Goal: Task Accomplishment & Management: Use online tool/utility

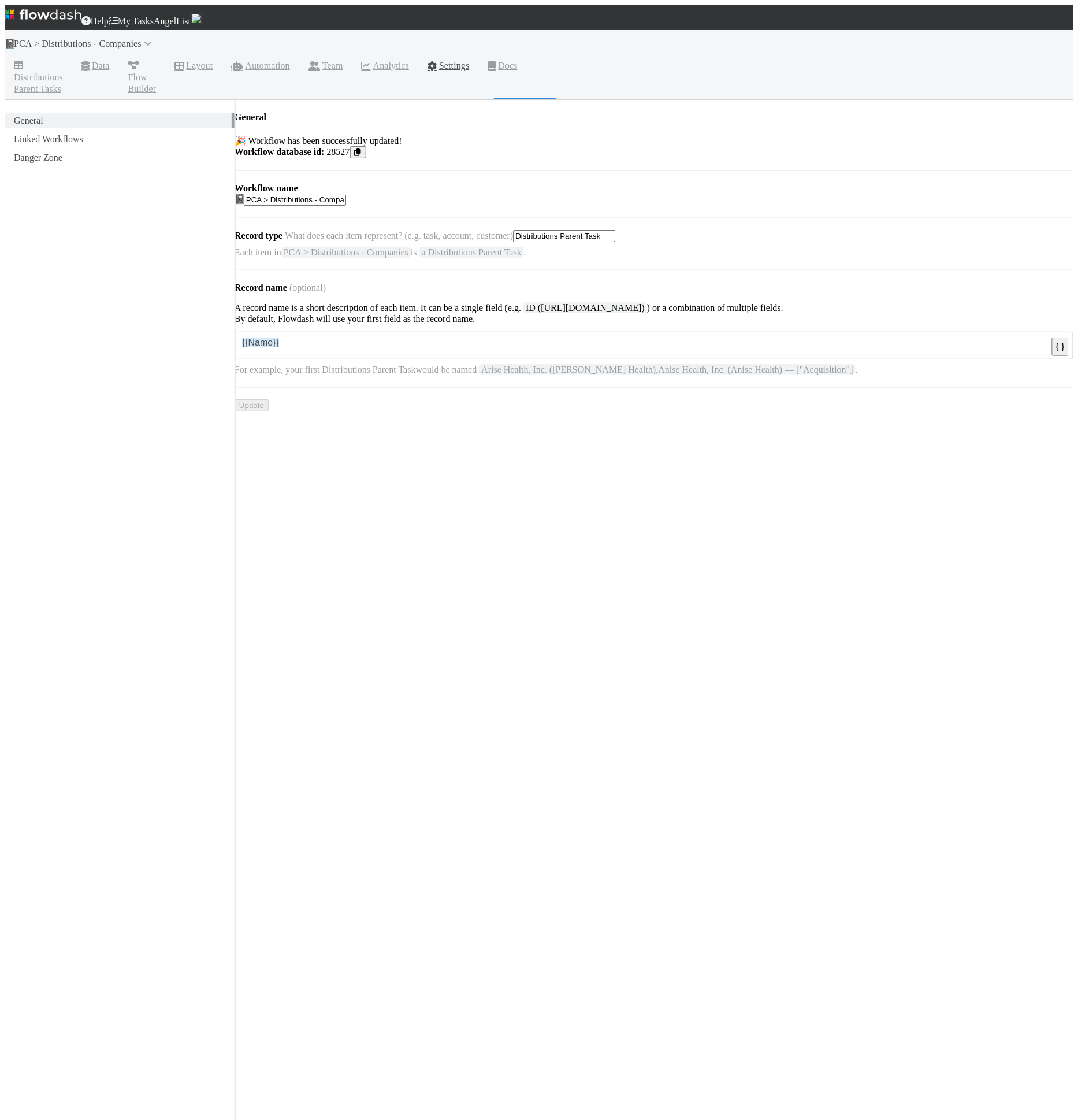
click at [92, 51] on div "📓 PCA > Distributions - Companies" at bounding box center [539, 44] width 1069 height 28
click at [63, 60] on span "Distributions Parent Tasks" at bounding box center [38, 78] width 49 height 35
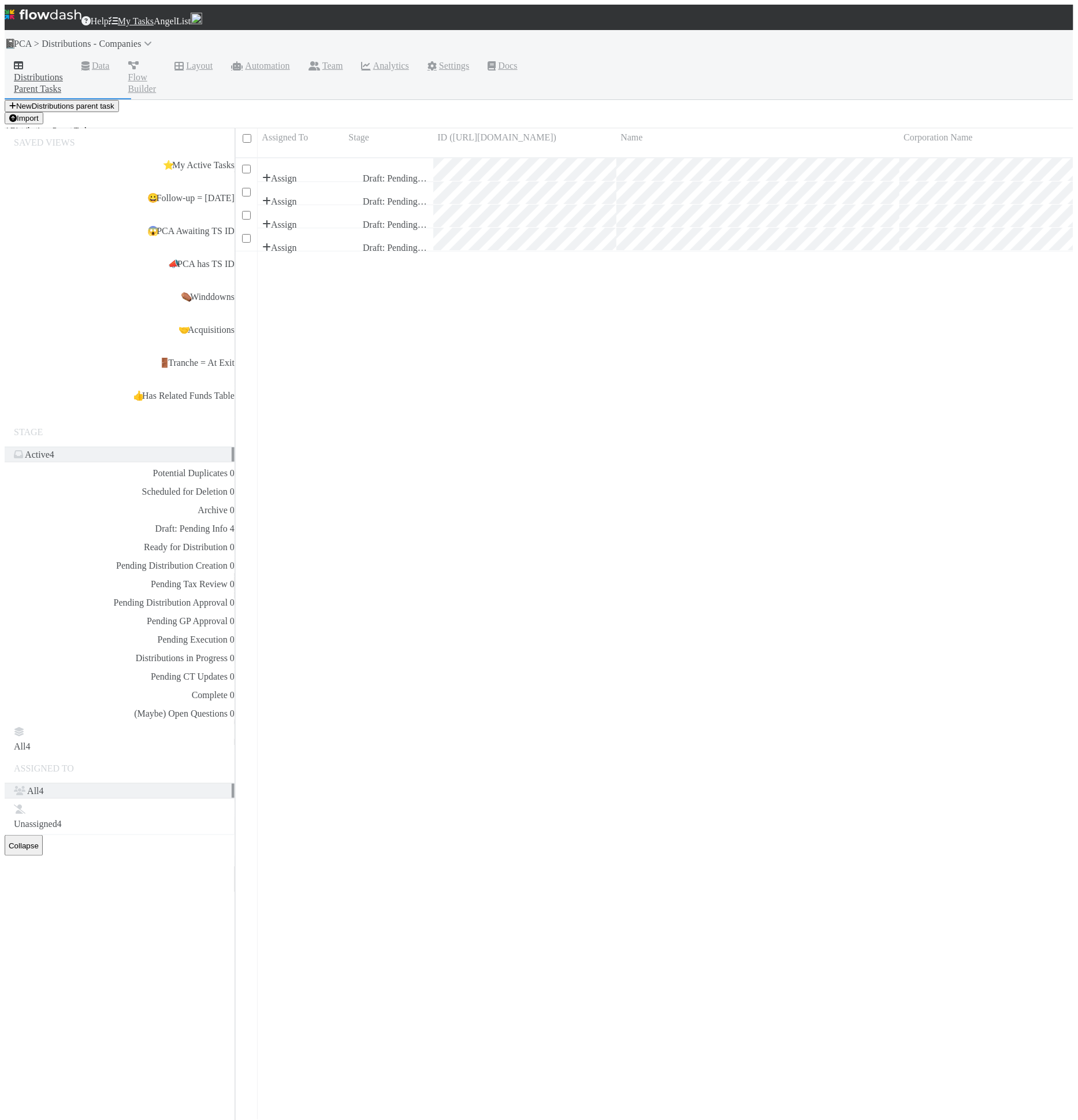
scroll to position [990, 829]
click at [141, 521] on div "Draft: Pending Info 4" at bounding box center [188, 528] width 93 height 14
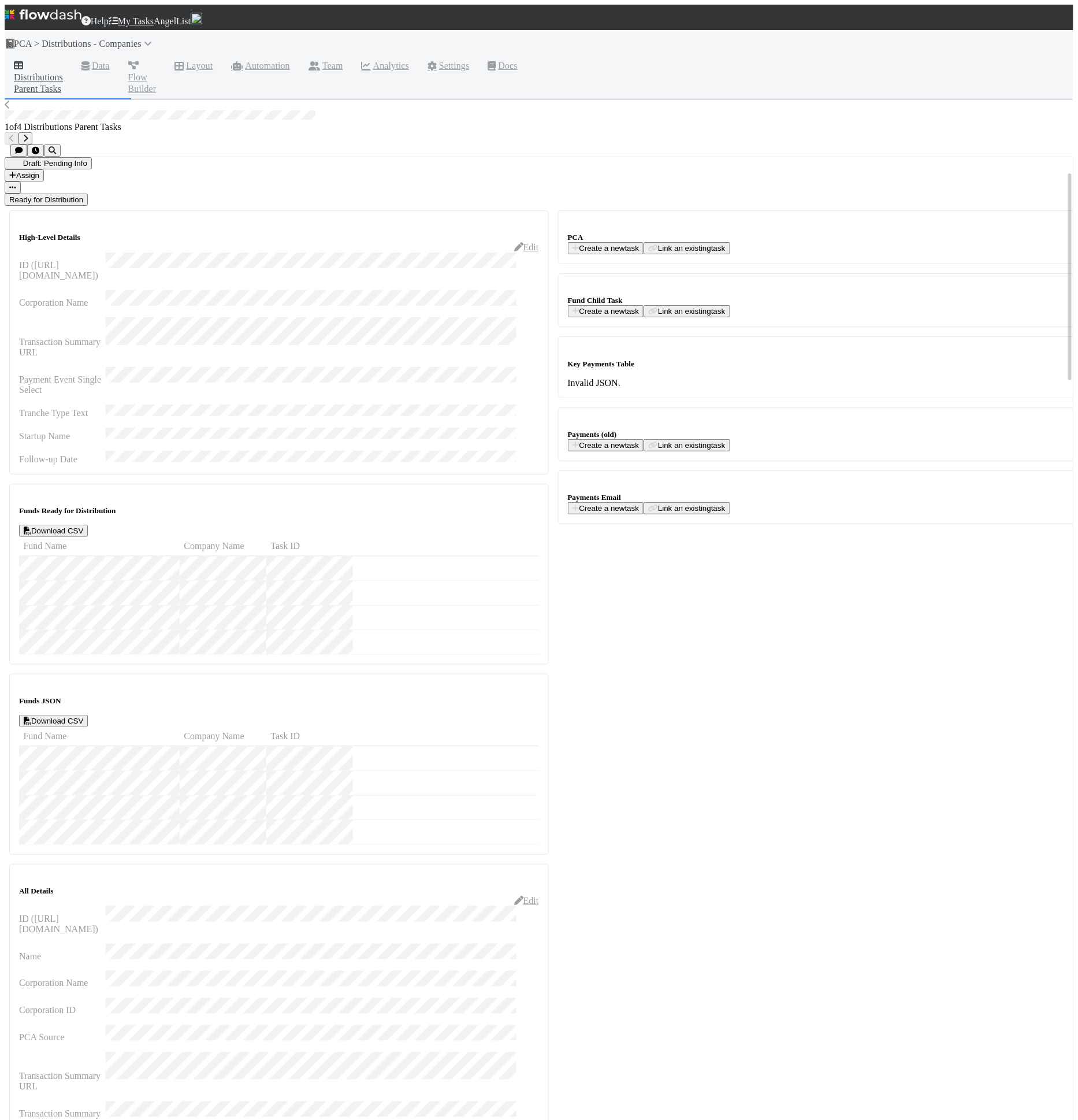
scroll to position [59, 0]
click at [299, 58] on link "Automation" at bounding box center [260, 67] width 78 height 19
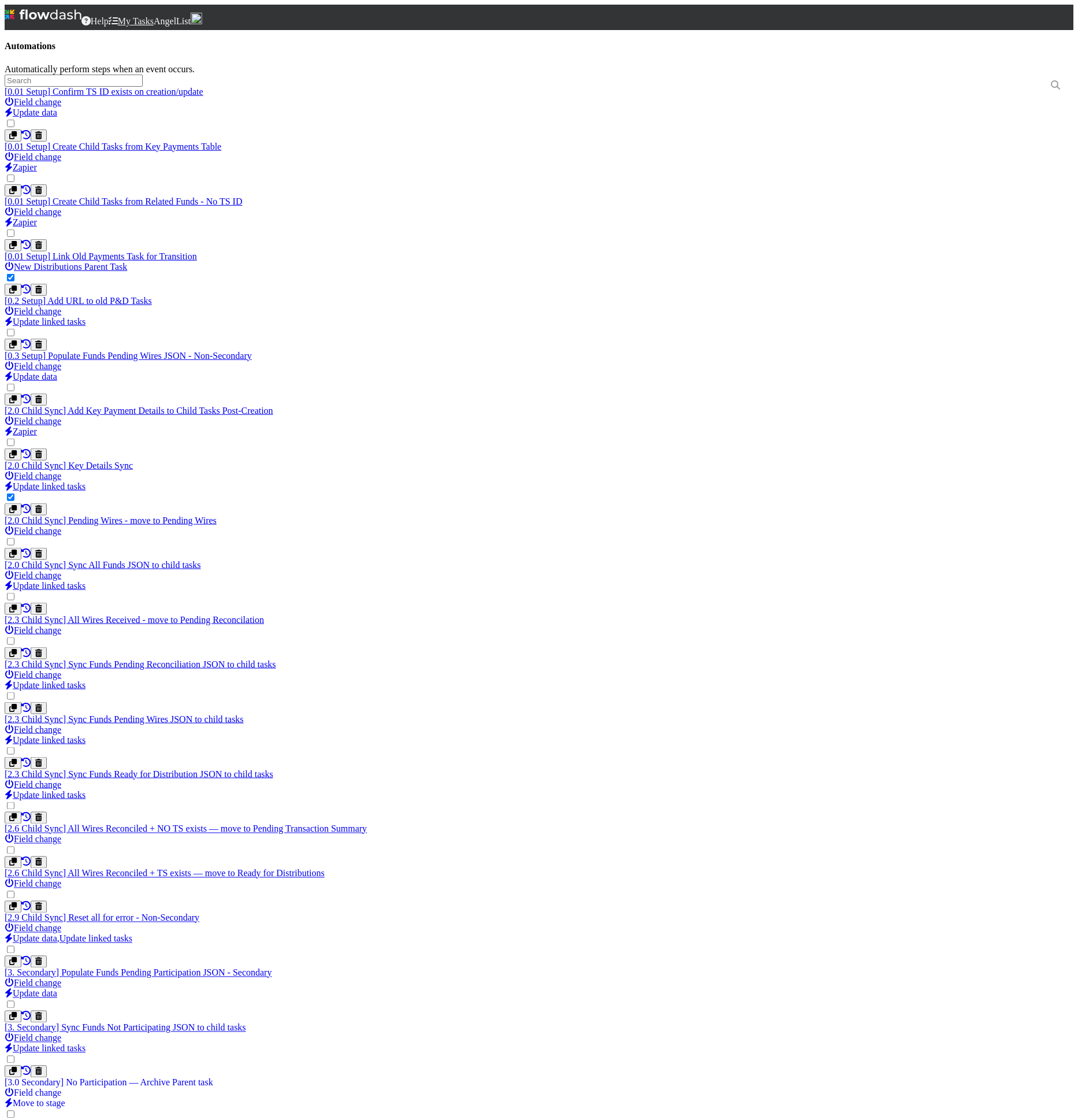
scroll to position [95, 0]
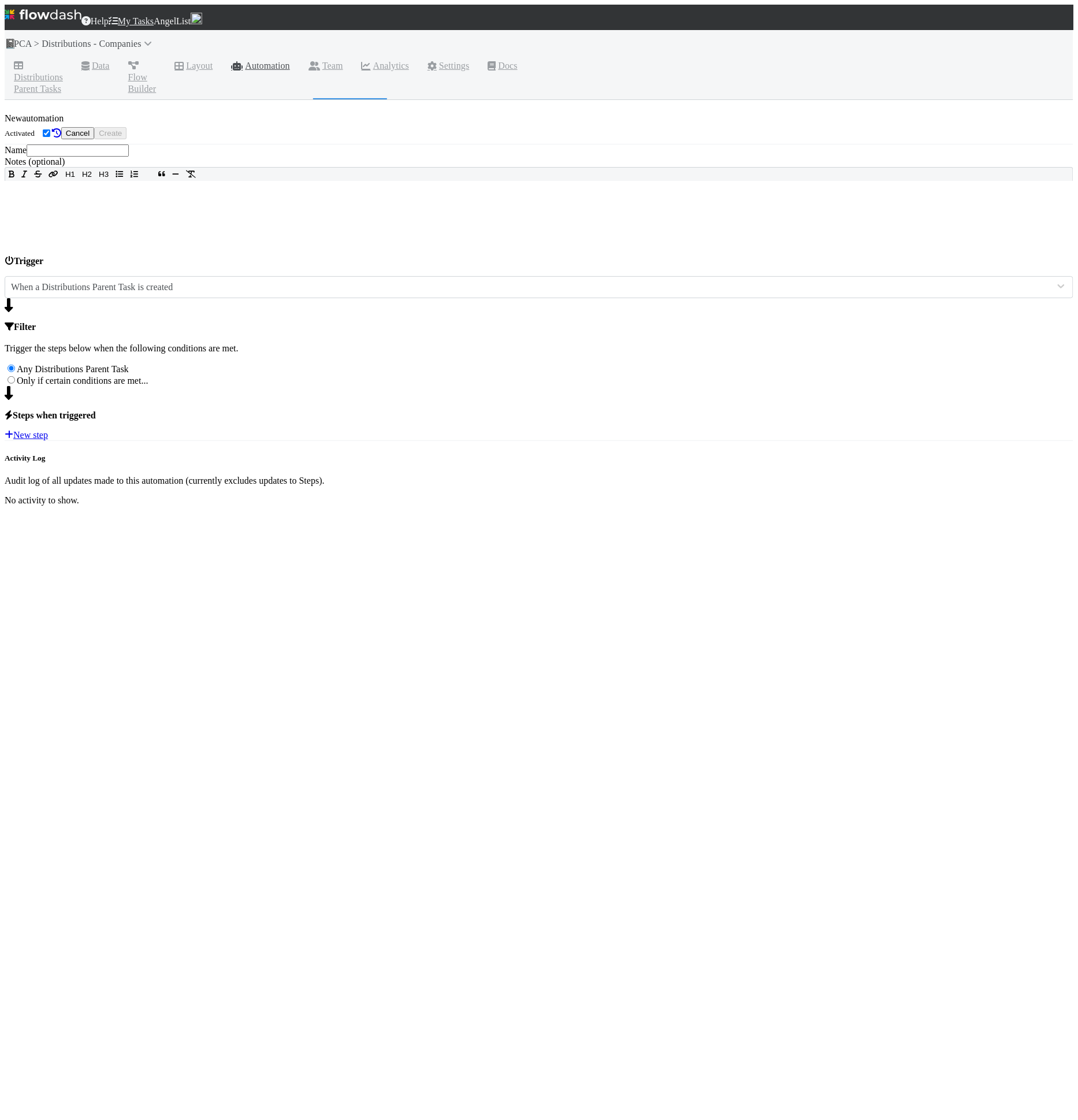
click at [129, 156] on input "text" at bounding box center [78, 150] width 102 height 12
type input "0"
type input "[0.00 Setup] Trigger Child Task Creation"
click at [266, 537] on div "New automation Activated Cancel Create Name [0.00 Setup] Trigger Child Task Cre…" at bounding box center [539, 612] width 1069 height 1025
click at [48, 441] on span "New step" at bounding box center [26, 435] width 43 height 10
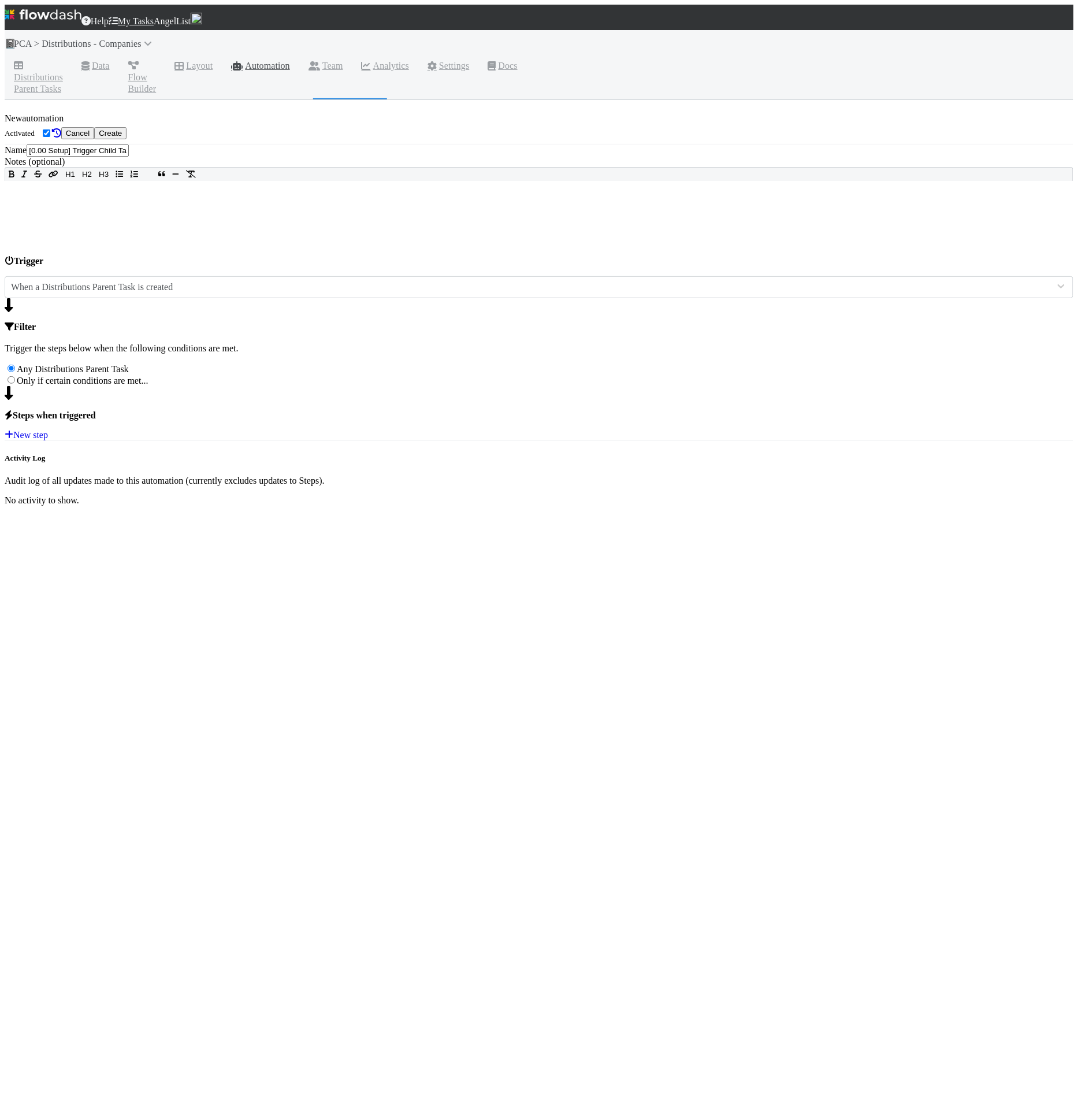
click at [268, 533] on div "New automation Activated Cancel Create Name [0.00 Setup] Trigger Child Task Cre…" at bounding box center [539, 612] width 1069 height 1025
click at [48, 440] on link "New step" at bounding box center [26, 435] width 43 height 10
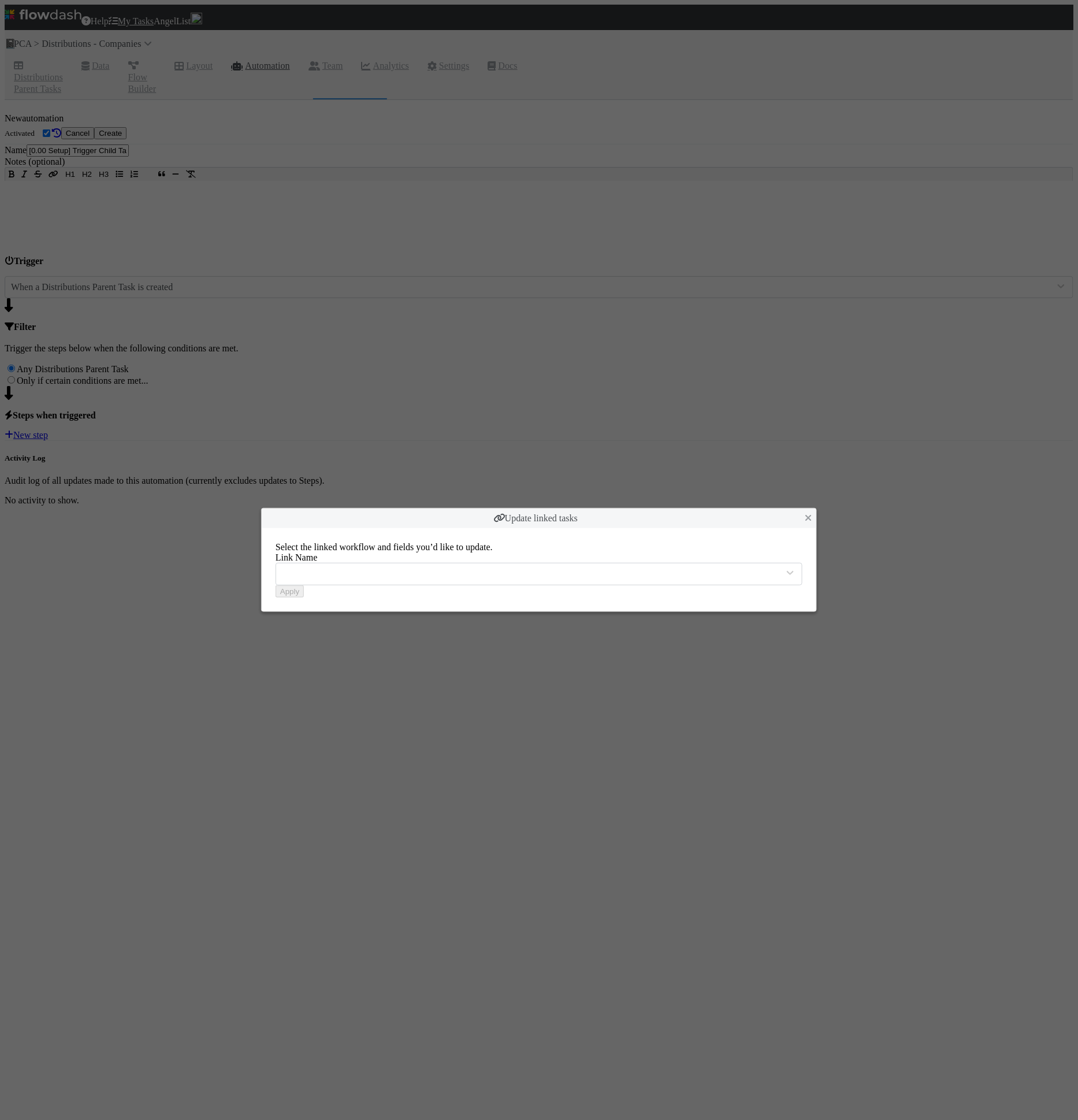
click at [462, 577] on div at bounding box center [528, 574] width 503 height 17
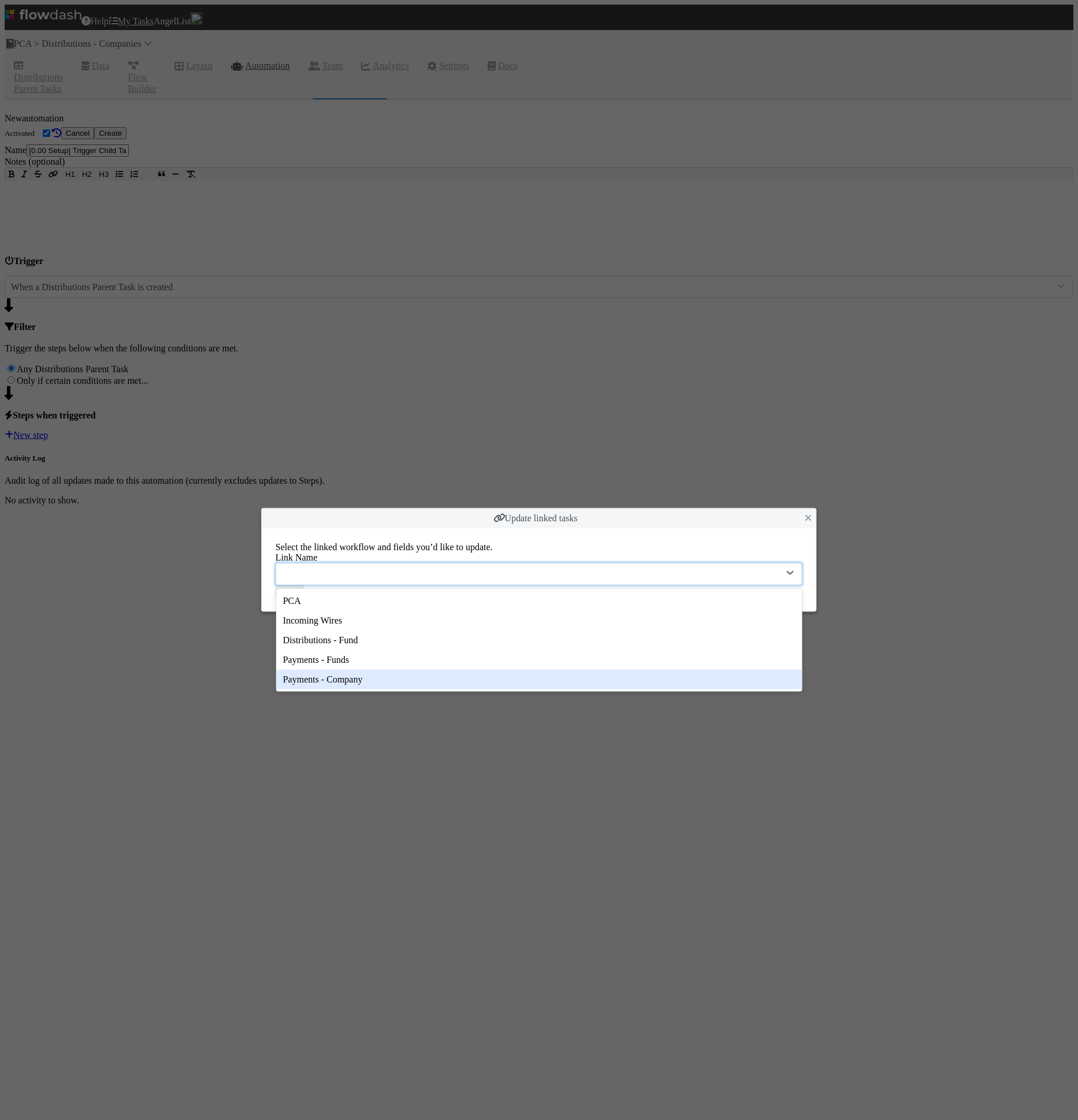
click at [407, 684] on div "Payments - Company" at bounding box center [539, 679] width 526 height 20
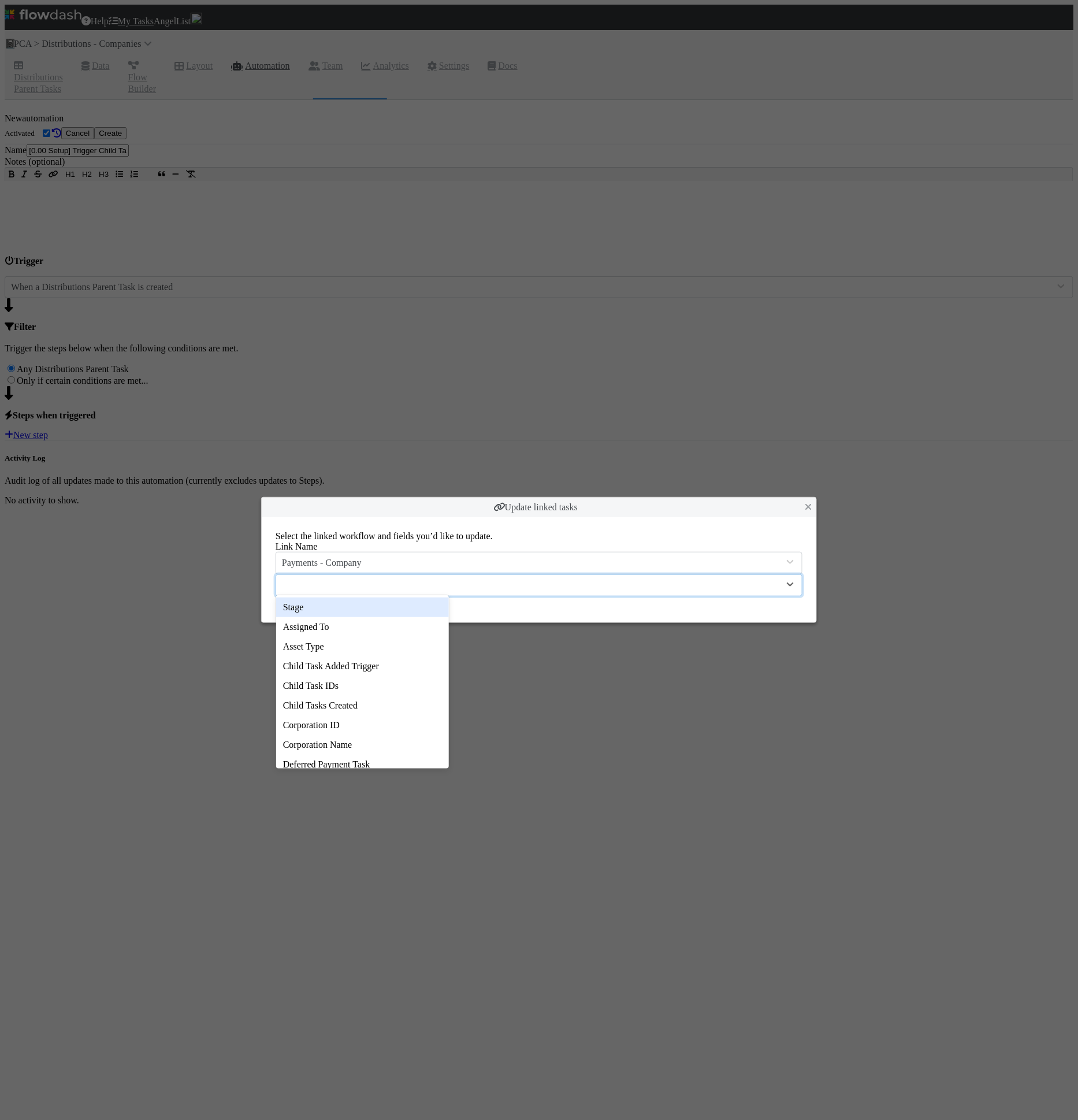
click at [328, 577] on div at bounding box center [528, 585] width 503 height 17
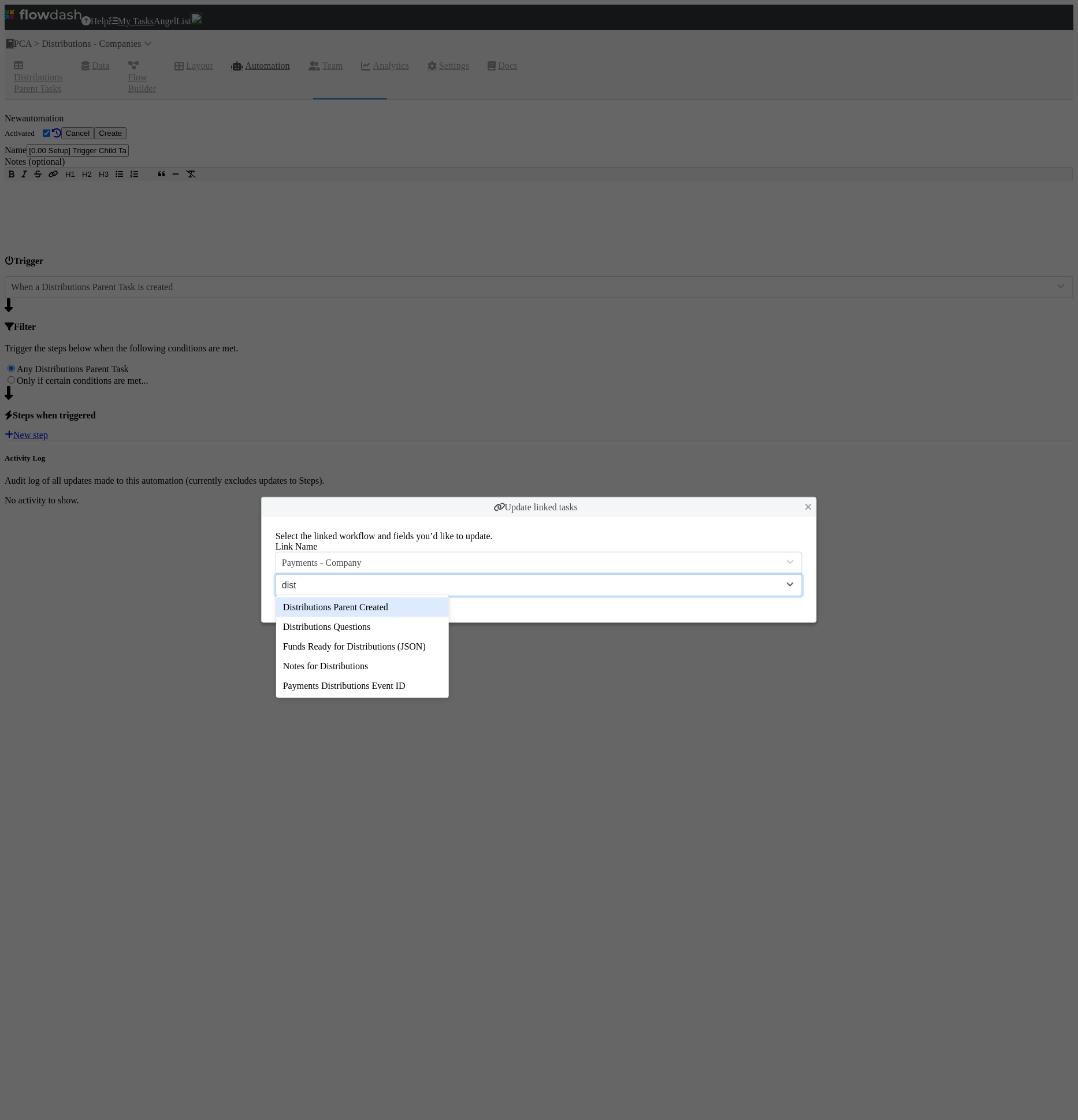
type input "distr"
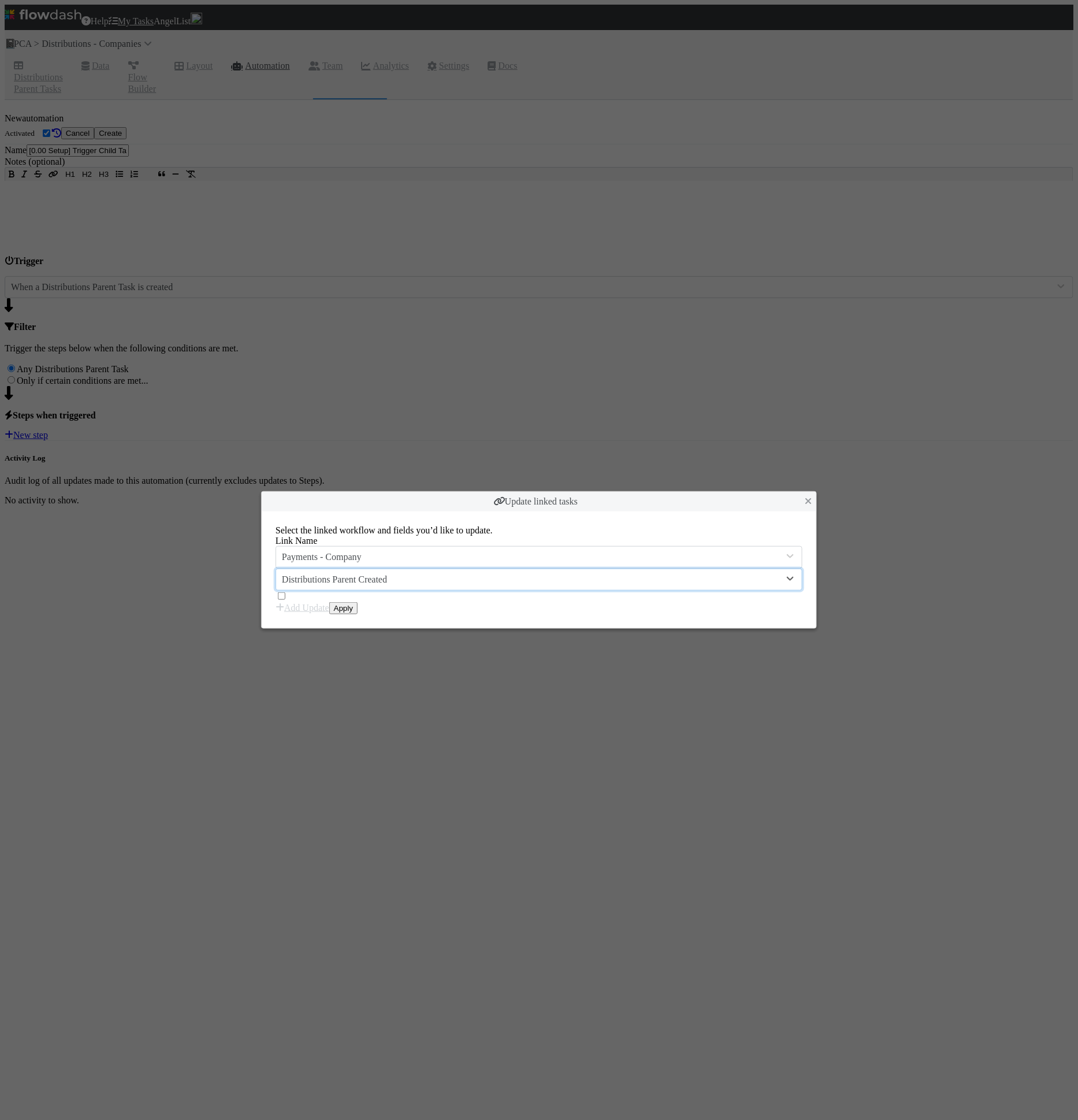
click at [467, 591] on div at bounding box center [539, 596] width 527 height 11
click at [287, 592] on label at bounding box center [287, 596] width 0 height 10
click at [285, 592] on input "checkbox" at bounding box center [282, 596] width 7 height 7
checkbox input "true"
click at [504, 628] on div "Select the linked workflow and fields you’d like to update. Link Name Payments …" at bounding box center [539, 570] width 555 height 117
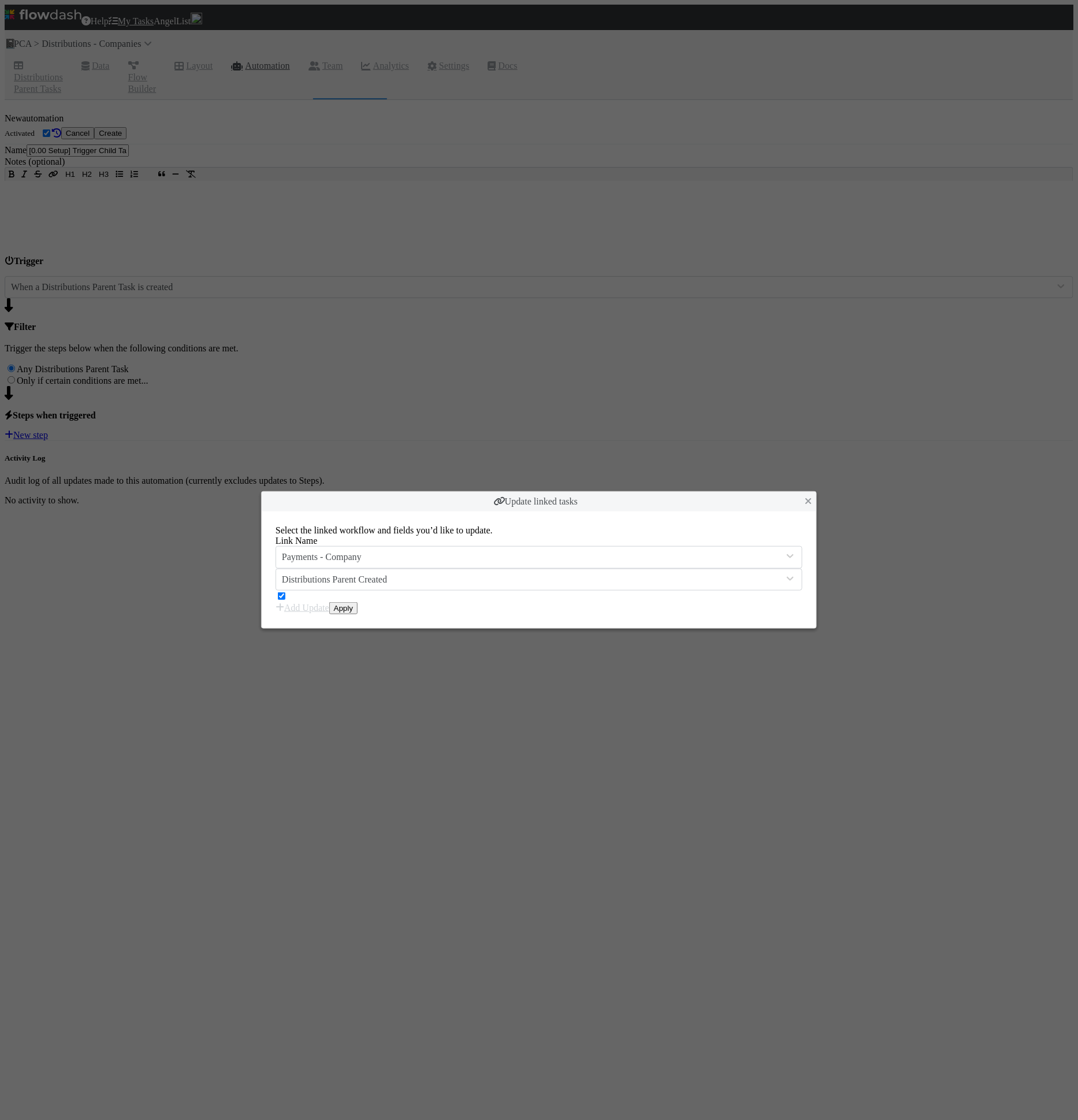
click at [357, 614] on button "Apply" at bounding box center [343, 608] width 28 height 12
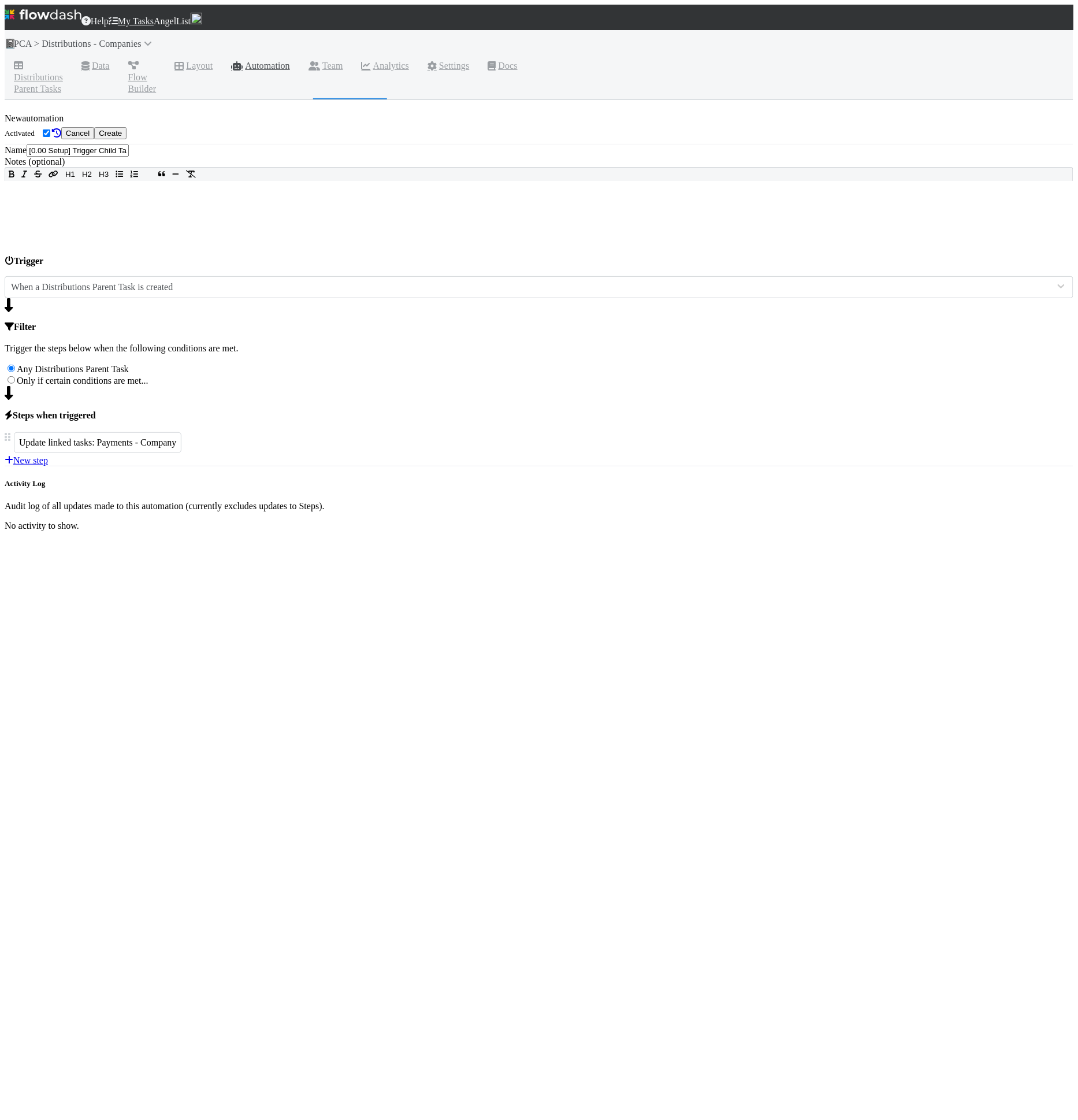
click at [126, 127] on button "Create" at bounding box center [111, 133] width 32 height 12
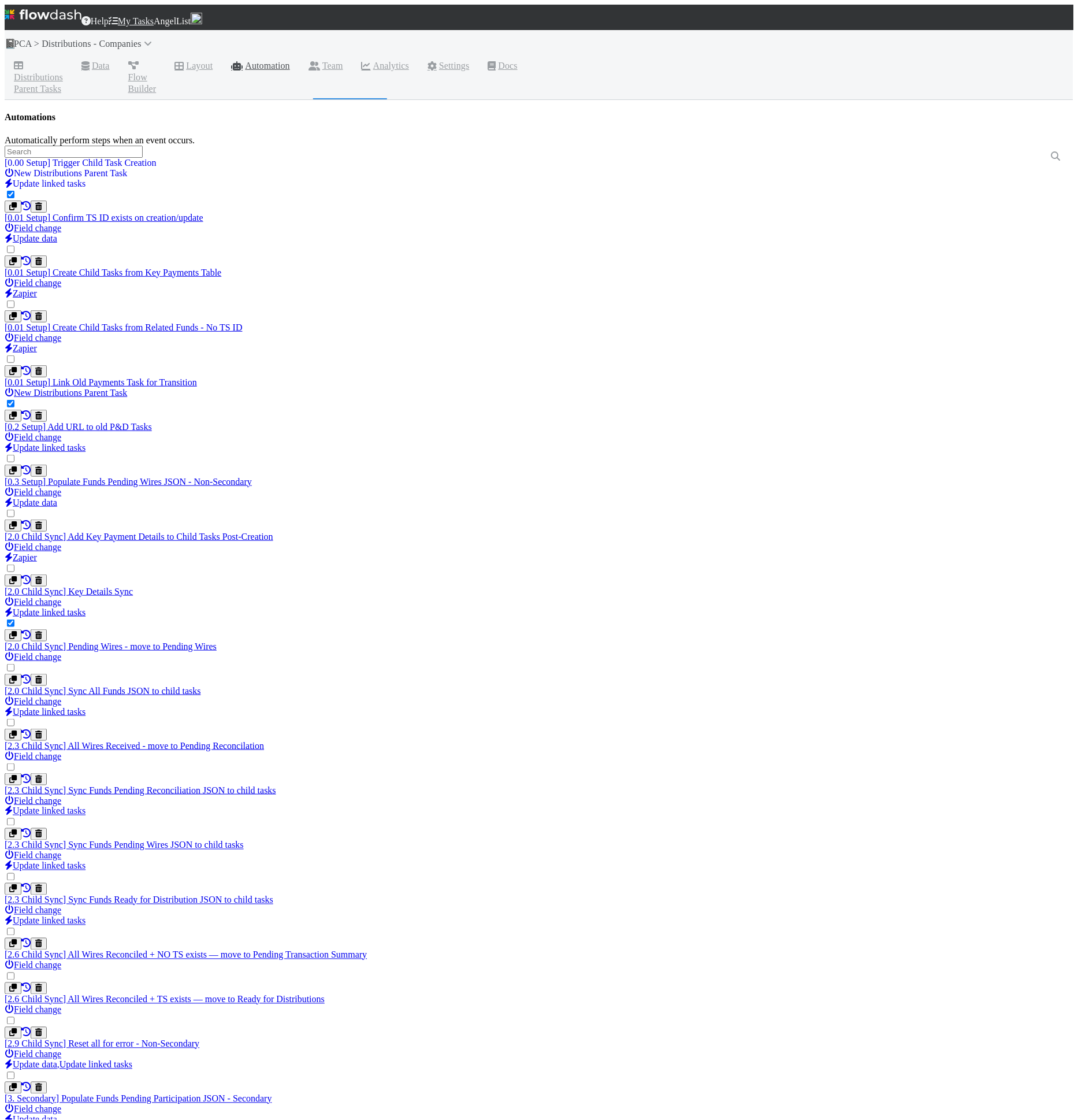
click at [475, 165] on div "[0.00 Setup] Trigger Child Task Creation New Distributions Parent Task" at bounding box center [539, 168] width 1069 height 21
click at [156, 60] on span "Flow Builder" at bounding box center [142, 78] width 28 height 35
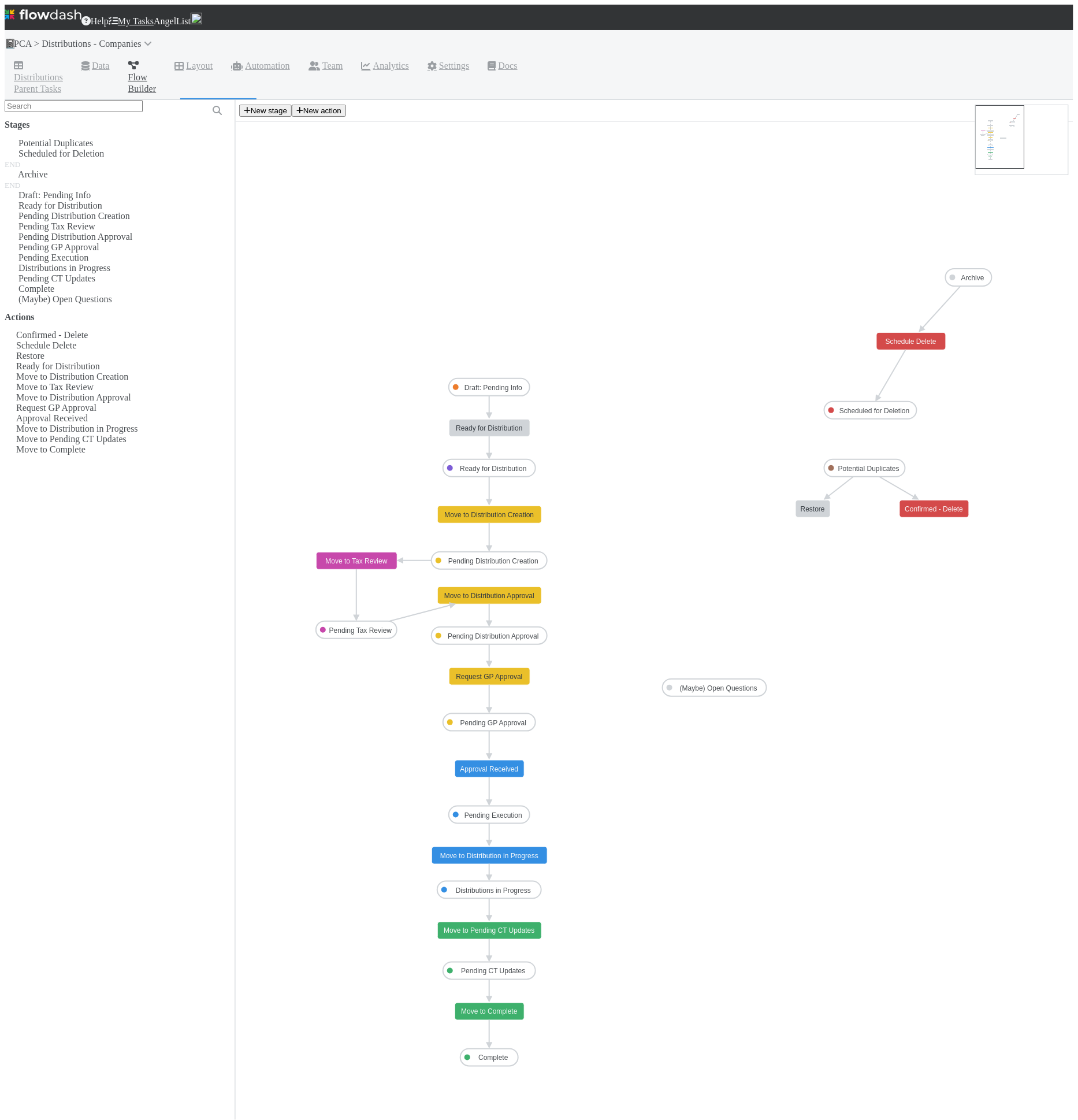
click at [473, 419] on rect at bounding box center [490, 428] width 81 height 17
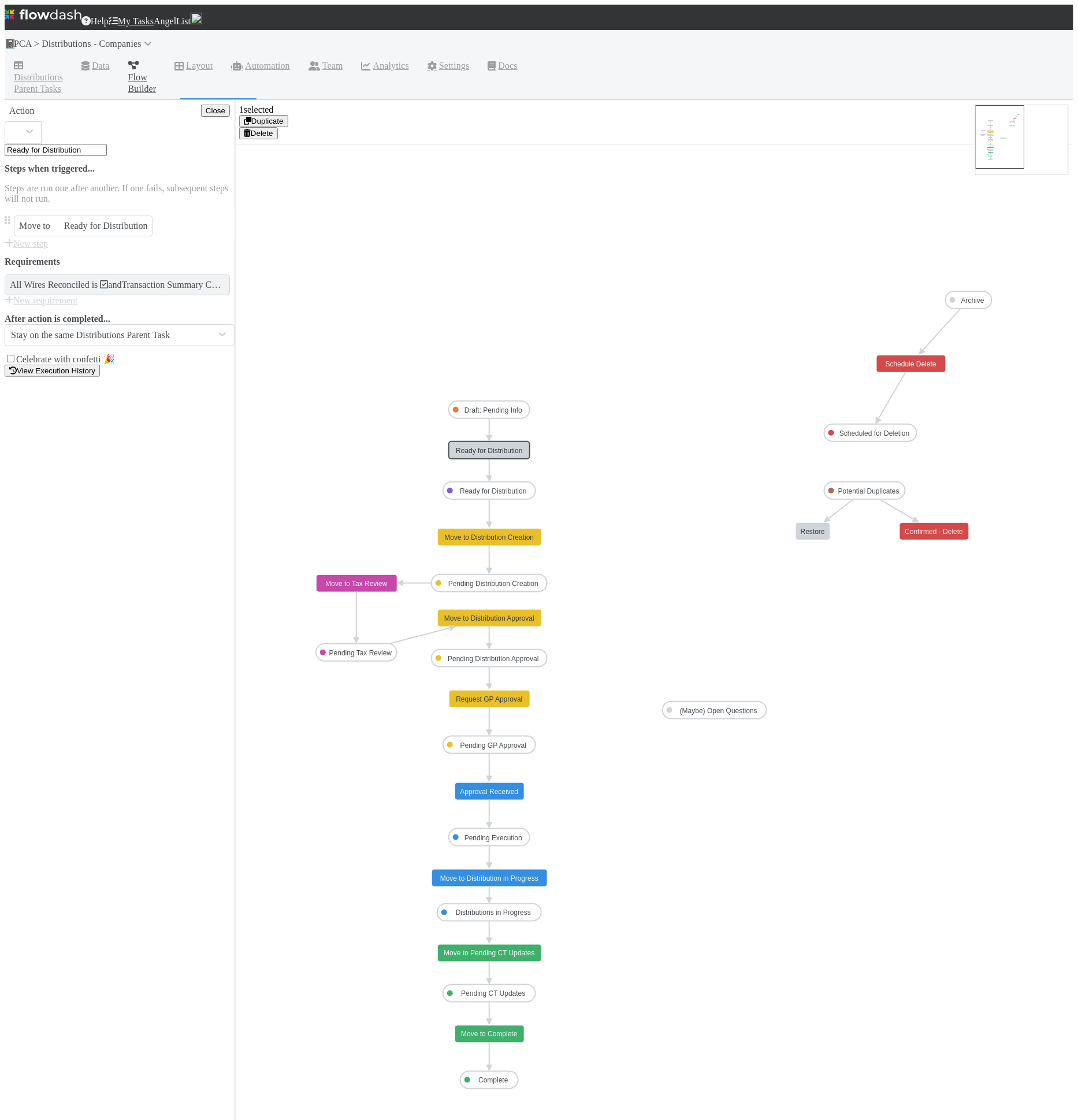
click at [112, 274] on div "All Wires Reconciled is and Transaction Summary Complete is" at bounding box center [117, 285] width 226 height 21
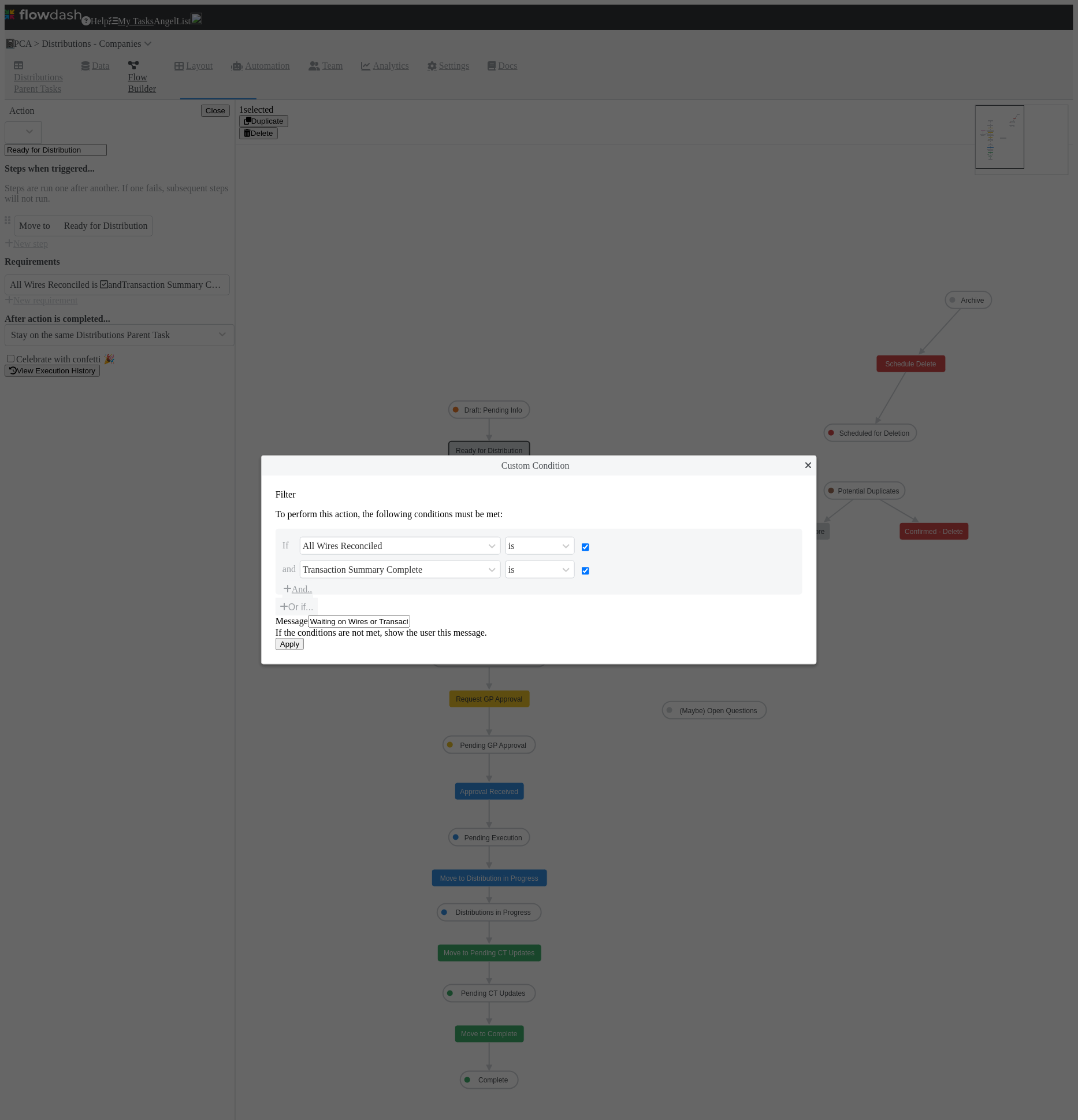
click at [810, 456] on div "Custom Condition" at bounding box center [539, 466] width 555 height 20
click at [809, 460] on icon at bounding box center [808, 465] width 7 height 9
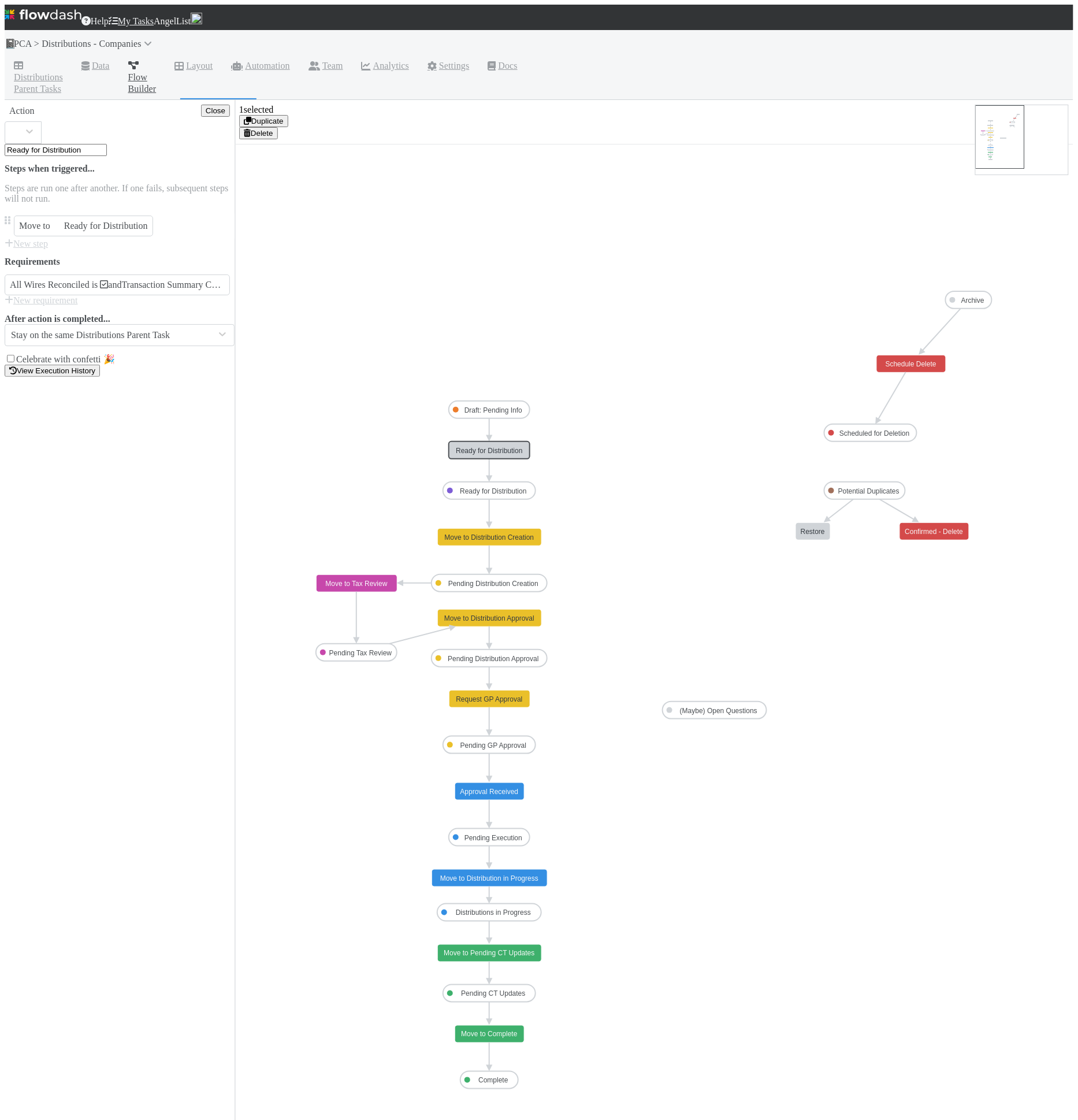
type input "Move to Distribution Creation"
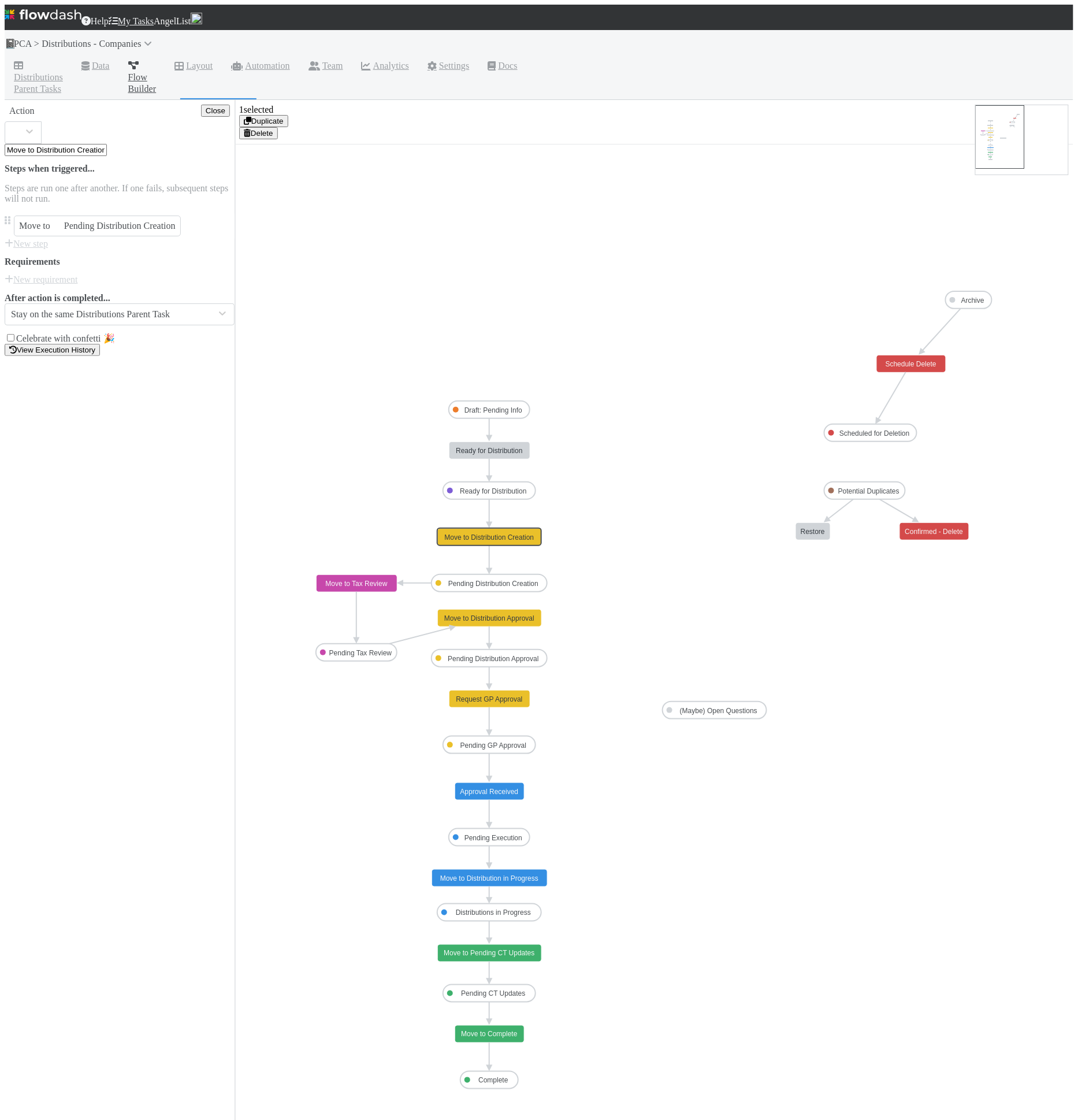
click at [513, 533] on text "Move to Distribution Creation" at bounding box center [490, 537] width 90 height 8
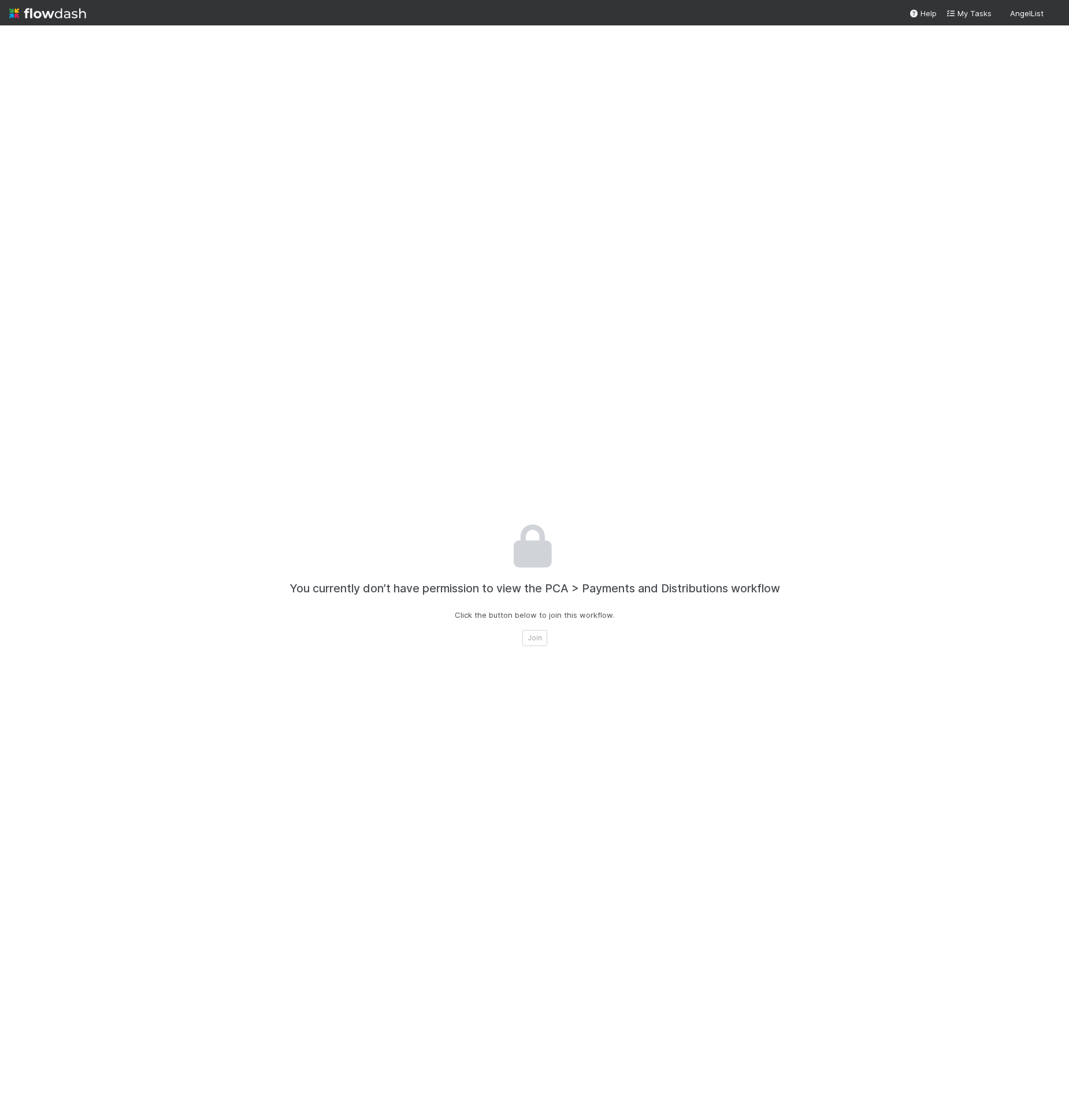
click at [615, 472] on div "You currently don’t have permission to view the PCA > Payments and Distribution…" at bounding box center [534, 585] width 641 height 1120
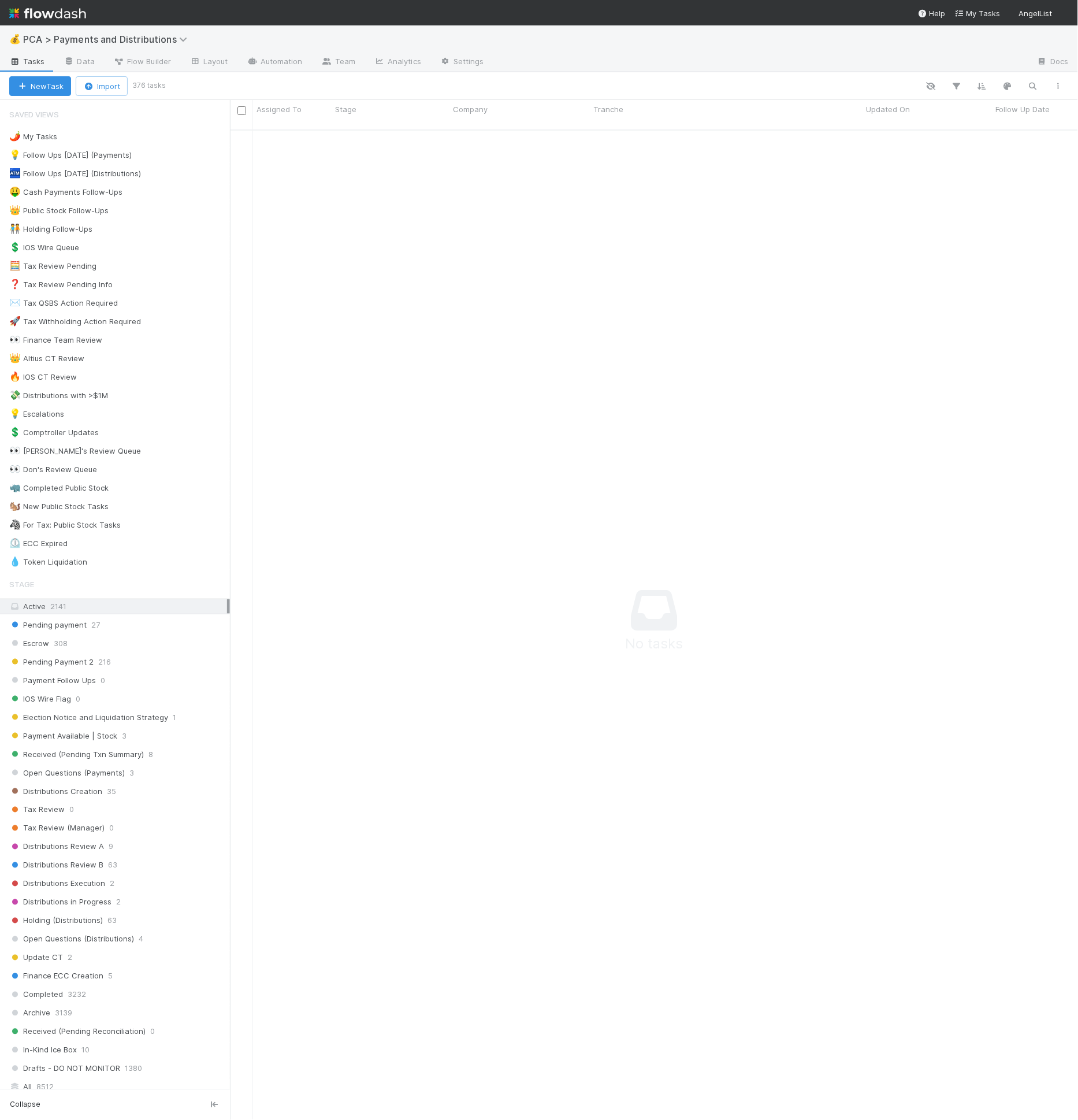
scroll to position [10, 10]
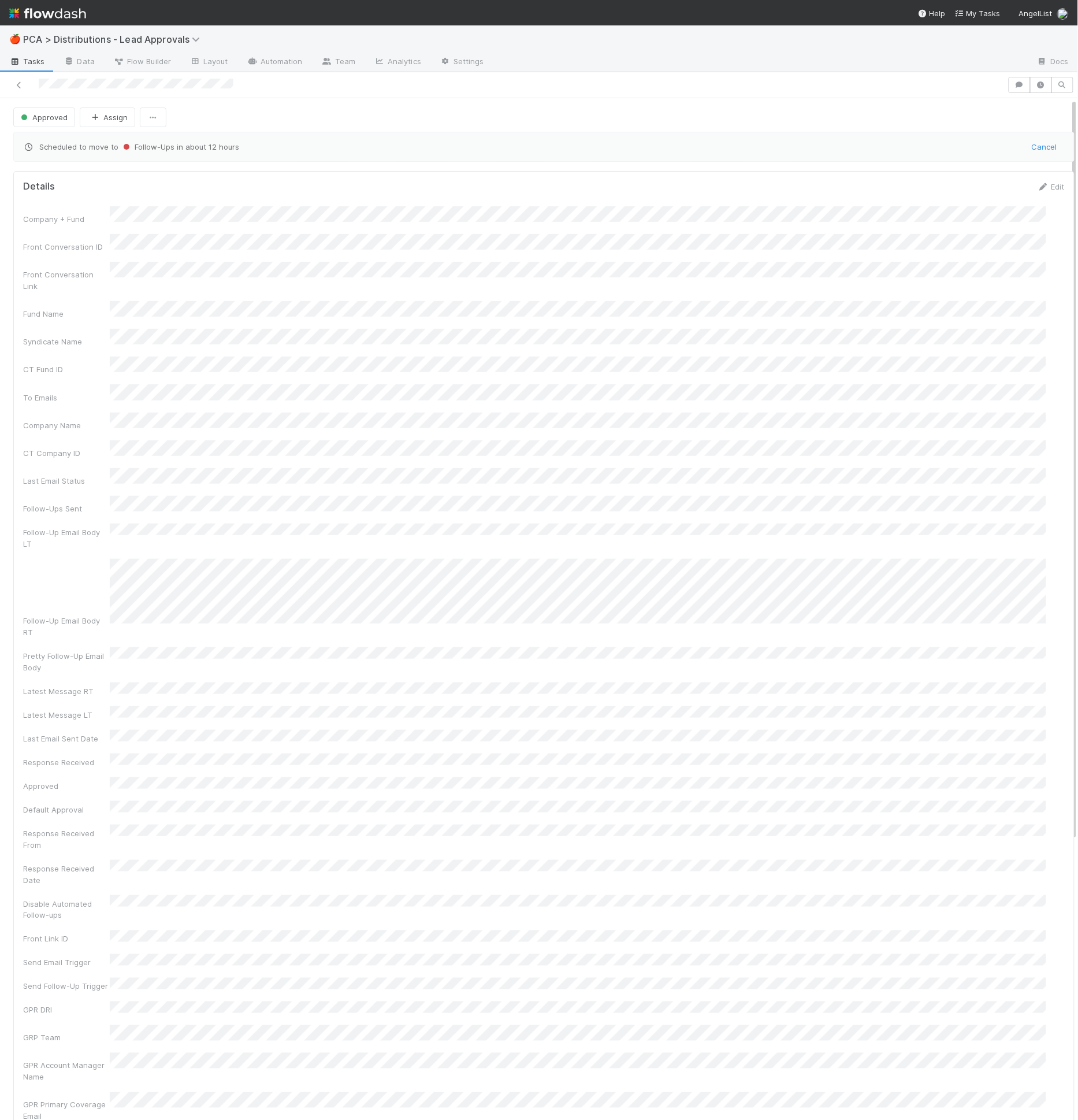
click at [218, 147] on span "Scheduled to move to Follow-Ups in about 12 hours" at bounding box center [523, 146] width 1001 height 11
click at [1024, 147] on button "Cancel" at bounding box center [1044, 147] width 40 height 20
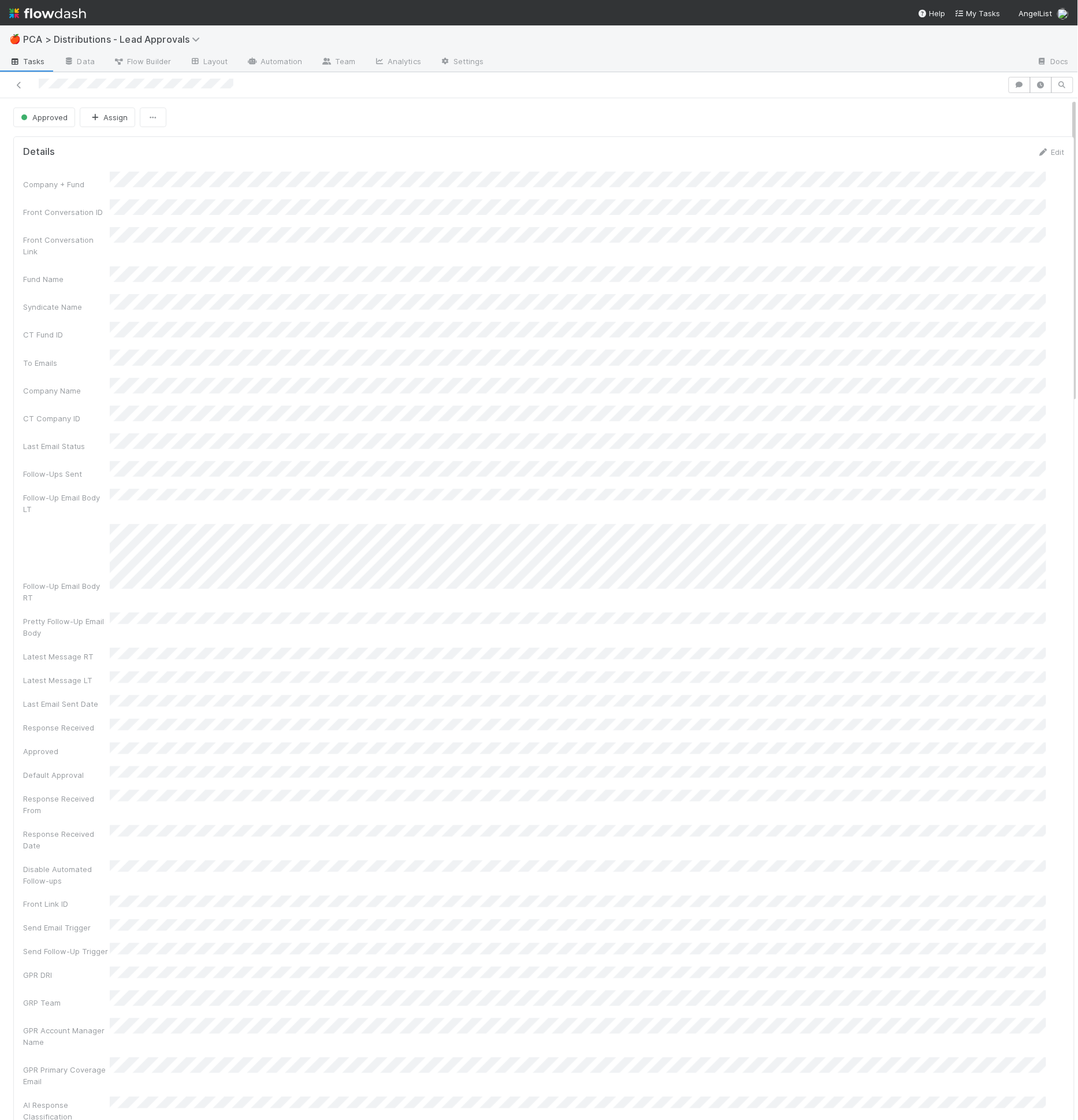
click at [285, 159] on form "Details Edit Company + Fund Front Conversation ID Front Conversation Link Fund …" at bounding box center [544, 662] width 1042 height 1032
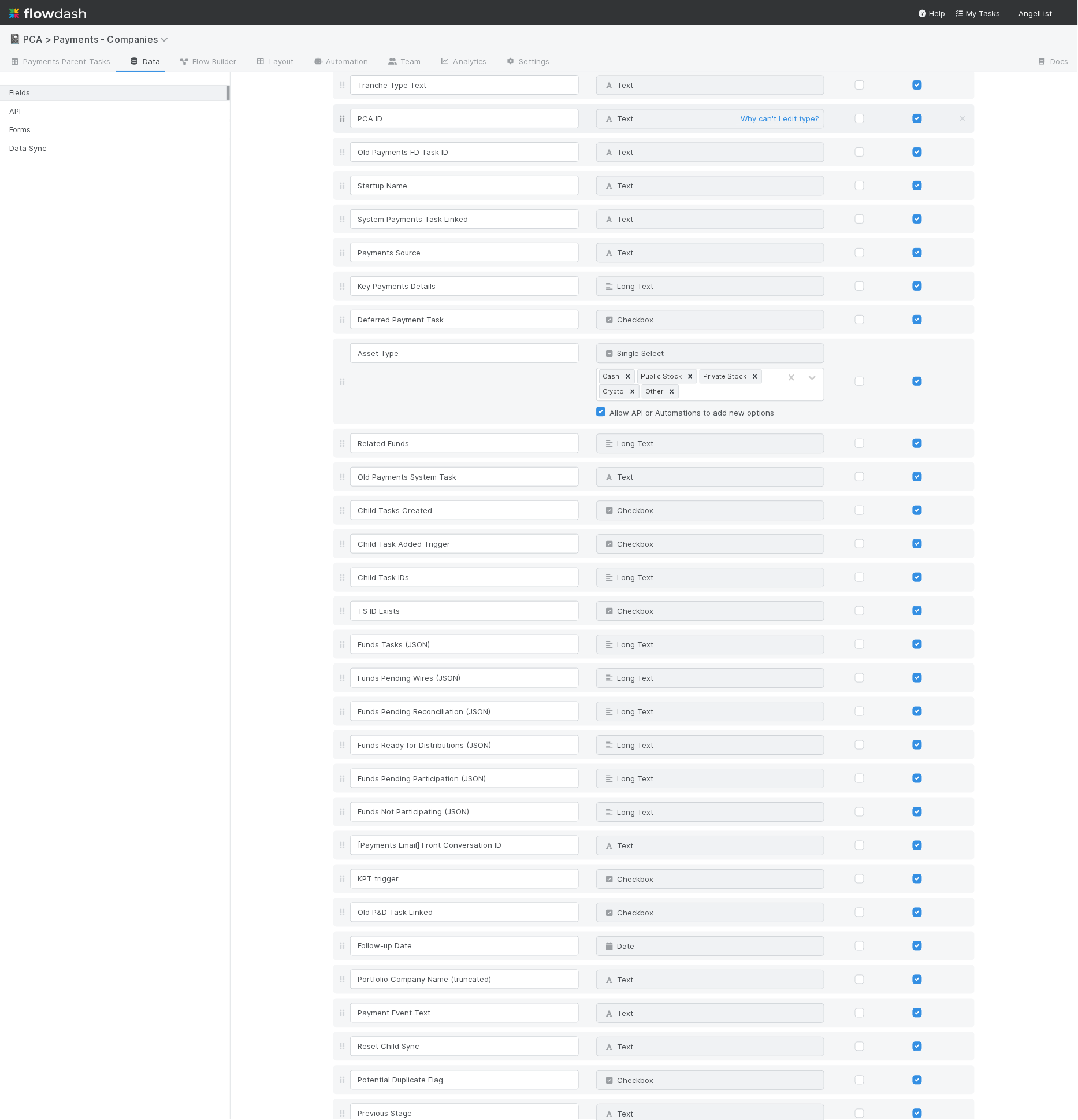
scroll to position [1069, 0]
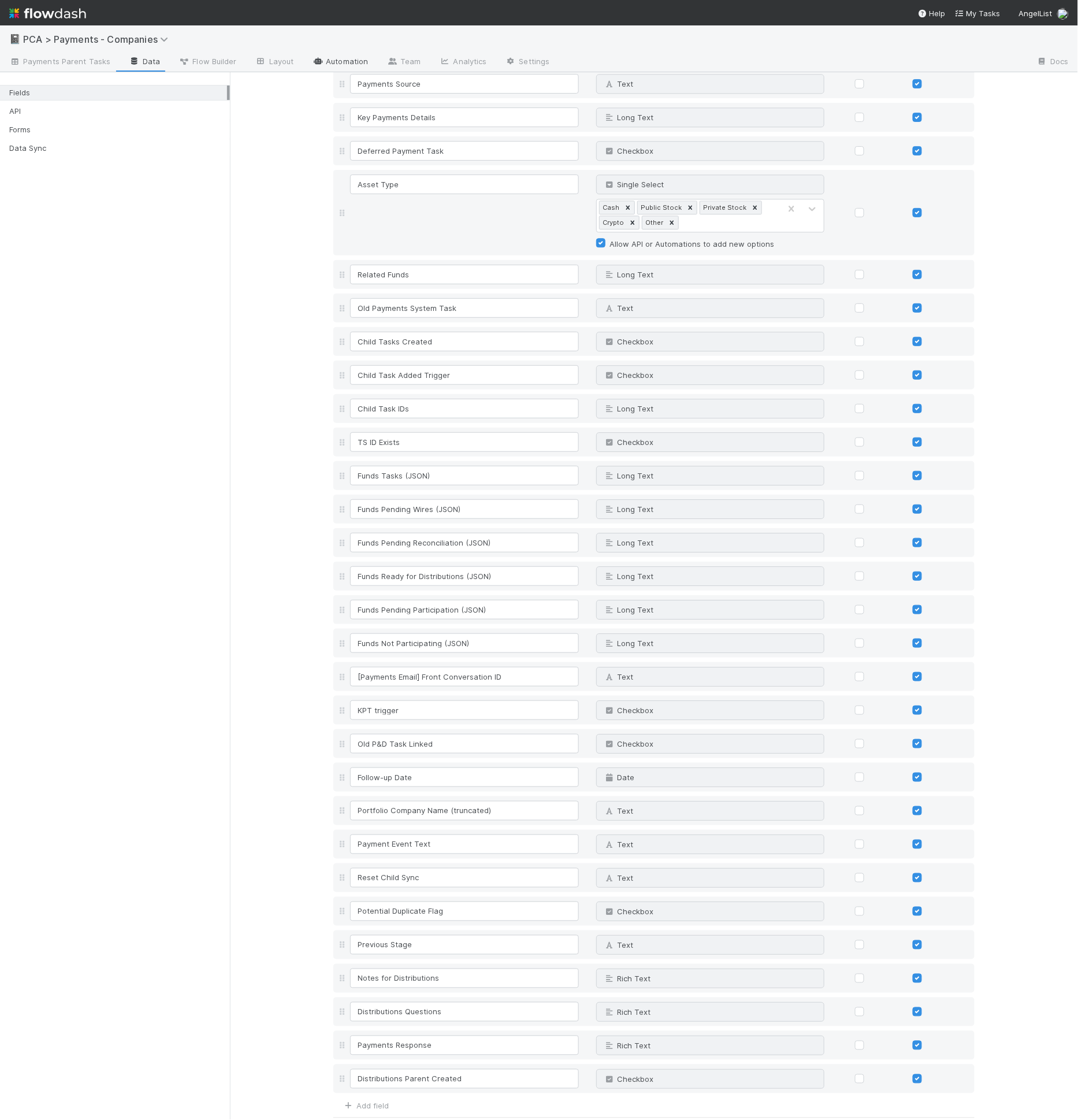
click at [338, 63] on link "Automation" at bounding box center [340, 62] width 75 height 19
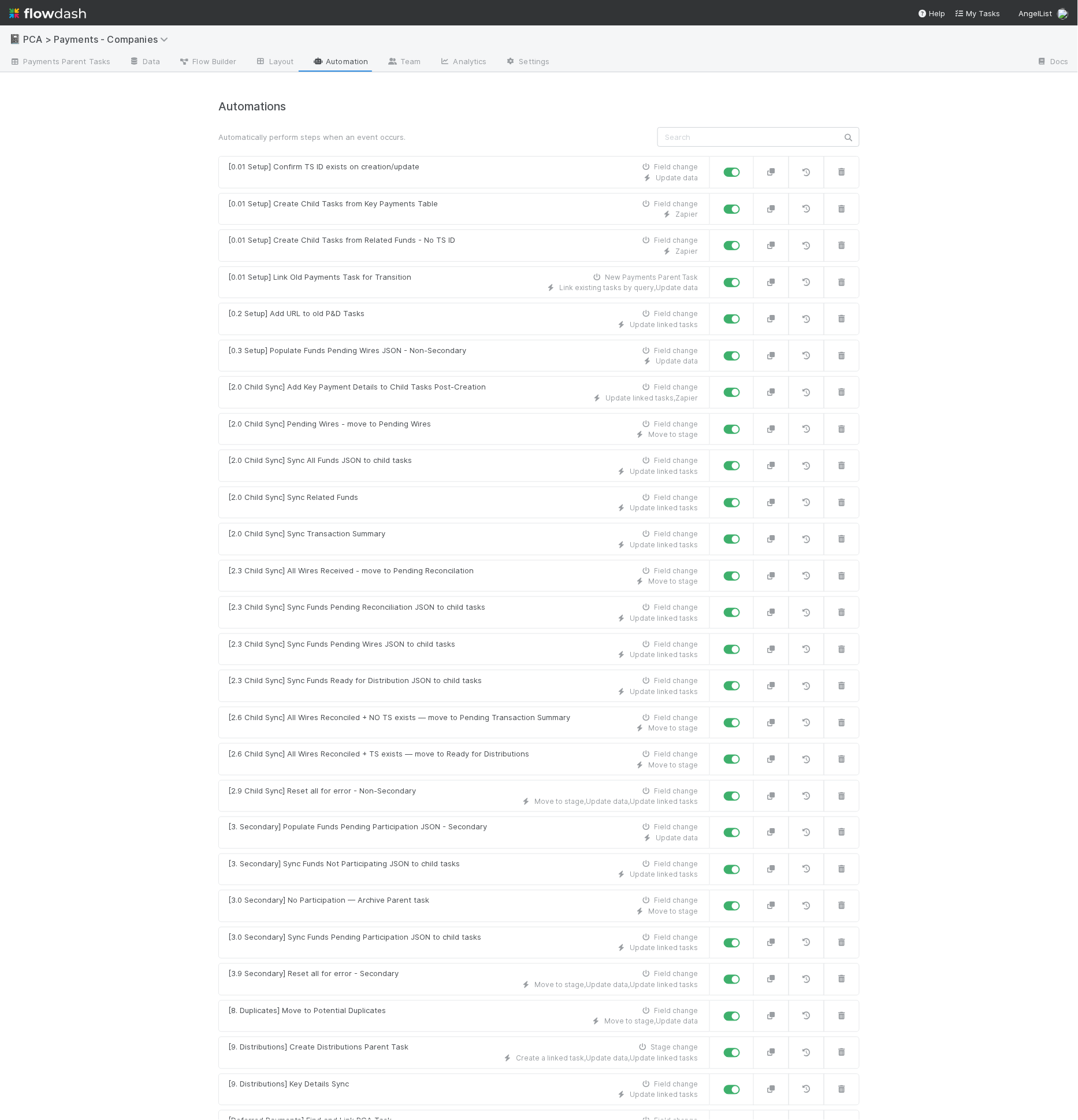
click at [357, 132] on div "Automatically perform steps when an event occurs." at bounding box center [430, 137] width 439 height 11
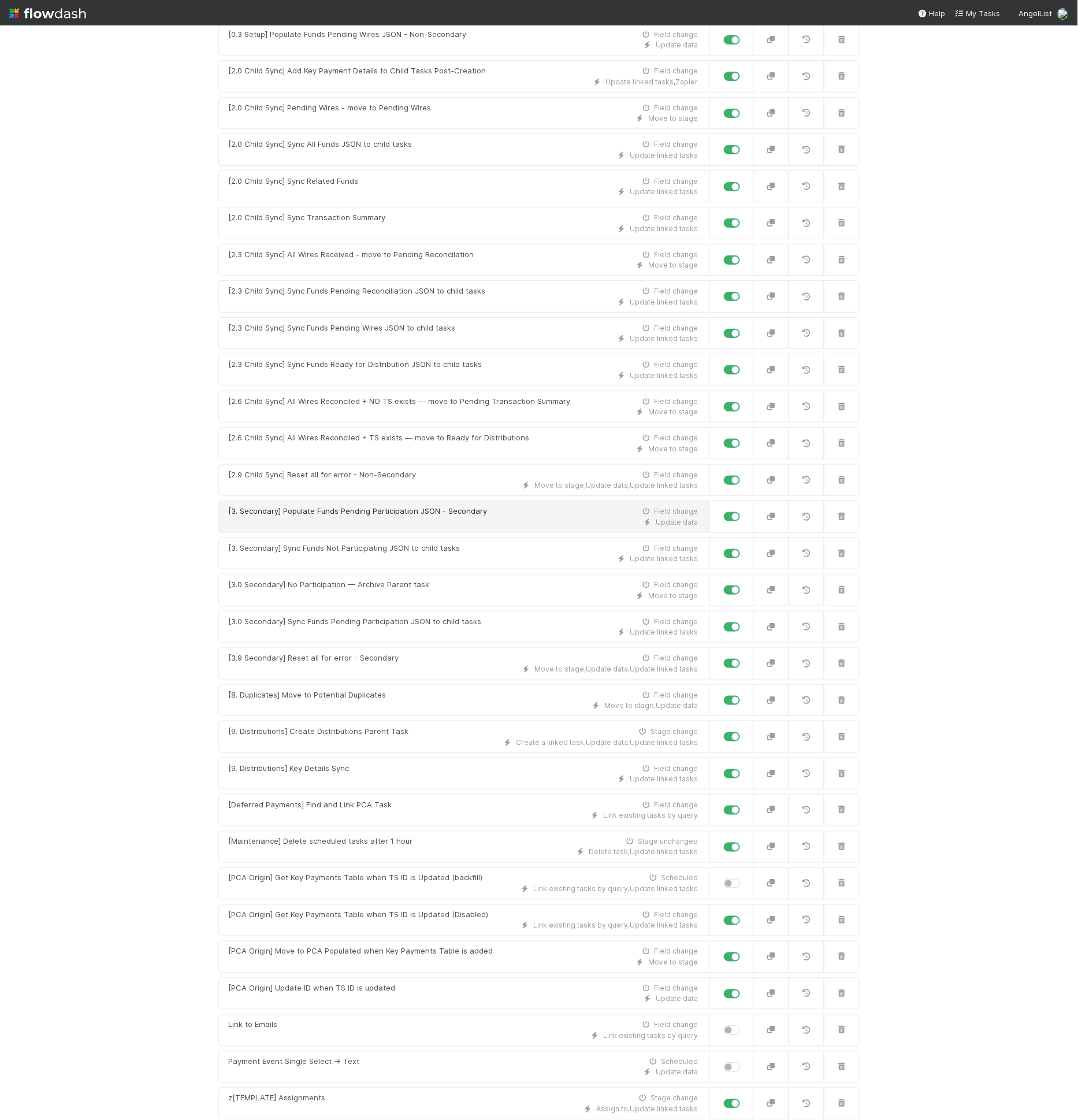
scroll to position [323, 0]
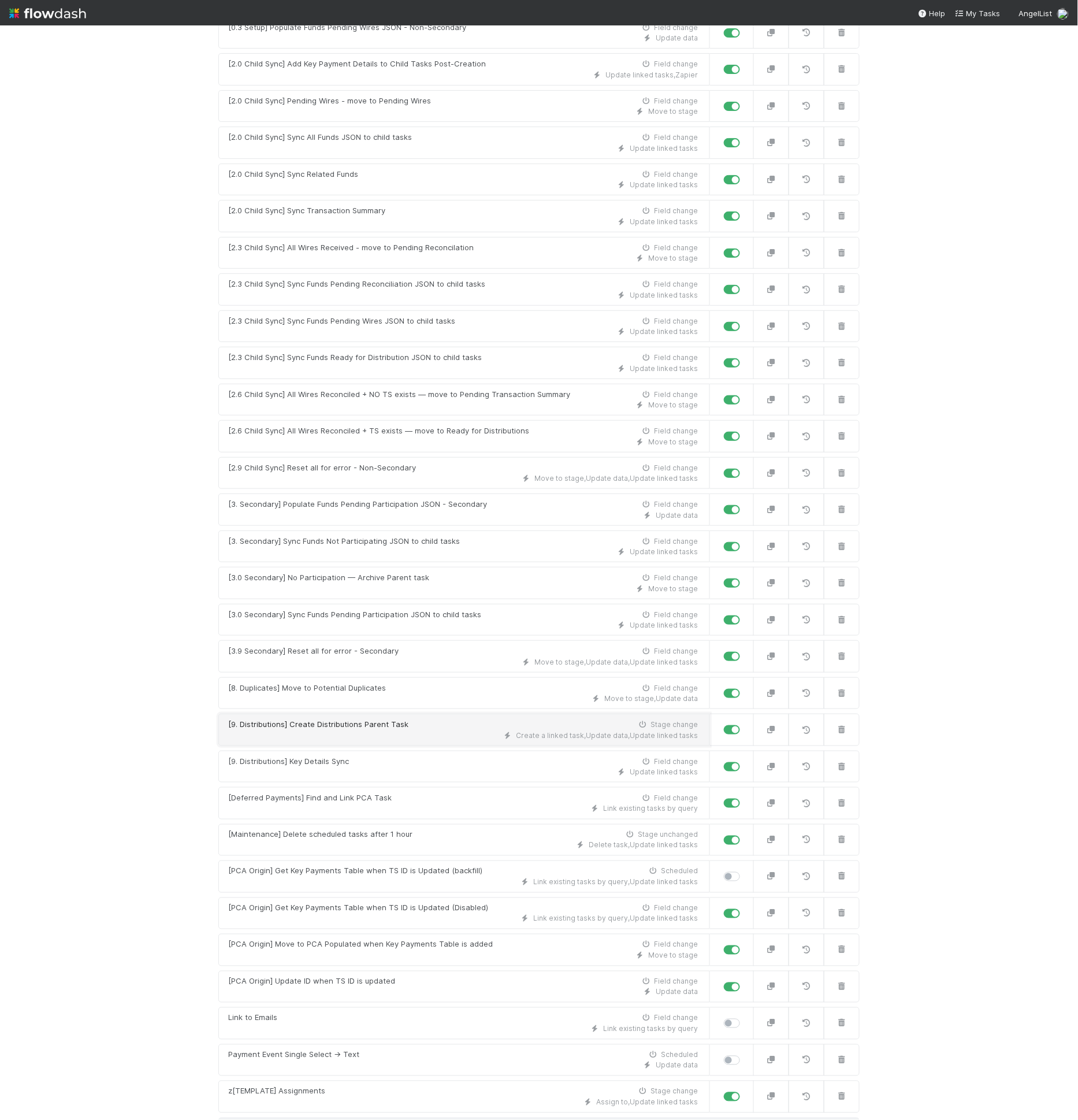
click at [541, 731] on span "Create a linked task ," at bounding box center [551, 735] width 70 height 8
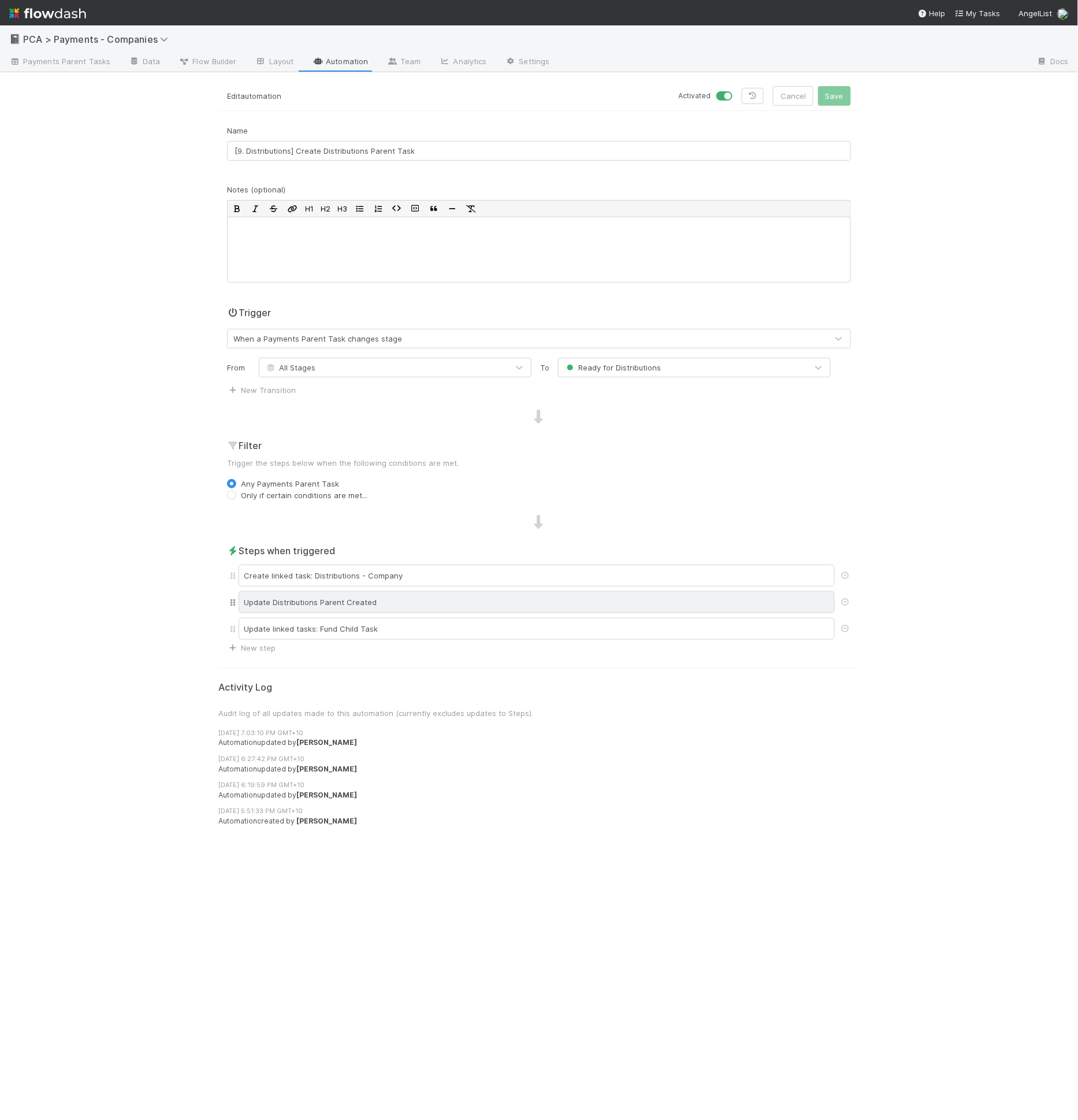
click at [387, 599] on div "Update Distributions Parent Created" at bounding box center [537, 602] width 596 height 22
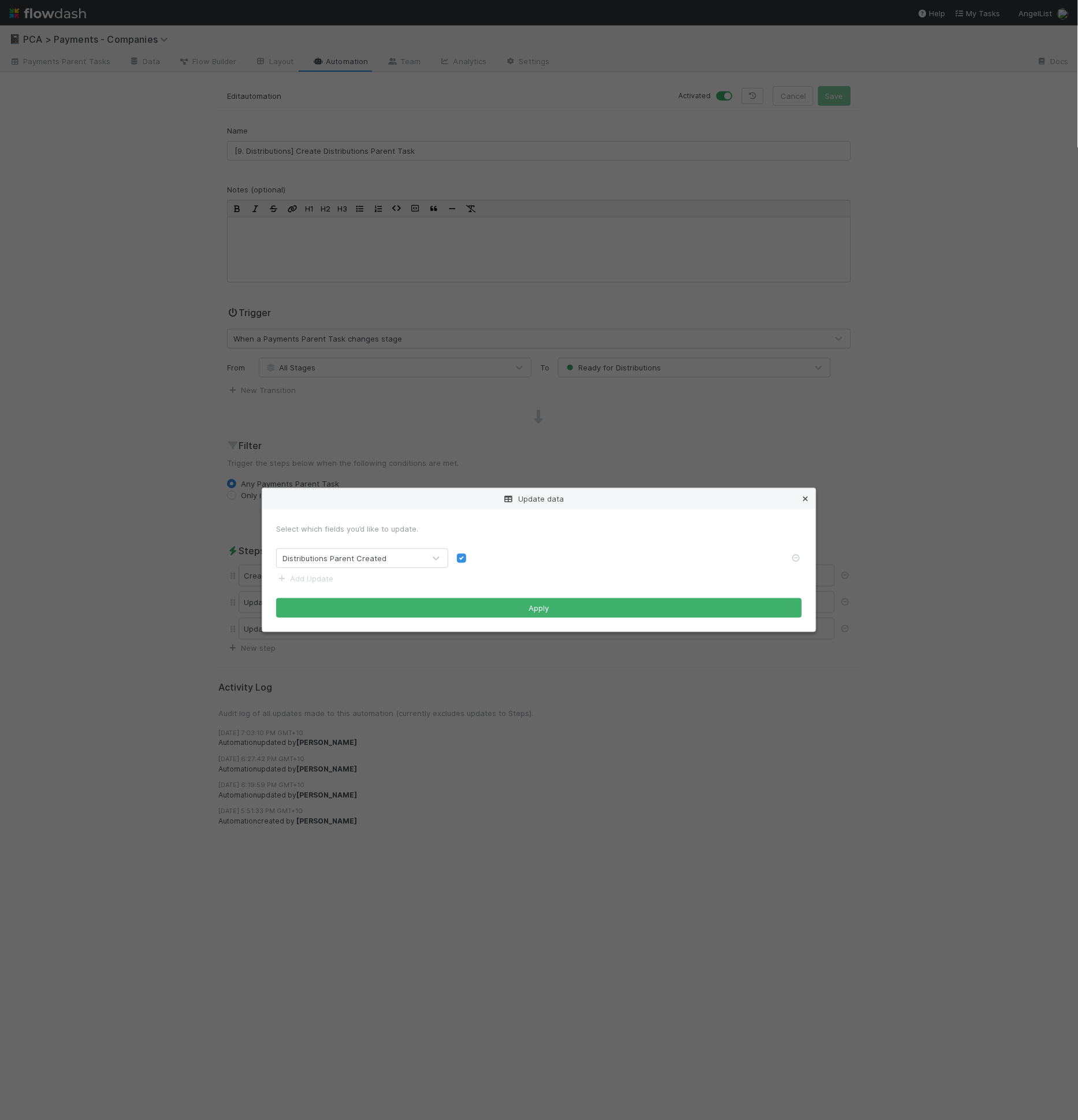
click at [806, 496] on icon at bounding box center [805, 499] width 11 height 7
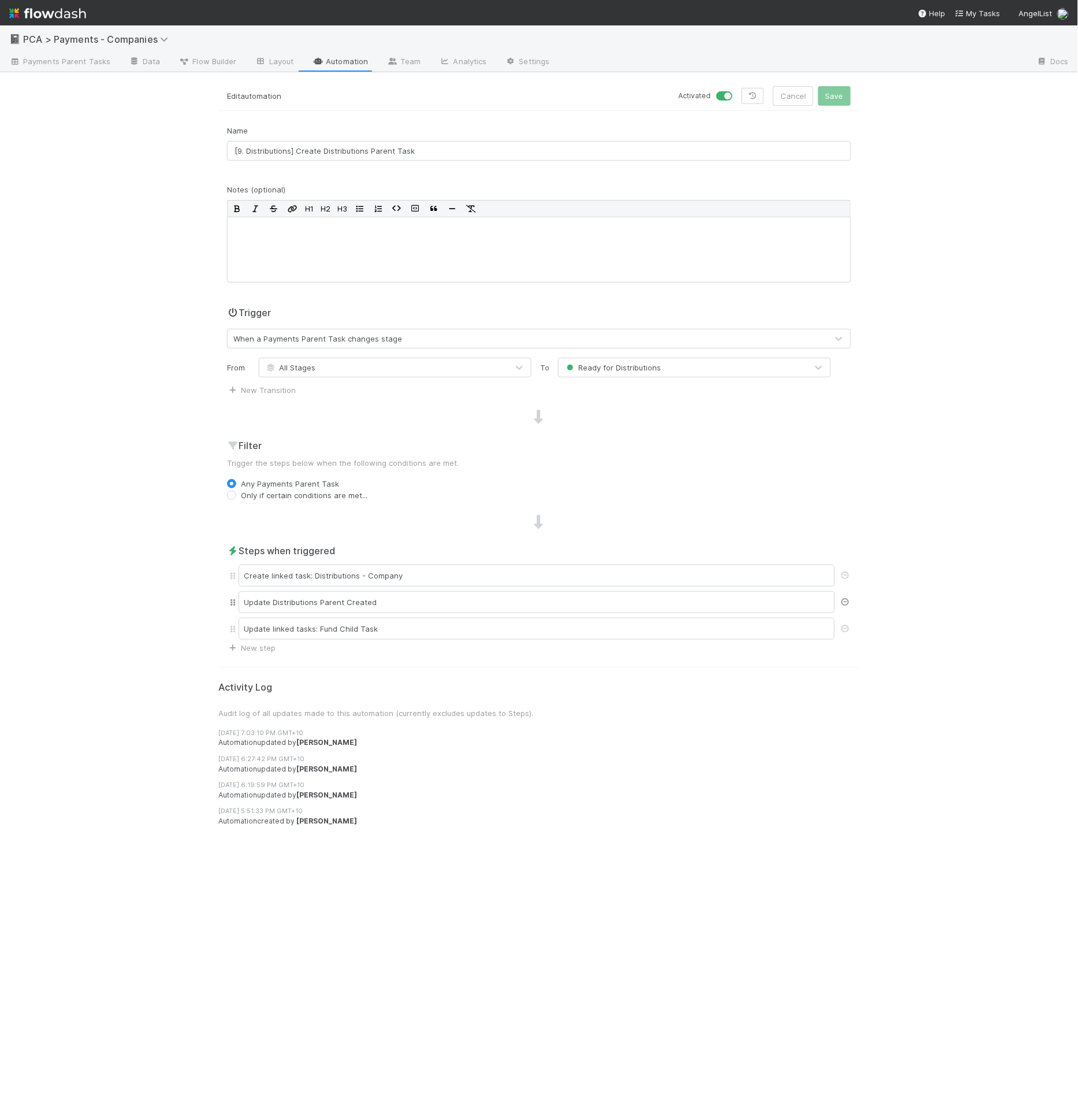
click at [844, 601] on icon at bounding box center [845, 602] width 11 height 7
click at [841, 106] on div "Edit automation Activated Cancel Save" at bounding box center [539, 98] width 641 height 25
click at [844, 91] on button "Save" at bounding box center [834, 96] width 33 height 20
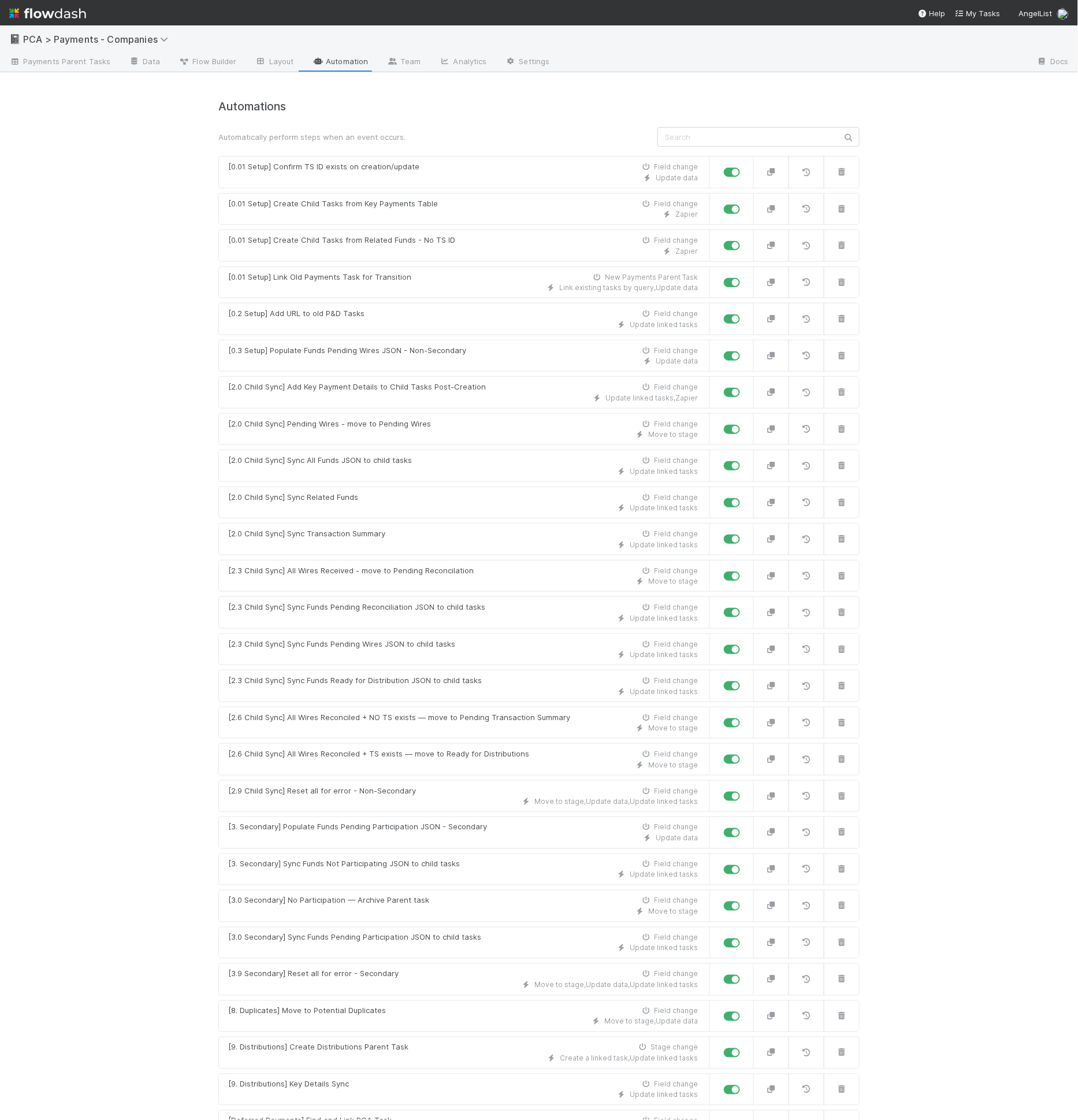
scroll to position [323, 0]
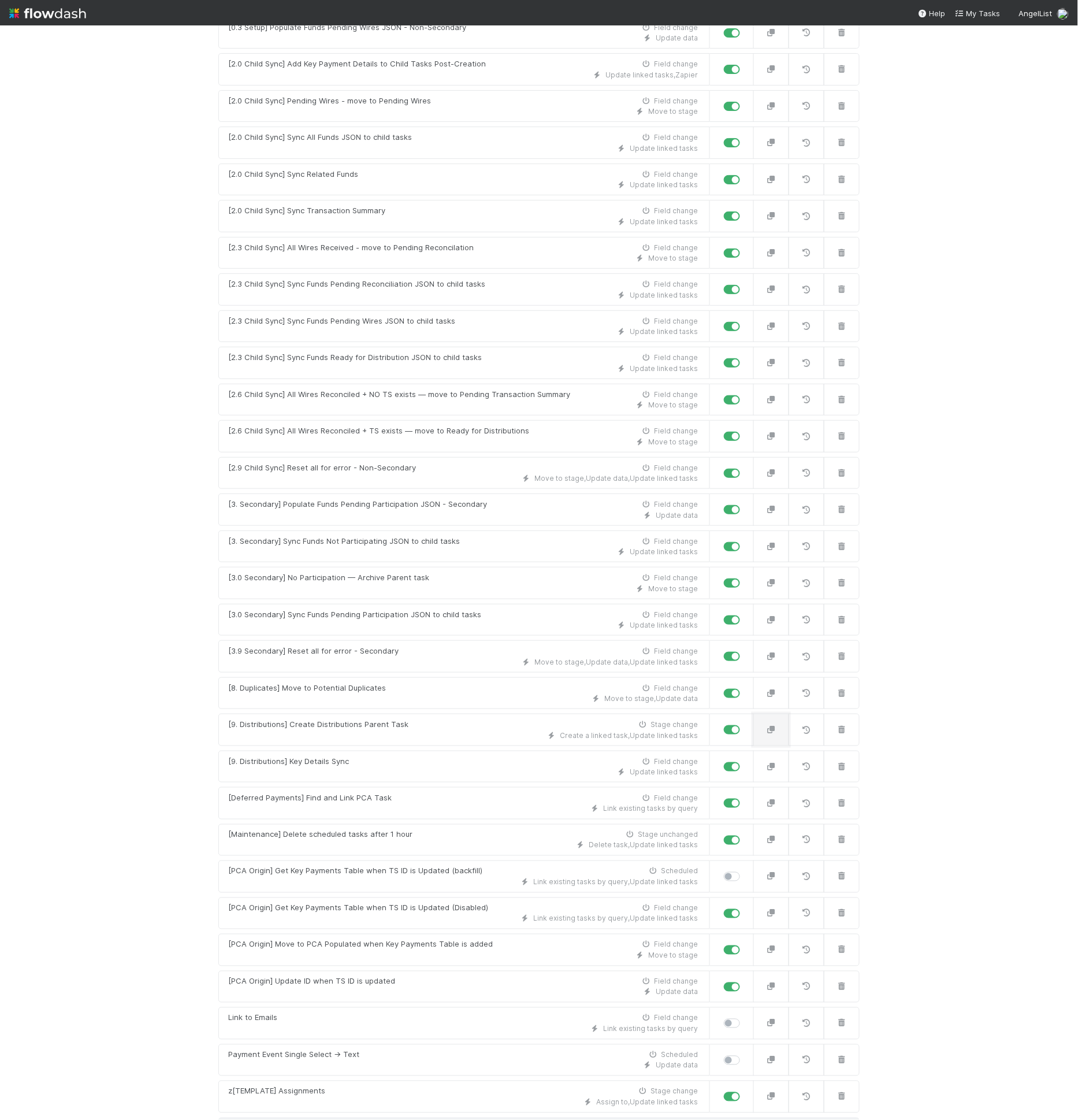
click at [772, 726] on icon "button" at bounding box center [771, 729] width 11 height 7
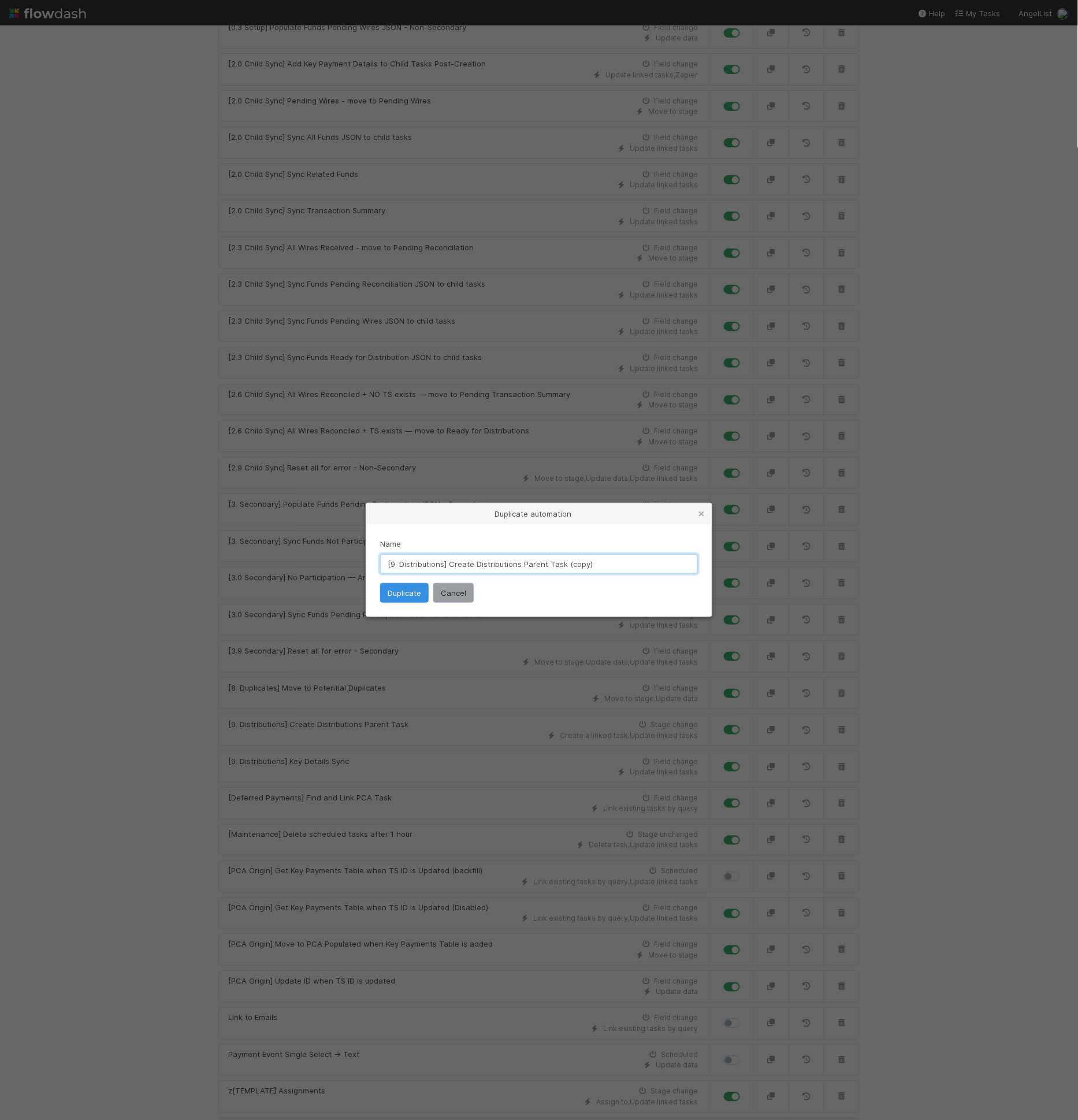
click at [470, 571] on input "[9. Distributions] Create Distributions Parent Task (copy)" at bounding box center [539, 564] width 318 height 20
drag, startPoint x: 564, startPoint y: 566, endPoint x: 662, endPoint y: 567, distance: 98.0
click at [662, 568] on input "[9. Distributions] Create Distributions Parent Task (copy)" at bounding box center [539, 564] width 318 height 20
drag, startPoint x: 662, startPoint y: 567, endPoint x: 562, endPoint y: 569, distance: 100.0
click at [562, 569] on input "[9. Distributions] Create Distributions Parent Task (copy)" at bounding box center [539, 564] width 318 height 20
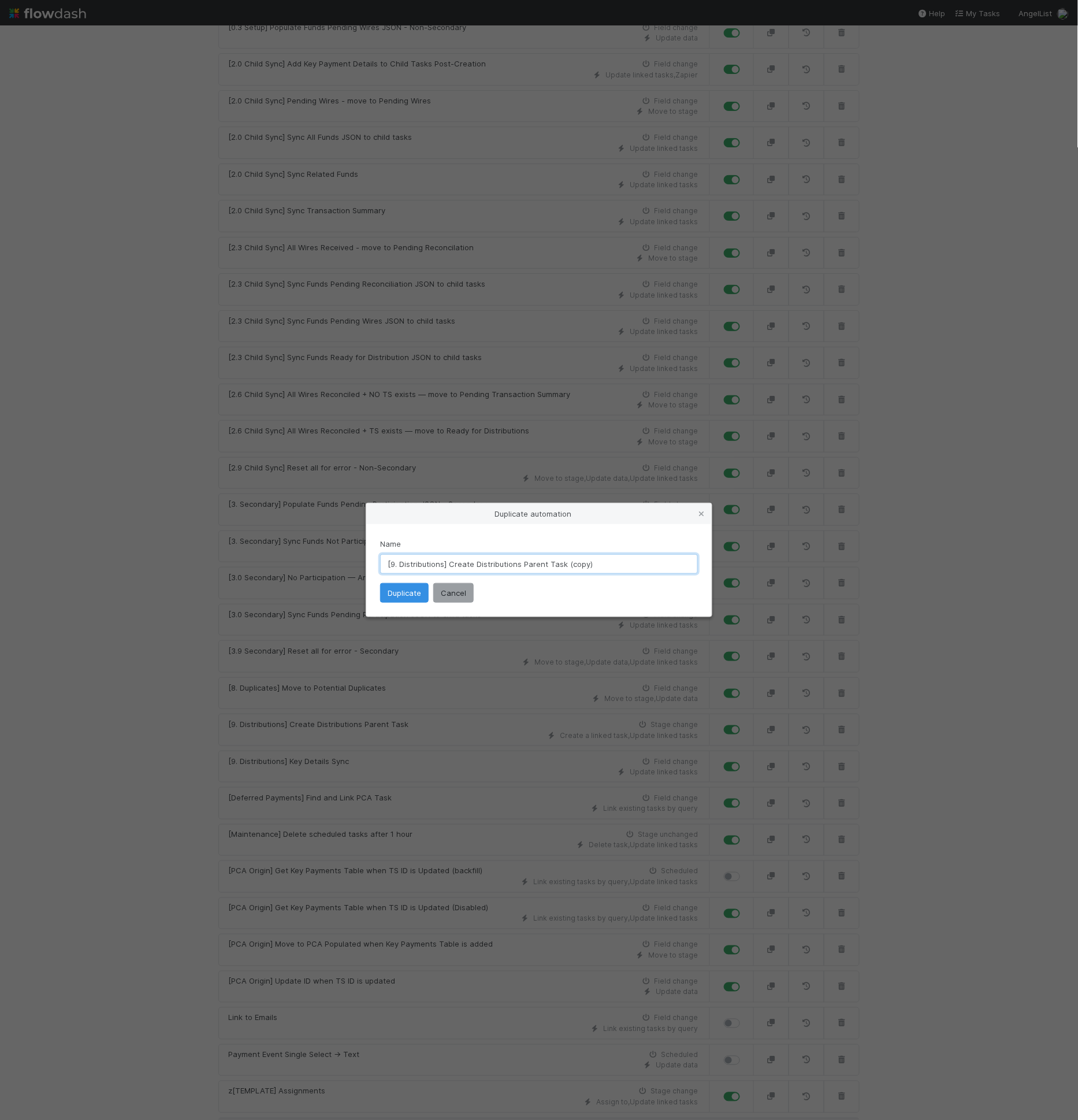
click at [537, 568] on input "[9. Distributions] Create Distributions Parent Task (copy)" at bounding box center [539, 564] width 318 height 20
drag, startPoint x: 559, startPoint y: 562, endPoint x: 591, endPoint y: 558, distance: 32.2
click at [591, 562] on input "[9. Distributions] Create Distributions Child Task (copy)" at bounding box center [539, 564] width 318 height 20
click at [452, 558] on input "[9. Distributions] Create Distributions Child Tasks" at bounding box center [539, 564] width 318 height 20
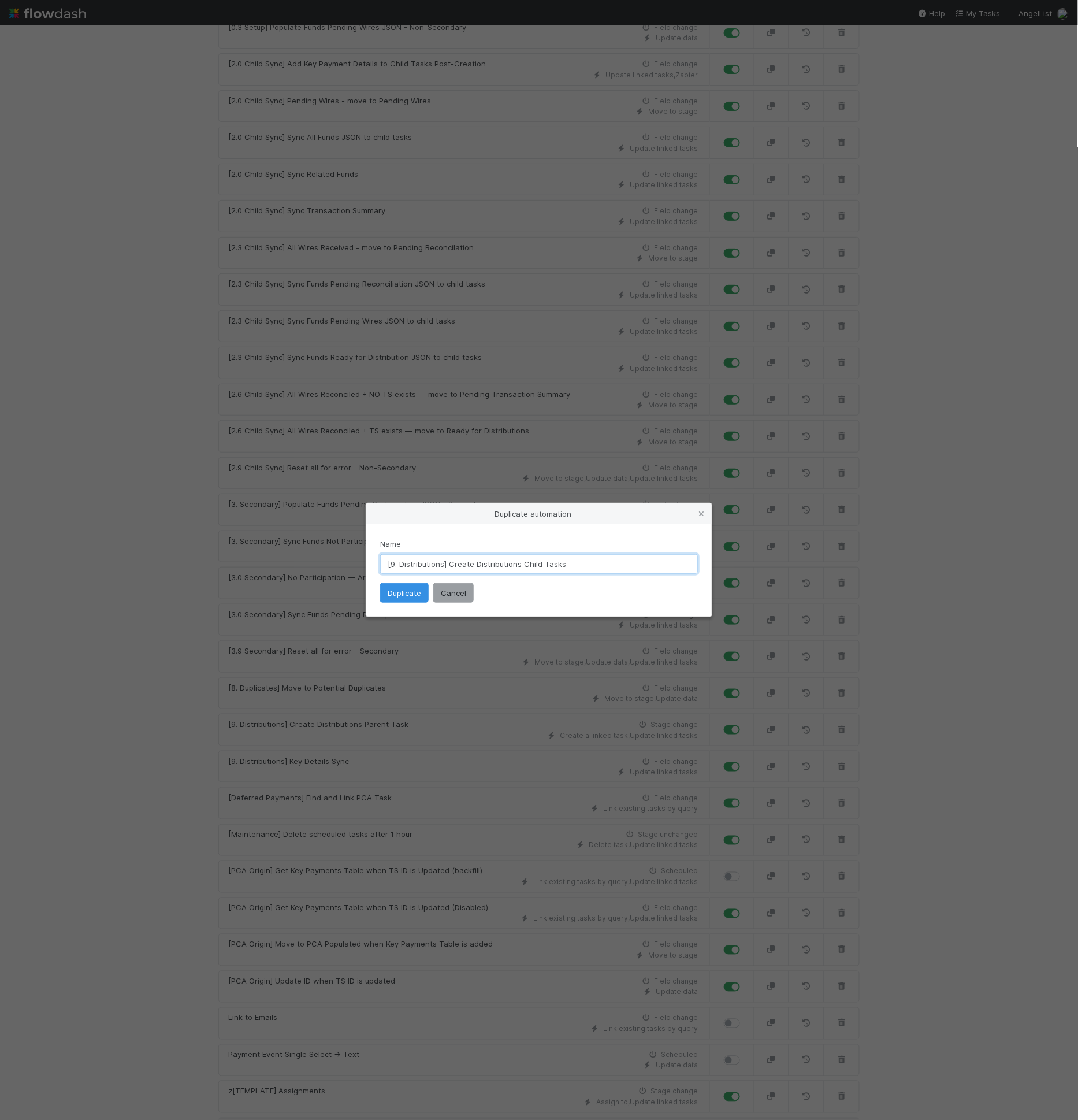
click at [452, 558] on input "[9. Distributions] Create Distributions Child Tasks" at bounding box center [539, 564] width 318 height 20
click at [453, 563] on input "[9. Distributions] Create Distributions Child Tasks" at bounding box center [539, 564] width 318 height 20
click at [590, 573] on input "[9. Distributions] Trigger Distributions Child Tasks" at bounding box center [539, 564] width 318 height 20
type input "[9. Distributions] Trigger Distributions Child Task Creation"
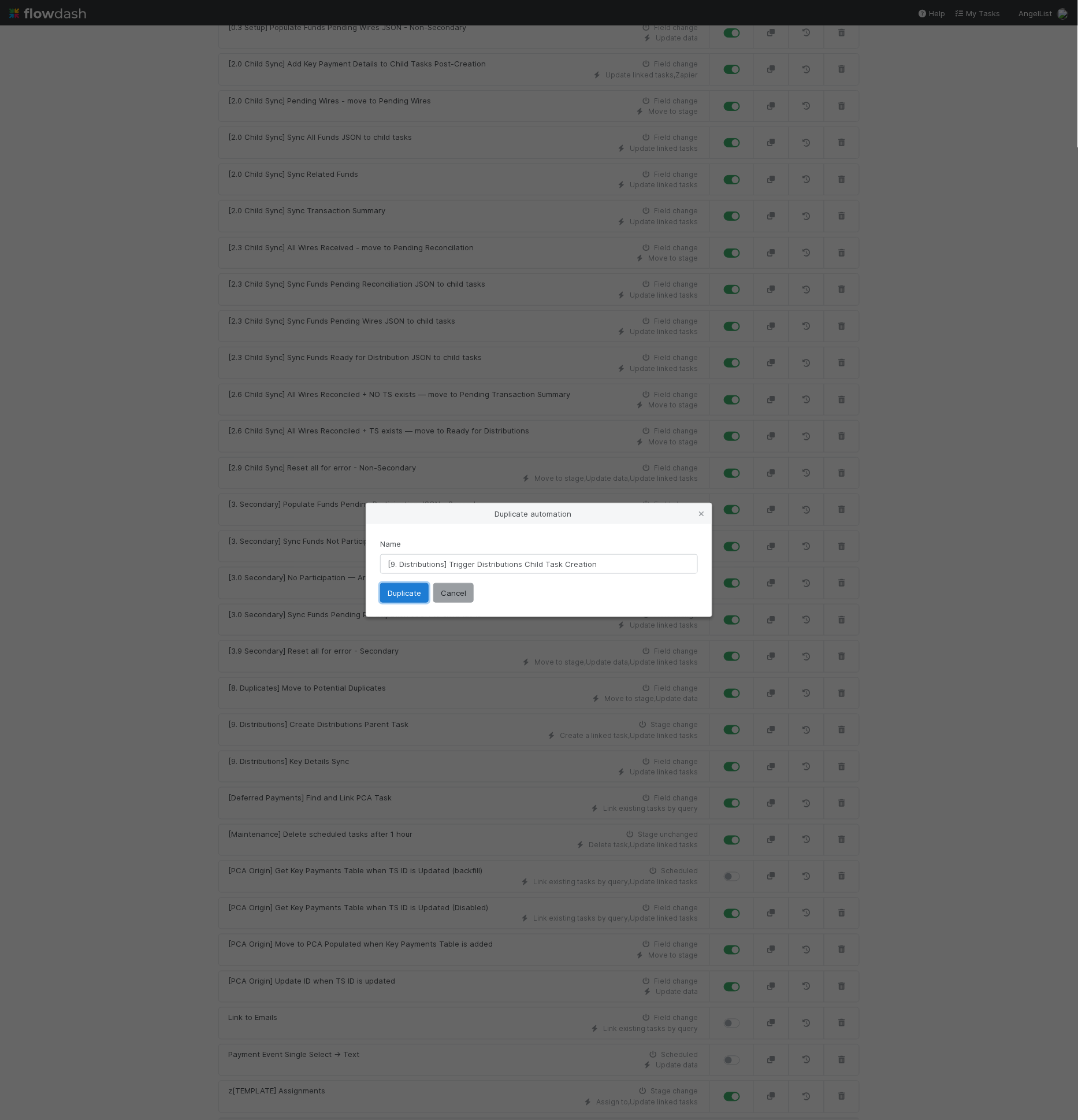
click at [399, 587] on button "Duplicate" at bounding box center [404, 593] width 49 height 20
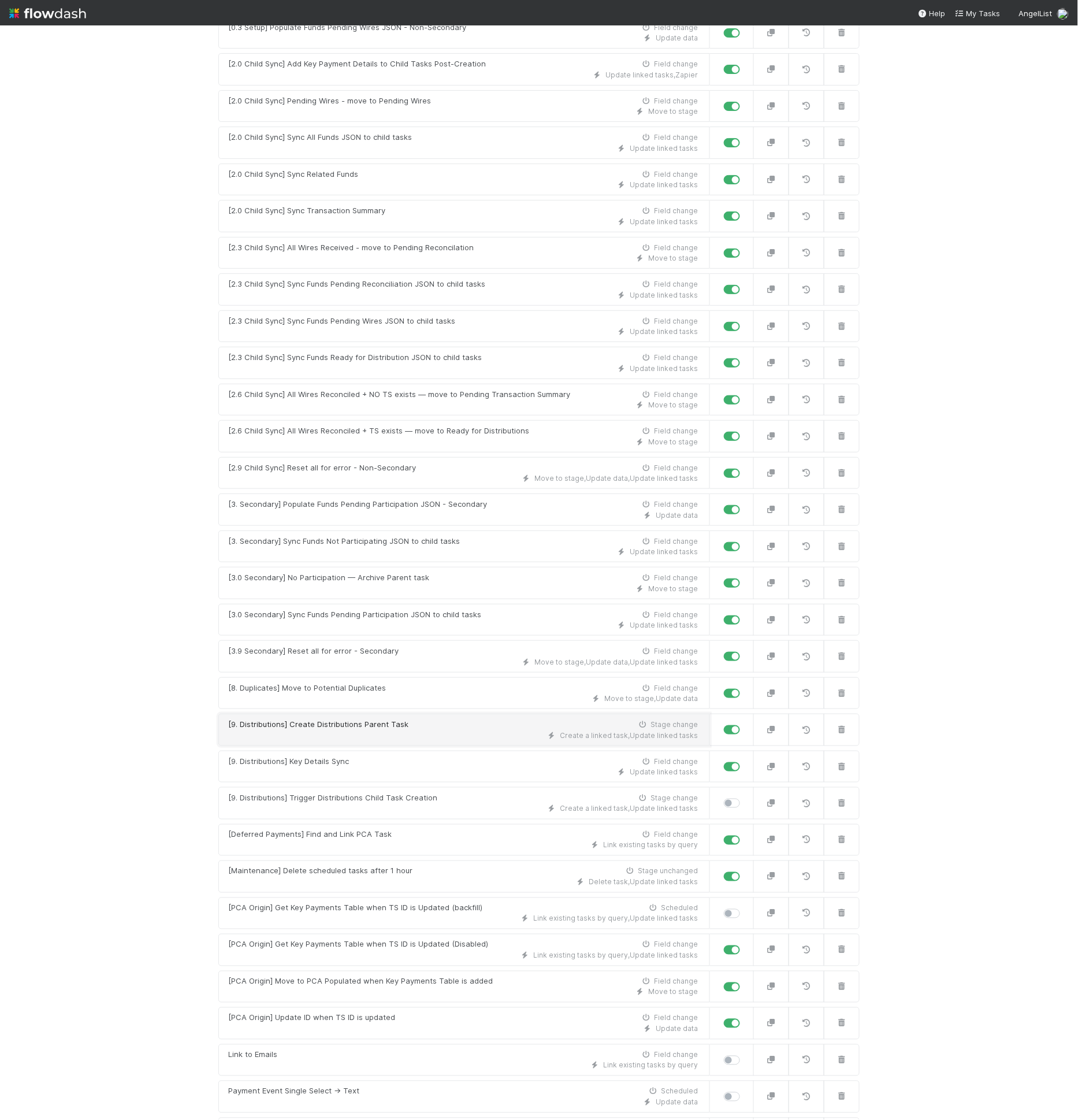
click at [331, 731] on div "Create a linked task , Update linked tasks" at bounding box center [463, 735] width 470 height 10
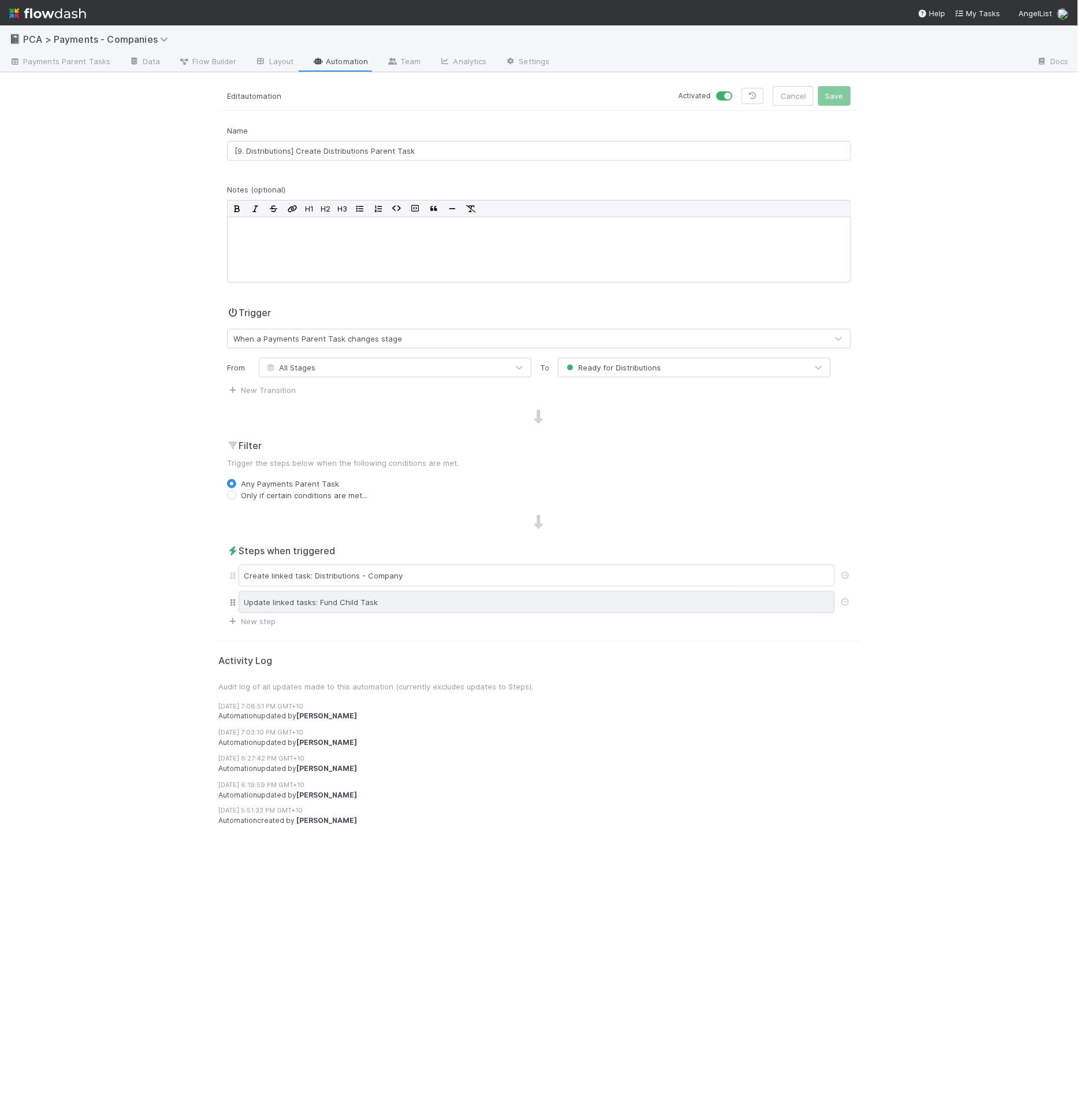
click at [801, 607] on div "Update linked tasks: Fund Child Task" at bounding box center [537, 602] width 596 height 22
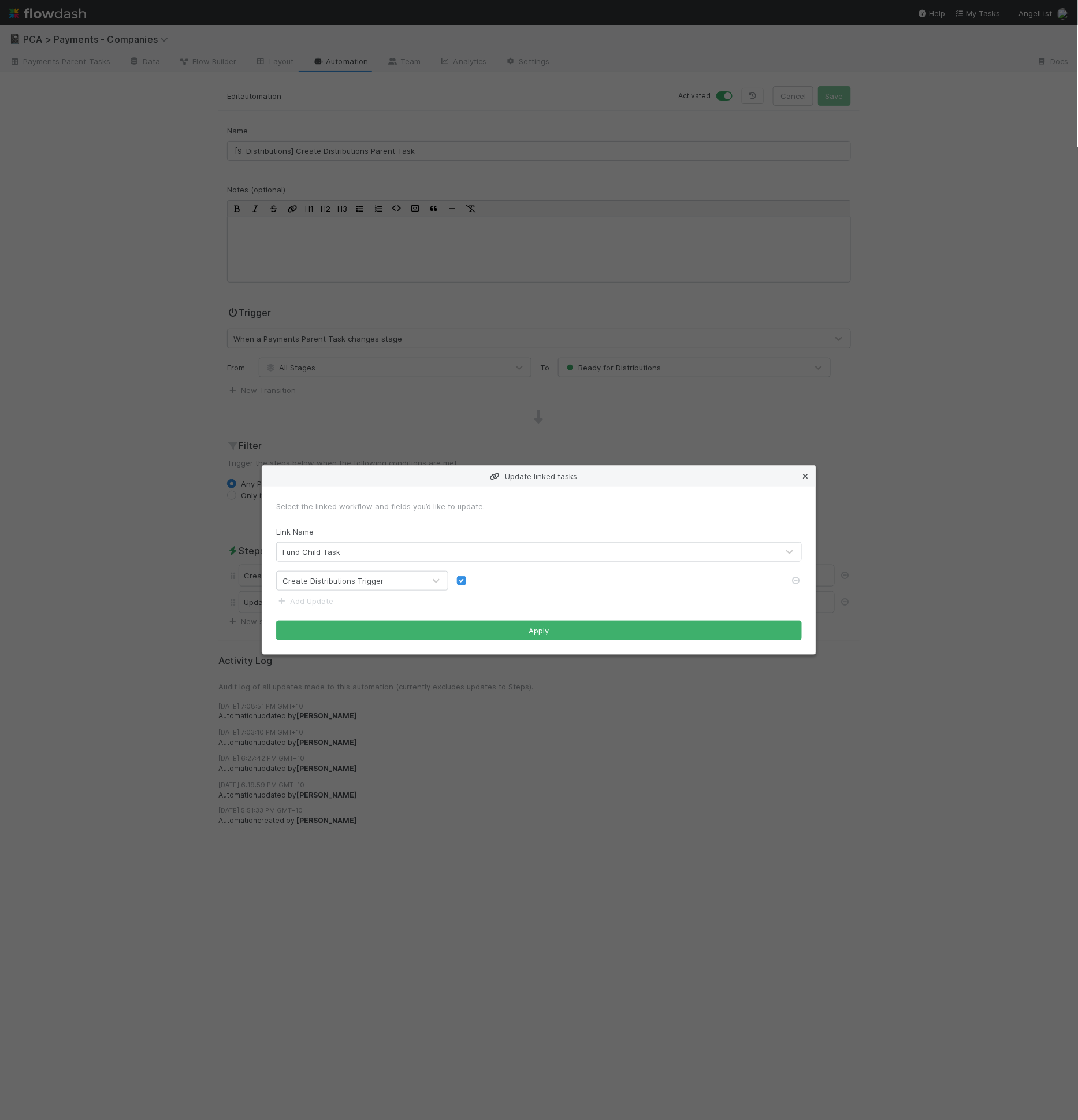
click at [805, 476] on icon at bounding box center [805, 477] width 11 height 7
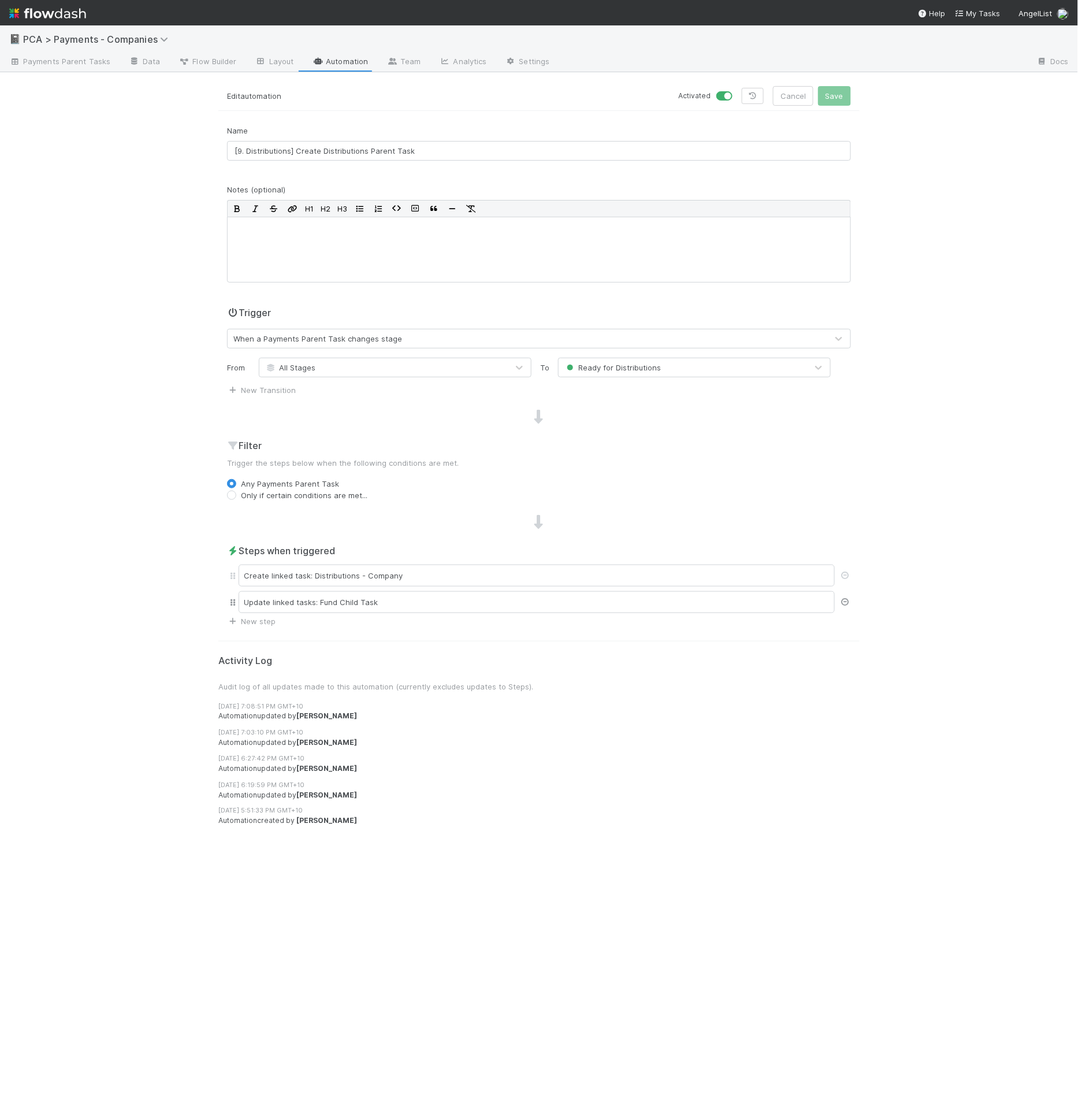
click at [849, 601] on icon at bounding box center [845, 602] width 11 height 7
click at [849, 101] on button "Save" at bounding box center [834, 96] width 33 height 20
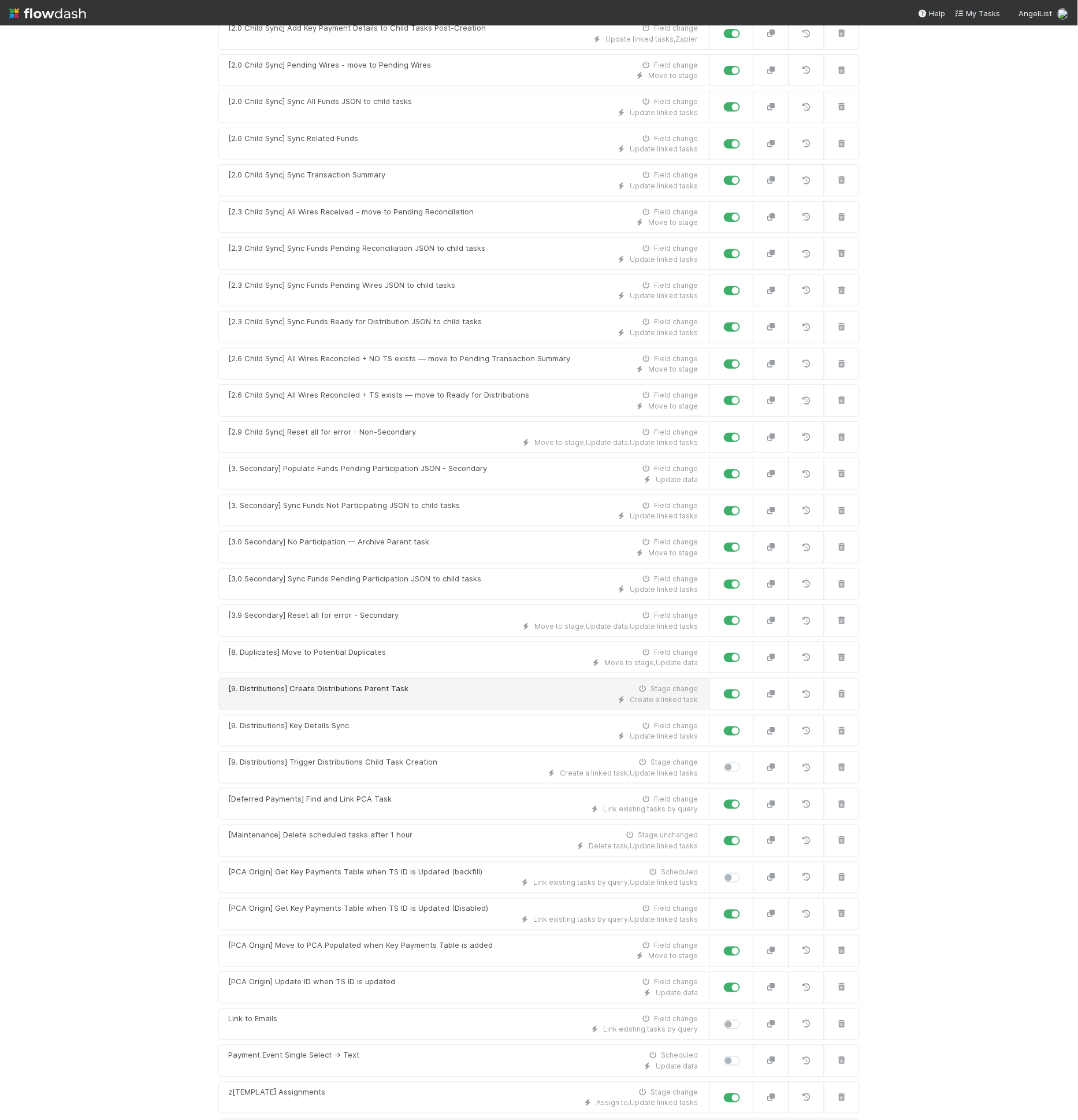
scroll to position [359, 0]
click at [343, 767] on div "Create a linked task , Update linked tasks" at bounding box center [463, 772] width 470 height 10
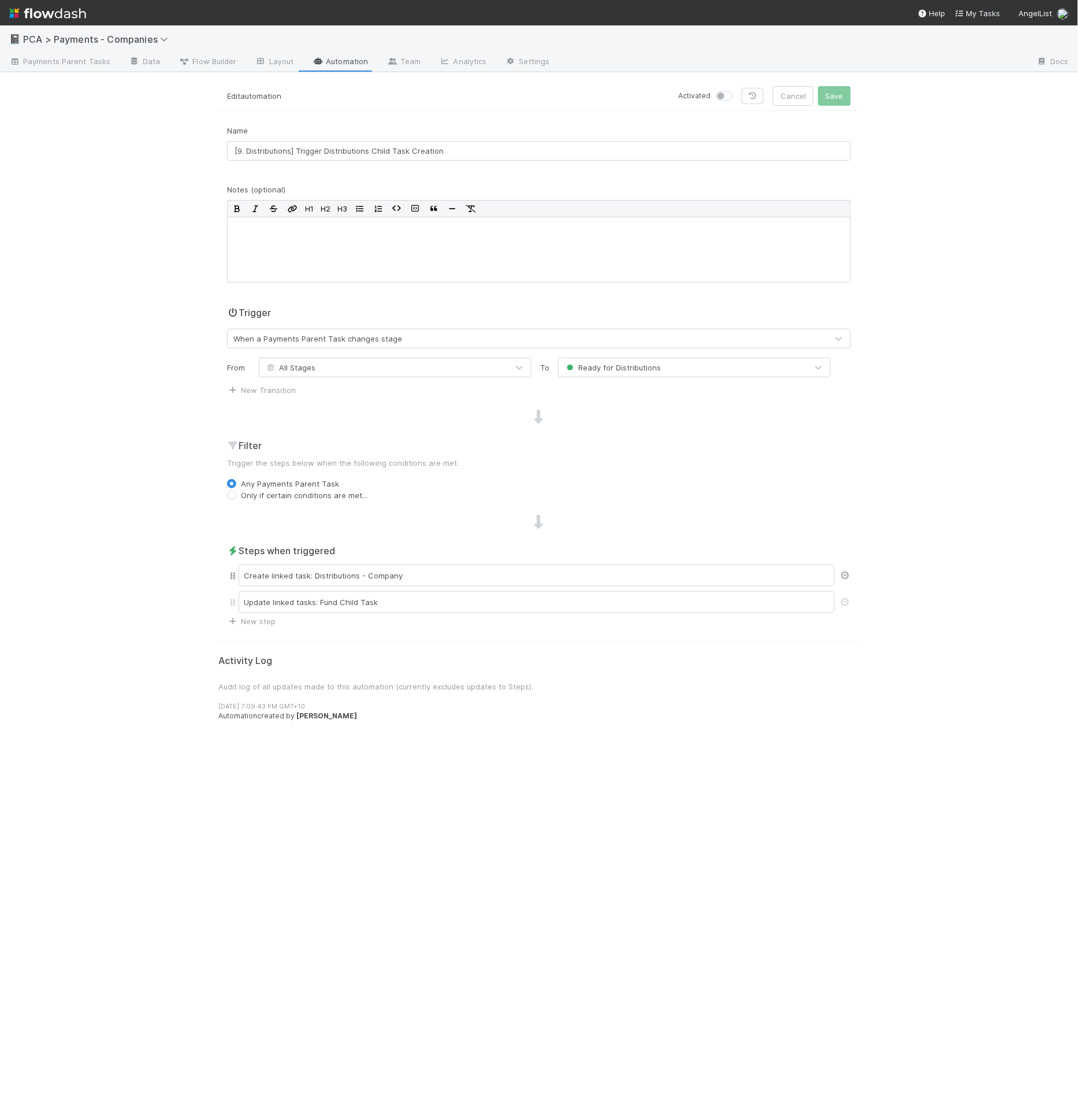
click at [848, 572] on icon at bounding box center [845, 575] width 11 height 7
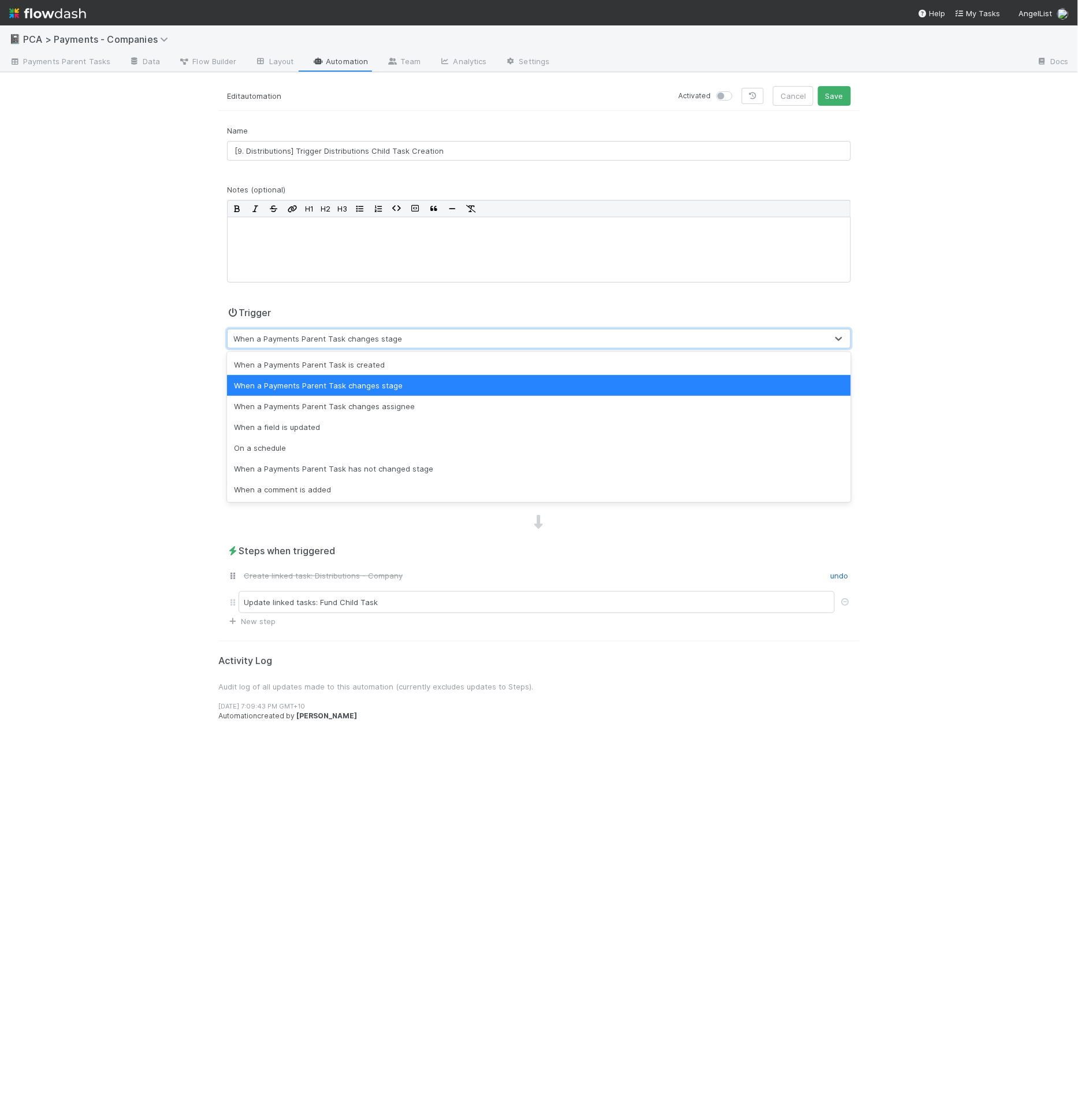
click at [286, 342] on div "When a Payments Parent Task changes stage" at bounding box center [318, 338] width 168 height 11
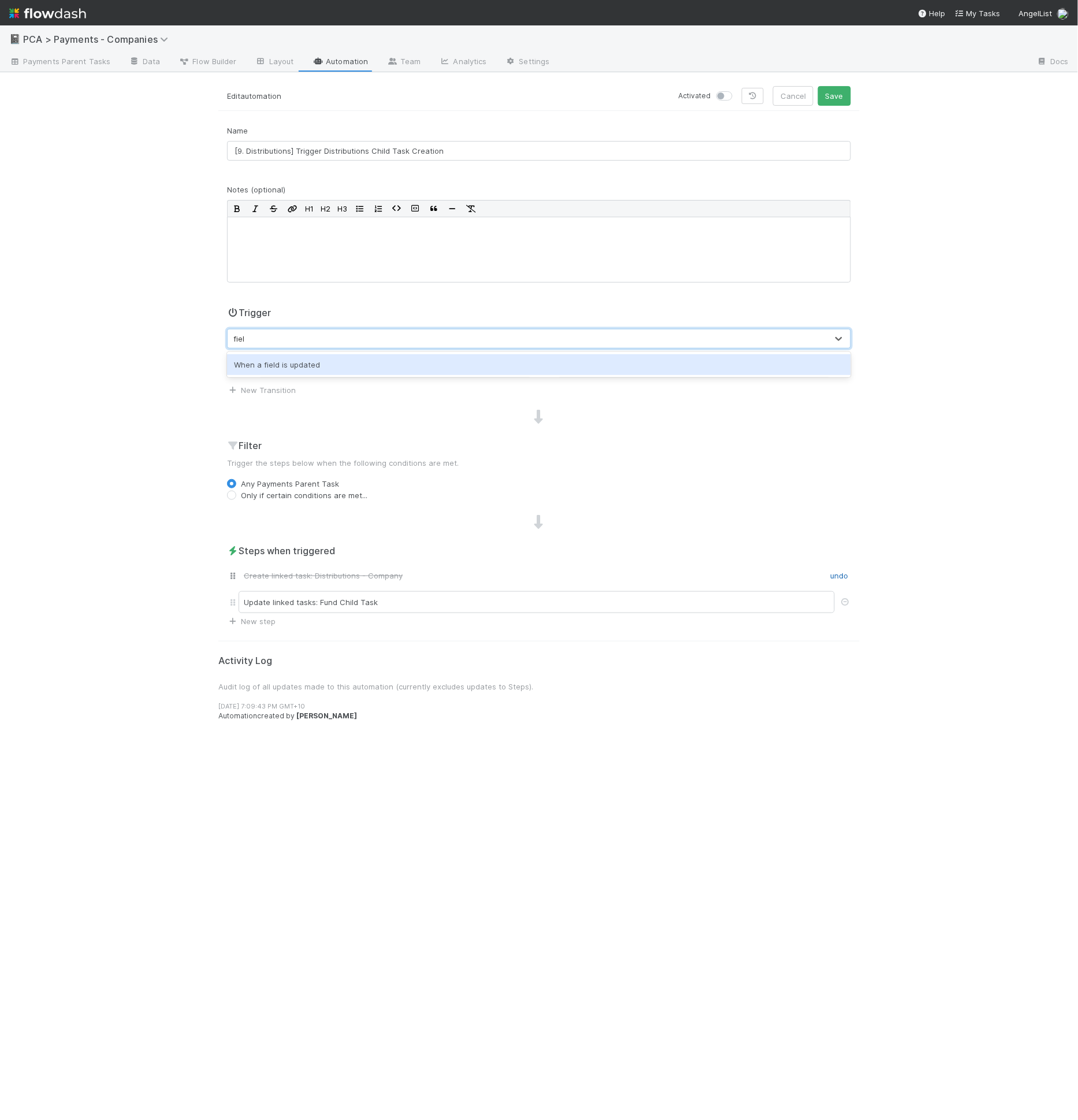
type input "field"
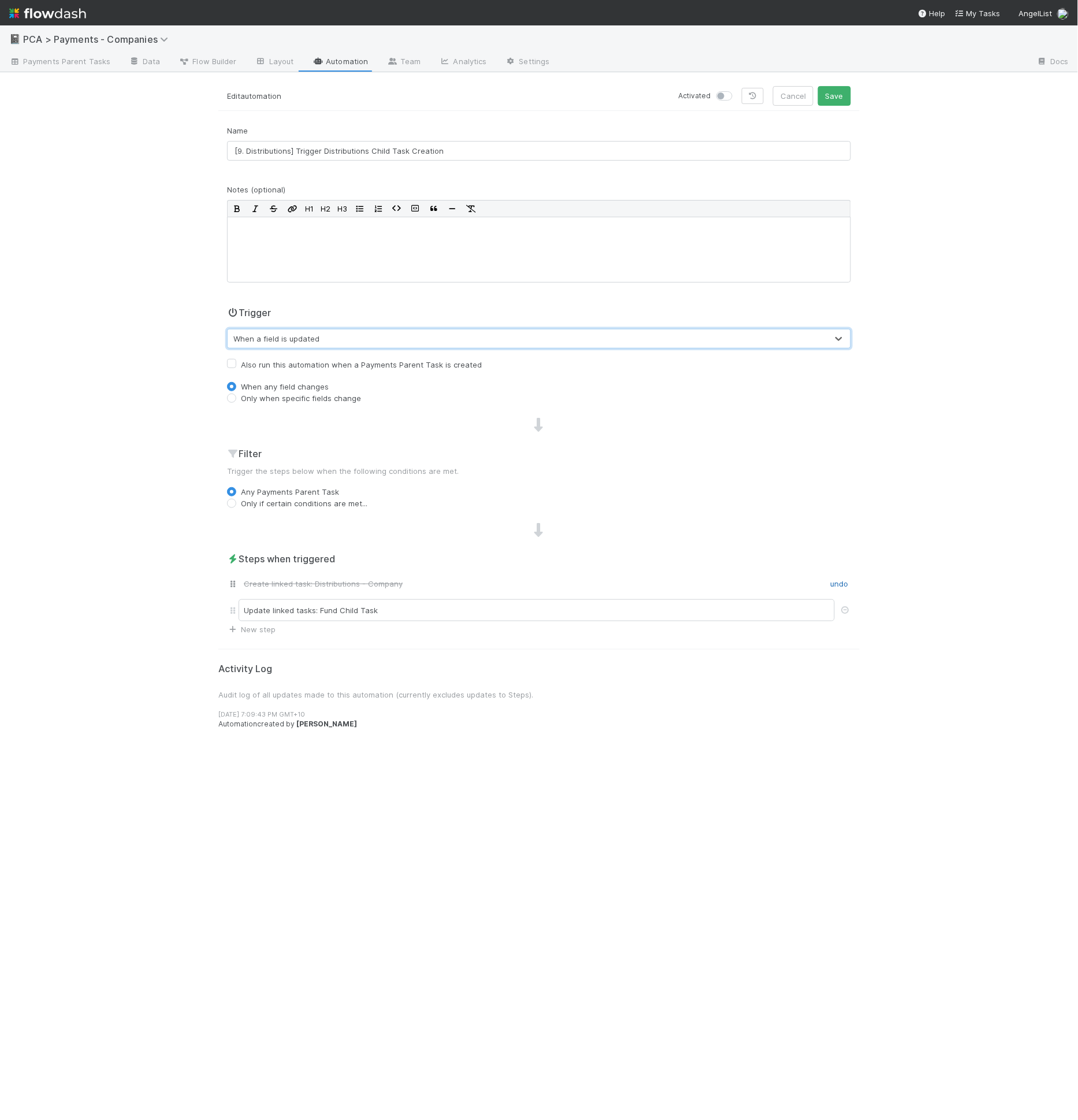
click at [327, 395] on label "Only when specific fields change" at bounding box center [301, 398] width 120 height 11
click at [236, 395] on input "Only when specific fields change" at bounding box center [231, 397] width 9 height 10
radio input "true"
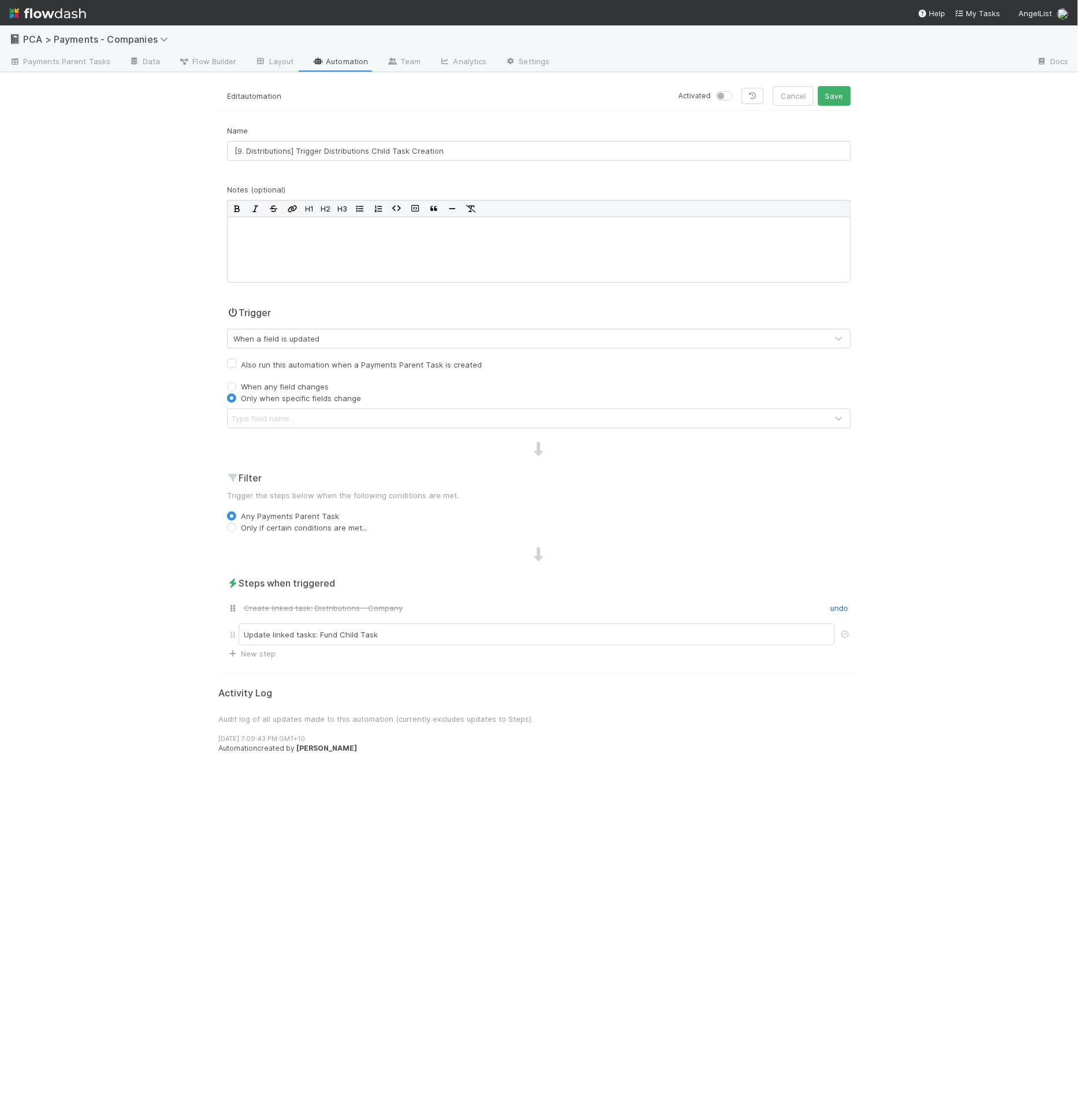
click at [316, 415] on div "Type field name..." at bounding box center [527, 418] width 600 height 19
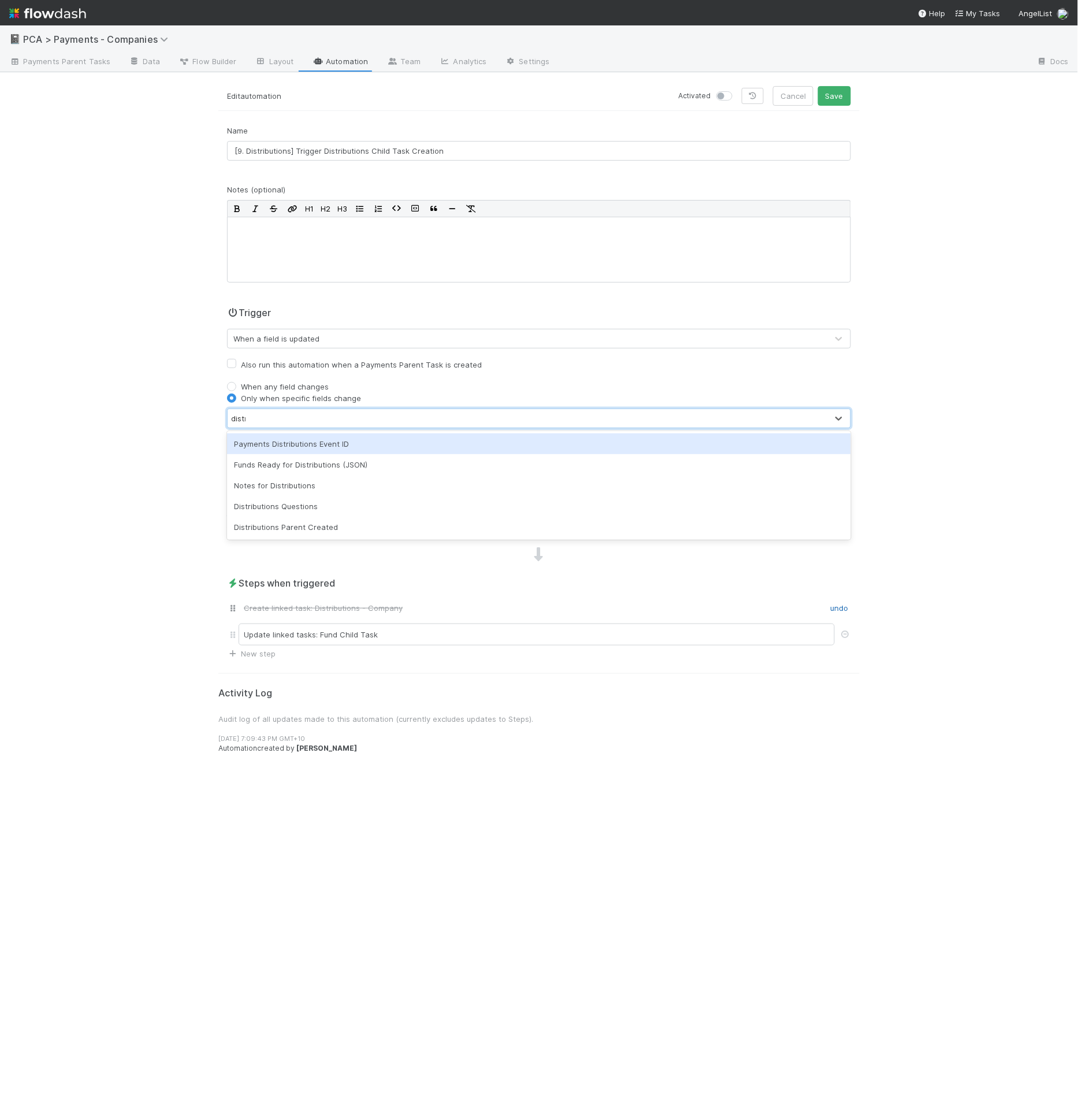
type input "distrib"
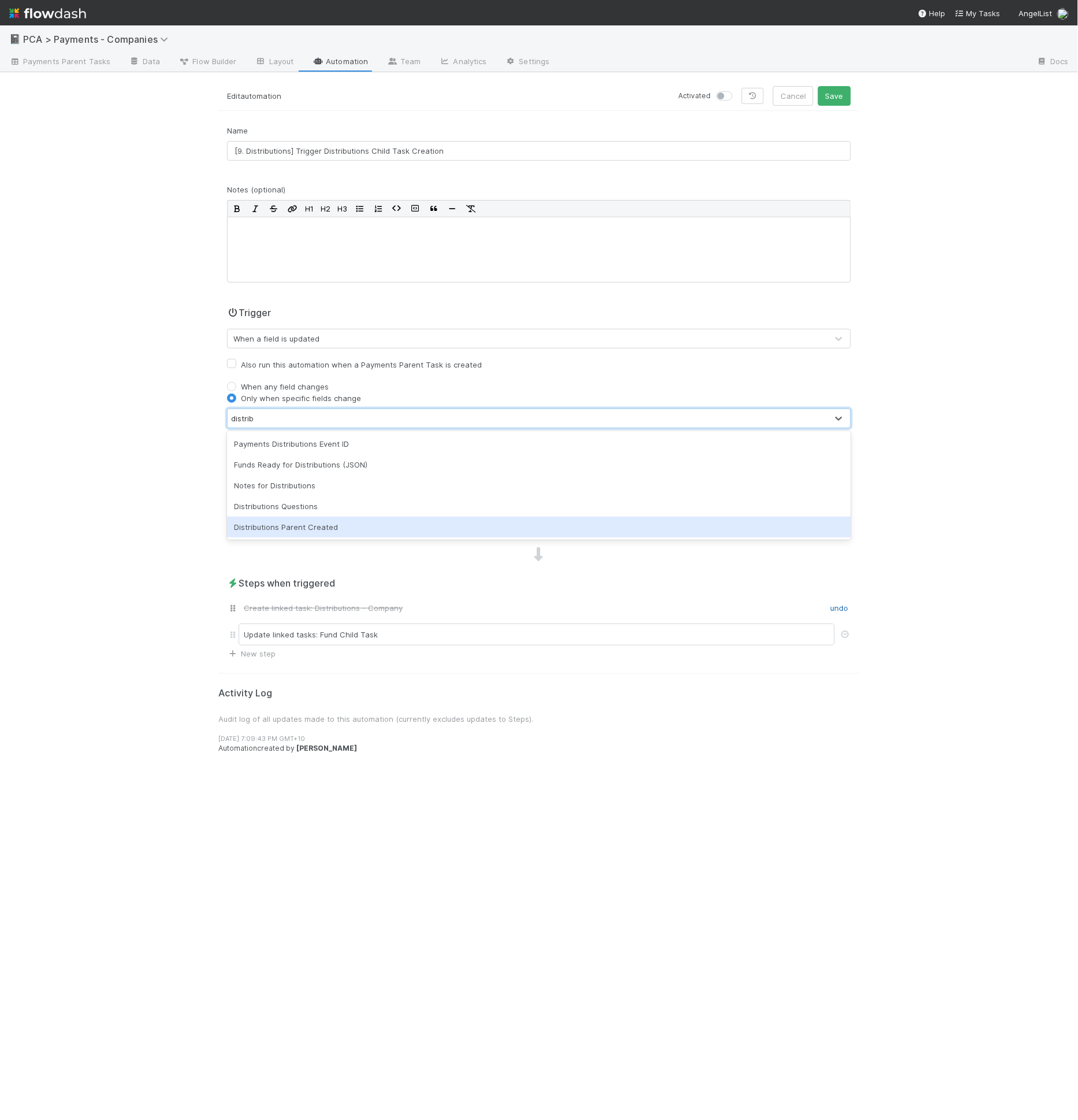
click at [296, 528] on div "Distributions Parent Created" at bounding box center [538, 527] width 624 height 21
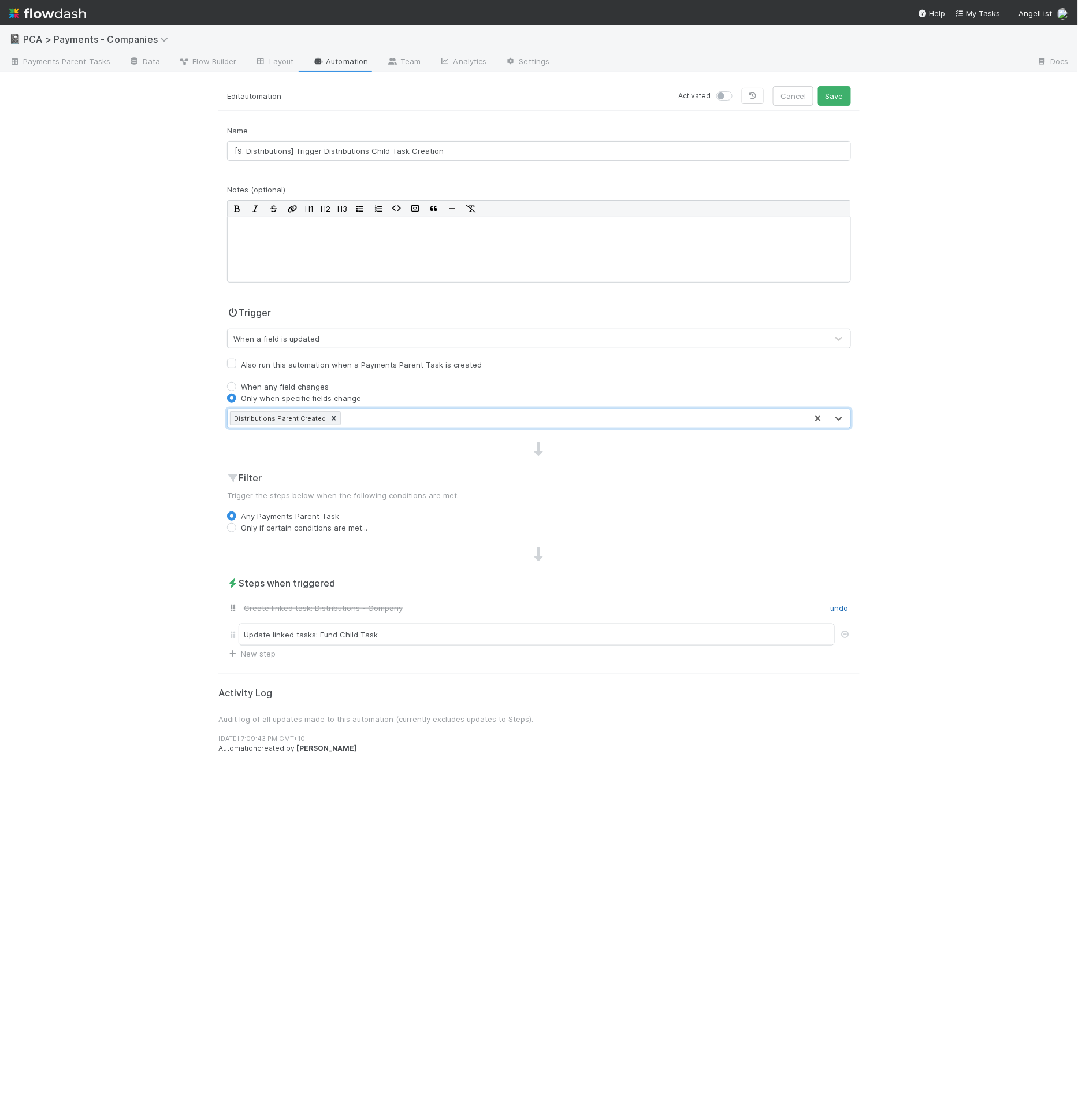
click at [280, 515] on label "Any Payments Parent Task" at bounding box center [289, 516] width 98 height 11
click at [236, 515] on input "Any Payments Parent Task" at bounding box center [231, 515] width 9 height 10
click at [280, 522] on label "Only if certain conditions are met..." at bounding box center [304, 527] width 126 height 11
click at [236, 522] on input "Only if certain conditions are met..." at bounding box center [231, 527] width 9 height 10
radio input "true"
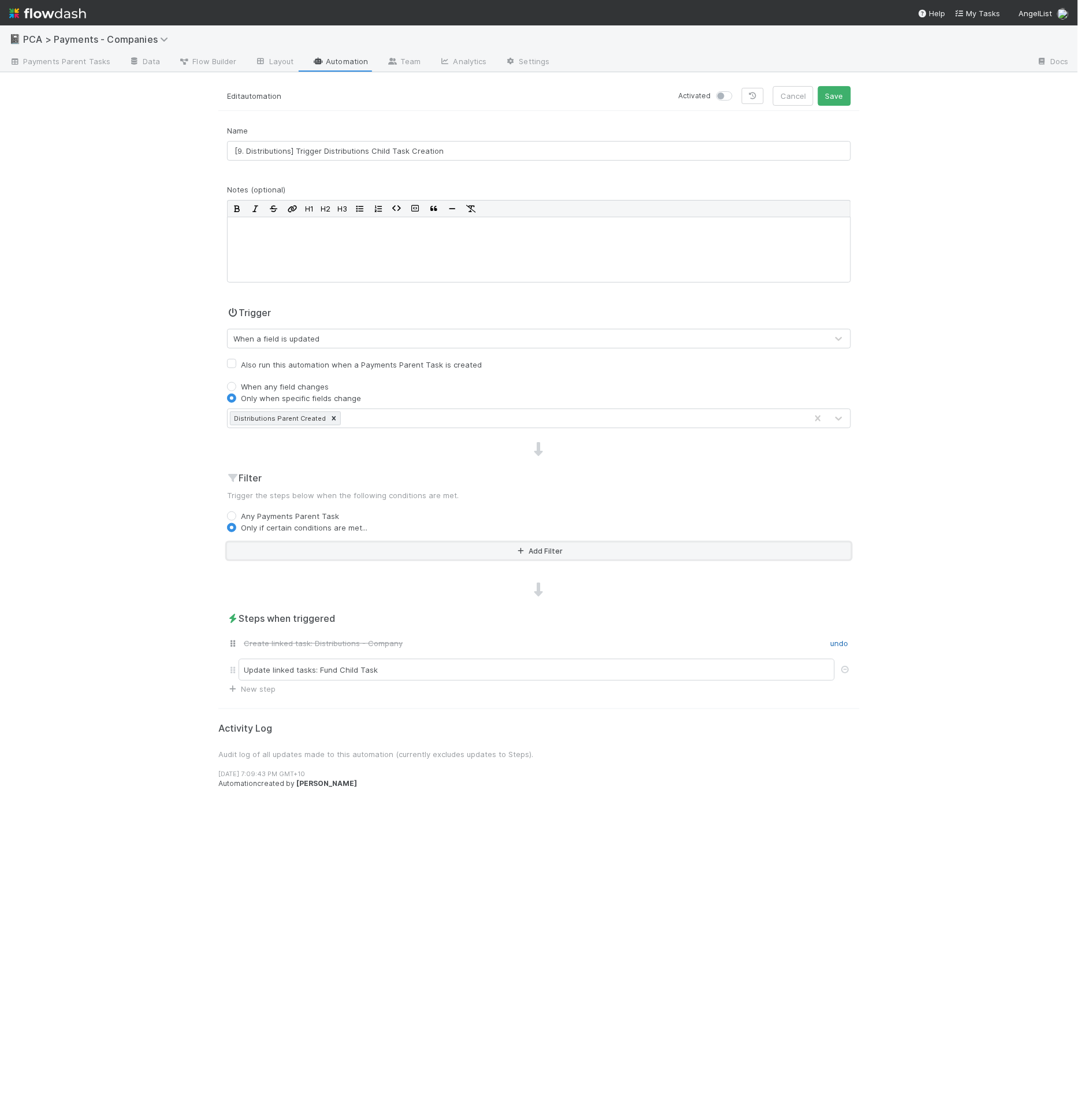
click at [288, 550] on button "Add Filter" at bounding box center [538, 551] width 624 height 17
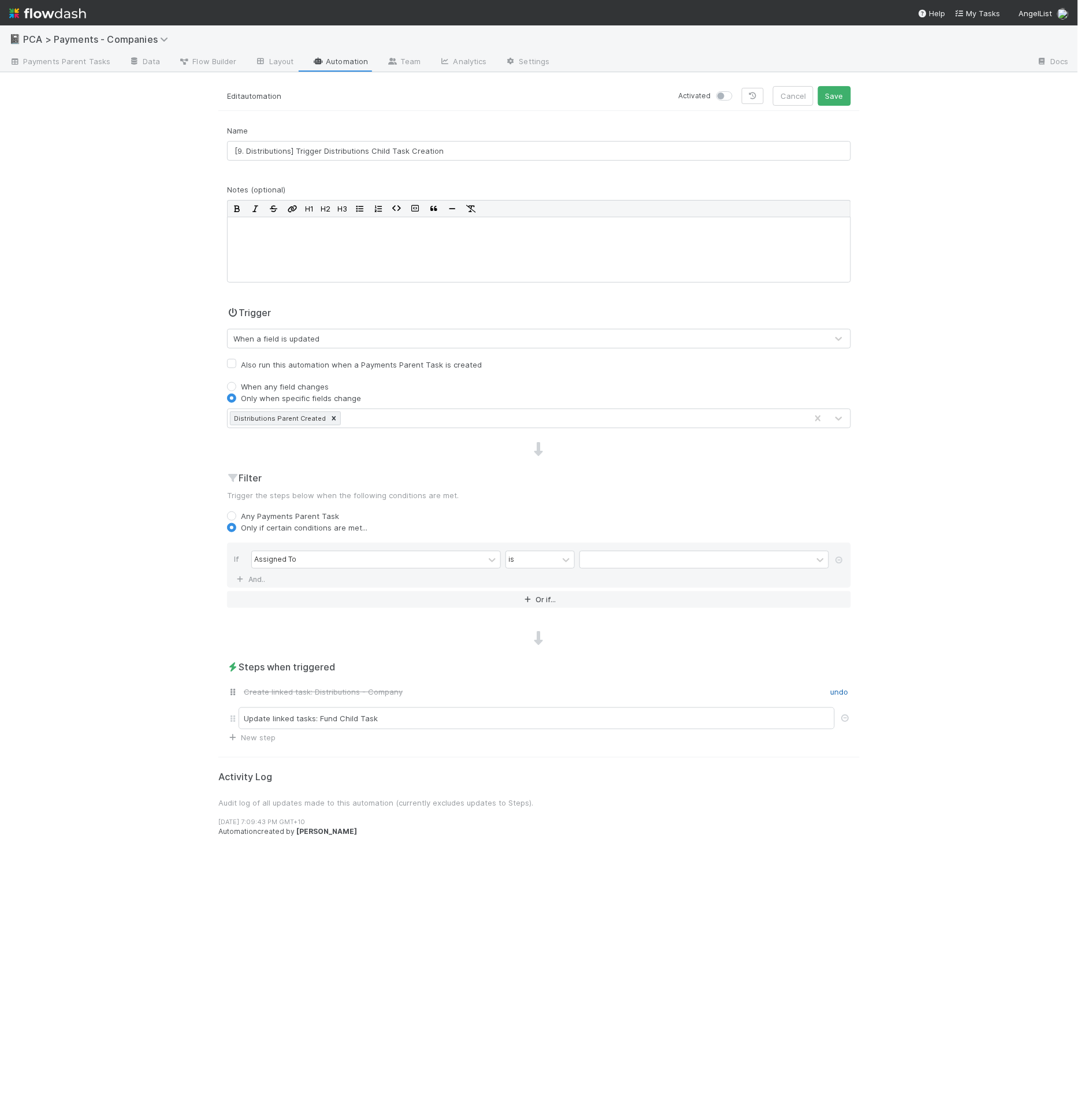
click at [288, 551] on div "Assigned To" at bounding box center [368, 560] width 232 height 17
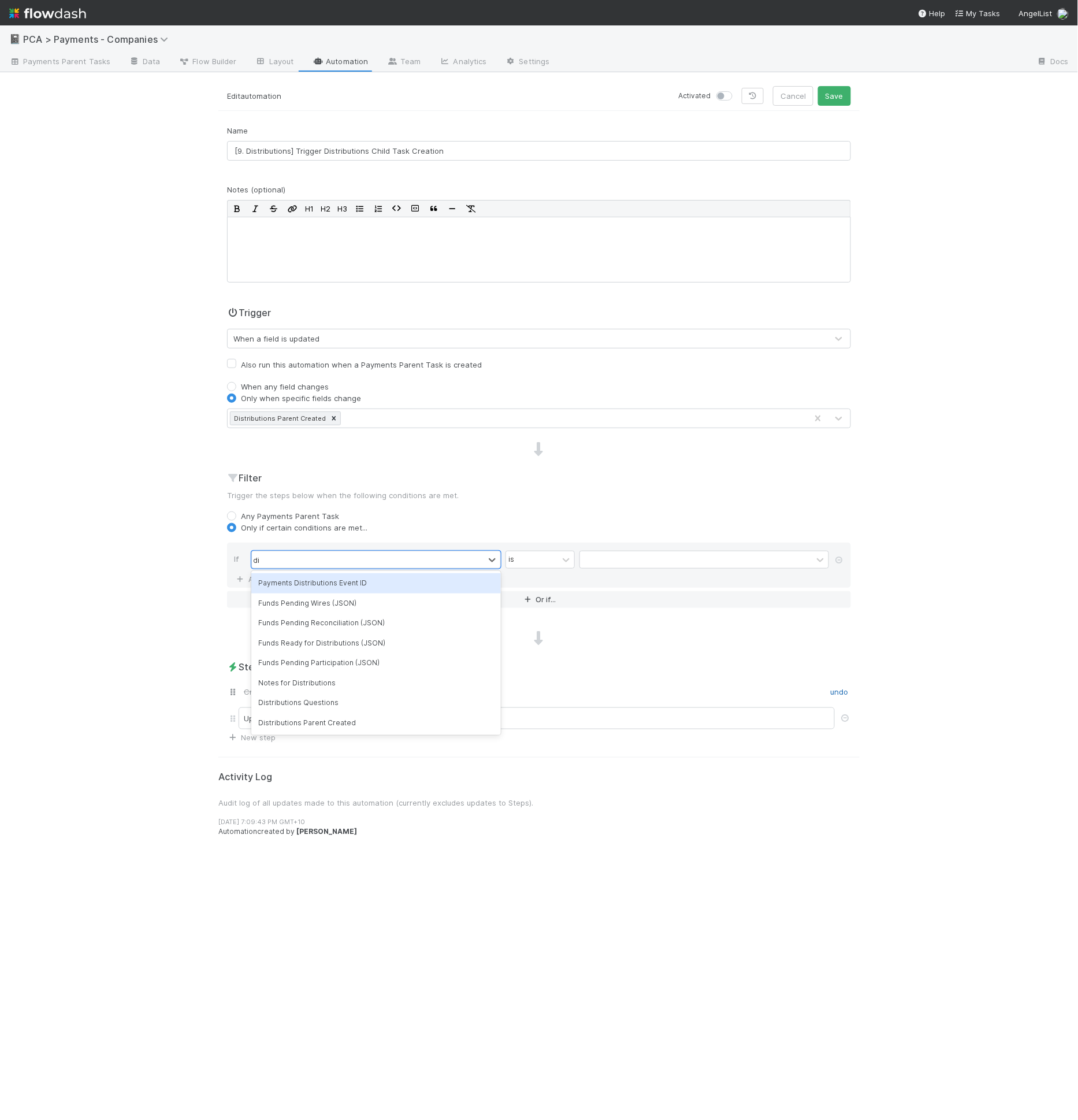
type input "dis"
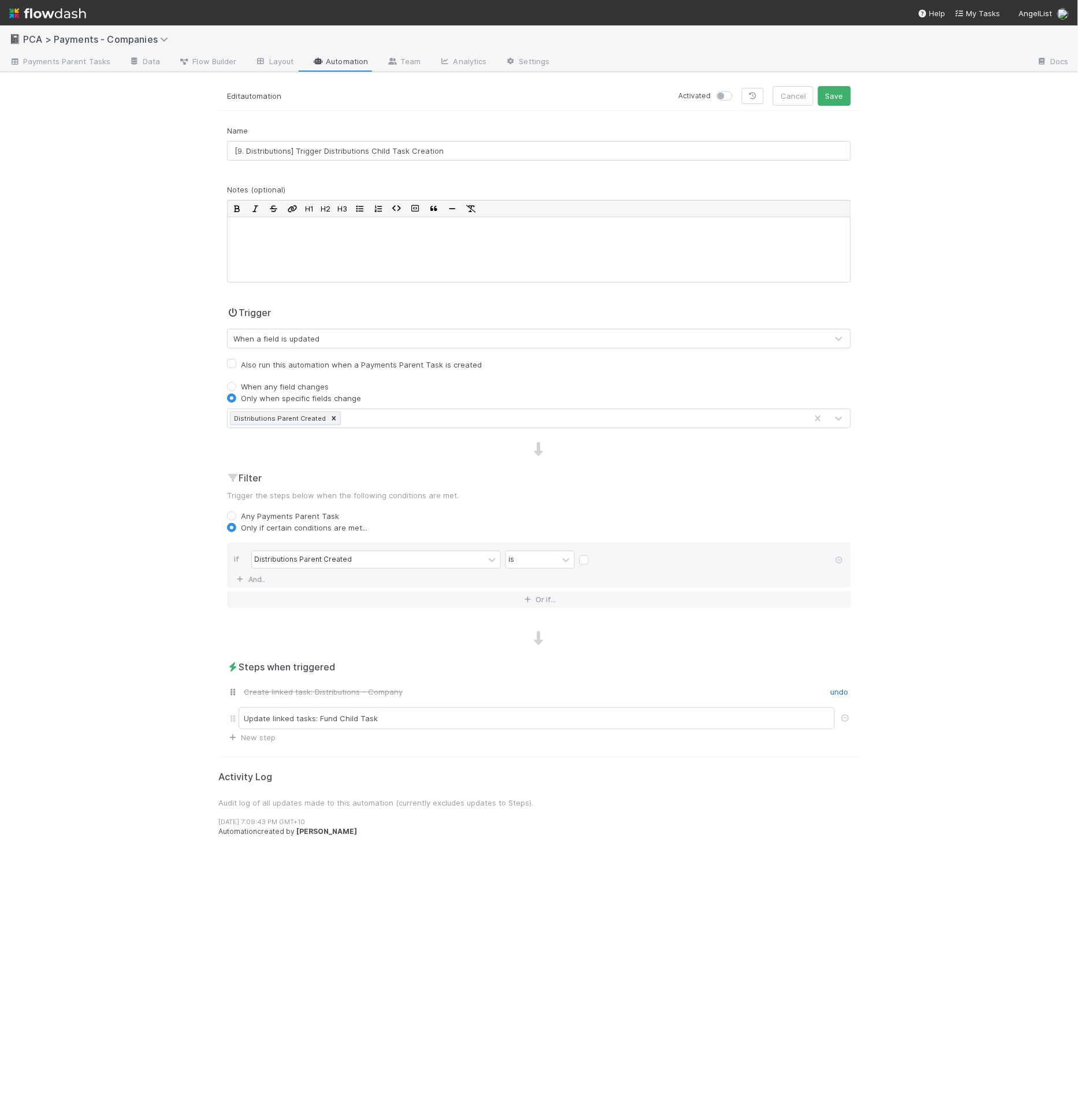
click at [589, 558] on div at bounding box center [704, 560] width 250 height 11
click at [590, 559] on div at bounding box center [704, 560] width 250 height 11
click at [589, 558] on div at bounding box center [704, 560] width 250 height 11
click at [593, 554] on label at bounding box center [593, 554] width 0 height 0
click at [588, 558] on input "checkbox" at bounding box center [584, 563] width 9 height 17
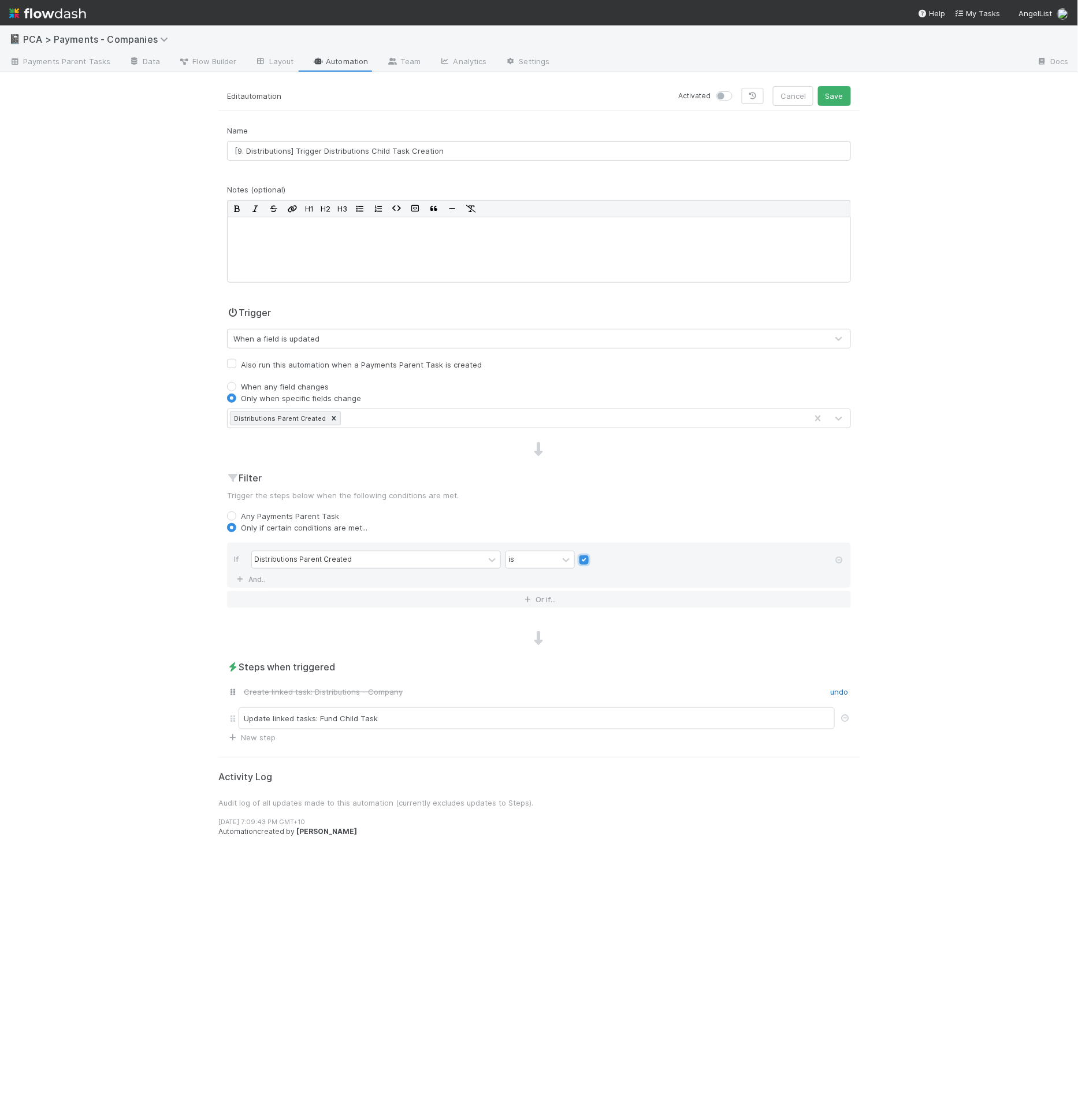
checkbox input "true"
click at [730, 90] on div at bounding box center [727, 96] width 21 height 11
click at [737, 90] on label at bounding box center [737, 90] width 0 height 0
click at [725, 93] on input "checkbox" at bounding box center [721, 95] width 9 height 10
checkbox input "true"
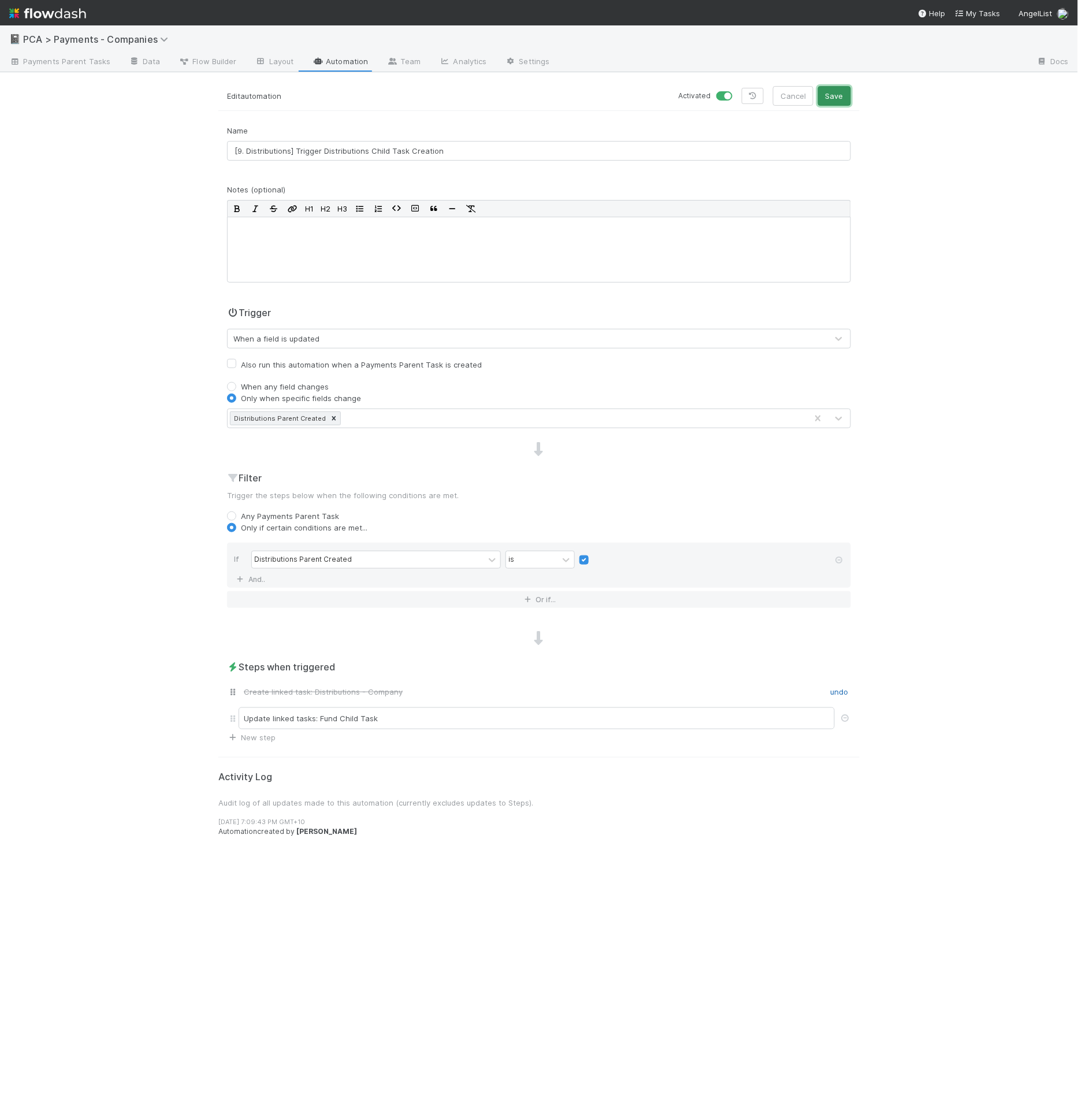
click at [843, 97] on button "Save" at bounding box center [834, 96] width 33 height 20
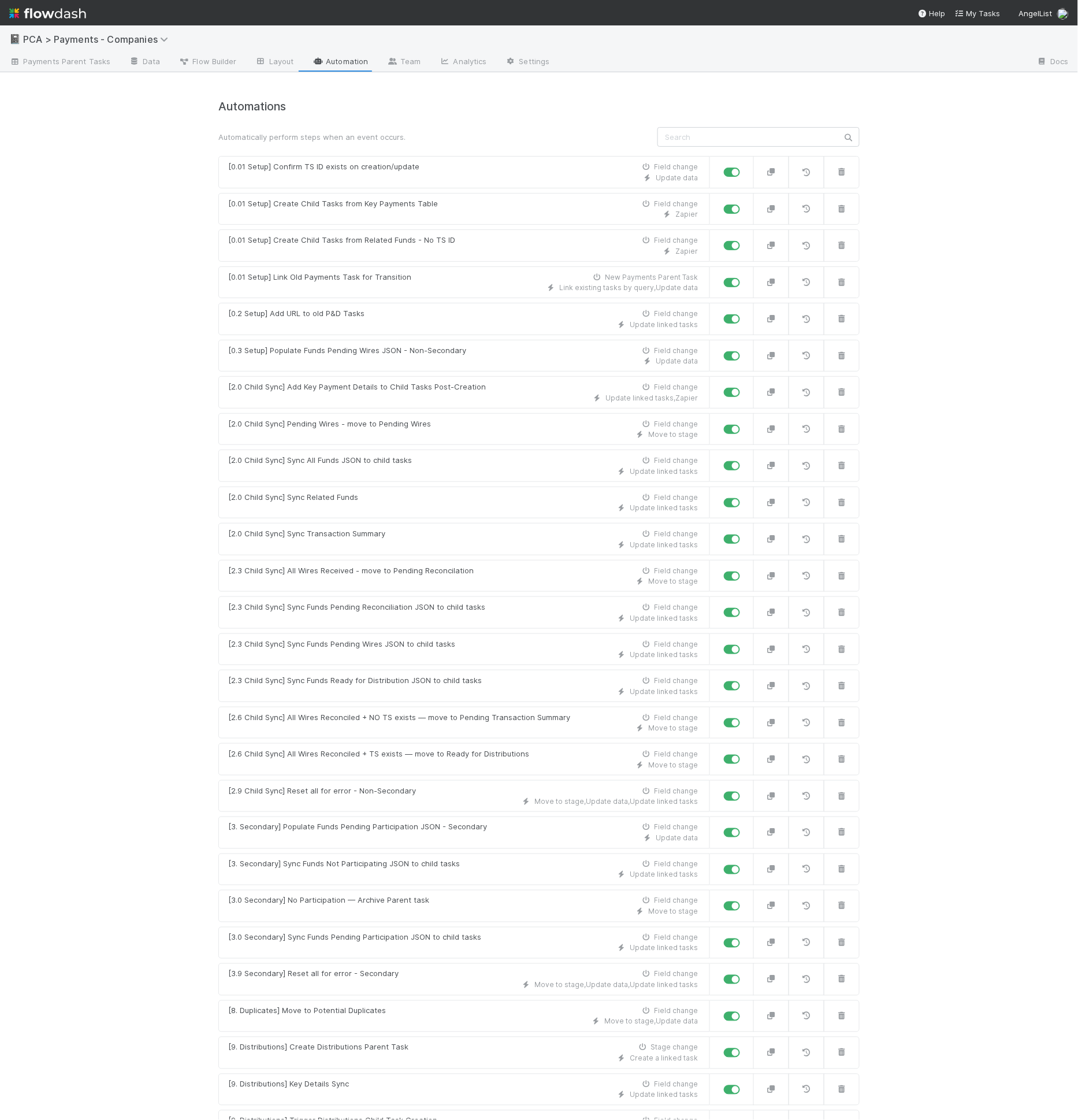
scroll to position [359, 0]
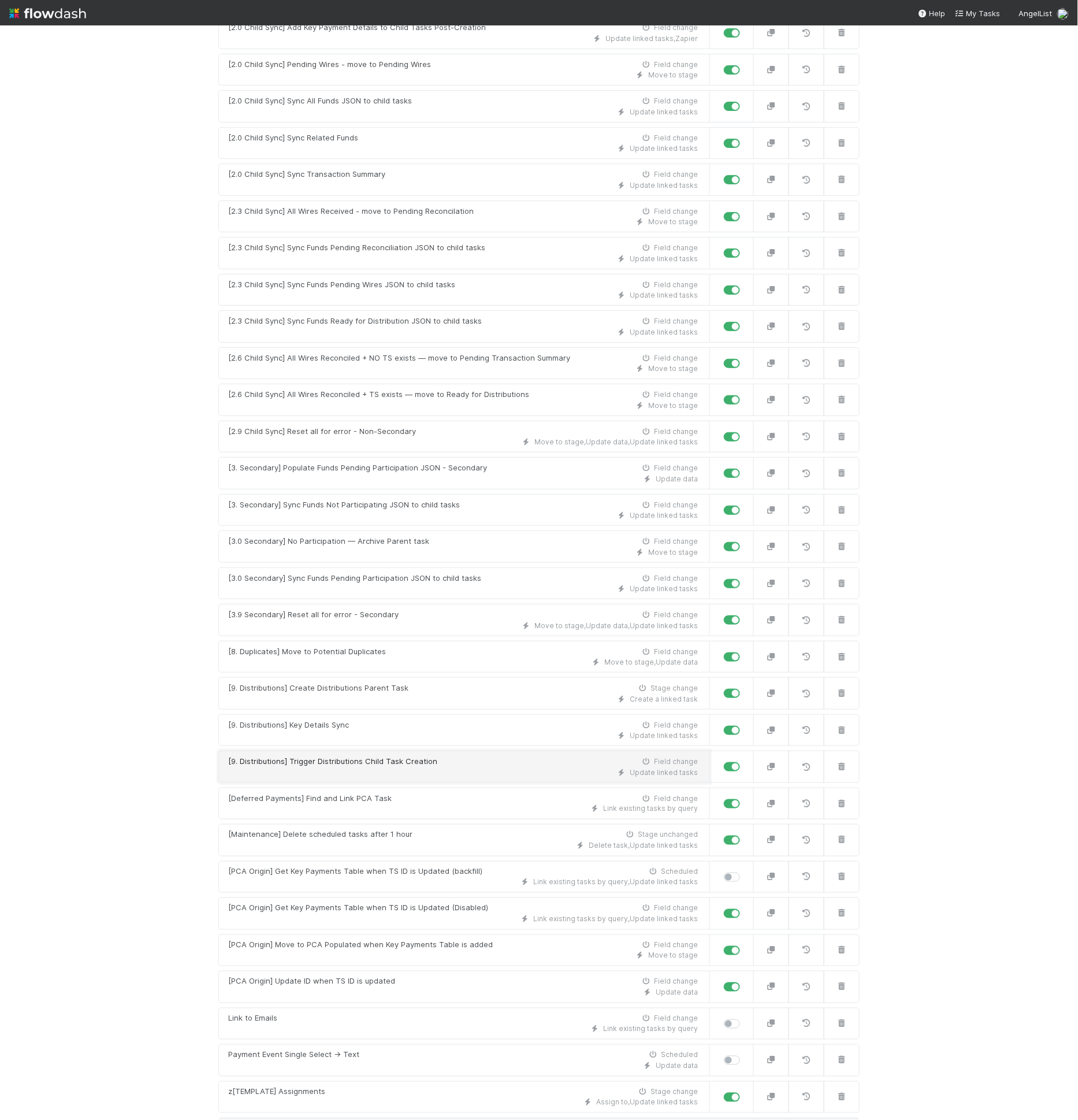
click at [382, 767] on div "Update linked tasks" at bounding box center [463, 772] width 470 height 10
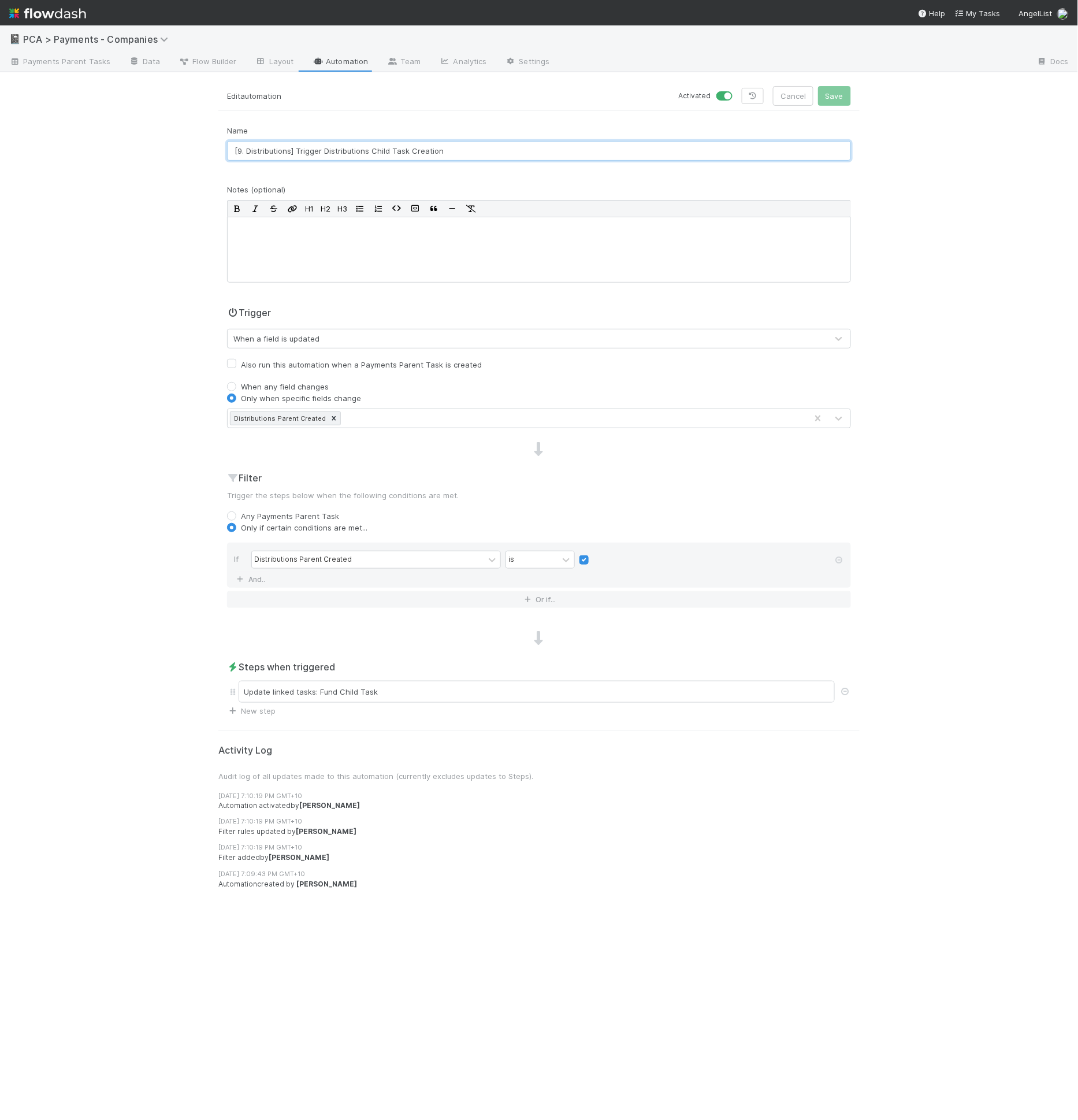
click at [346, 145] on input "[9. Distributions] Trigger Distributions Child Task Creation" at bounding box center [538, 150] width 624 height 20
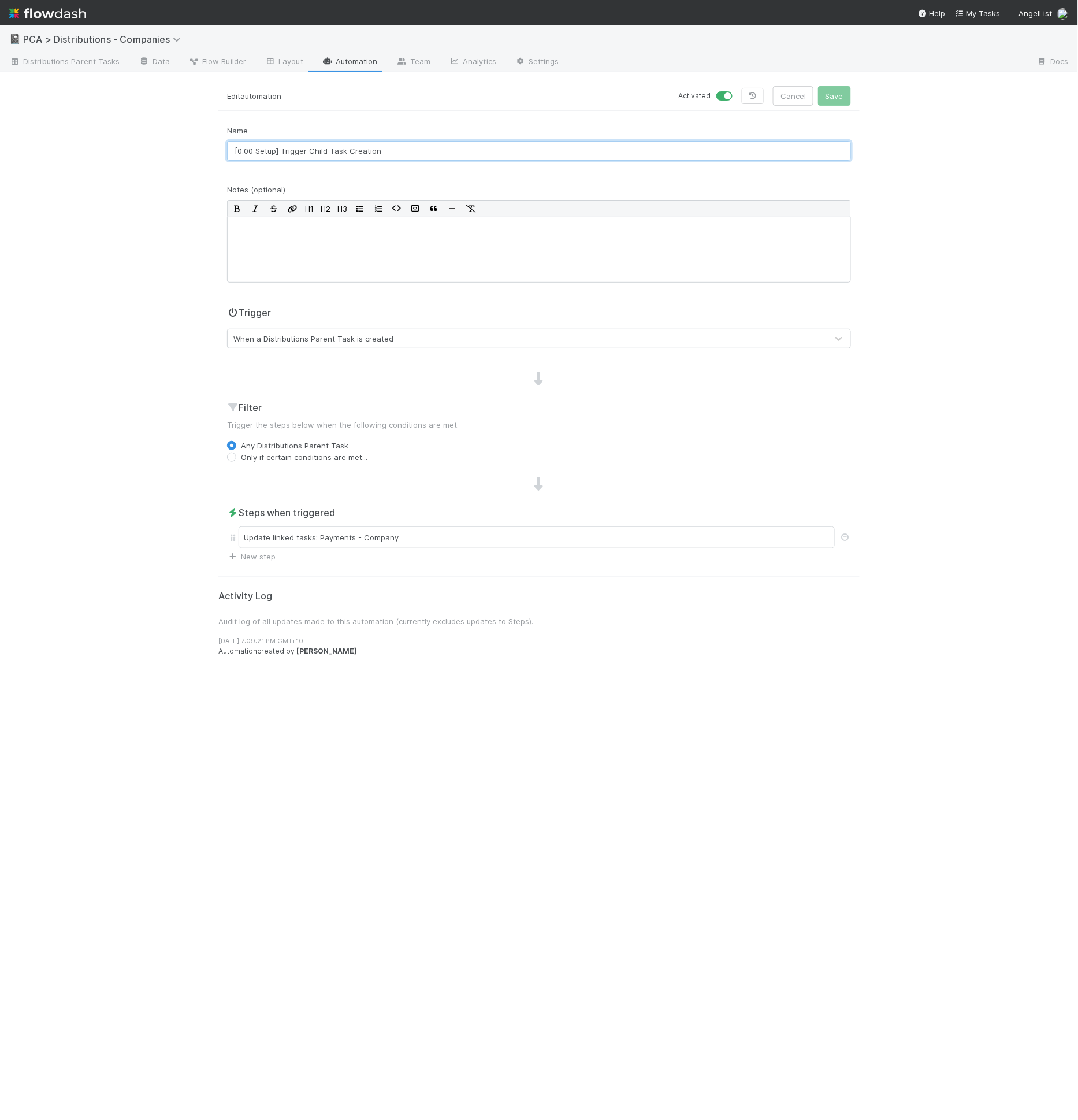
click at [386, 155] on input "[0.00 Setup] Trigger Child Task Creation" at bounding box center [538, 150] width 624 height 20
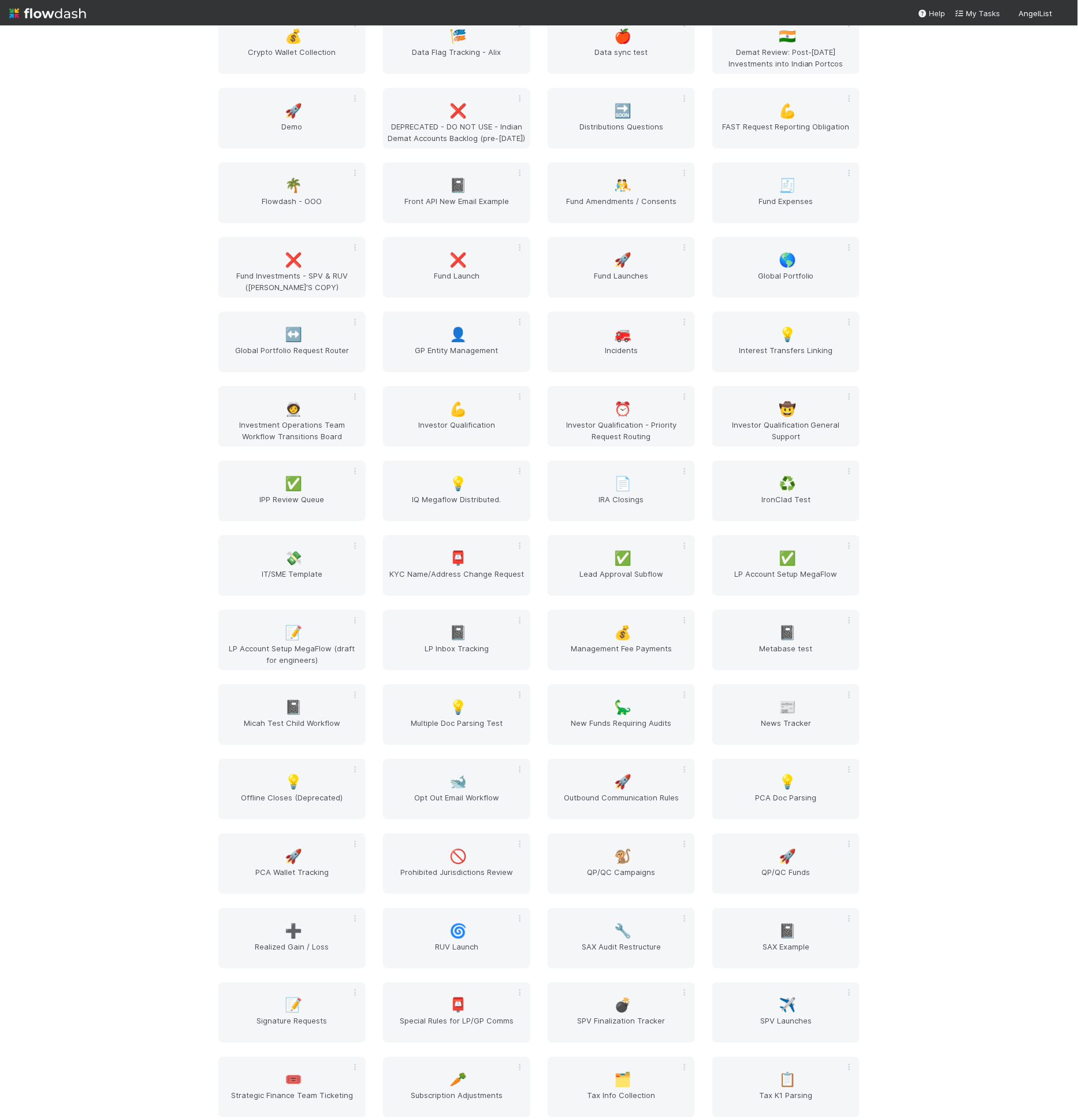
scroll to position [4535, 0]
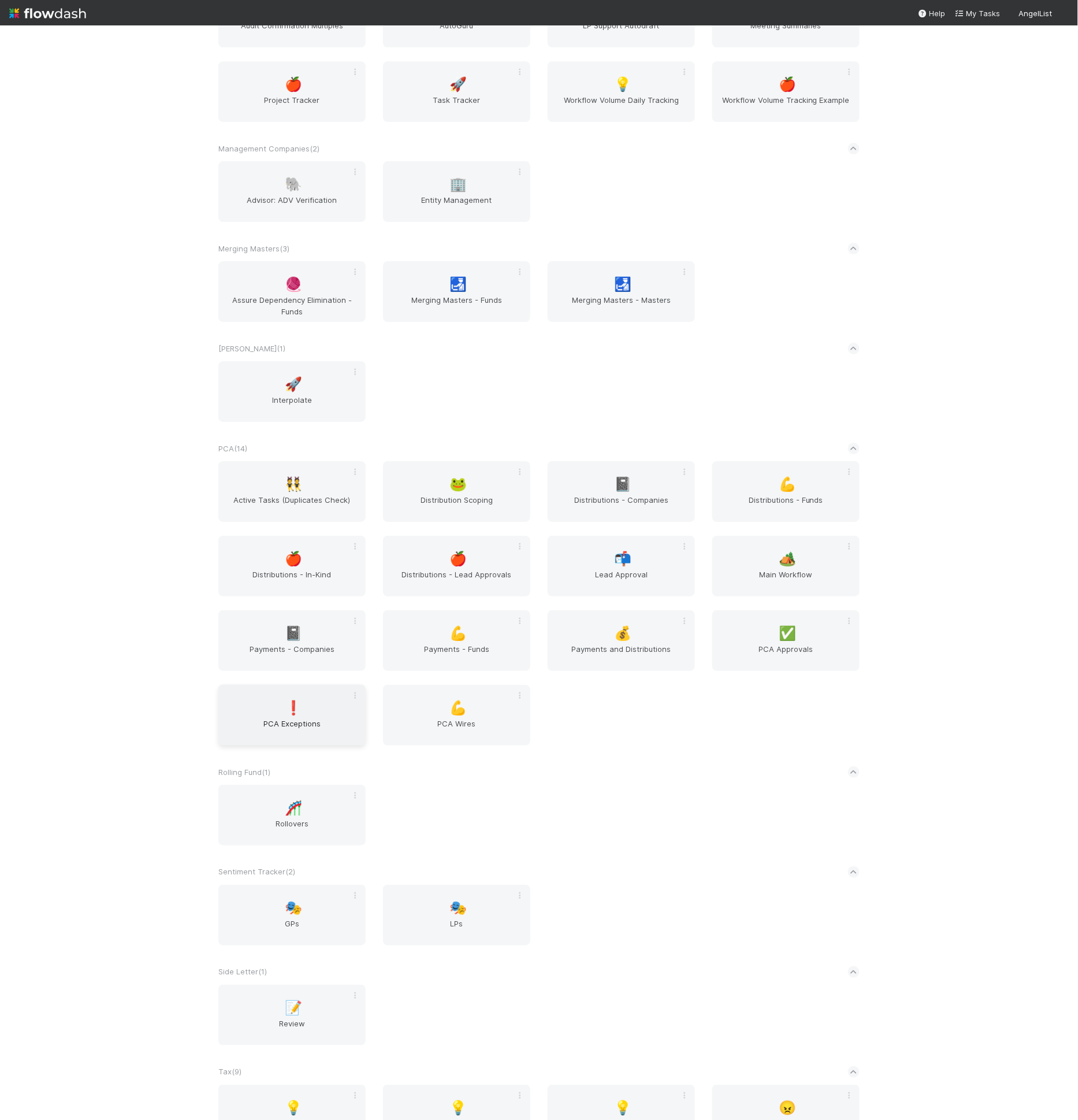
click at [316, 708] on div "❗ PCA Exceptions" at bounding box center [292, 715] width 147 height 61
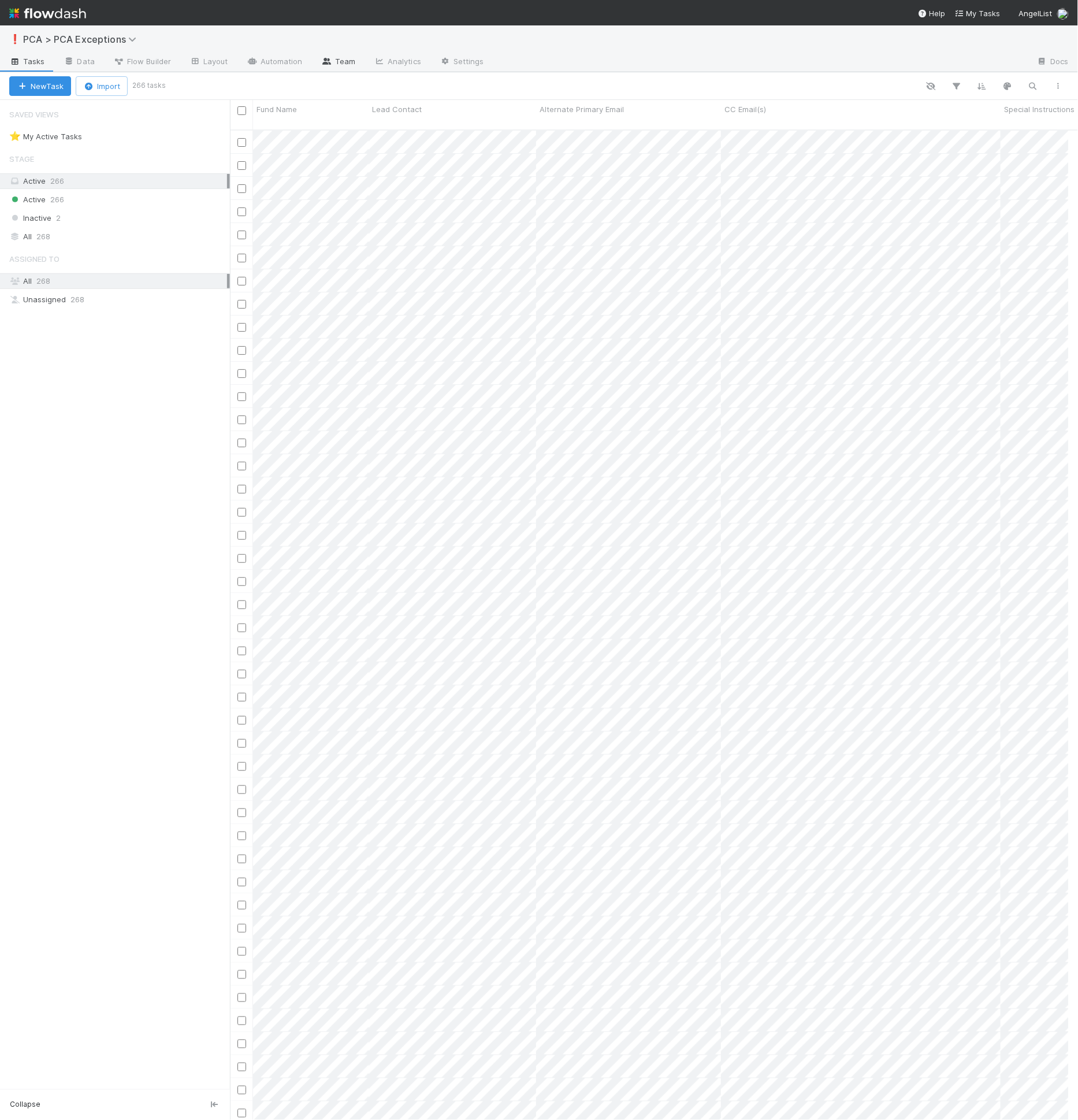
scroll to position [990, 829]
click at [321, 63] on icon at bounding box center [327, 61] width 11 height 7
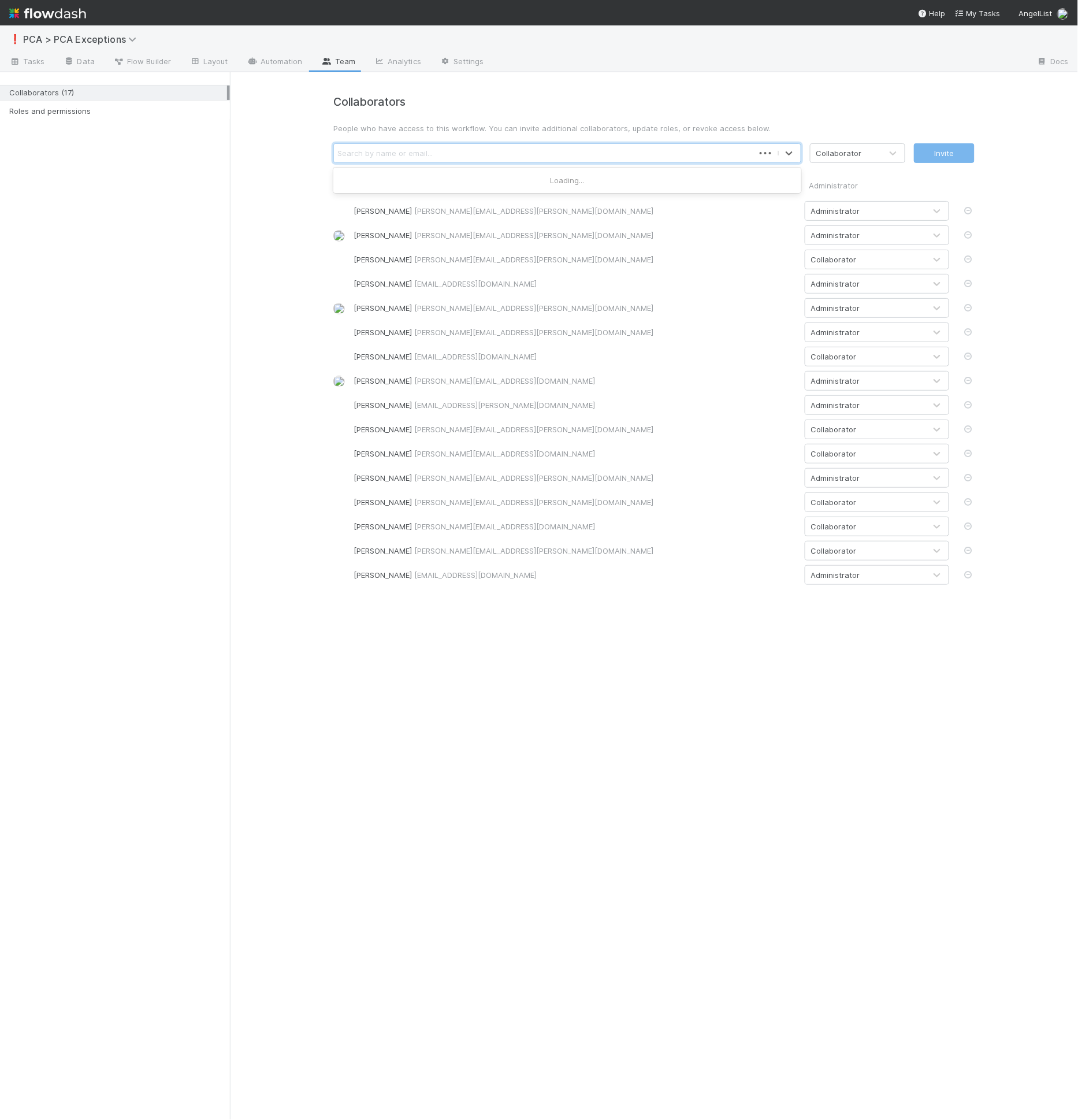
click at [440, 153] on div "Search by name or email..." at bounding box center [544, 153] width 420 height 19
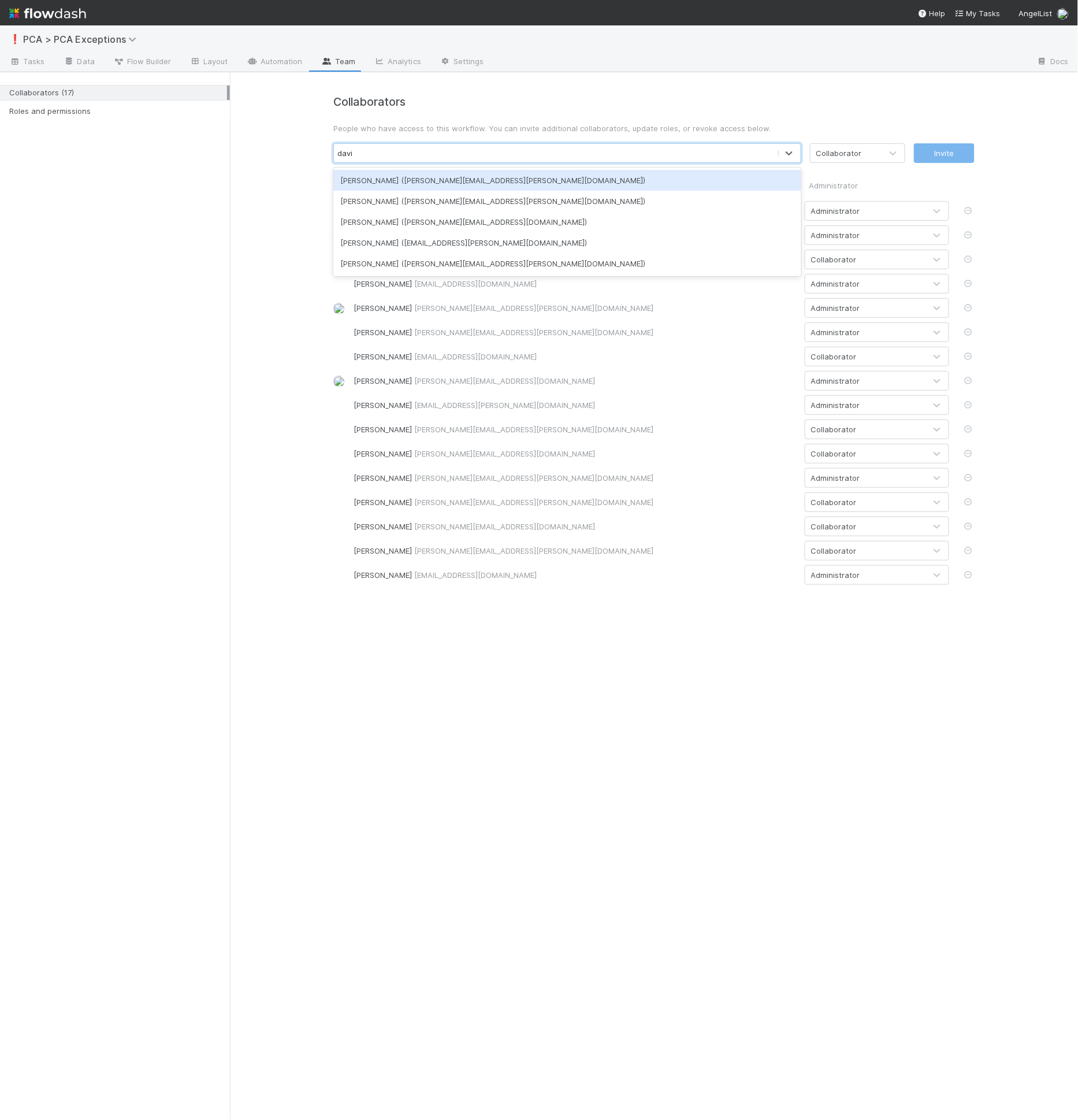
type input "[PERSON_NAME]"
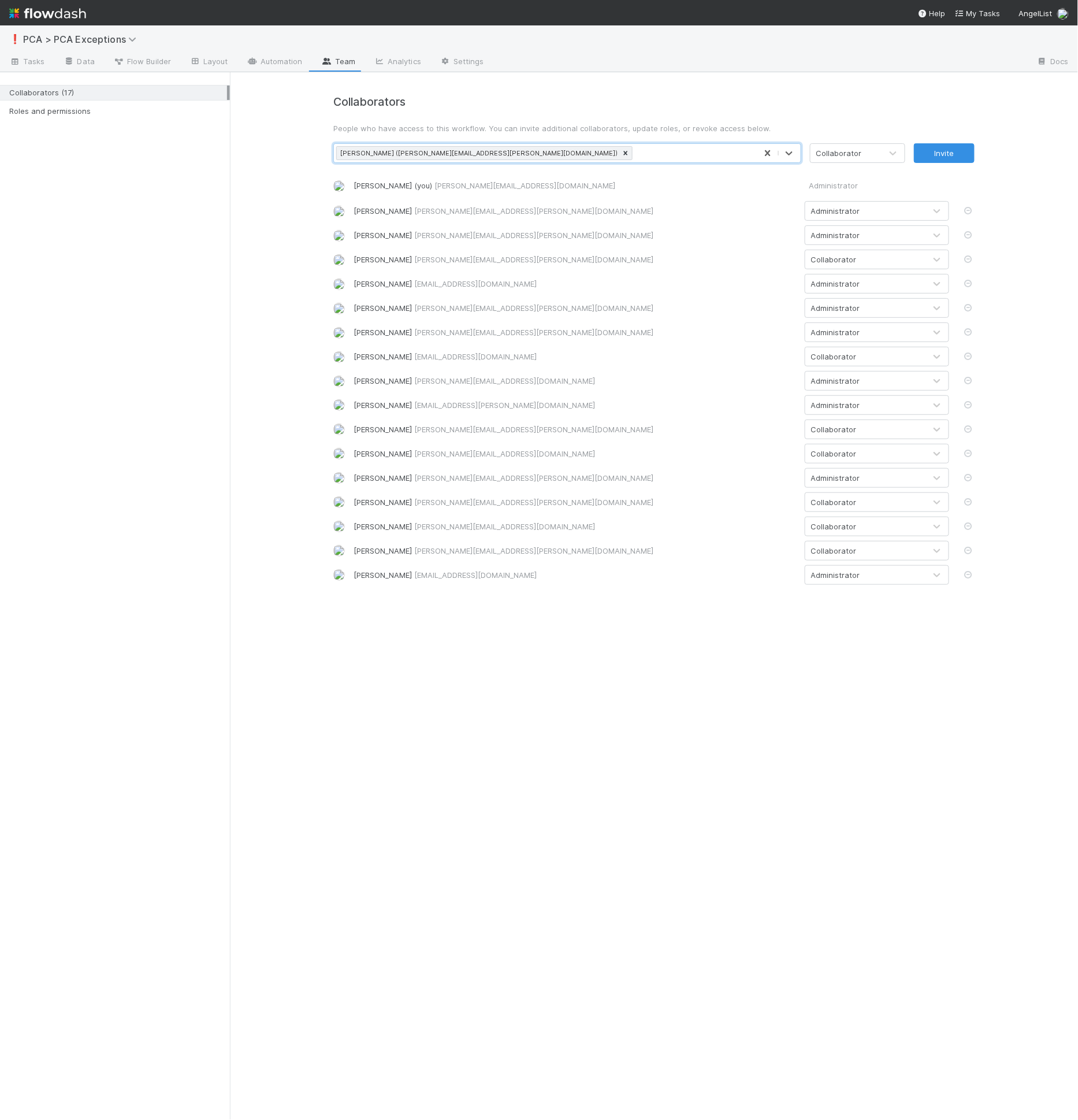
click at [849, 150] on div "Collaborator" at bounding box center [839, 153] width 46 height 11
click at [854, 202] on div "Administrator" at bounding box center [857, 201] width 95 height 21
click at [966, 158] on button "Invite" at bounding box center [944, 153] width 61 height 20
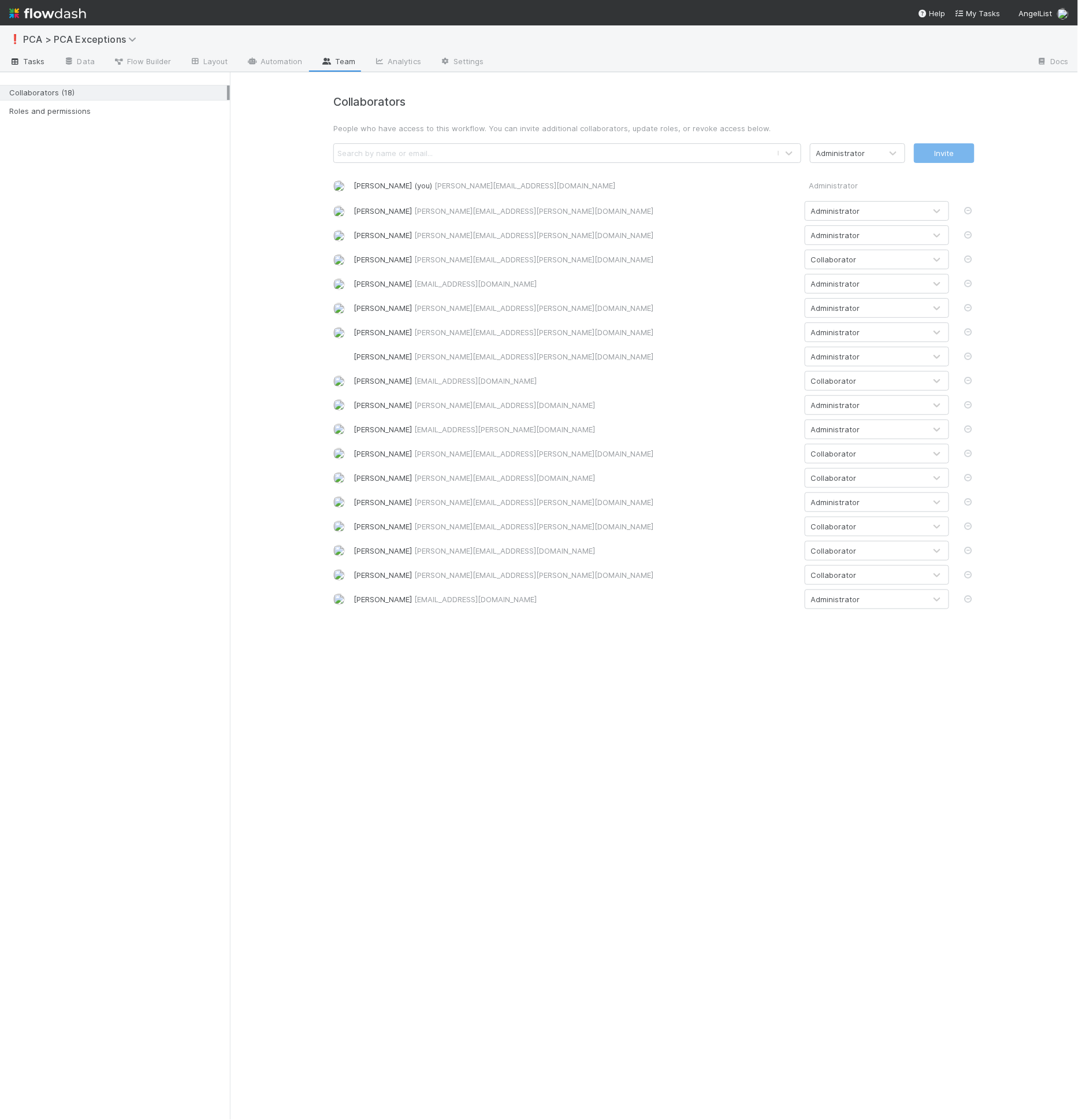
click at [37, 61] on span "Tasks" at bounding box center [27, 61] width 36 height 11
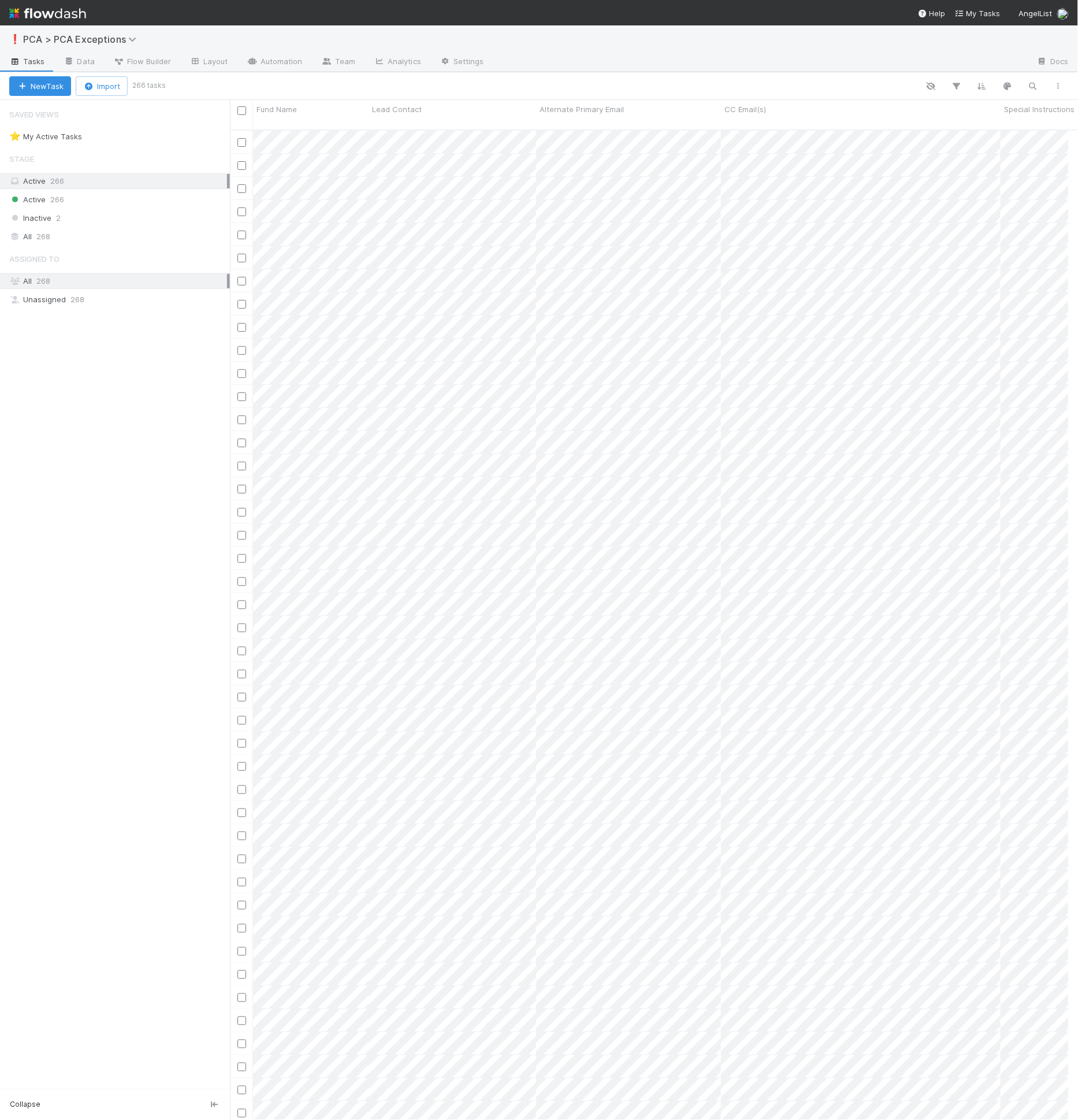
scroll to position [990, 829]
click at [148, 60] on span "Flow Builder" at bounding box center [142, 61] width 58 height 11
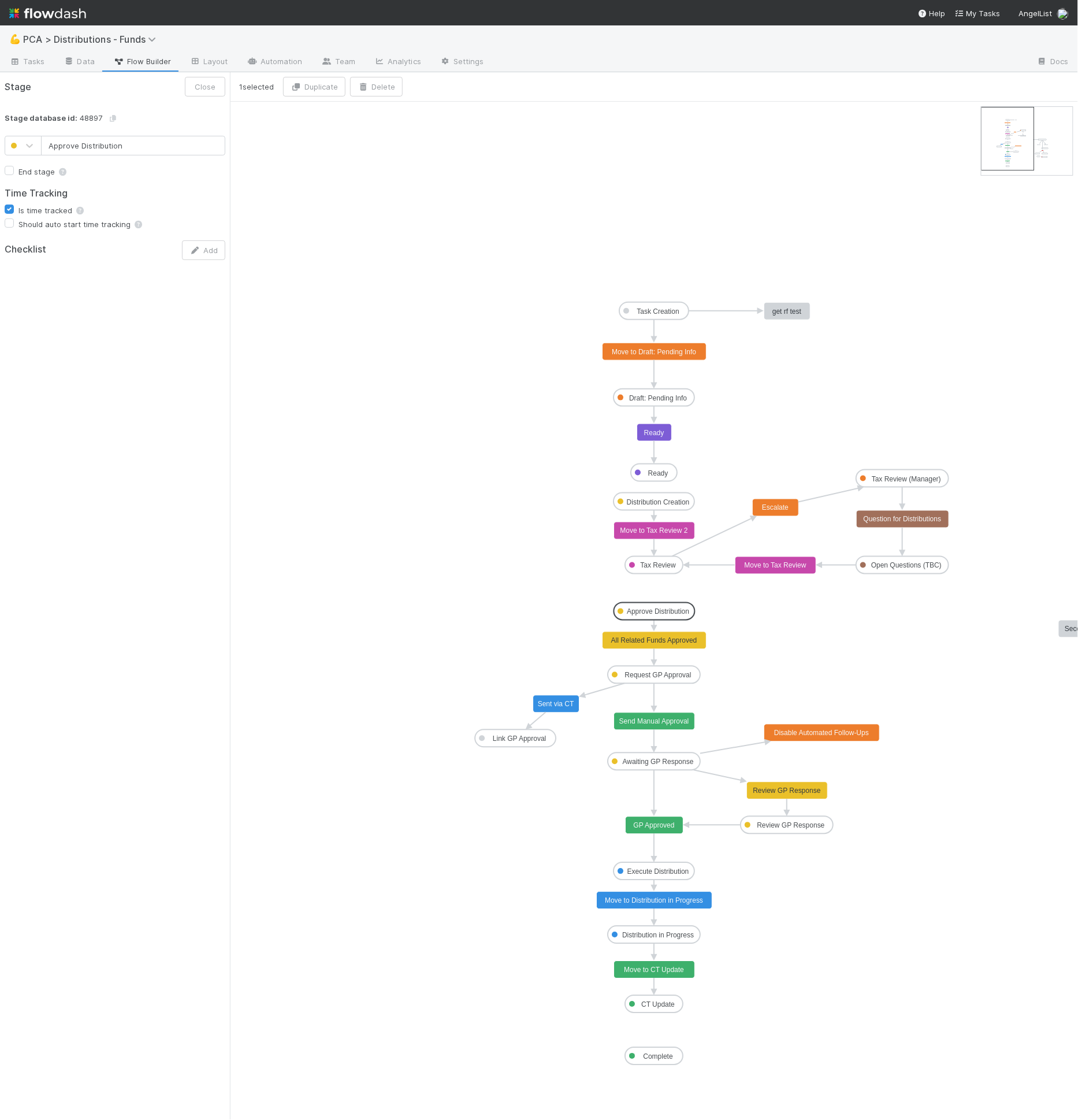
click at [686, 370] on icon "Task Creation Draft: Pending Info Ready Distribution Creation Tax Review Approv…" at bounding box center [772, 611] width 1084 height 1018
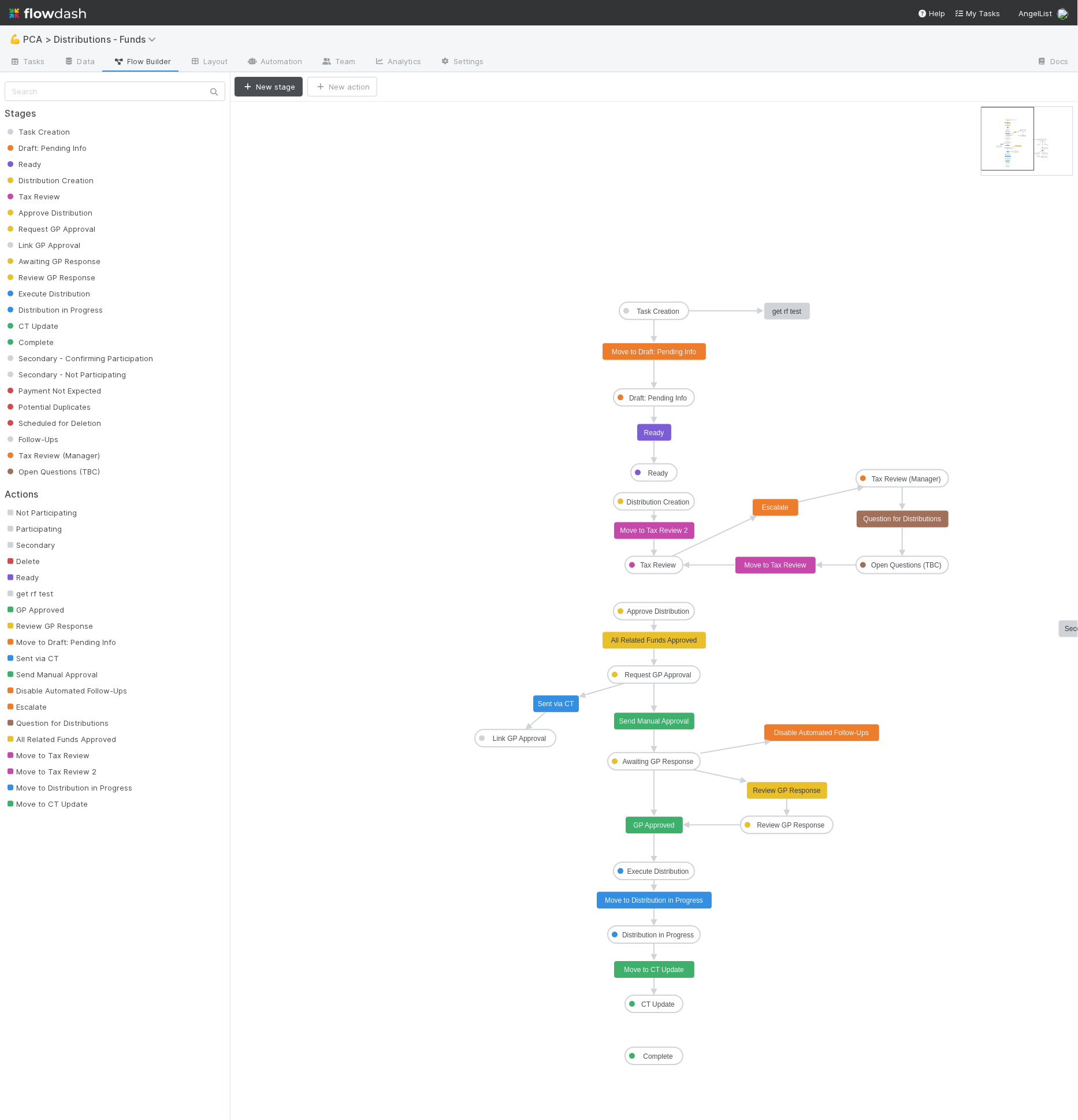
click at [683, 356] on rect at bounding box center [654, 351] width 104 height 17
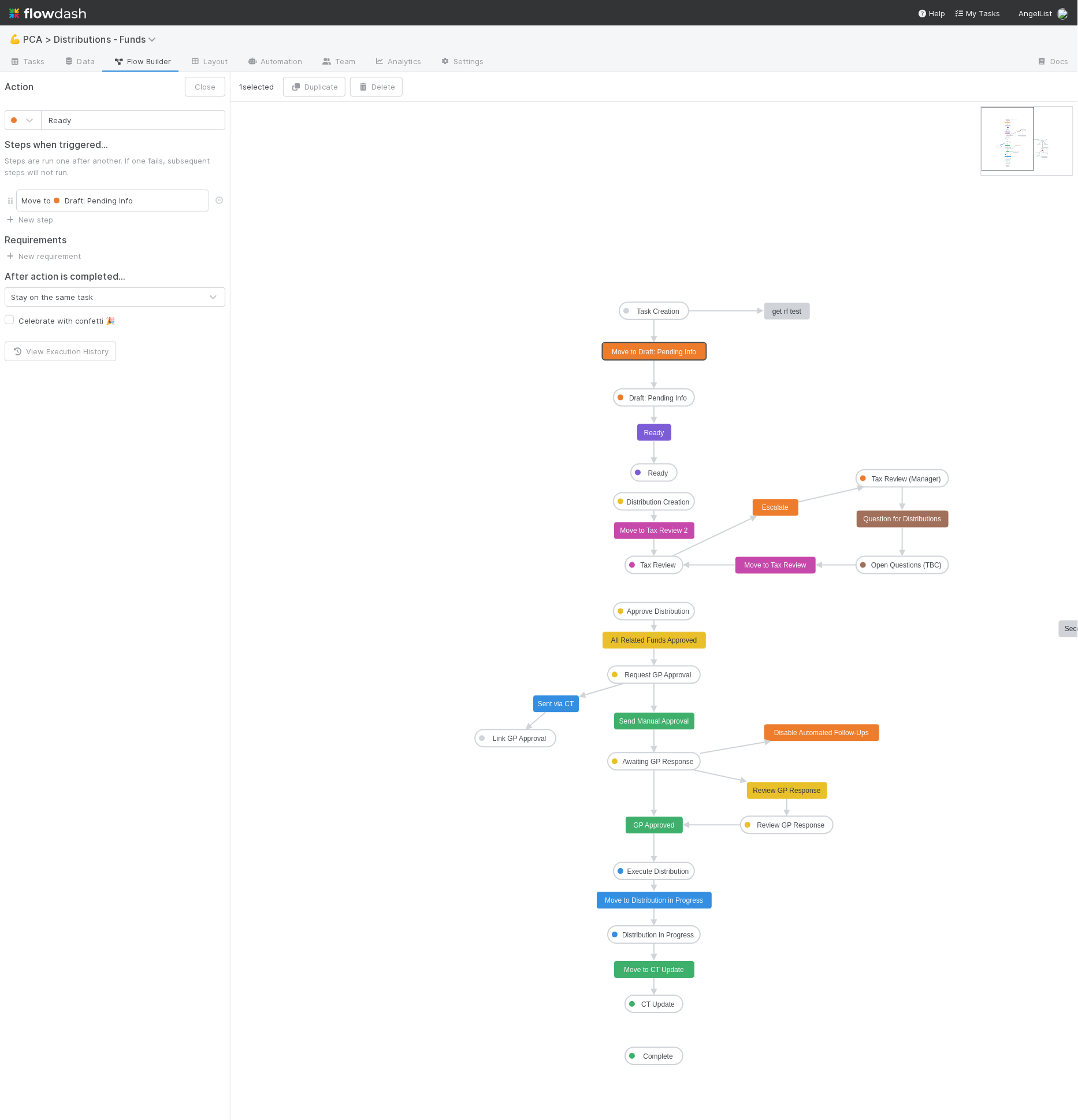
click at [650, 440] on rect at bounding box center [654, 433] width 35 height 17
click at [218, 288] on icon at bounding box center [219, 288] width 11 height 7
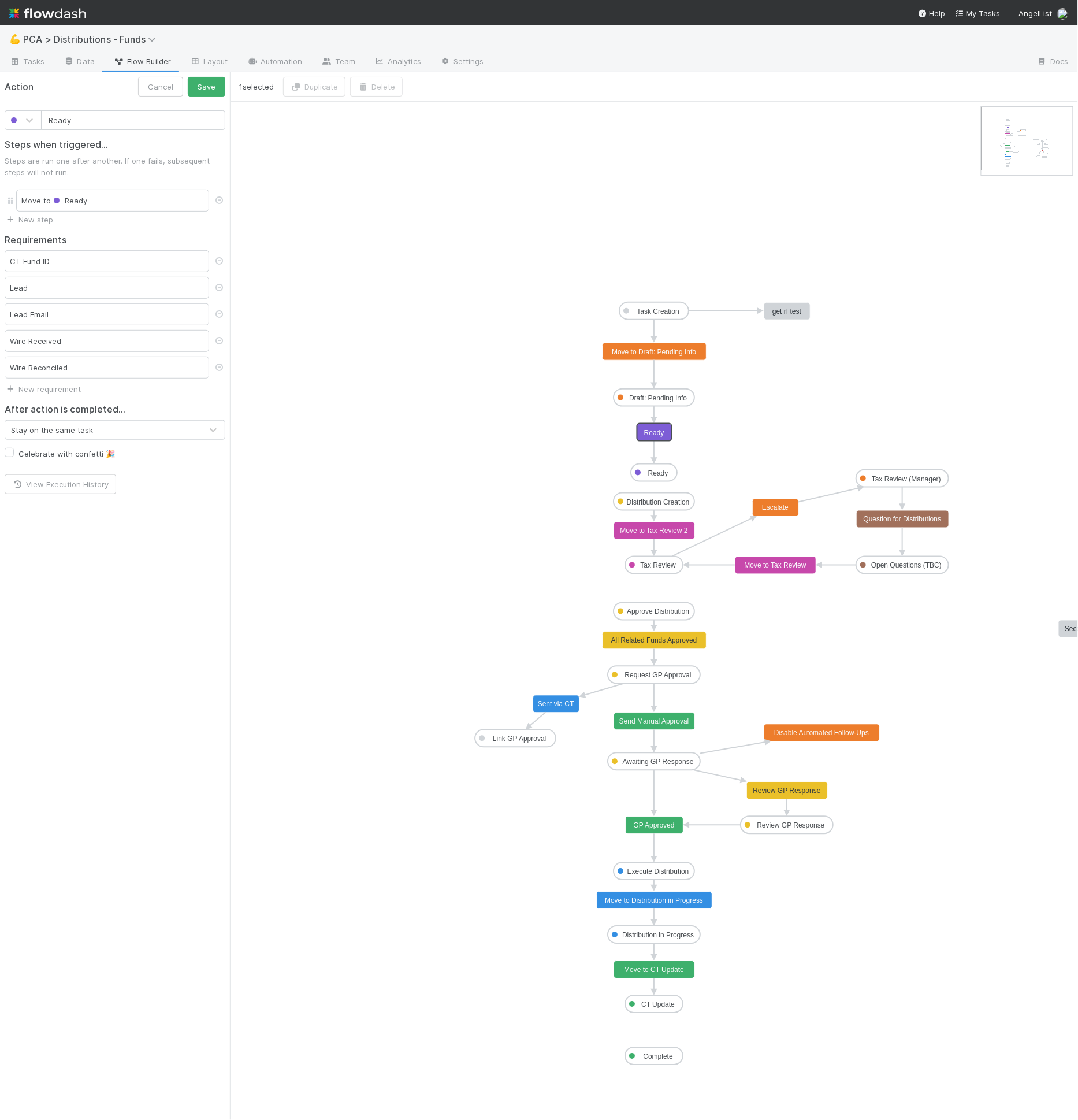
click at [140, 259] on div "CT Fund ID" at bounding box center [107, 261] width 205 height 22
drag, startPoint x: 118, startPoint y: 257, endPoint x: 136, endPoint y: 226, distance: 35.8
click at [124, 242] on div "Requirements CT Fund ID Lead Lead Email Wire Received Wire Reconciled New requi…" at bounding box center [115, 310] width 230 height 169
click at [136, 226] on div "Requirements CT Fund ID Lead Lead Email Wire Received Wire Reconciled New requi…" at bounding box center [115, 310] width 230 height 169
click at [209, 85] on button "Save" at bounding box center [206, 87] width 37 height 20
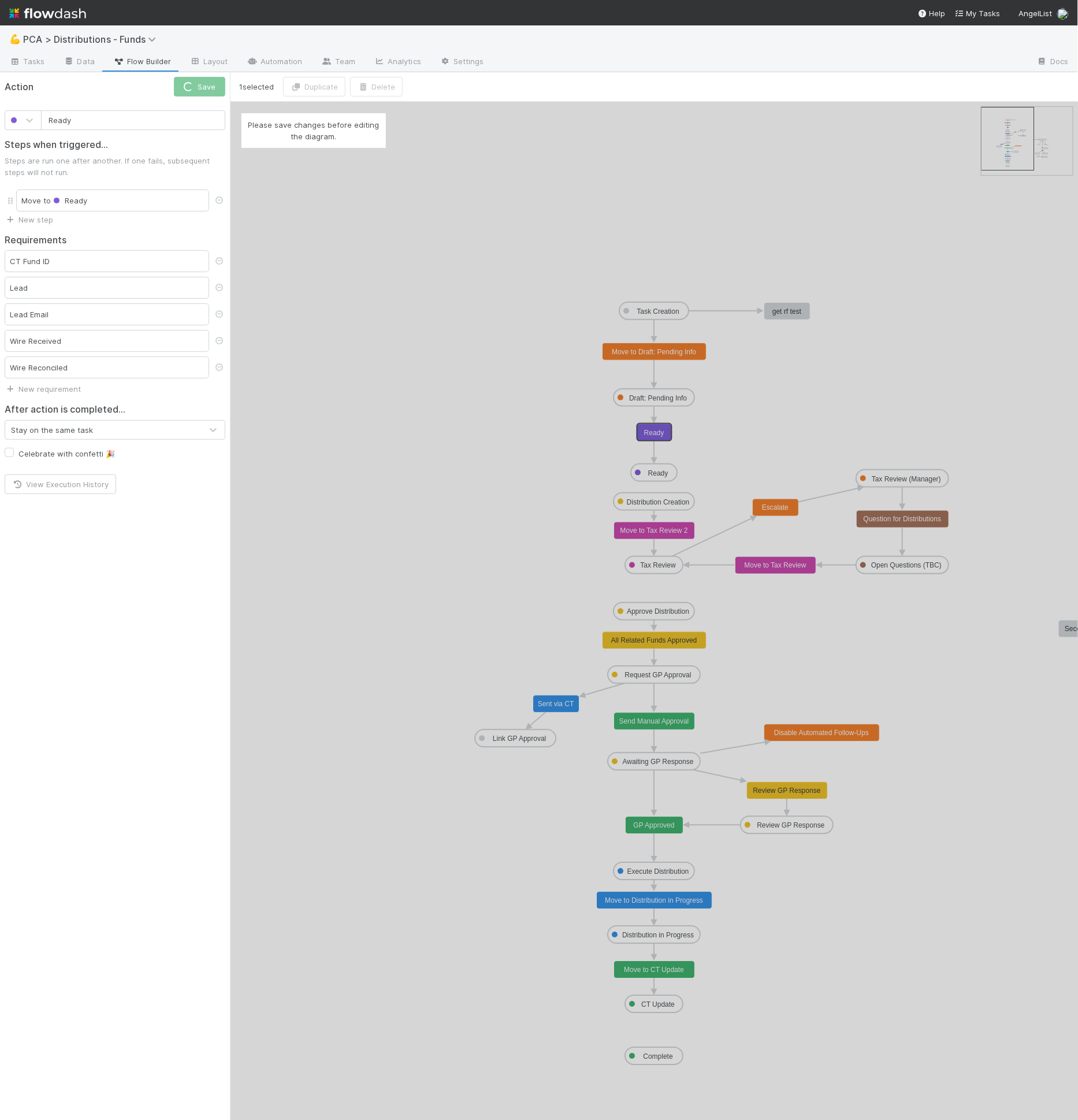
click at [682, 354] on div "Task Creation Draft: Pending Info Ready Distribution Creation Tax Review Approv…" at bounding box center [654, 611] width 848 height 1018
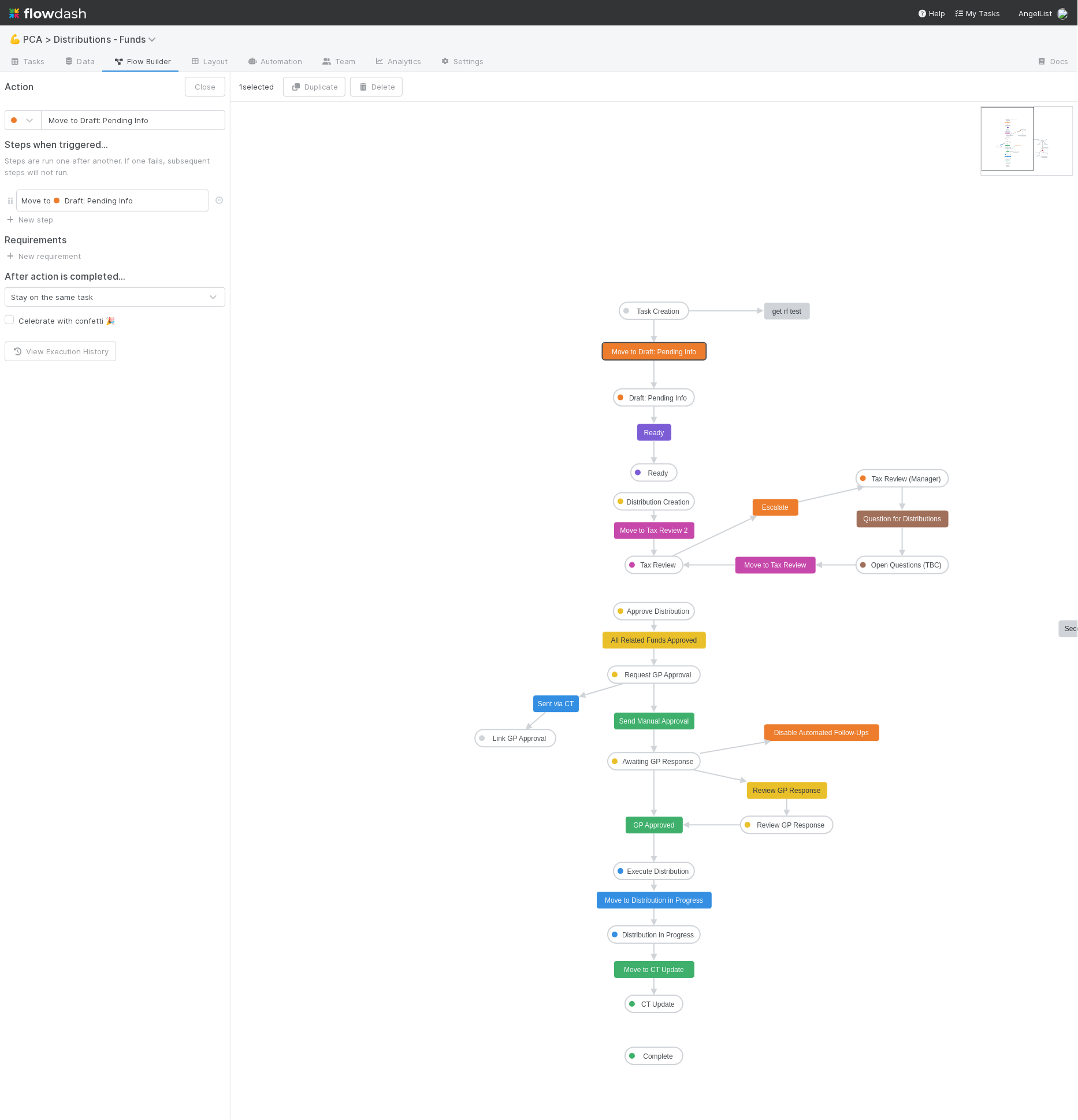
click at [682, 354] on text "Move to Draft: Pending Info" at bounding box center [654, 351] width 84 height 8
type input "Ready"
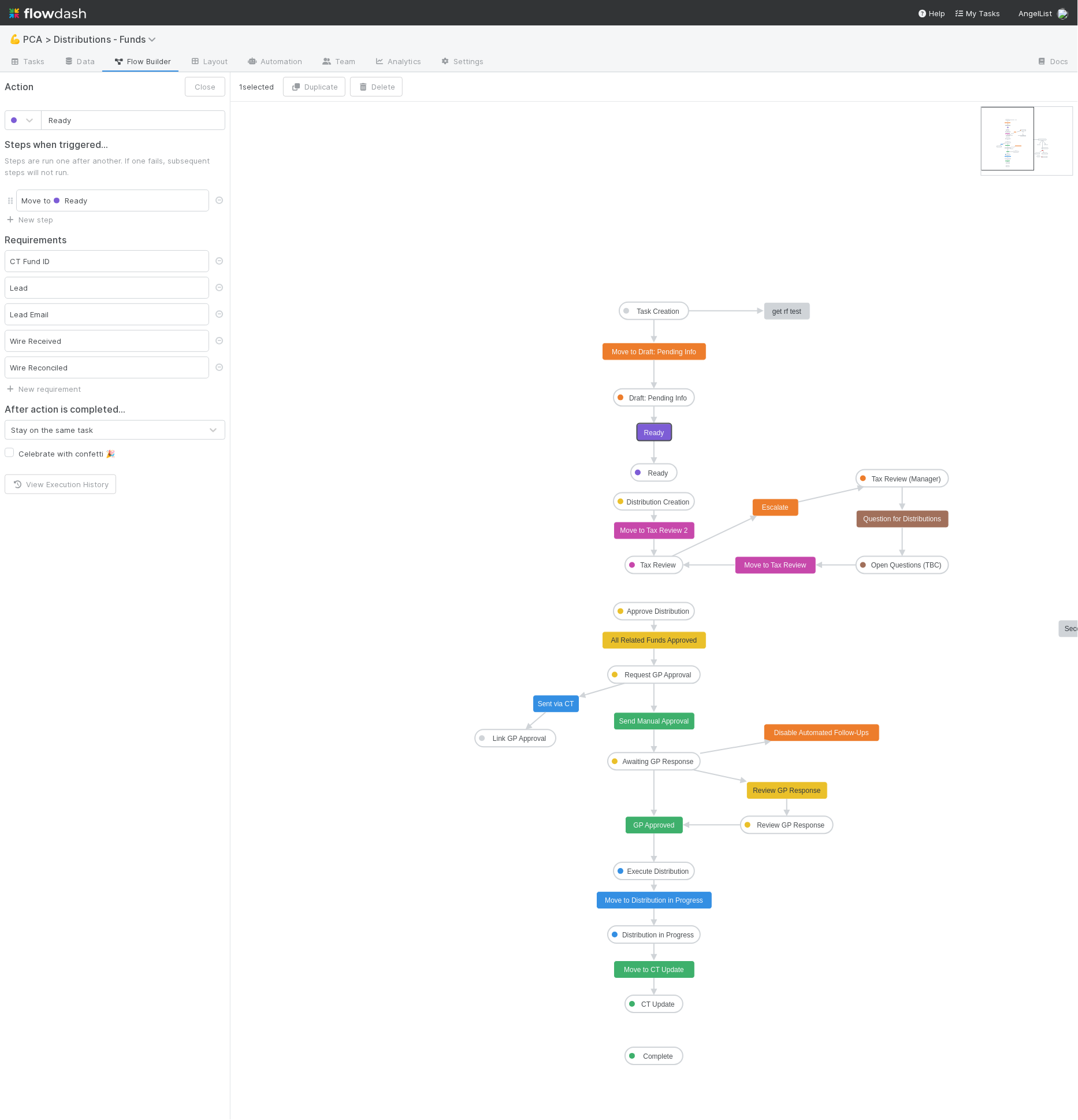
click at [643, 430] on rect at bounding box center [654, 433] width 35 height 17
click at [257, 57] on link "Automation" at bounding box center [275, 62] width 75 height 19
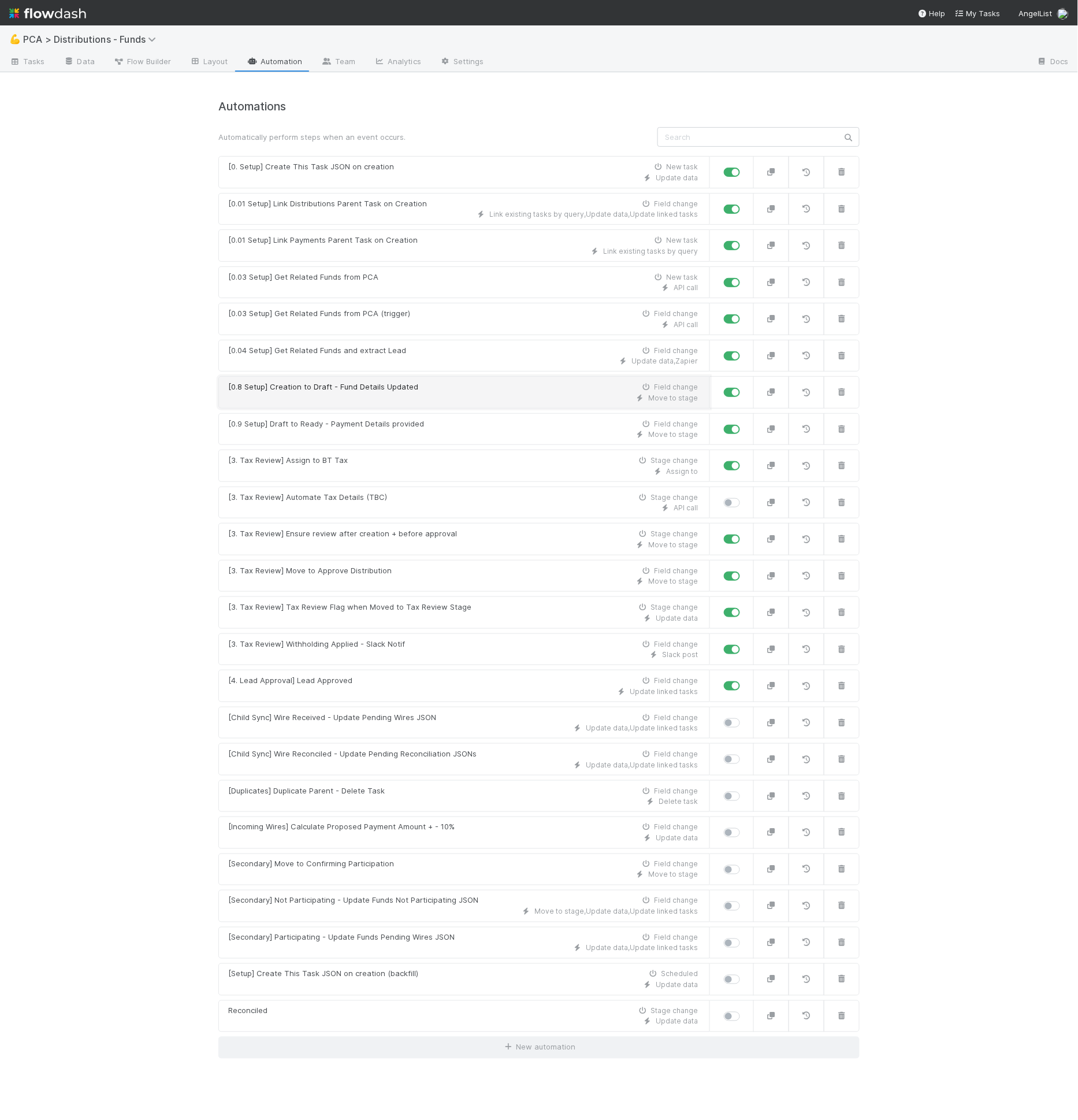
click at [405, 393] on div "Move to stage" at bounding box center [463, 398] width 470 height 10
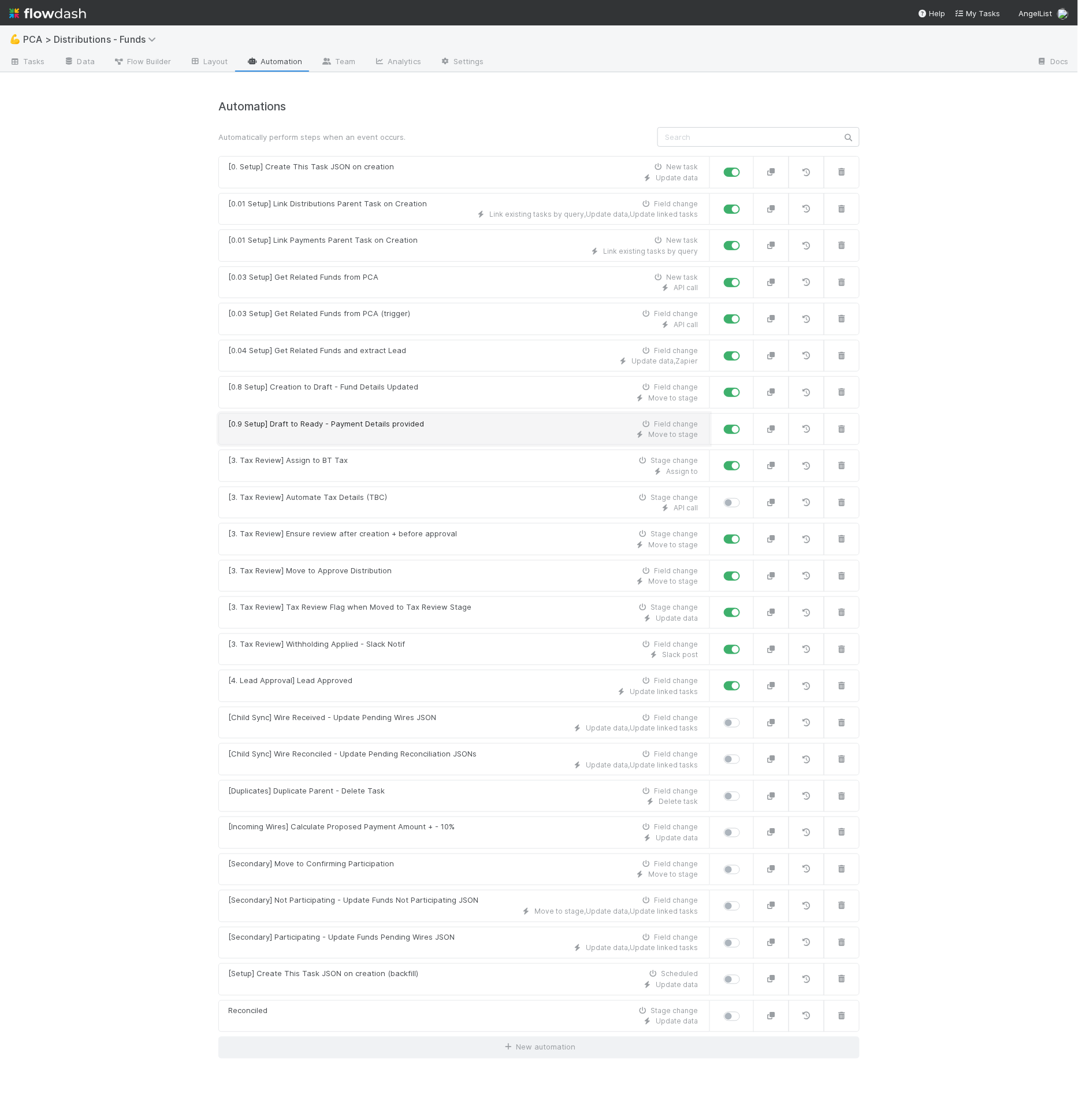
click at [335, 430] on div "Move to stage" at bounding box center [463, 435] width 470 height 10
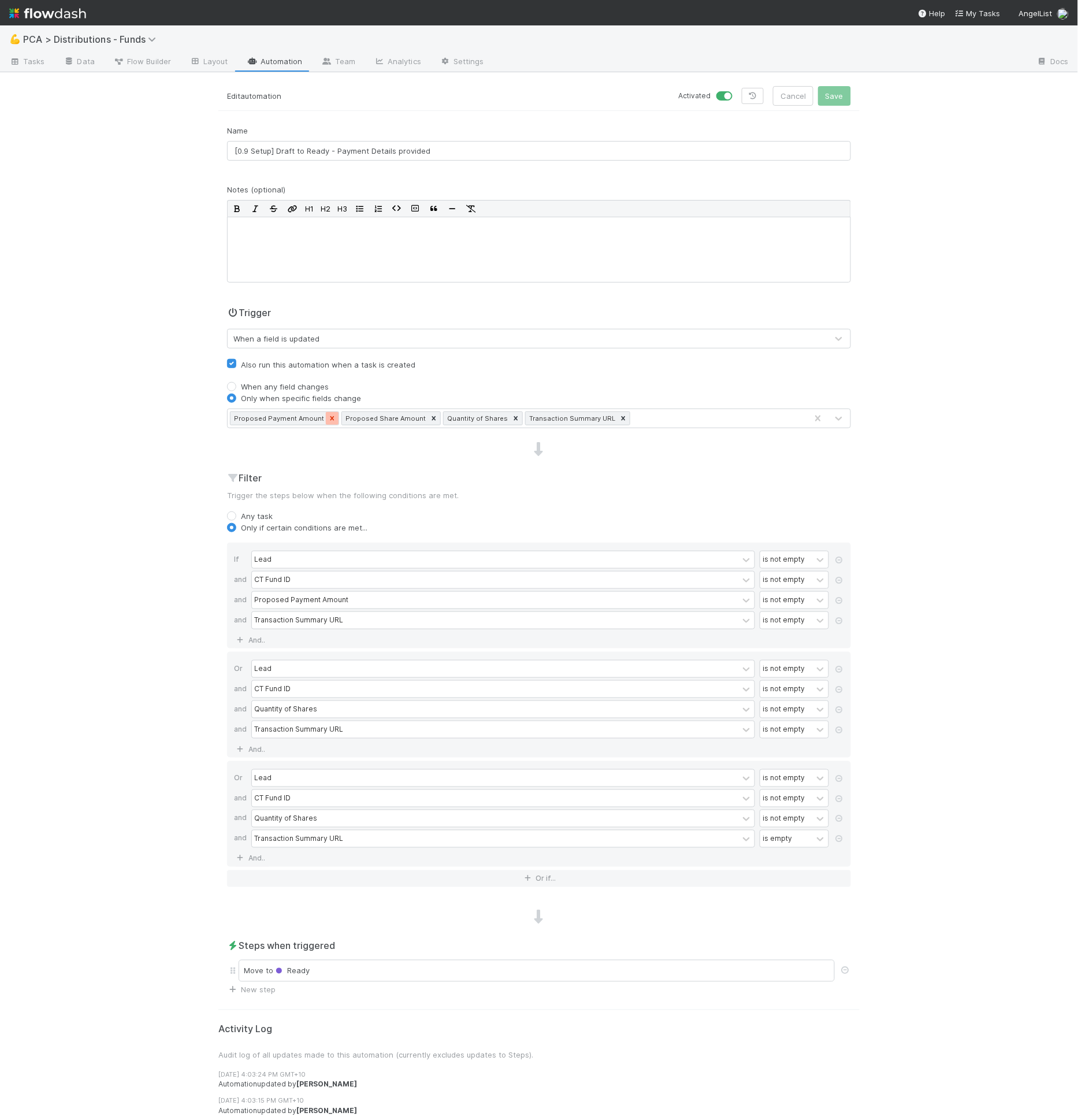
click at [326, 416] on div at bounding box center [332, 418] width 13 height 13
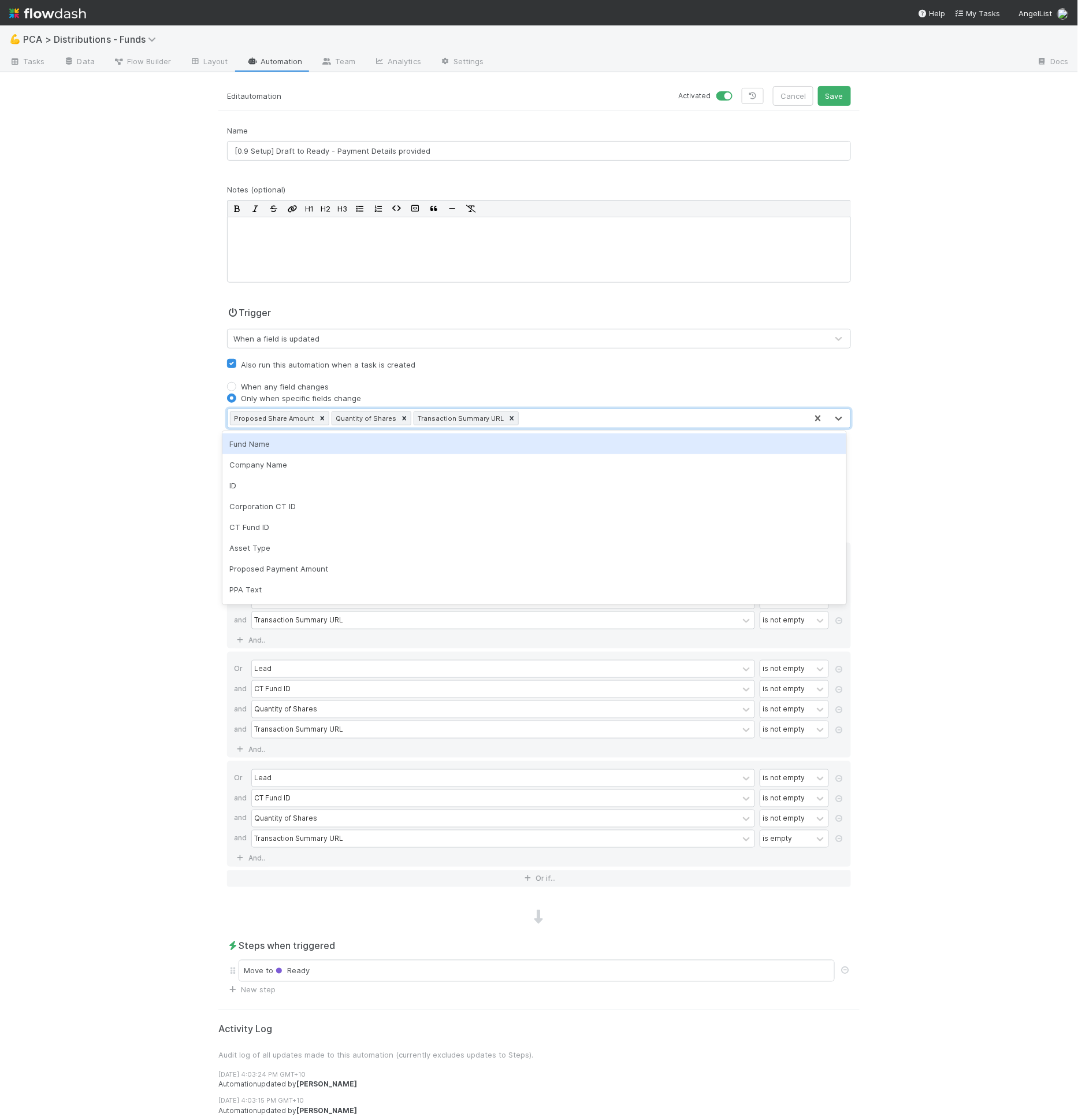
click at [316, 416] on div at bounding box center [322, 418] width 13 height 13
click at [299, 416] on icon at bounding box center [303, 418] width 8 height 8
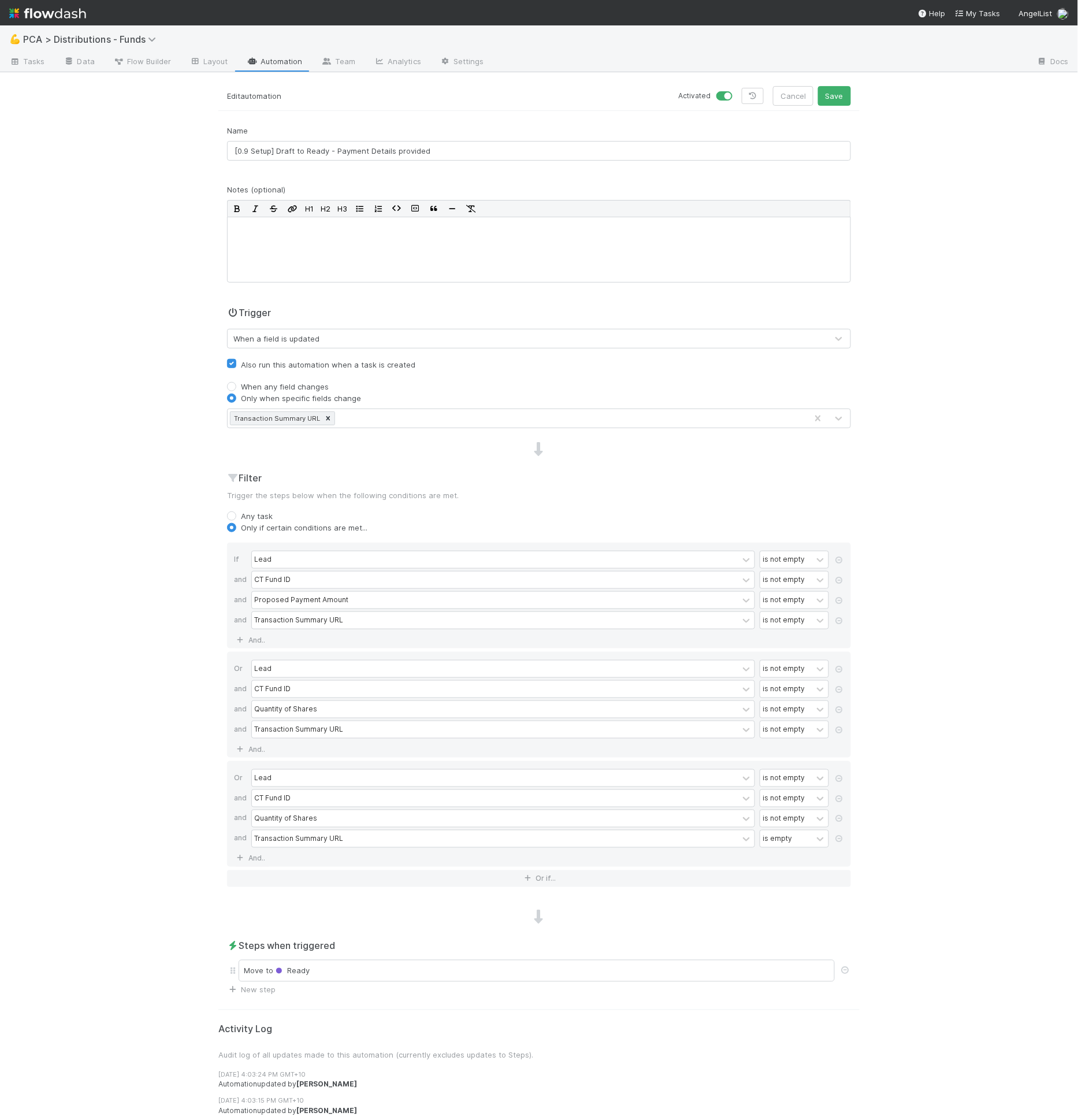
click at [419, 392] on div "Only when specific fields change" at bounding box center [538, 398] width 624 height 11
click at [43, 61] on span "Tasks" at bounding box center [27, 61] width 36 height 11
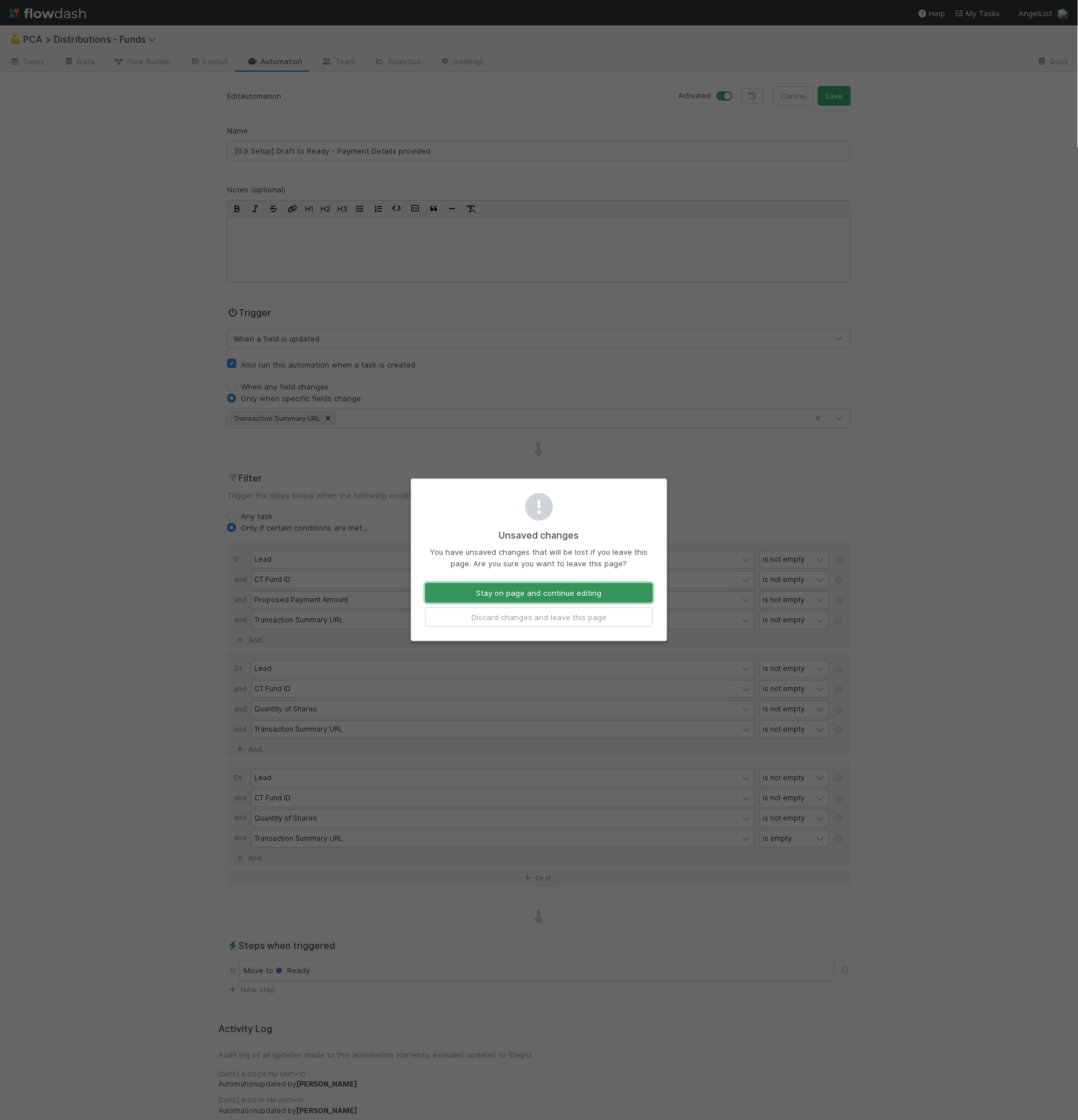
click at [532, 595] on button "Stay on page and continue editing" at bounding box center [539, 593] width 227 height 20
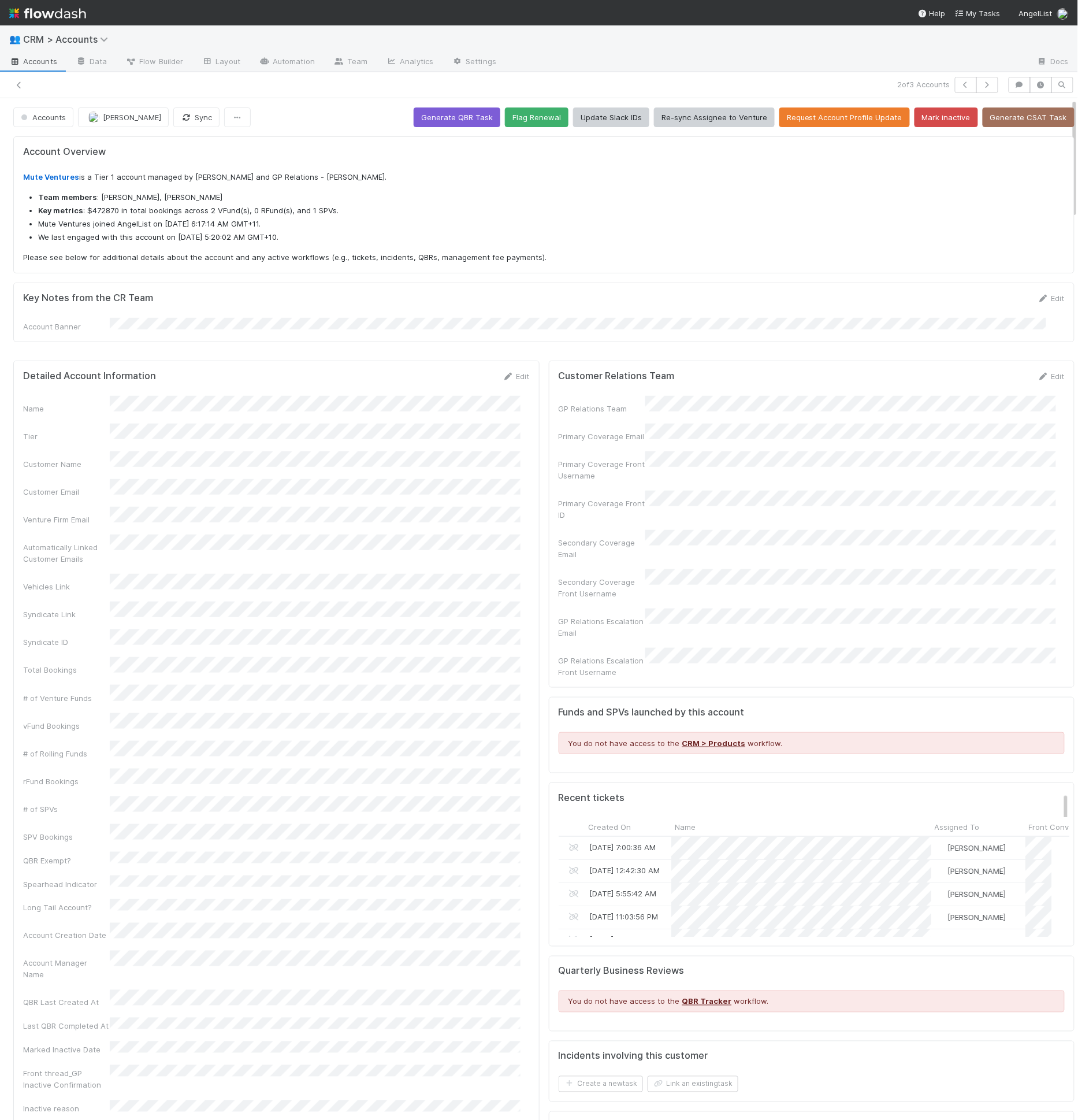
scroll to position [226, 483]
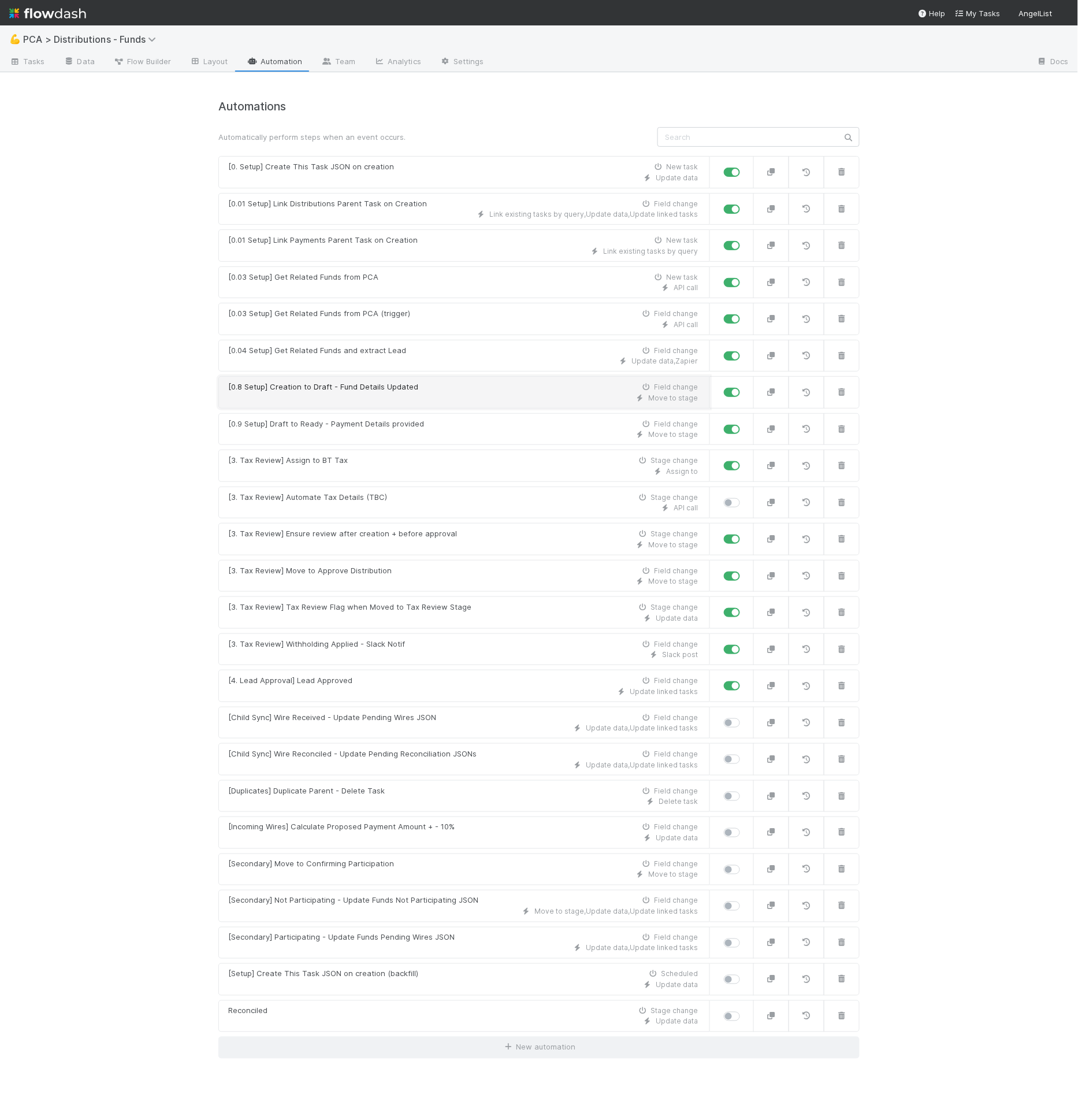
click at [343, 393] on div "Move to stage" at bounding box center [463, 398] width 470 height 10
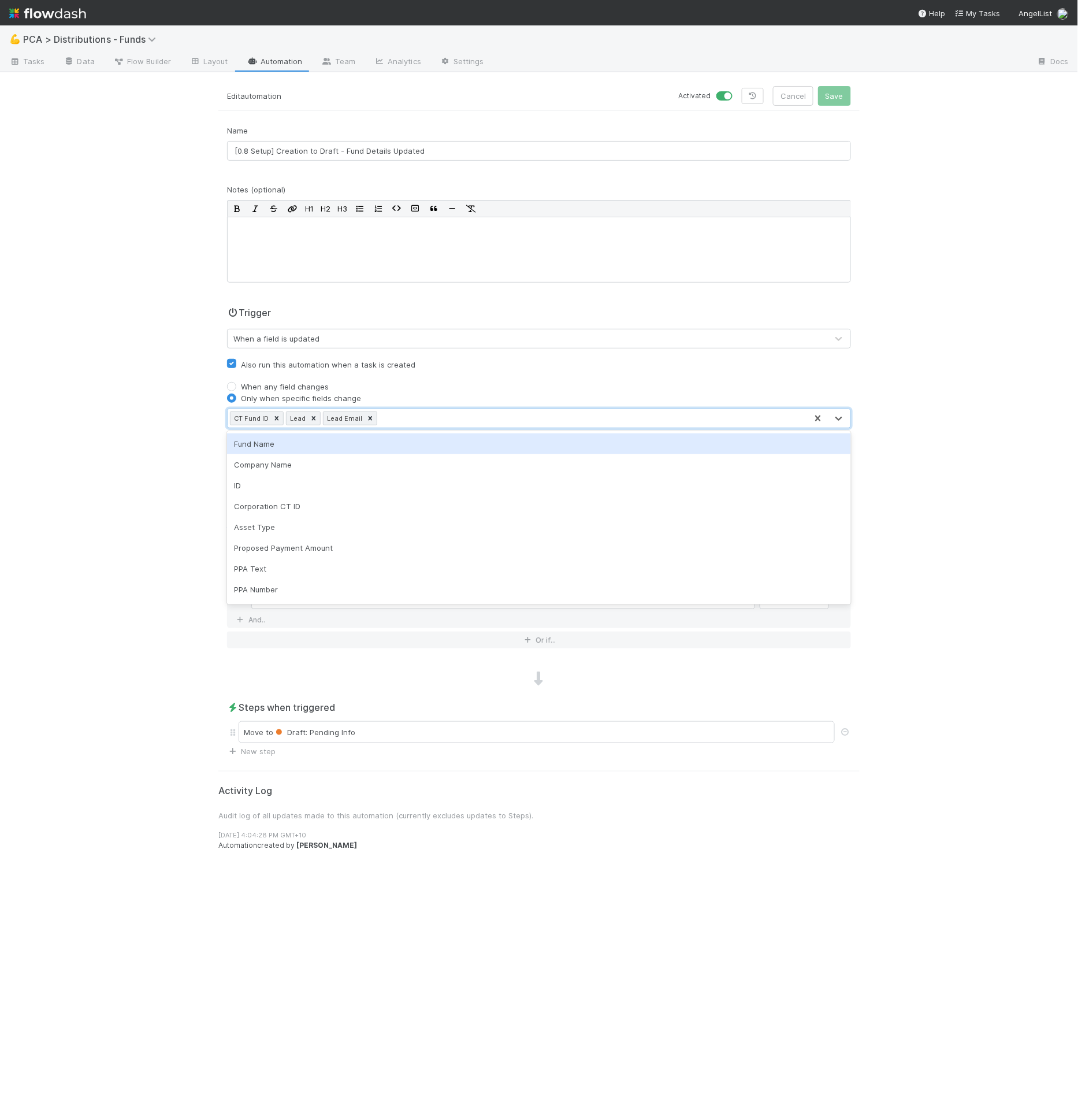
click at [393, 416] on div "CT Fund ID Lead Lead Email" at bounding box center [517, 418] width 579 height 19
type input "trans"
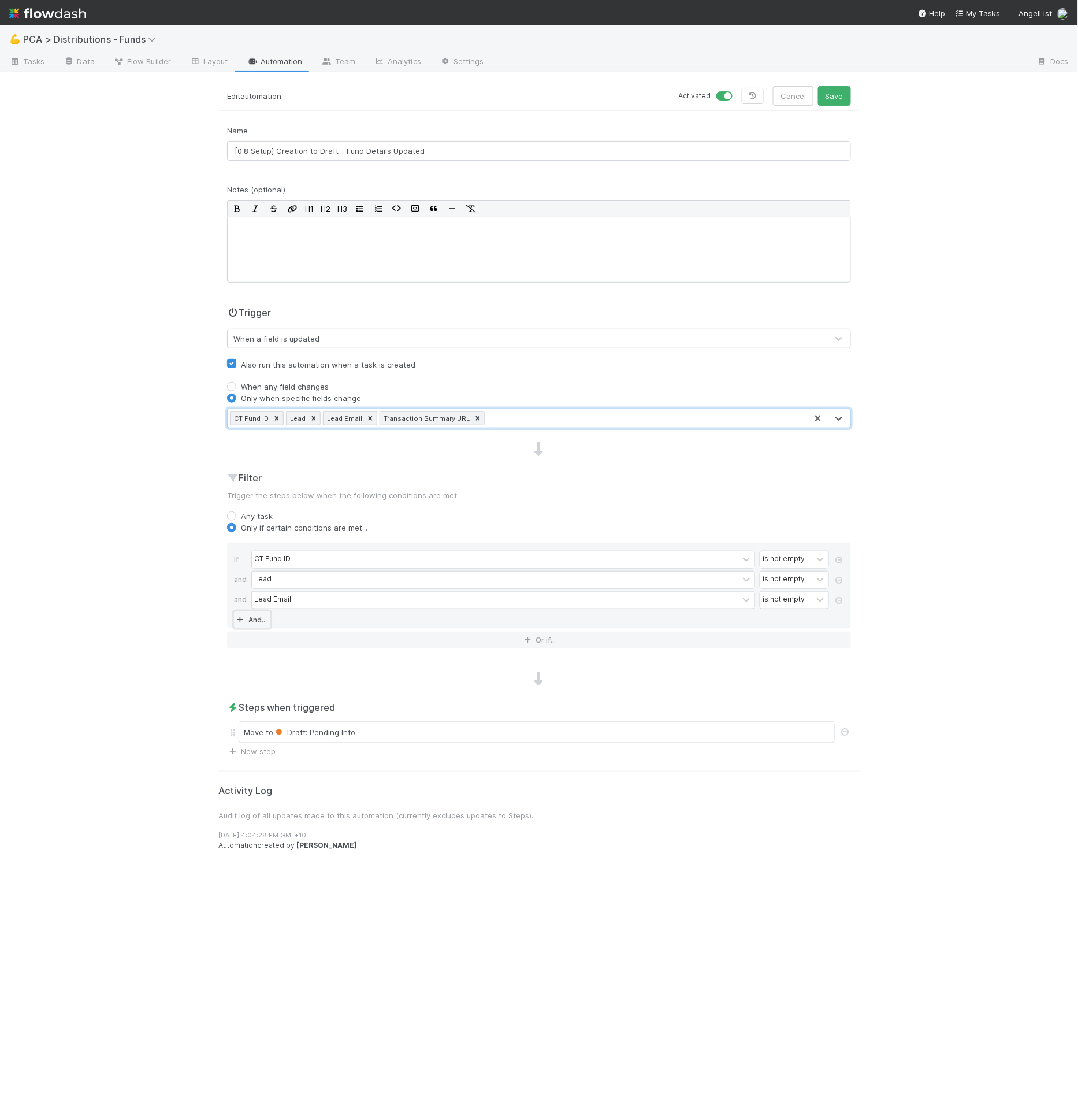
click at [265, 618] on link "And.." at bounding box center [252, 620] width 37 height 17
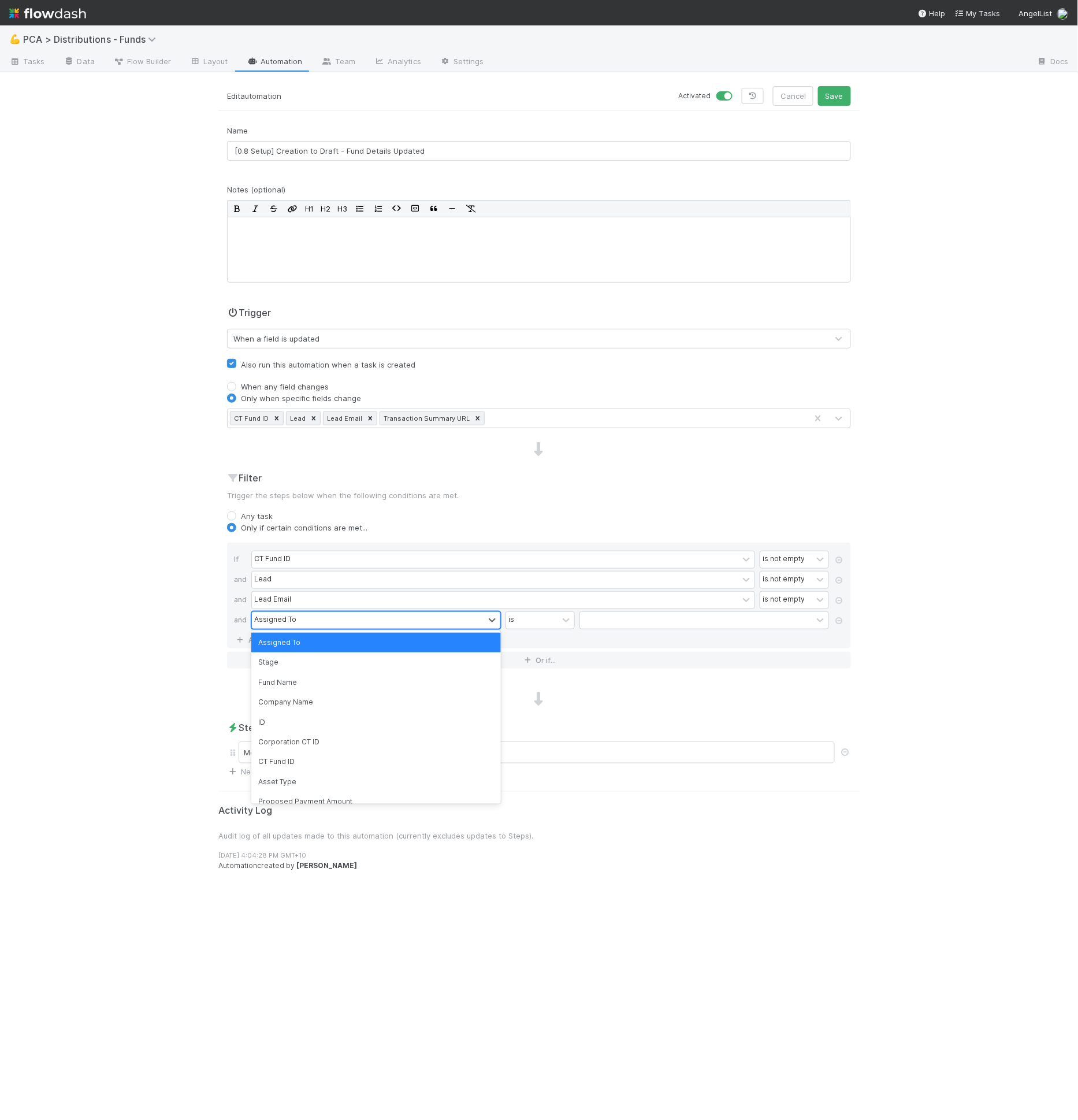
click at [257, 617] on div "Assigned To" at bounding box center [276, 620] width 42 height 10
type input "trans"
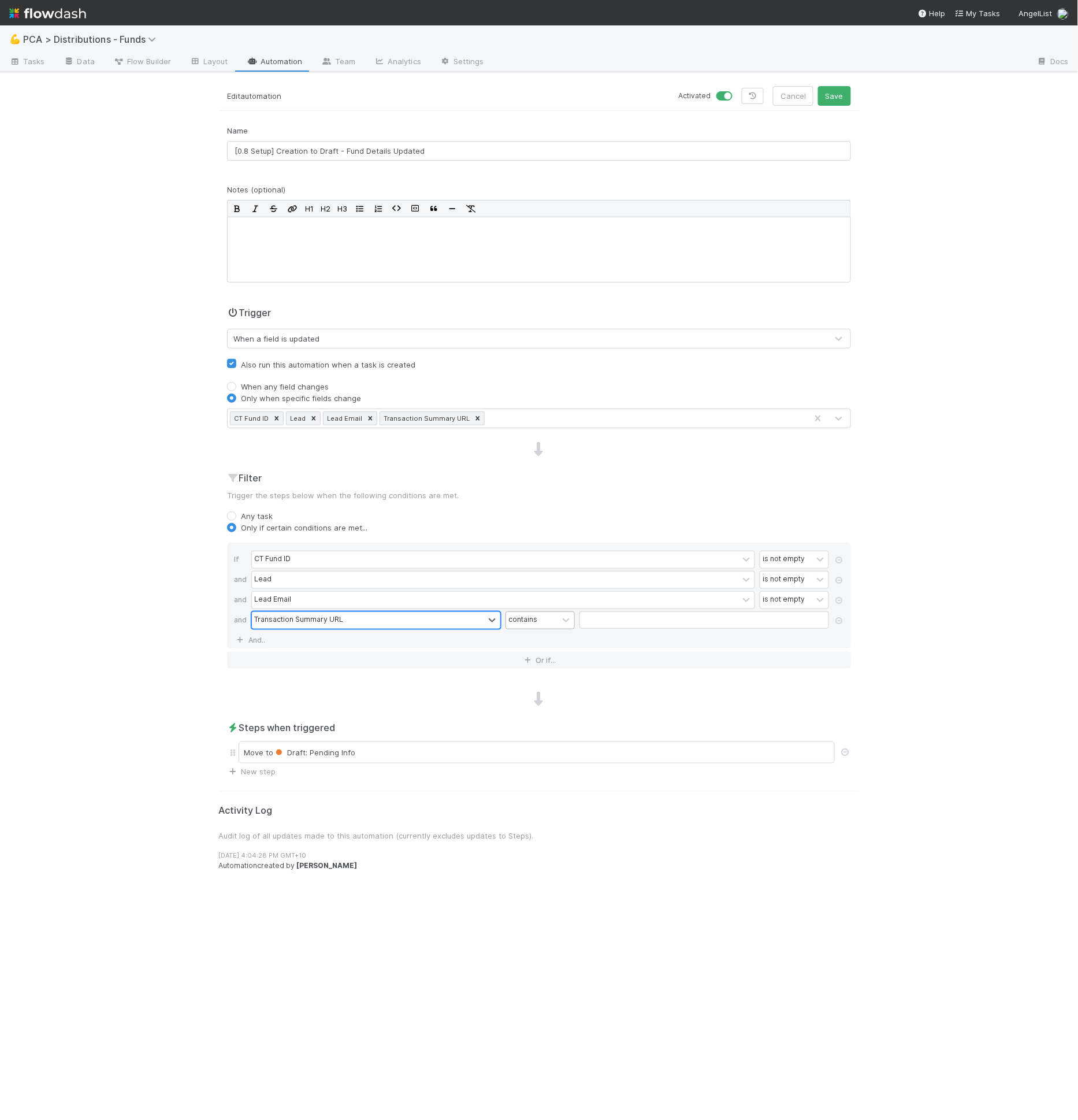
click at [513, 622] on div "contains" at bounding box center [532, 620] width 52 height 17
click at [543, 788] on div "is not empty" at bounding box center [540, 791] width 69 height 20
click at [414, 752] on div "Move to Draft: Pending Info" at bounding box center [537, 752] width 596 height 22
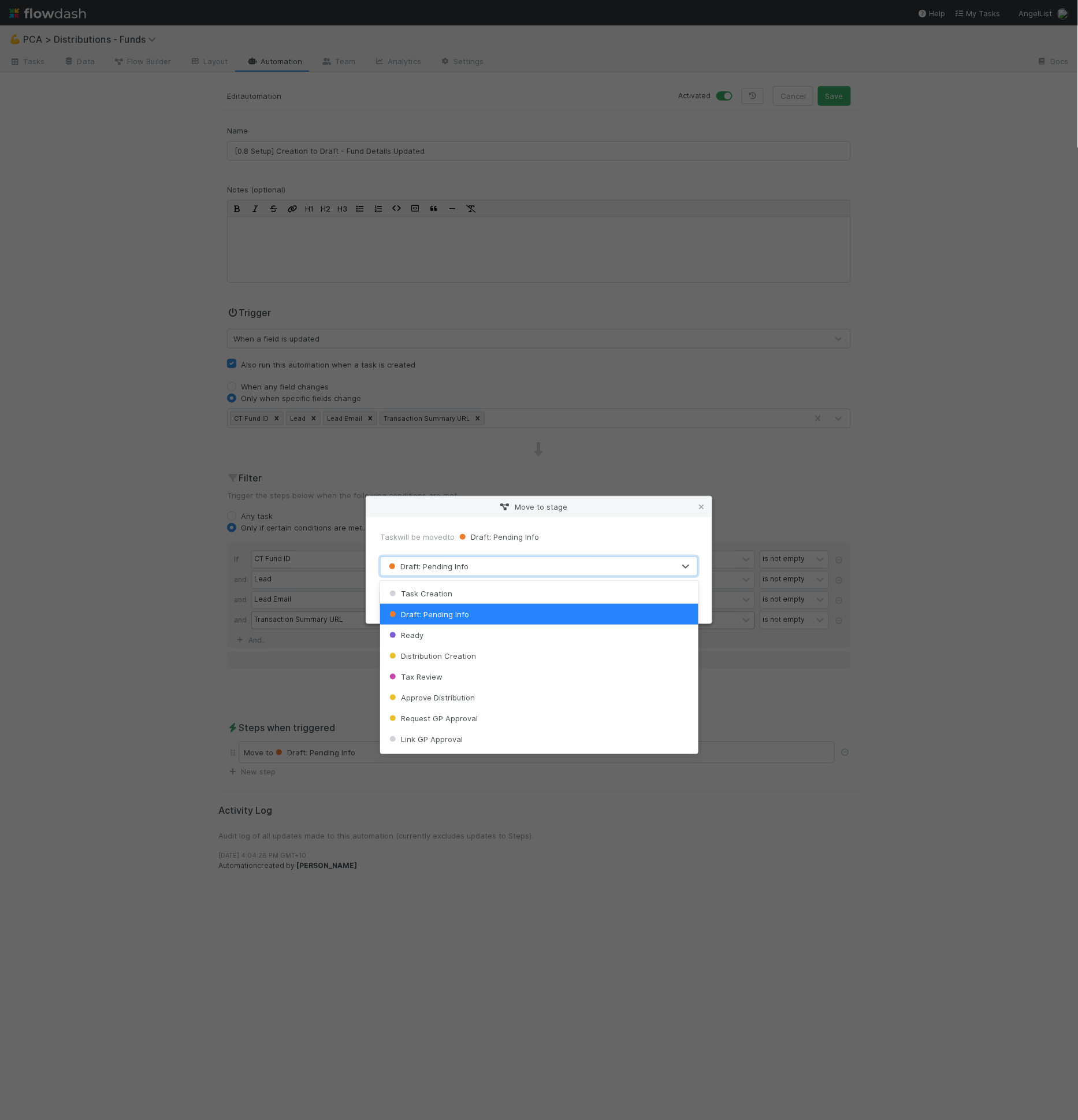
click at [497, 575] on div "Draft: Pending Info" at bounding box center [528, 566] width 294 height 19
click at [469, 627] on div "Ready" at bounding box center [539, 635] width 318 height 21
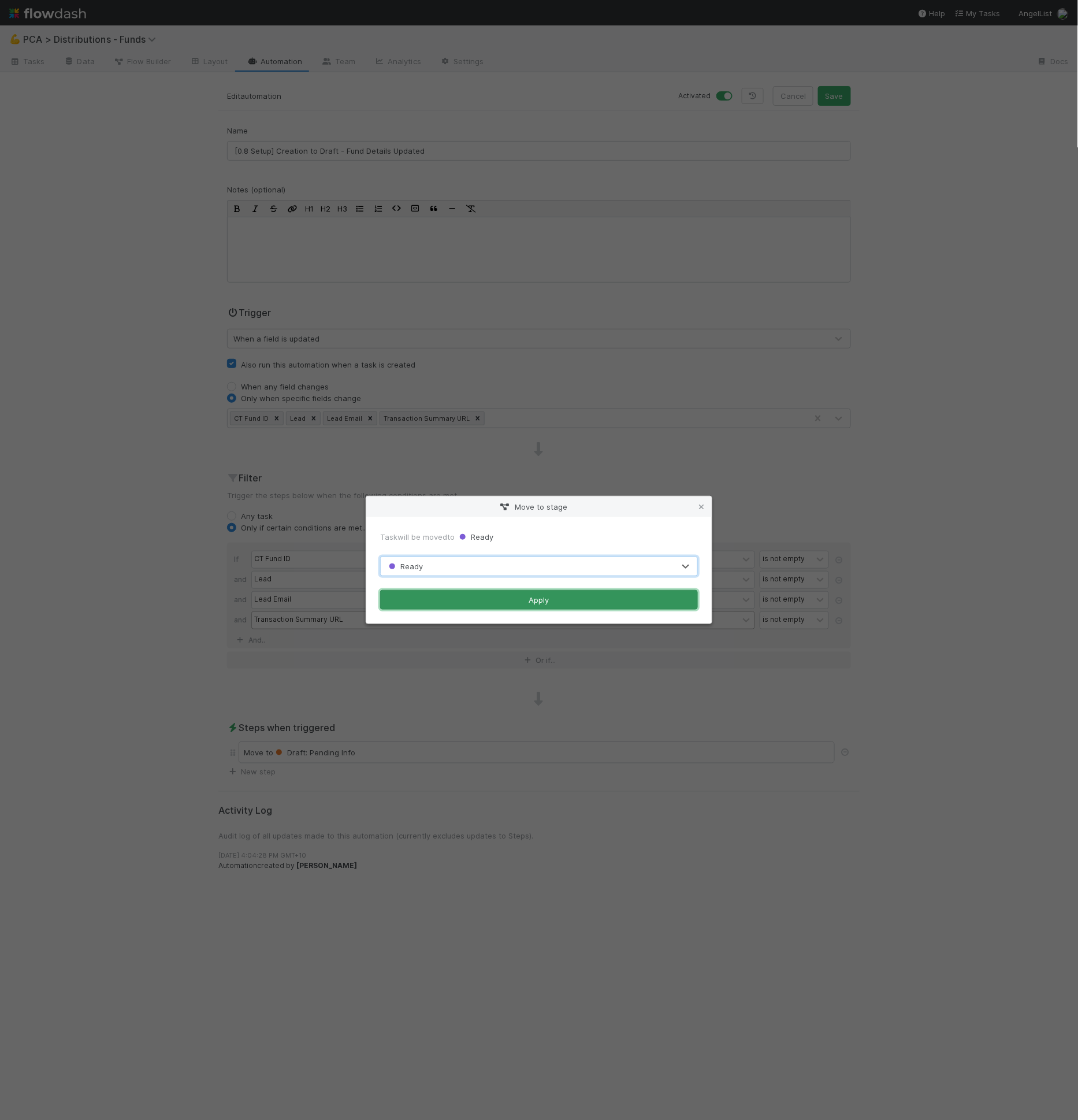
click at [528, 598] on button "Apply" at bounding box center [539, 600] width 318 height 20
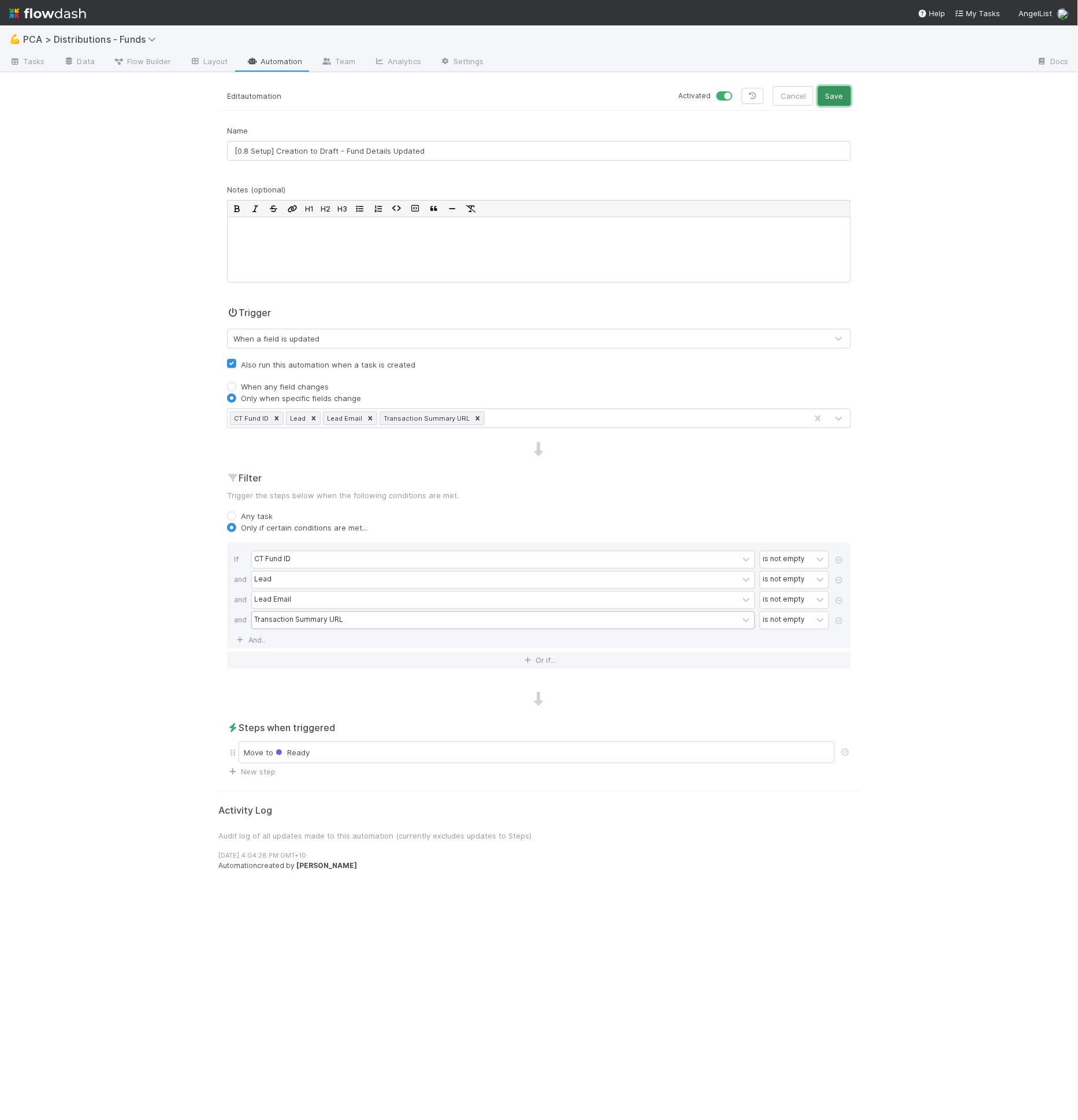
click at [846, 87] on button "Save" at bounding box center [834, 96] width 33 height 20
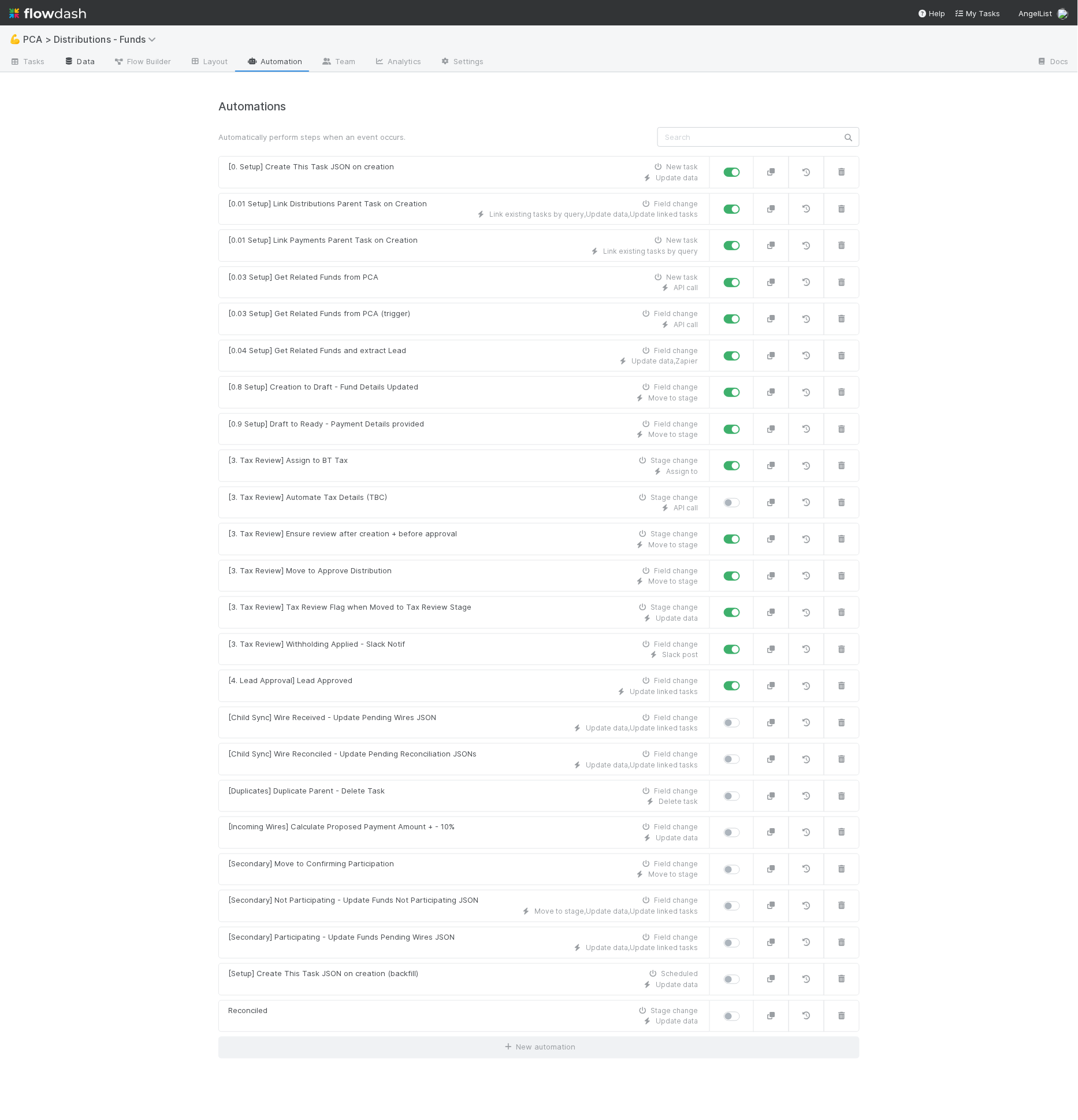
click at [86, 65] on link "Data" at bounding box center [79, 62] width 50 height 19
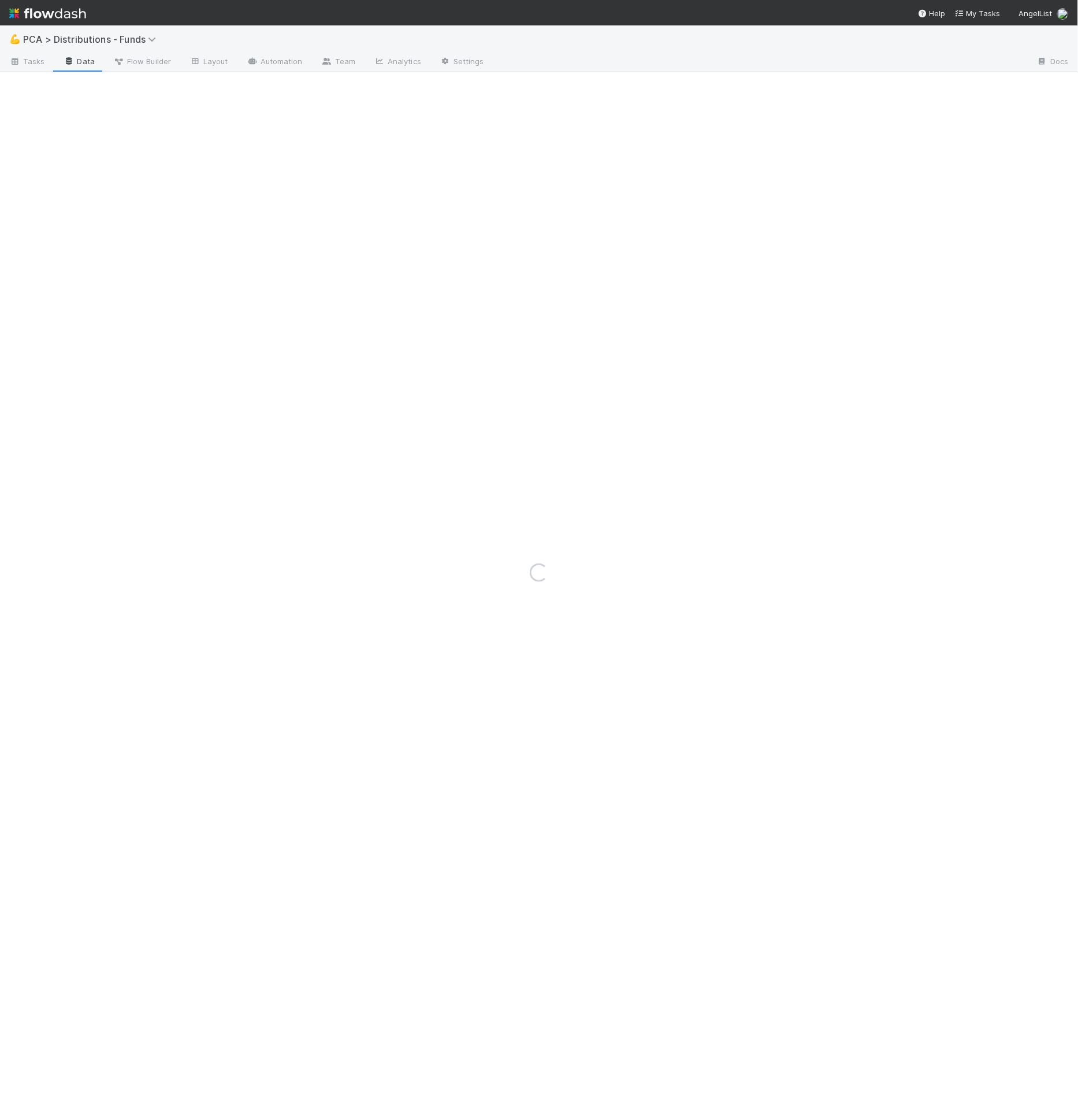
click at [133, 66] on div "Loading..." at bounding box center [539, 572] width 1078 height 1095
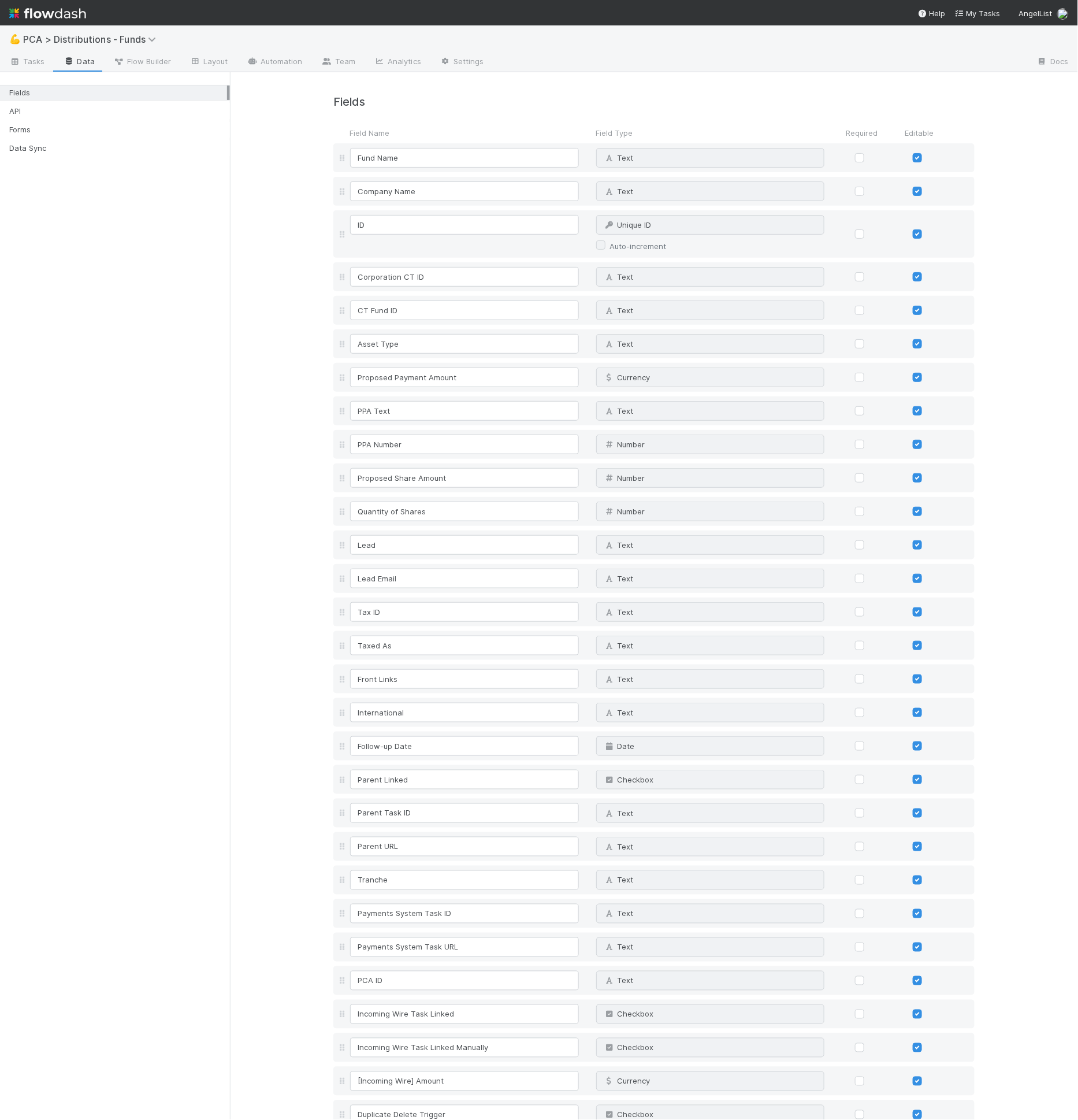
click at [143, 64] on span "Flow Builder" at bounding box center [142, 61] width 58 height 11
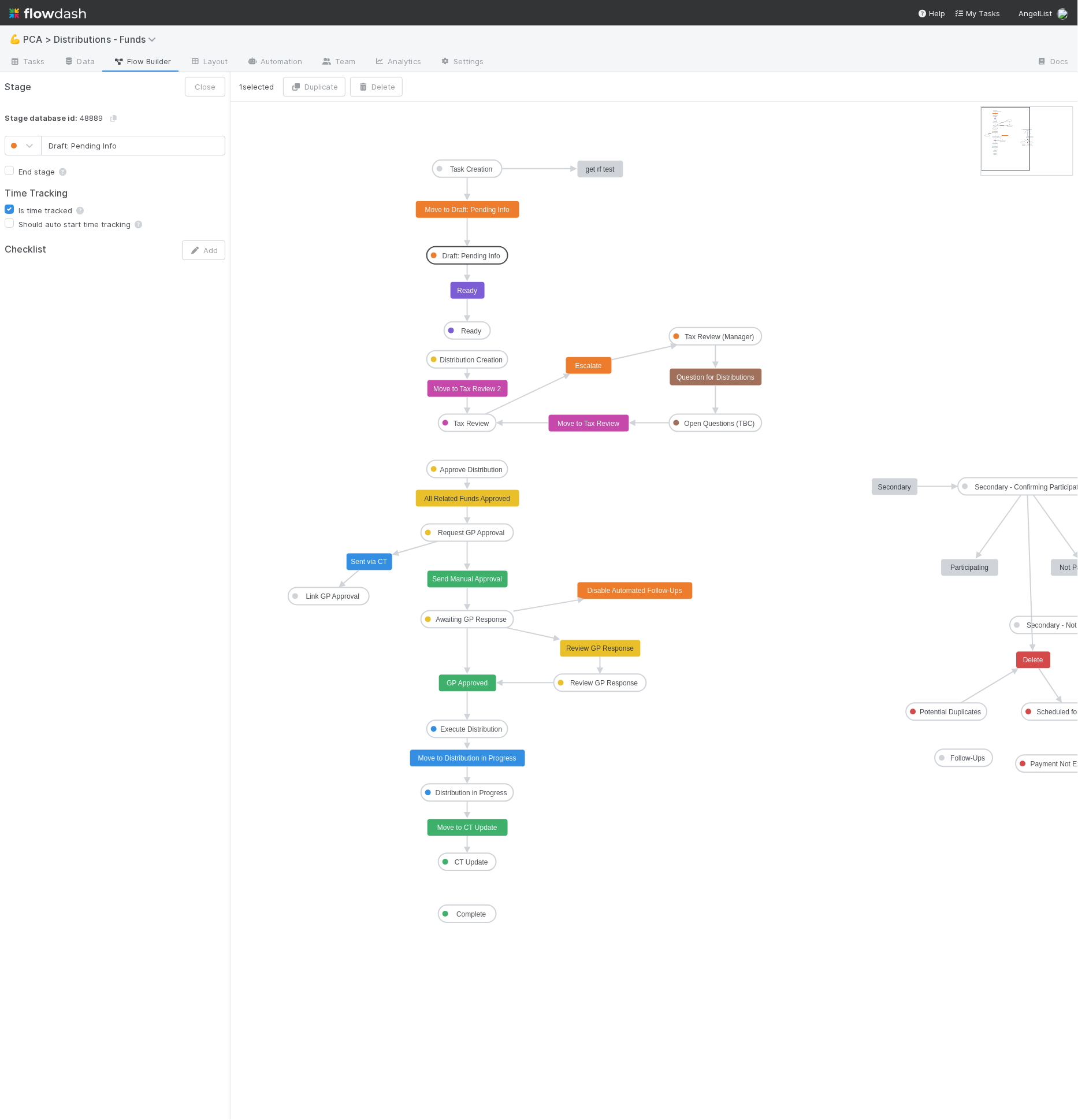
click at [468, 252] on text "Draft: Pending Info" at bounding box center [472, 256] width 58 height 8
click at [381, 93] on button "Delete" at bounding box center [376, 87] width 52 height 20
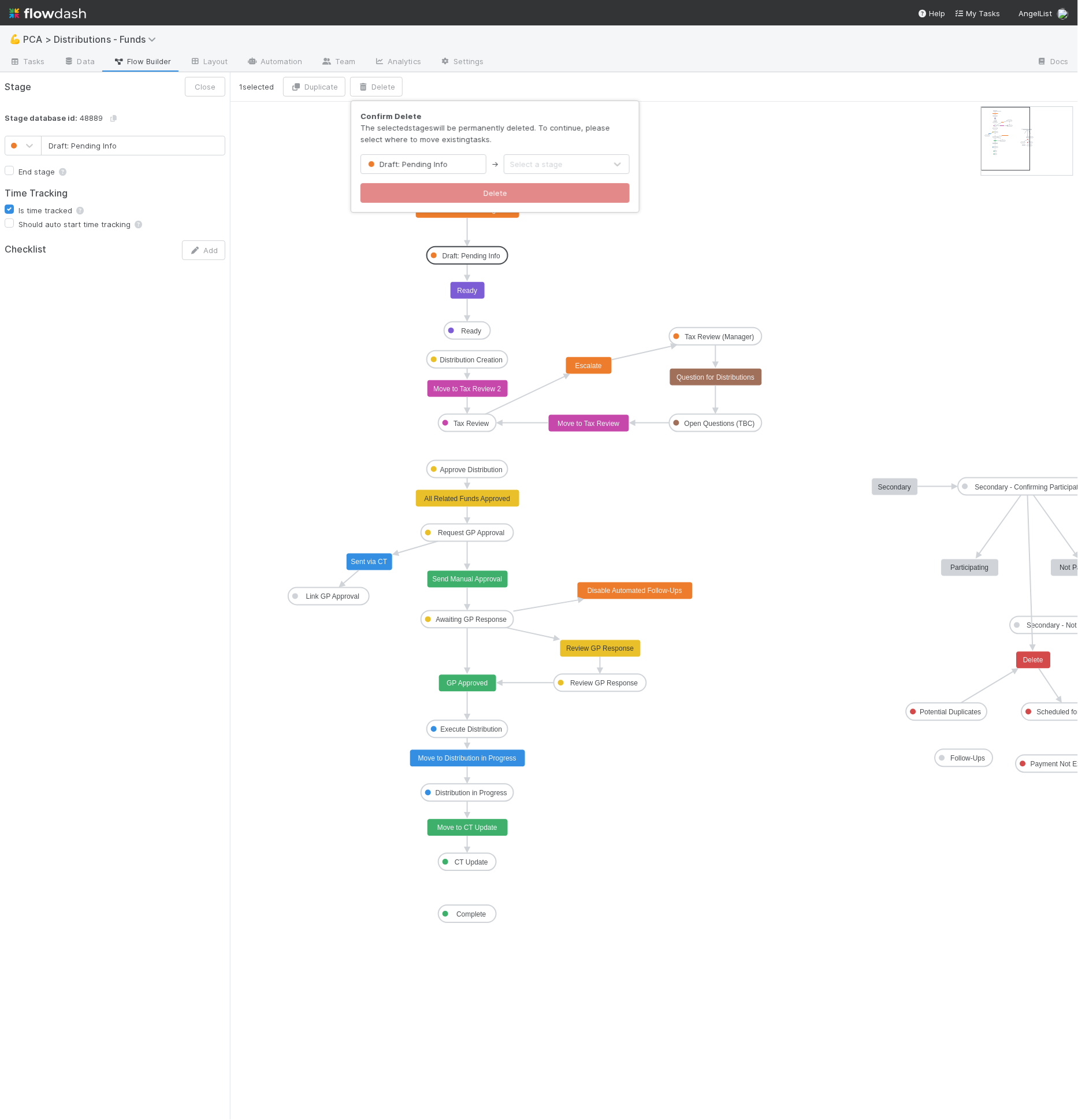
click at [549, 163] on div "Select a stage" at bounding box center [536, 164] width 52 height 11
click at [546, 196] on div "Task Creation" at bounding box center [566, 191] width 126 height 21
click at [525, 197] on button "Delete" at bounding box center [495, 193] width 270 height 20
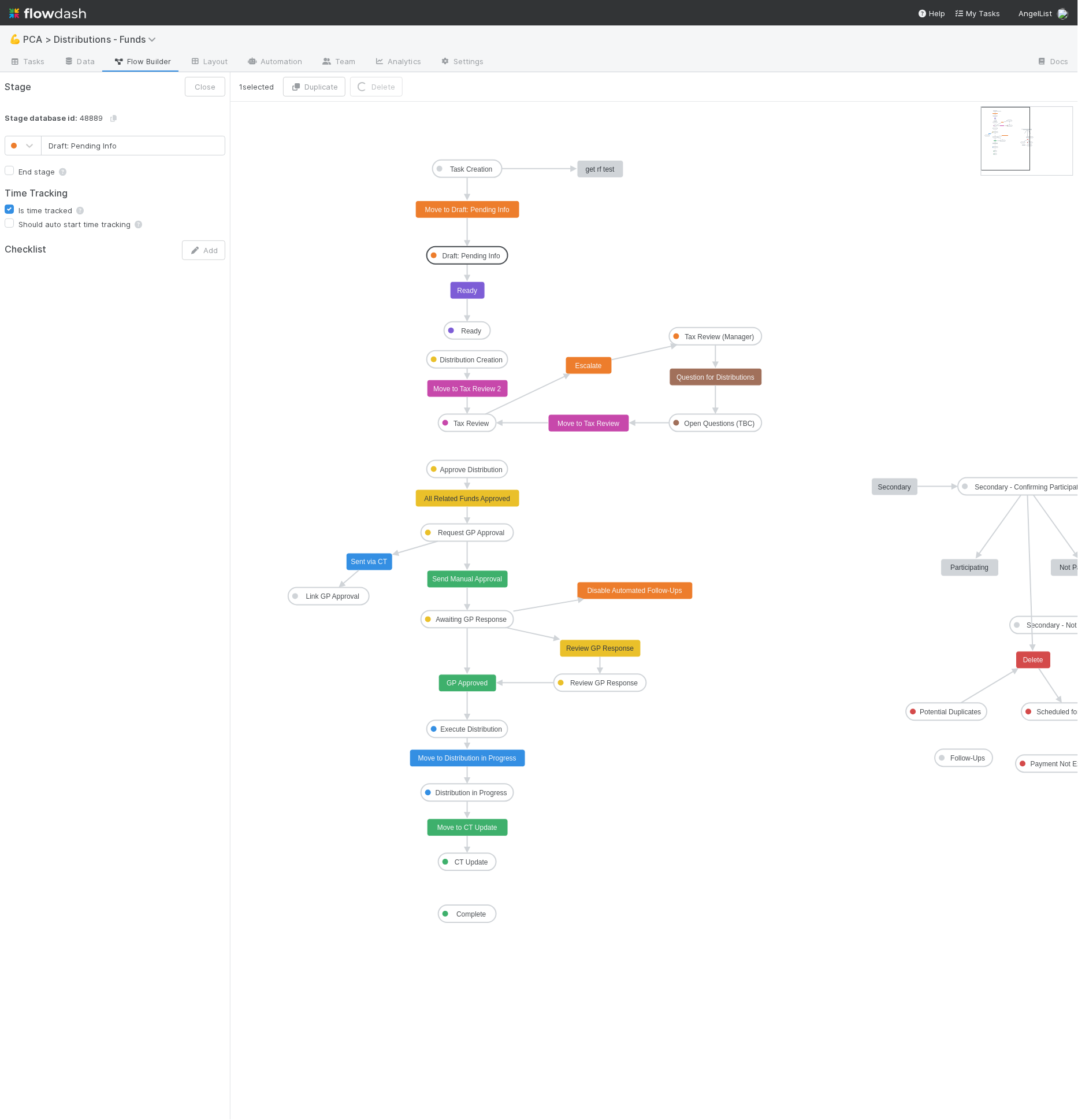
click at [483, 203] on rect at bounding box center [467, 209] width 104 height 17
click at [365, 81] on button "Delete" at bounding box center [376, 87] width 52 height 20
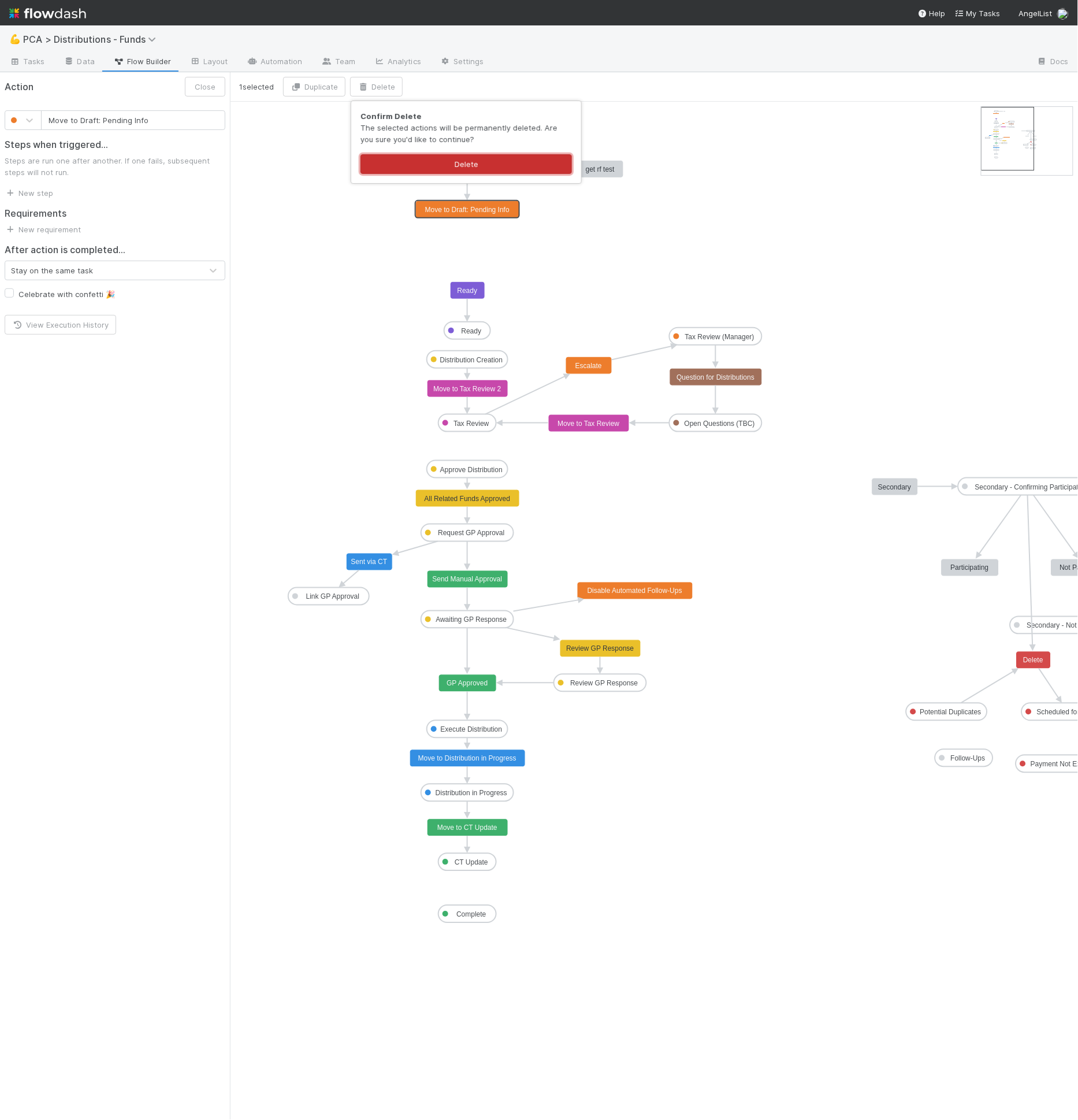
click at [407, 160] on button "Delete" at bounding box center [466, 164] width 212 height 20
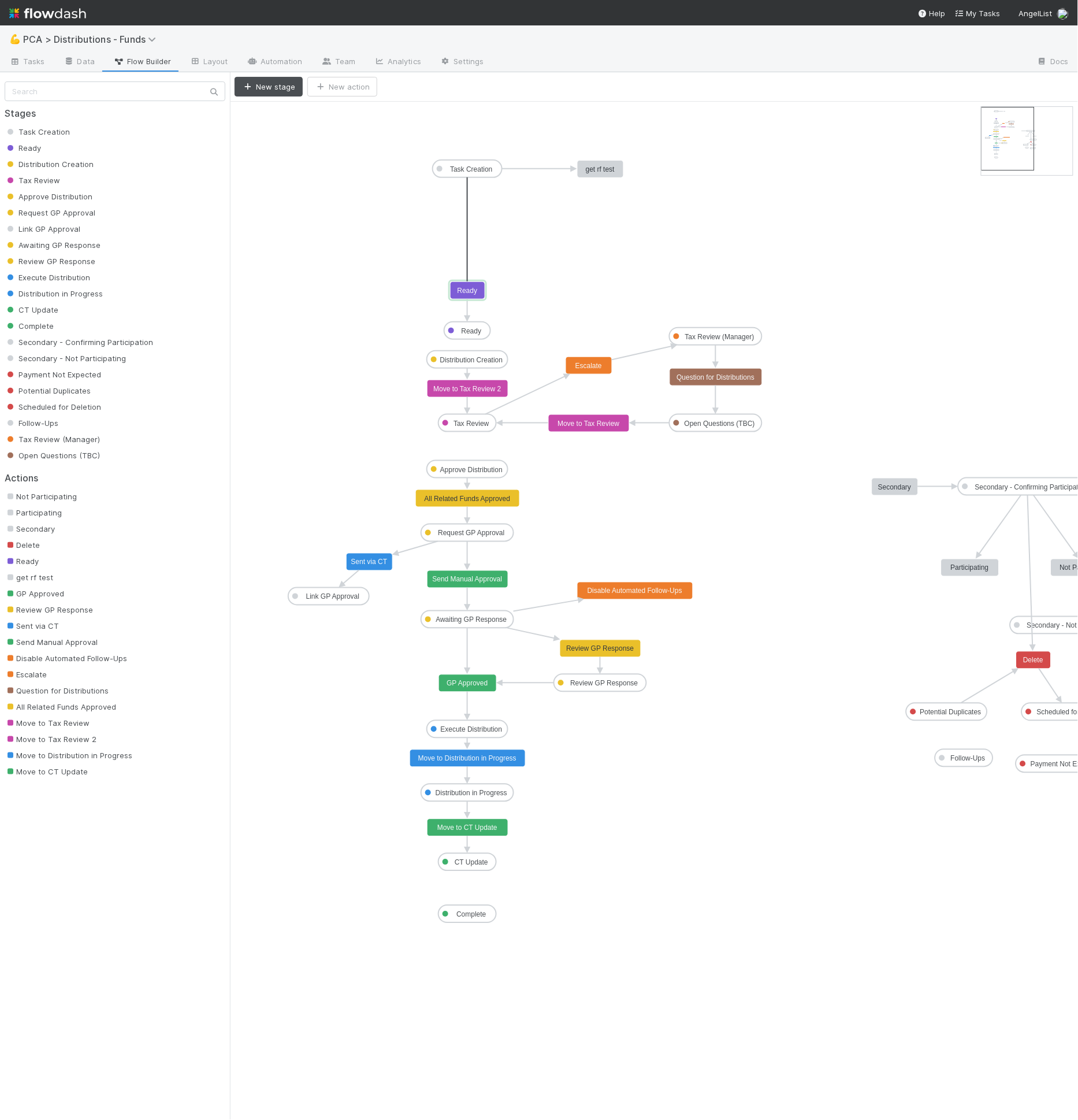
drag, startPoint x: 466, startPoint y: 197, endPoint x: 461, endPoint y: 290, distance: 93.1
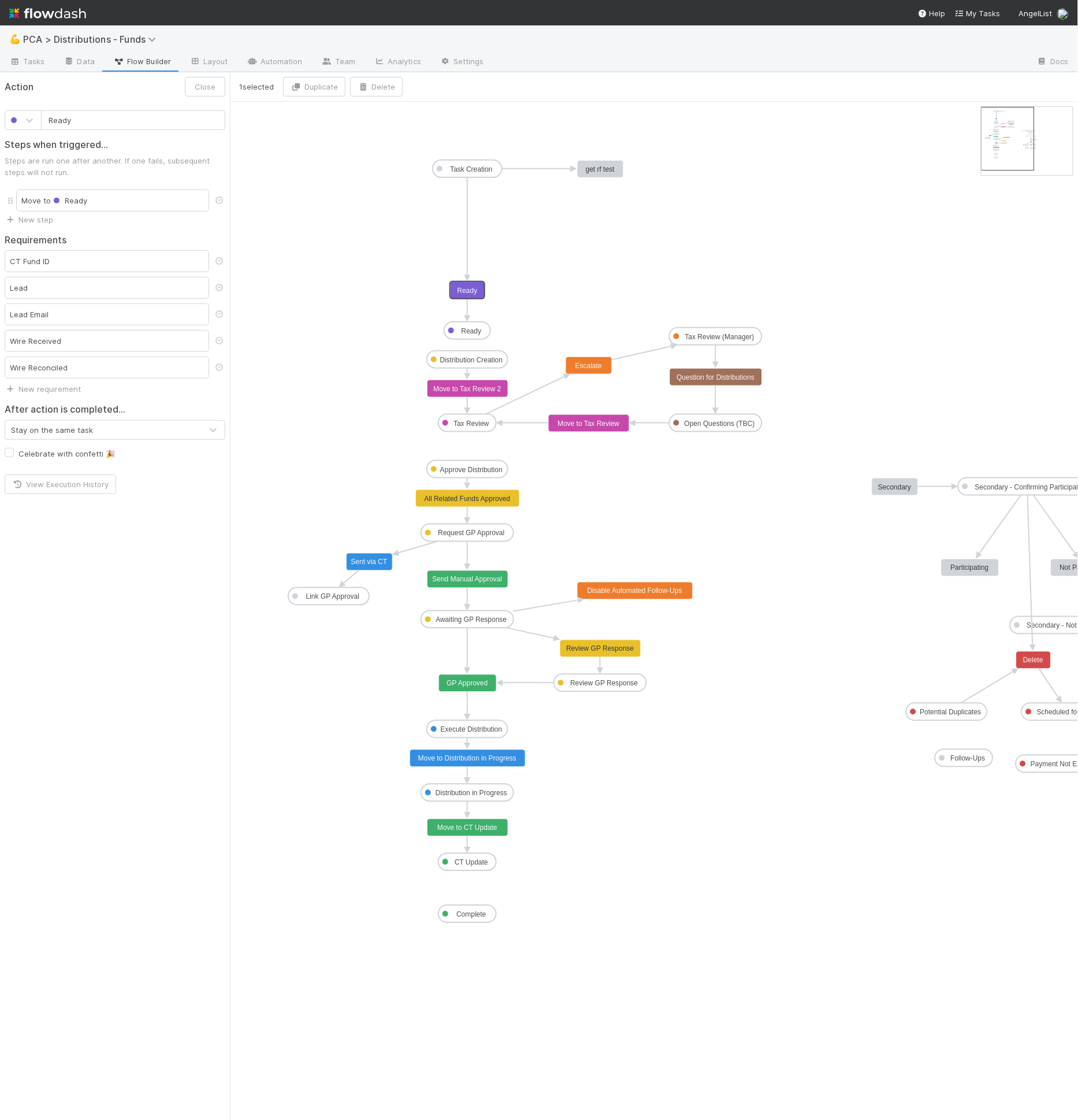
drag, startPoint x: 467, startPoint y: 288, endPoint x: 466, endPoint y: 209, distance: 79.0
drag, startPoint x: 470, startPoint y: 285, endPoint x: 472, endPoint y: 212, distance: 73.0
click at [468, 215] on text "Ready" at bounding box center [468, 215] width 20 height 8
click at [61, 385] on link "New requirement" at bounding box center [43, 389] width 76 height 9
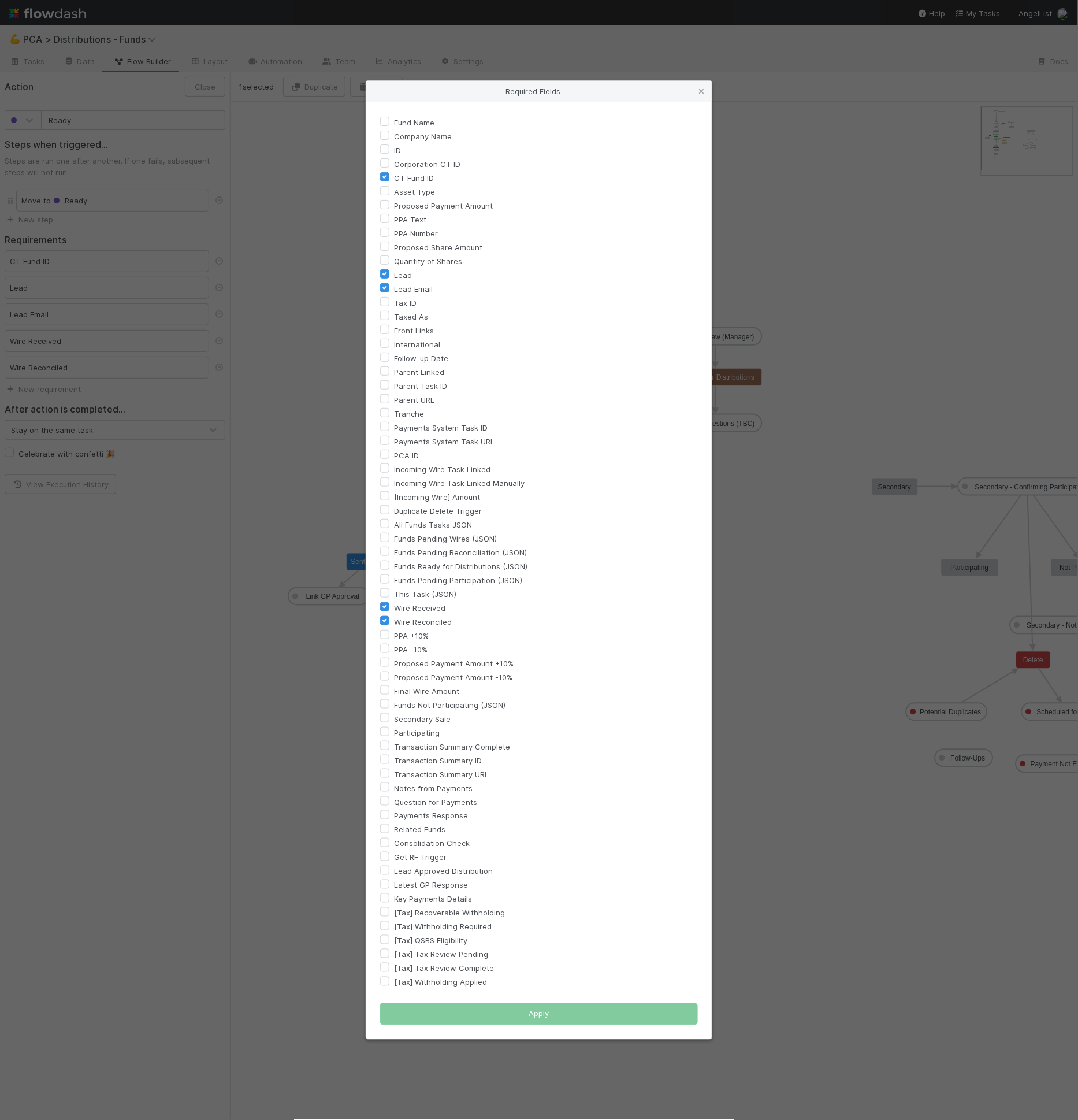
click at [430, 774] on label "Transaction Summary URL" at bounding box center [442, 774] width 95 height 14
click at [389, 774] on input "Transaction Summary URL" at bounding box center [384, 772] width 9 height 10
checkbox input "true"
click at [487, 1009] on button "Apply" at bounding box center [539, 1014] width 318 height 22
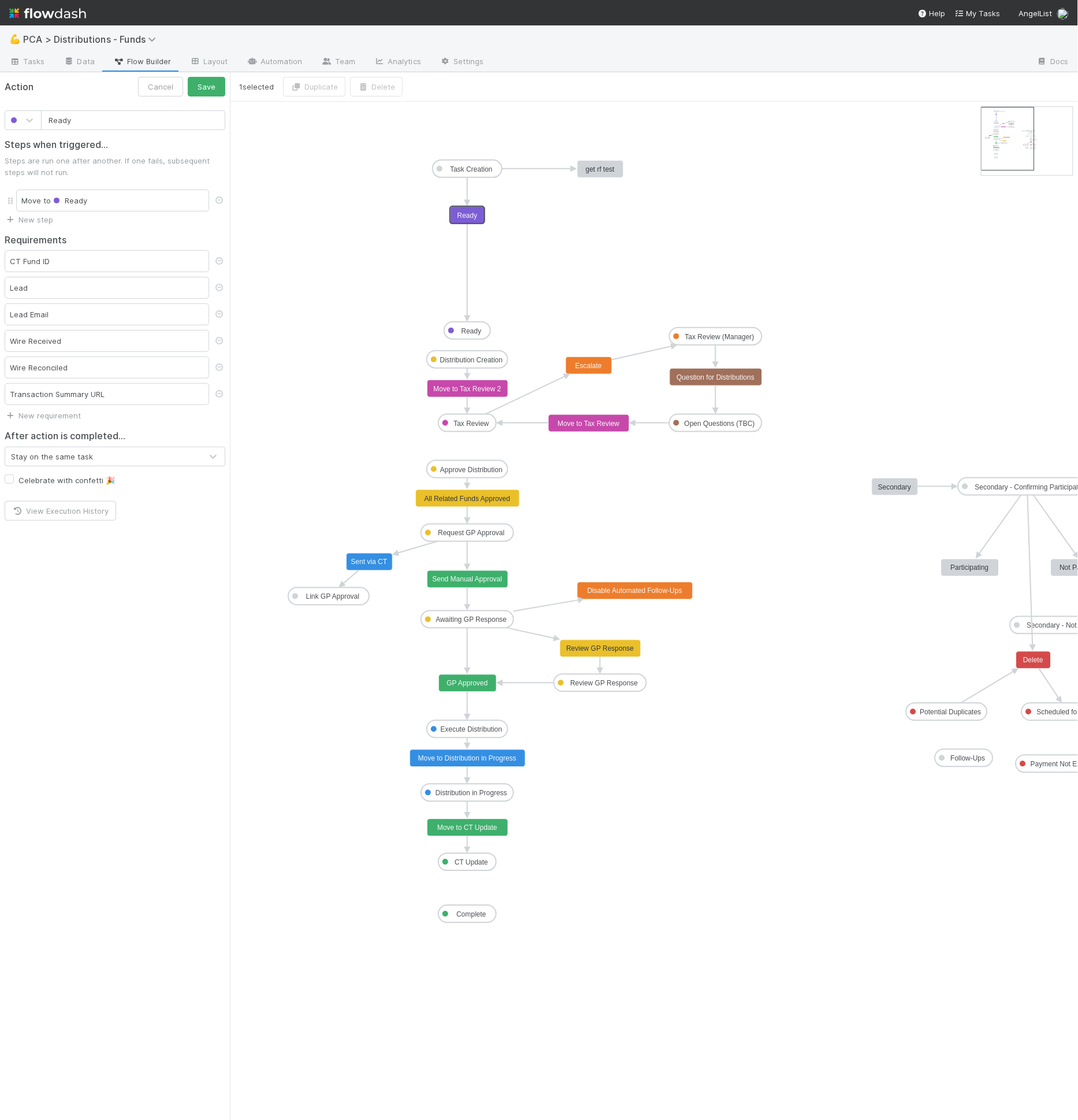
click at [75, 339] on div "Wire Received" at bounding box center [107, 341] width 205 height 22
click at [153, 339] on div "Wire Received" at bounding box center [107, 341] width 205 height 22
click at [164, 336] on div "Wire Received" at bounding box center [107, 341] width 205 height 22
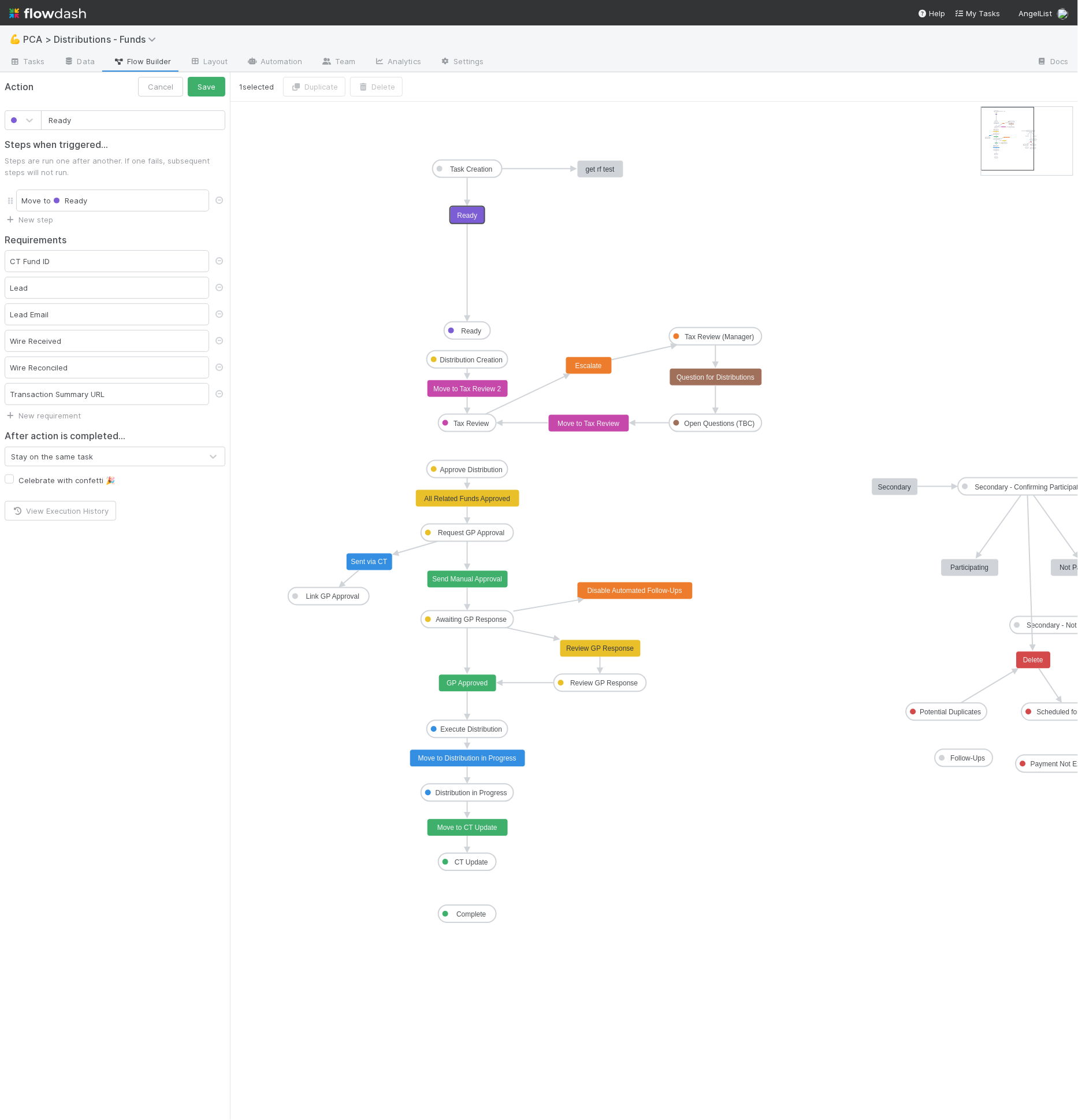
click at [162, 339] on div "Wire Received" at bounding box center [107, 341] width 205 height 22
click at [199, 84] on button "Save" at bounding box center [206, 87] width 37 height 20
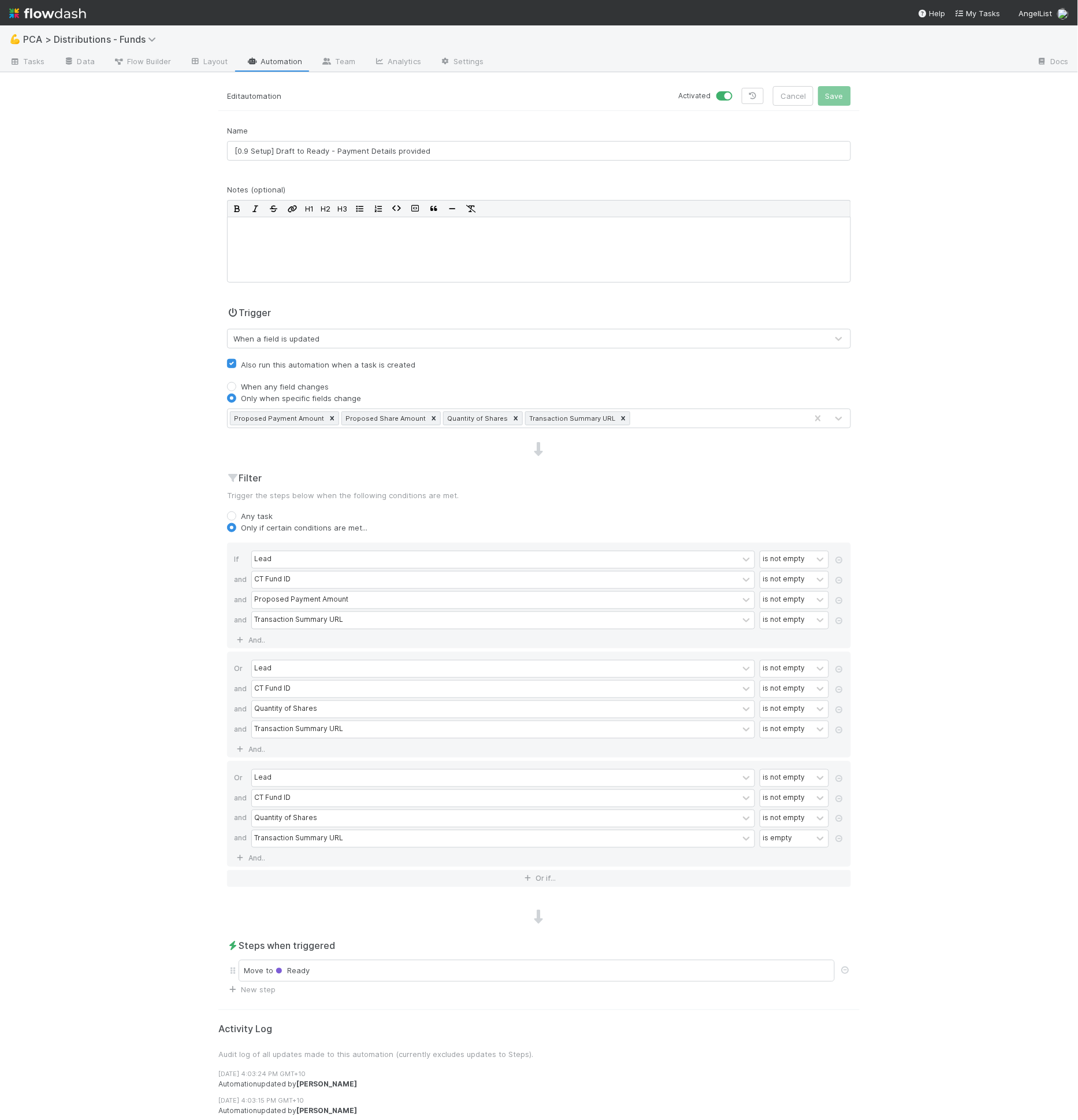
click at [292, 62] on link "Automation" at bounding box center [275, 62] width 75 height 19
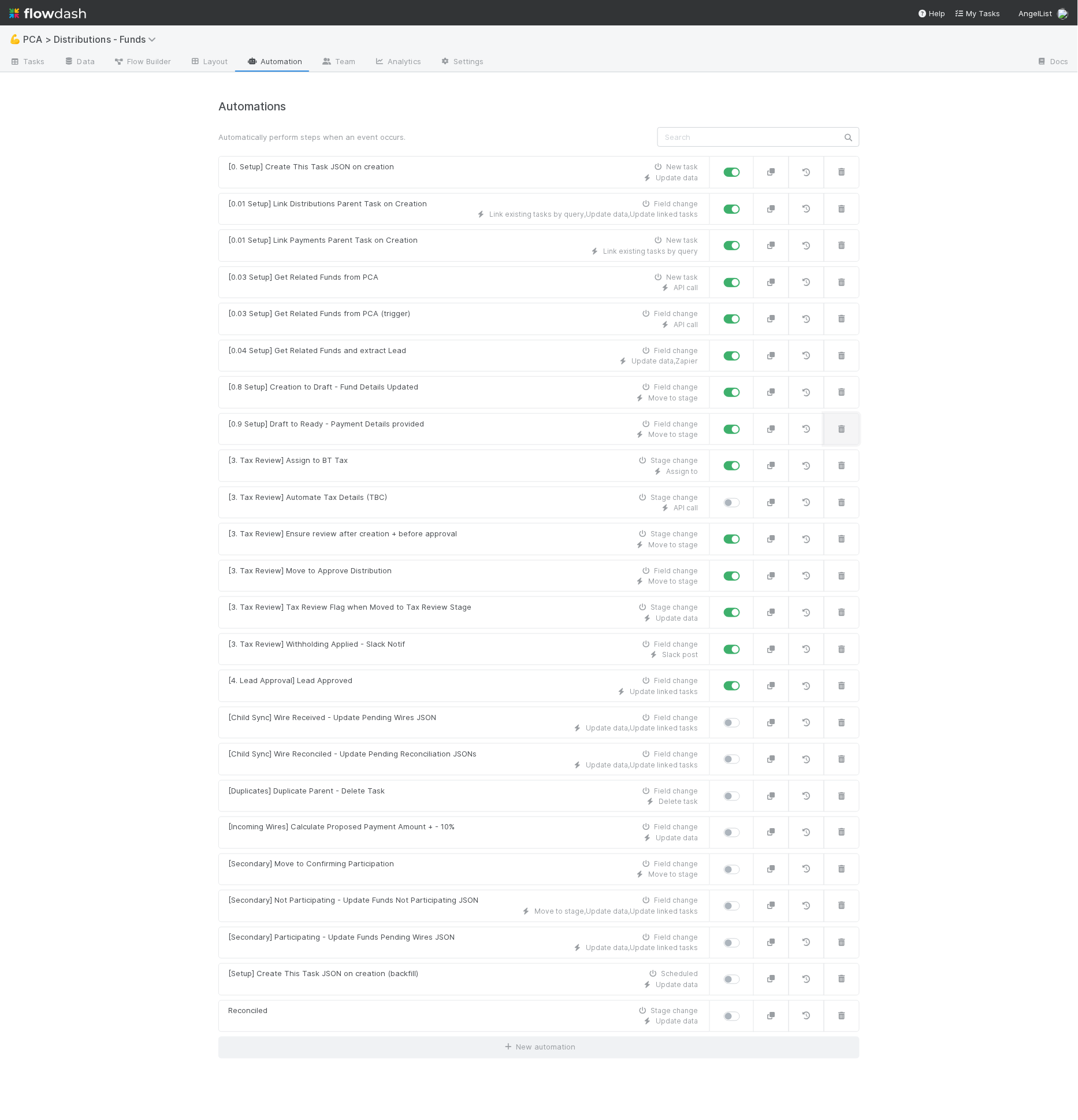
click at [844, 427] on icon "button" at bounding box center [842, 429] width 11 height 7
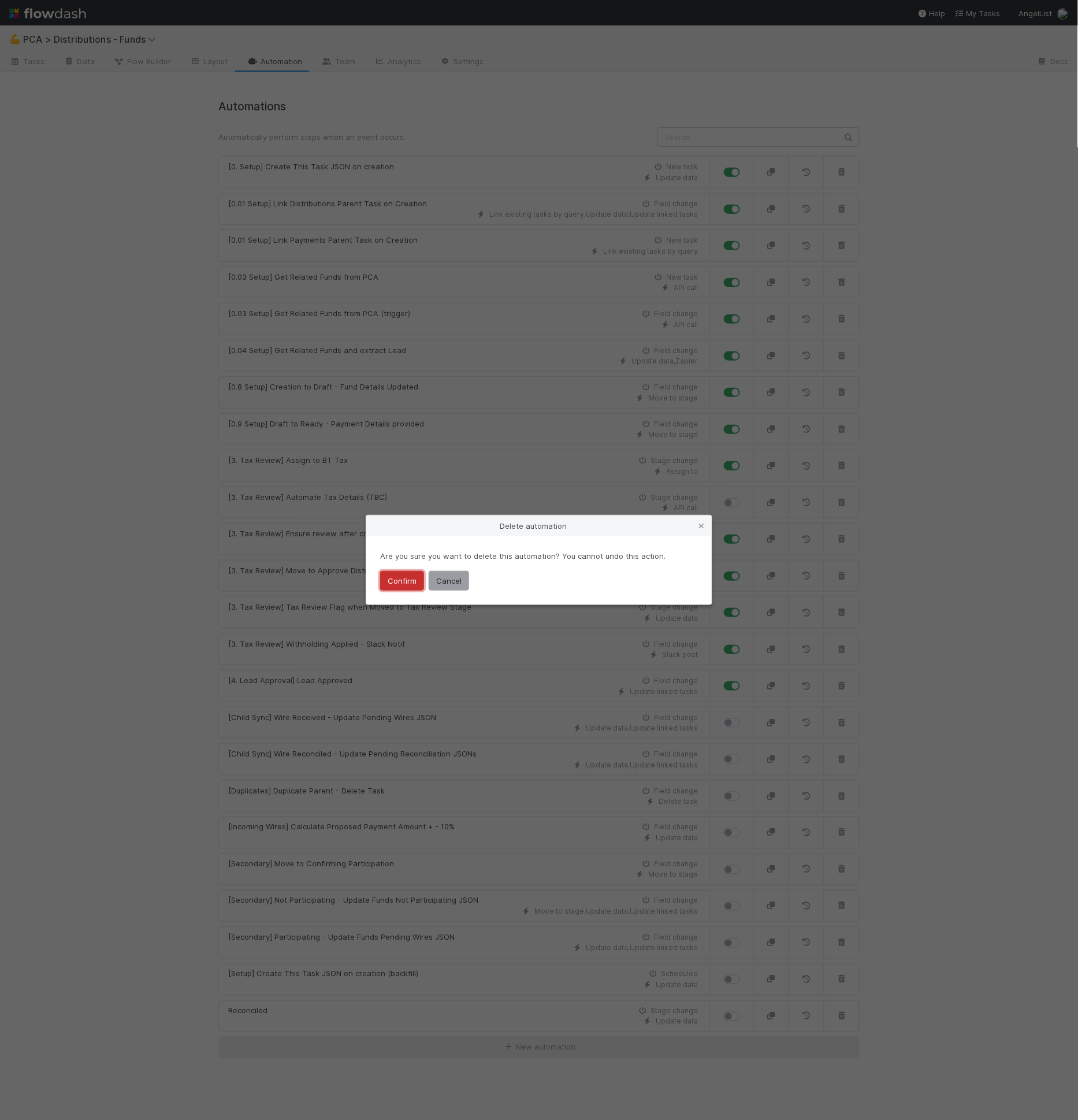
click at [414, 584] on button "Confirm" at bounding box center [402, 581] width 44 height 20
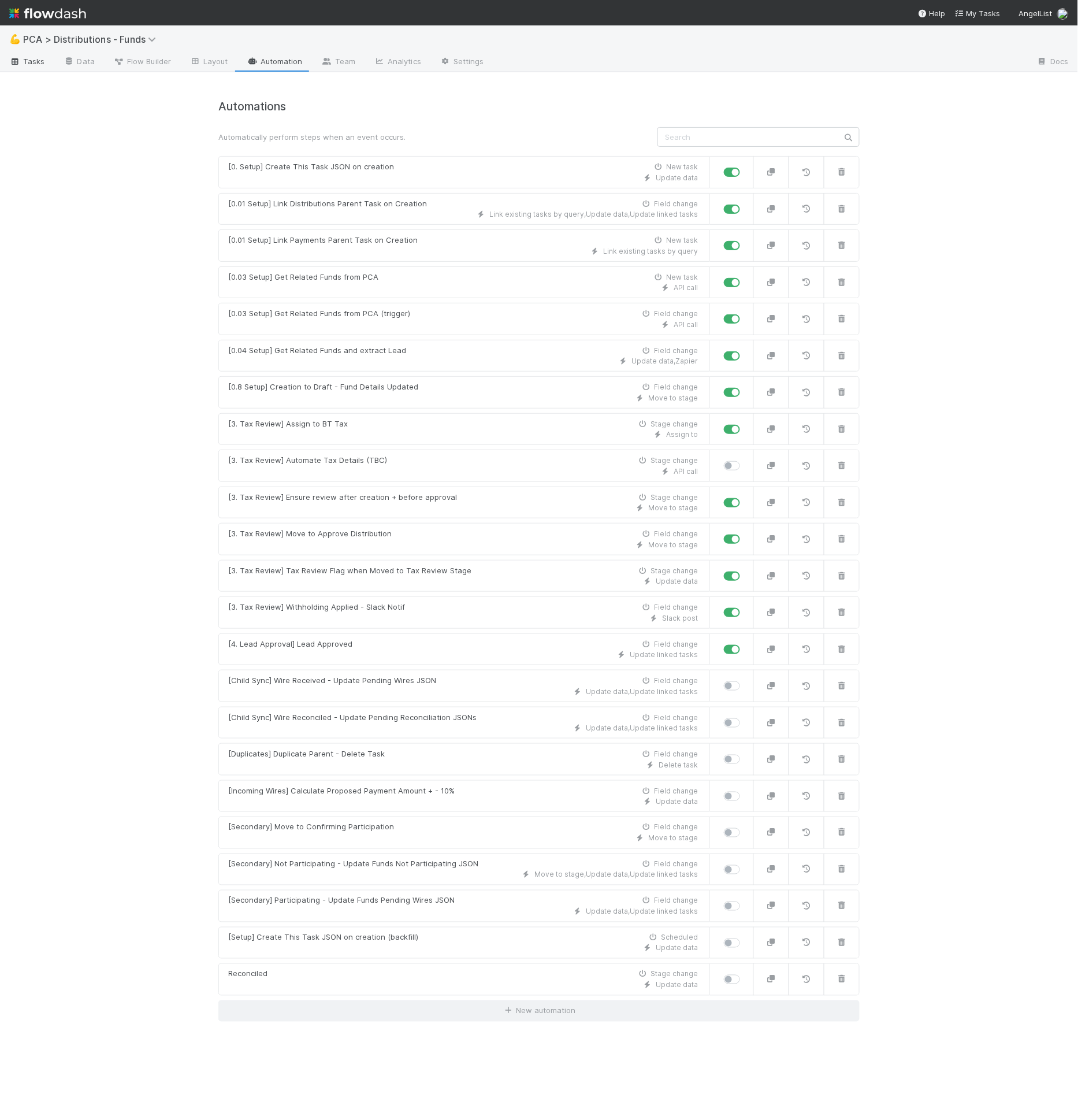
click at [25, 58] on span "Tasks" at bounding box center [27, 61] width 36 height 11
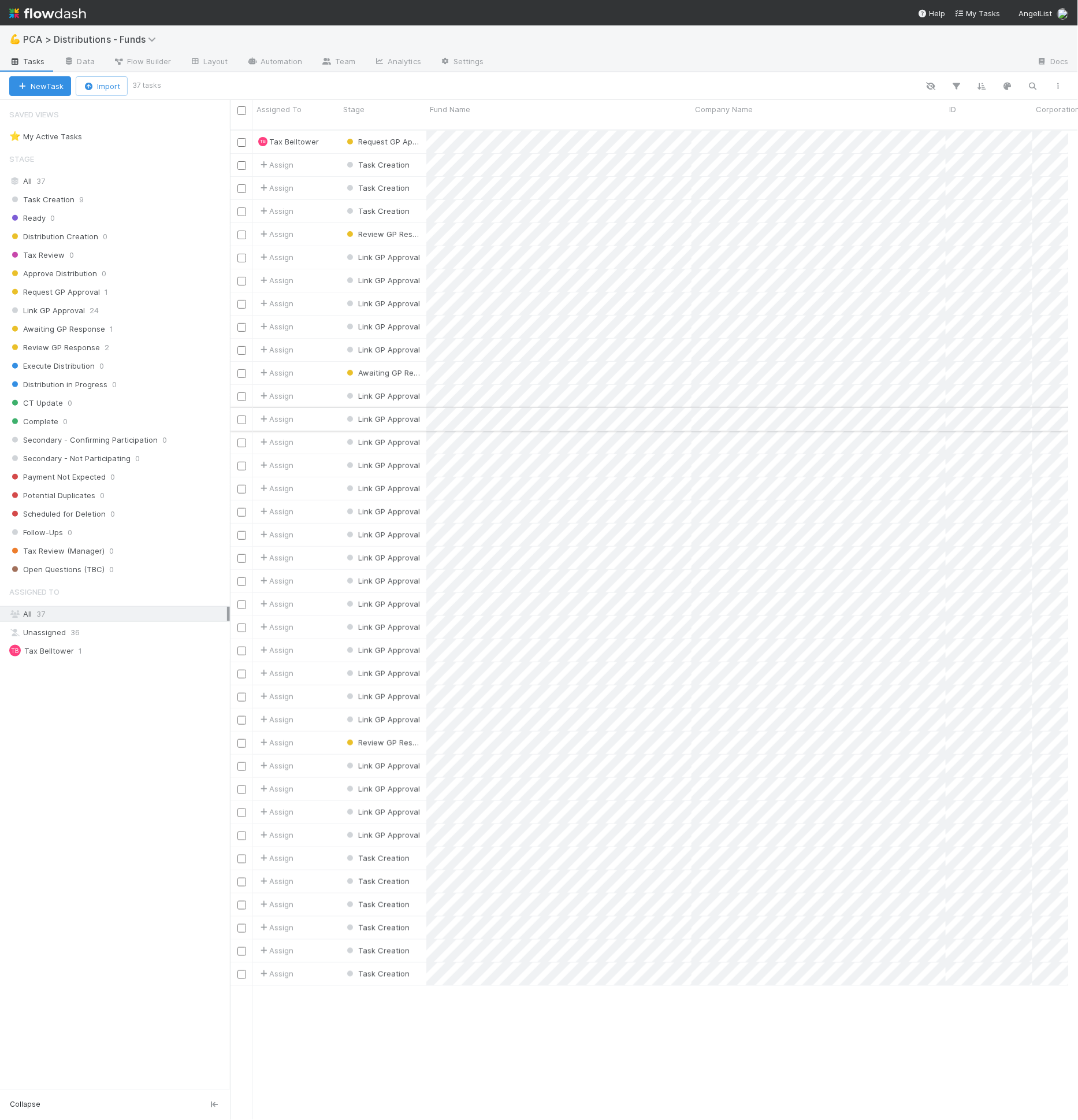
scroll to position [990, 829]
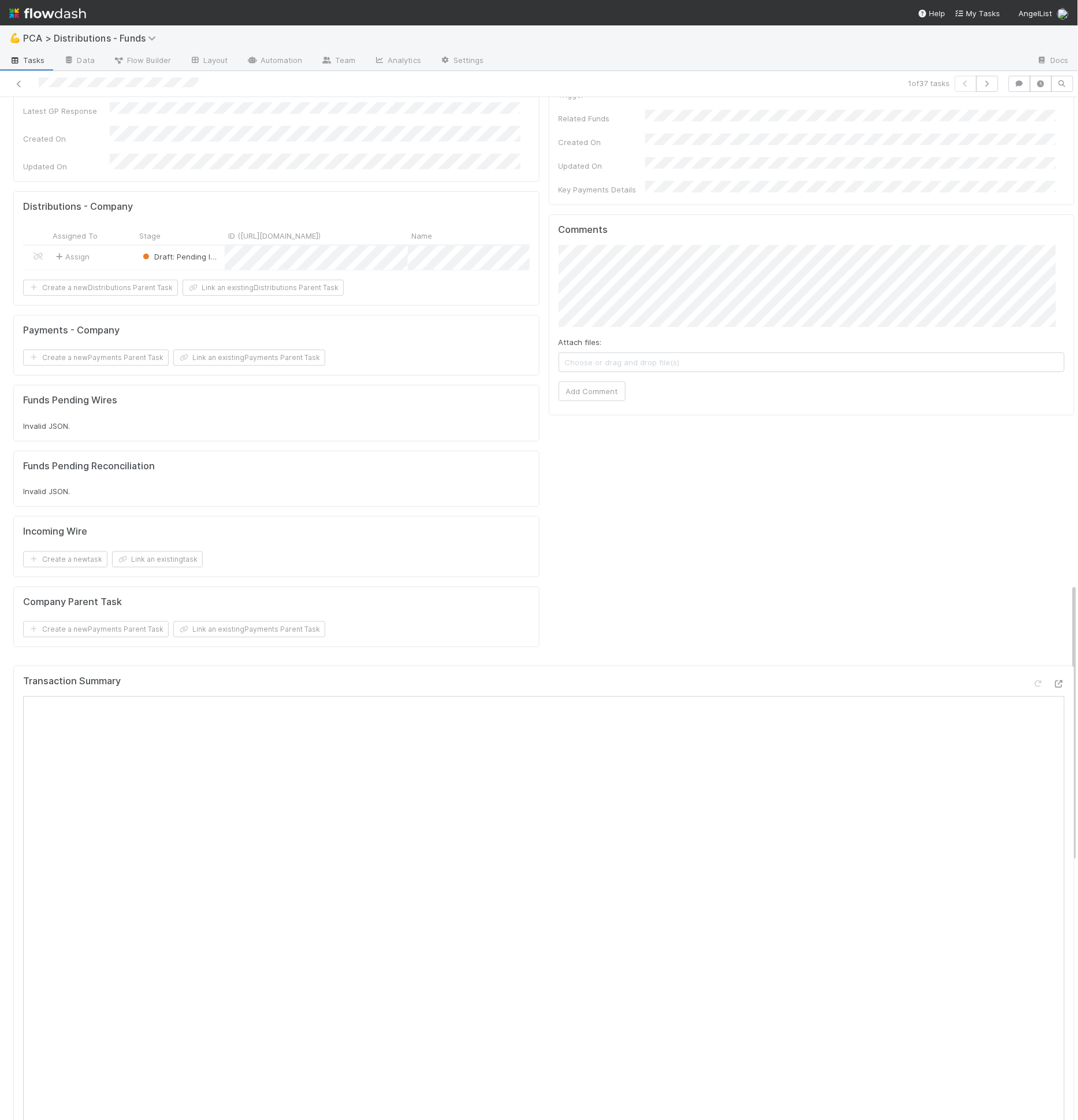
scroll to position [1783, 0]
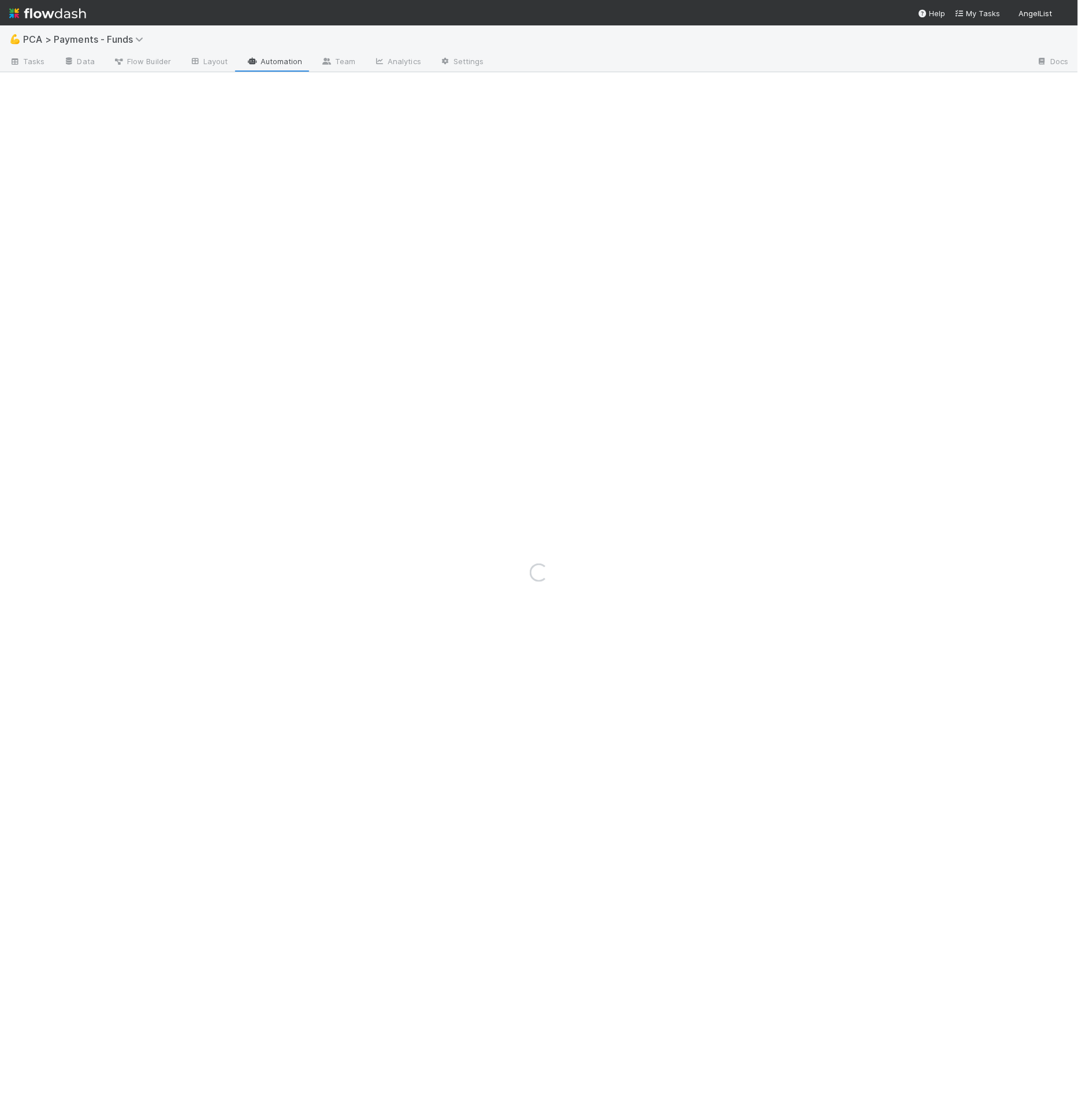
click at [415, 43] on div "Loading..." at bounding box center [539, 572] width 1078 height 1095
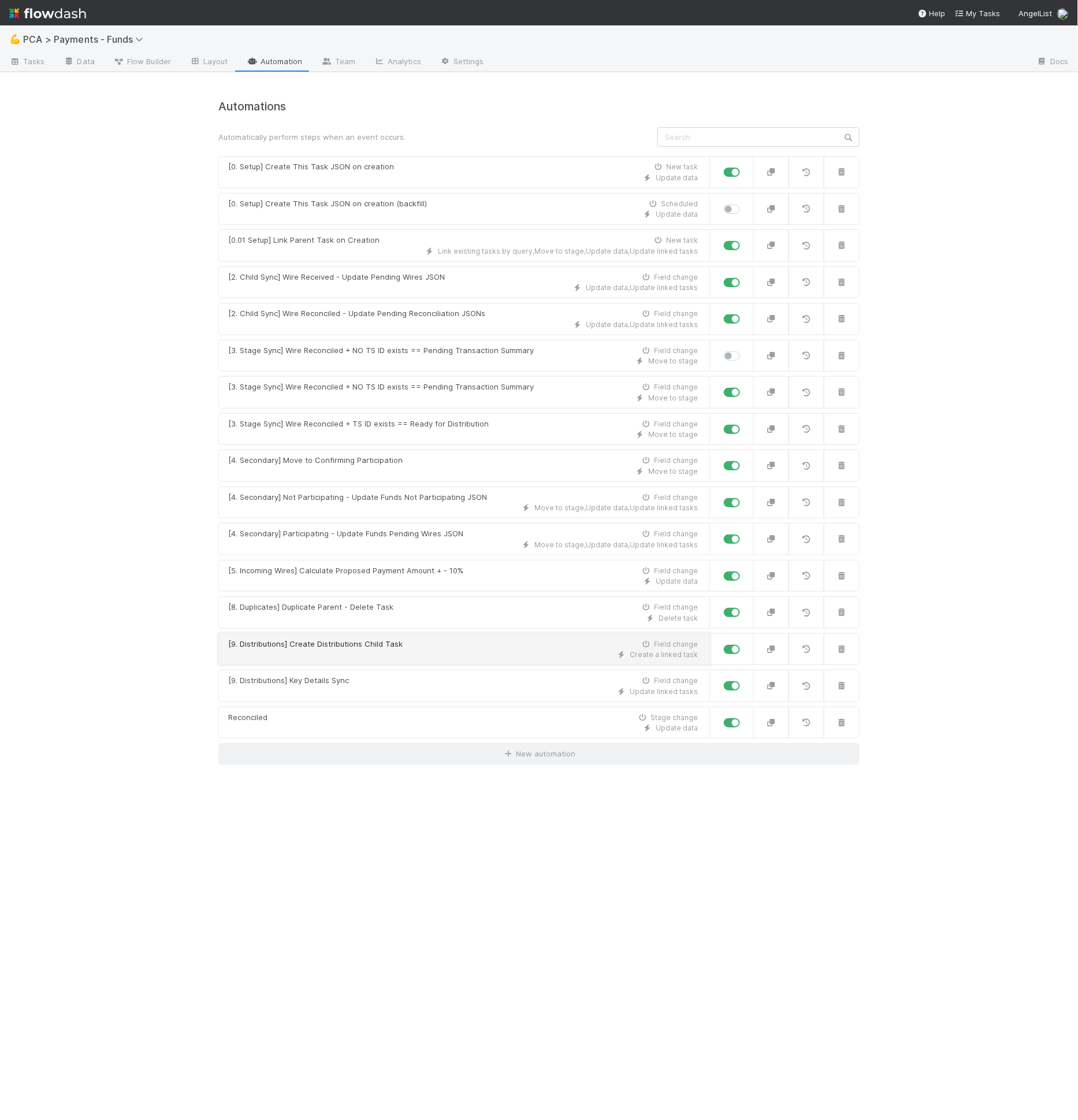
click at [340, 649] on div "Create a linked task" at bounding box center [463, 654] width 470 height 10
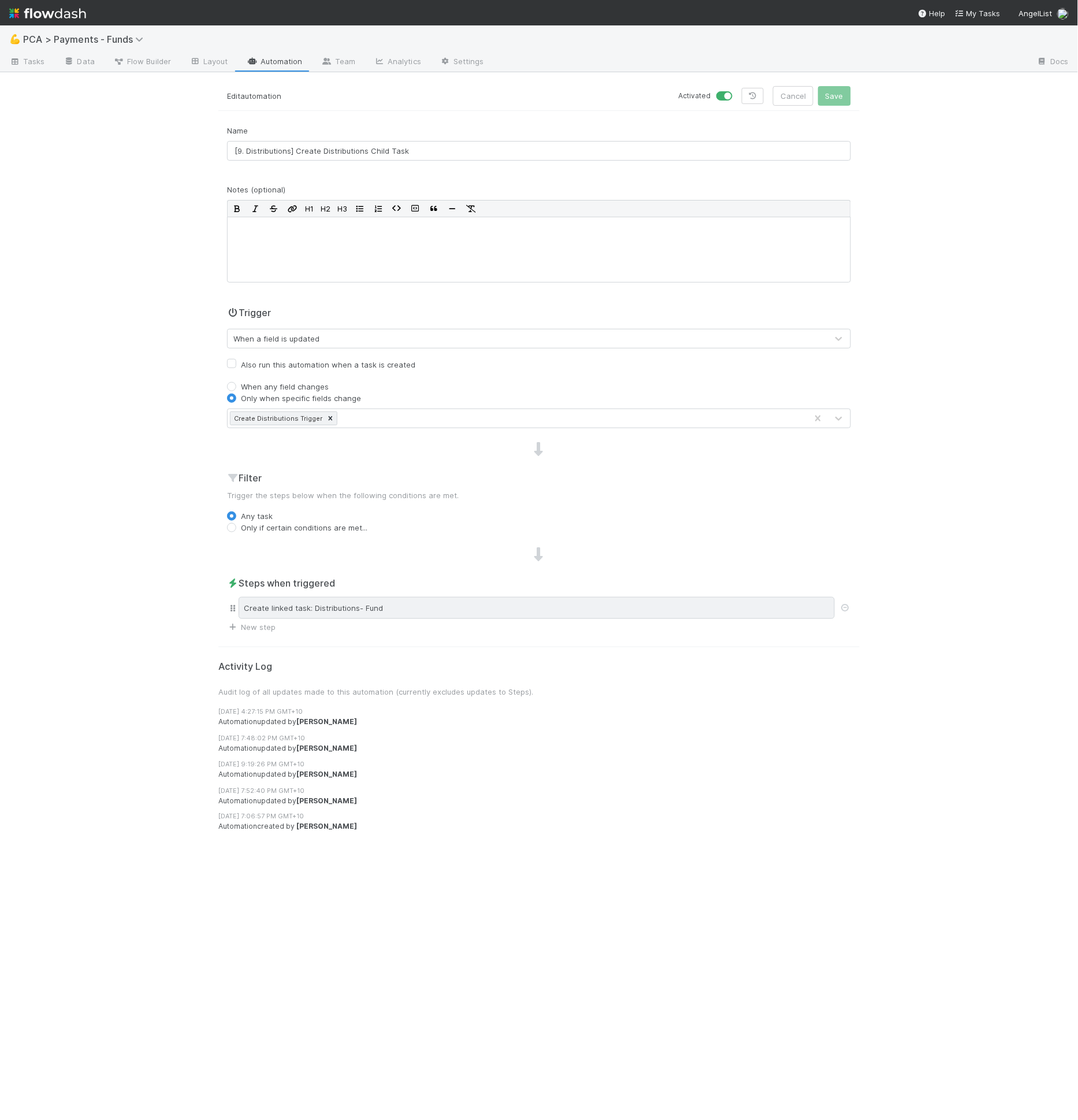
click at [310, 605] on div "Create linked task: Distributions- Fund" at bounding box center [537, 608] width 596 height 22
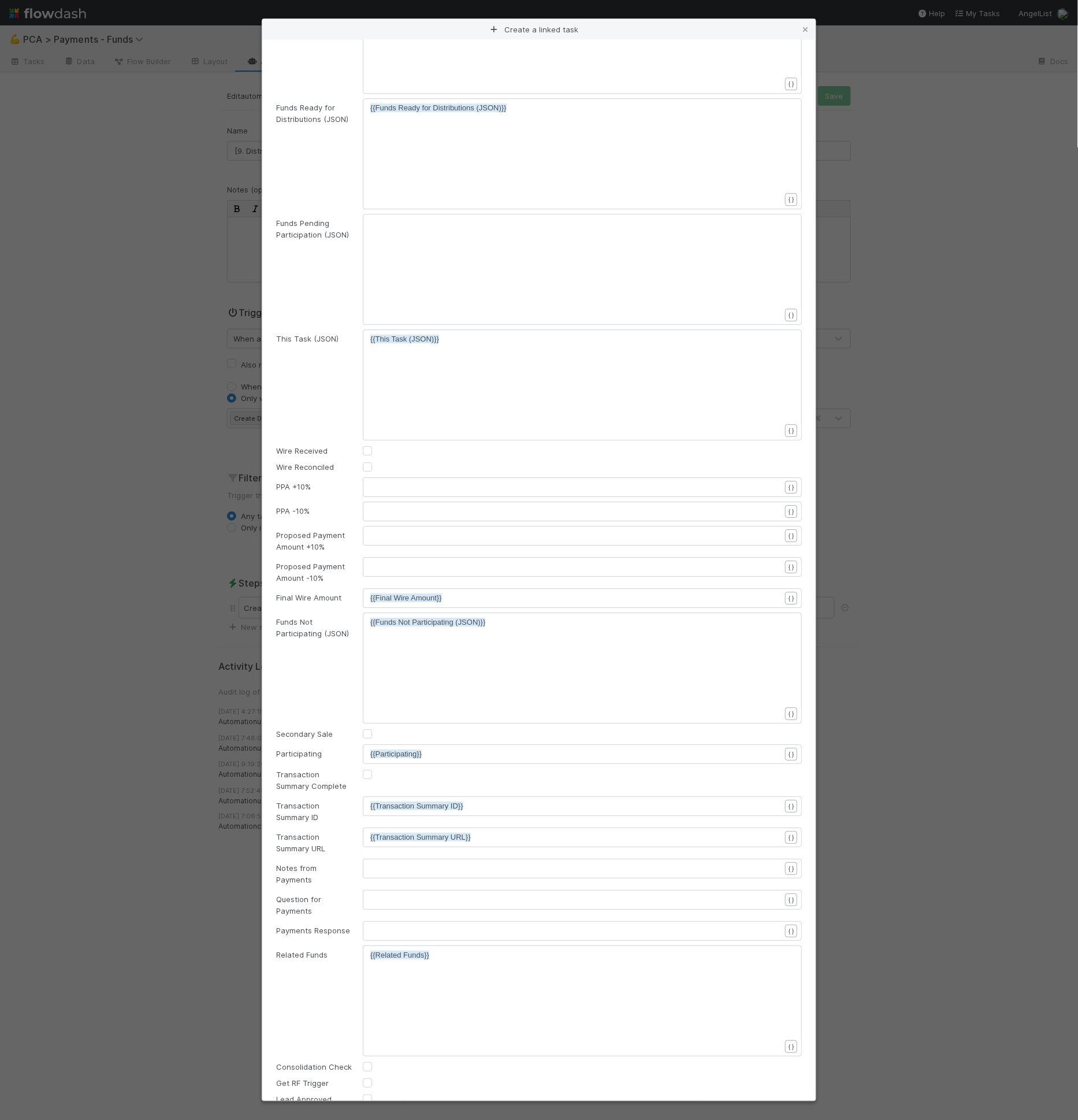
scroll to position [1059, 0]
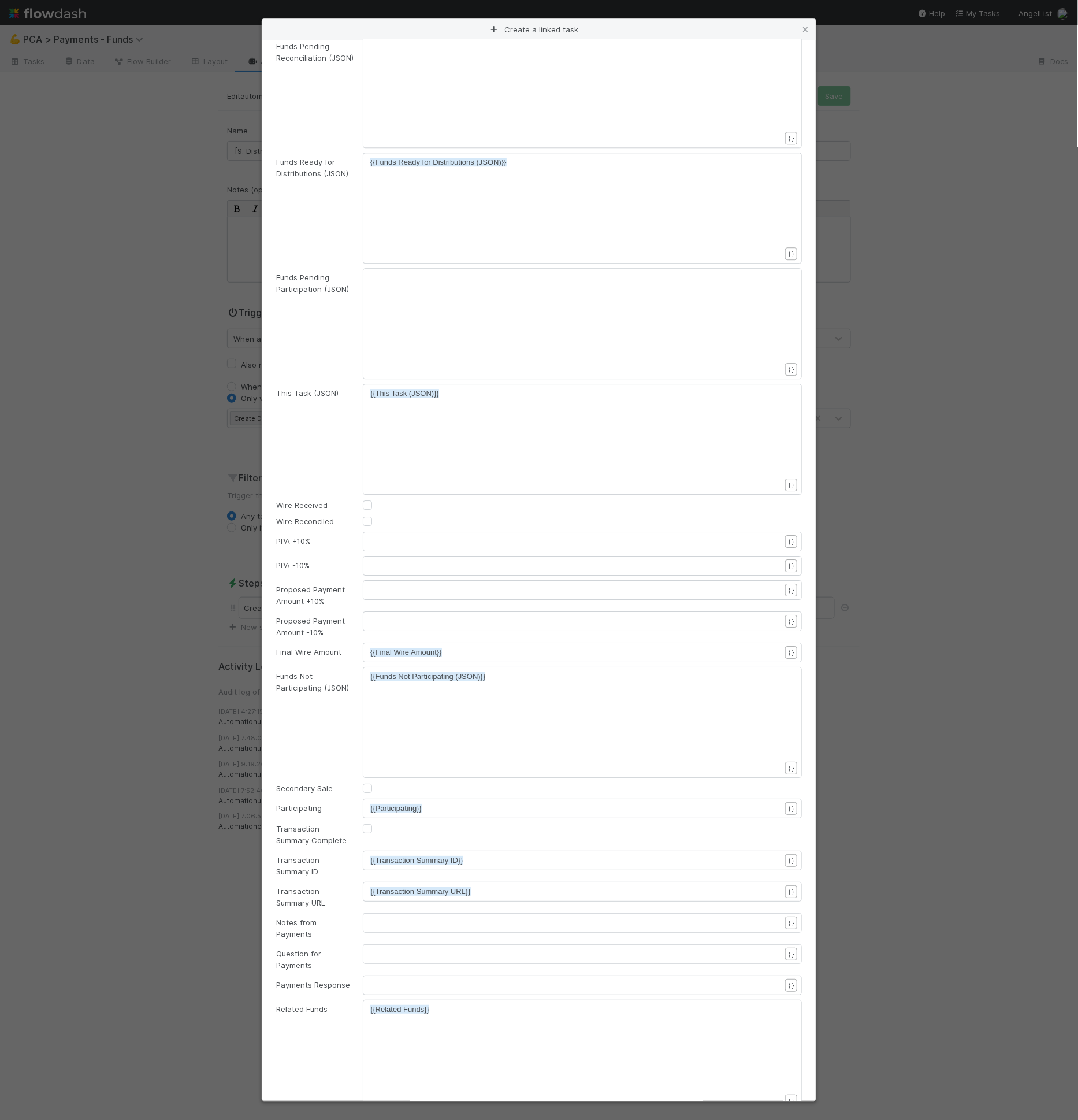
click at [377, 500] on label at bounding box center [377, 500] width 0 height 0
click at [366, 506] on input "checkbox" at bounding box center [367, 504] width 9 height 10
click at [377, 500] on label at bounding box center [377, 500] width 0 height 0
click at [367, 505] on input "checkbox" at bounding box center [367, 504] width 9 height 10
checkbox input "false"
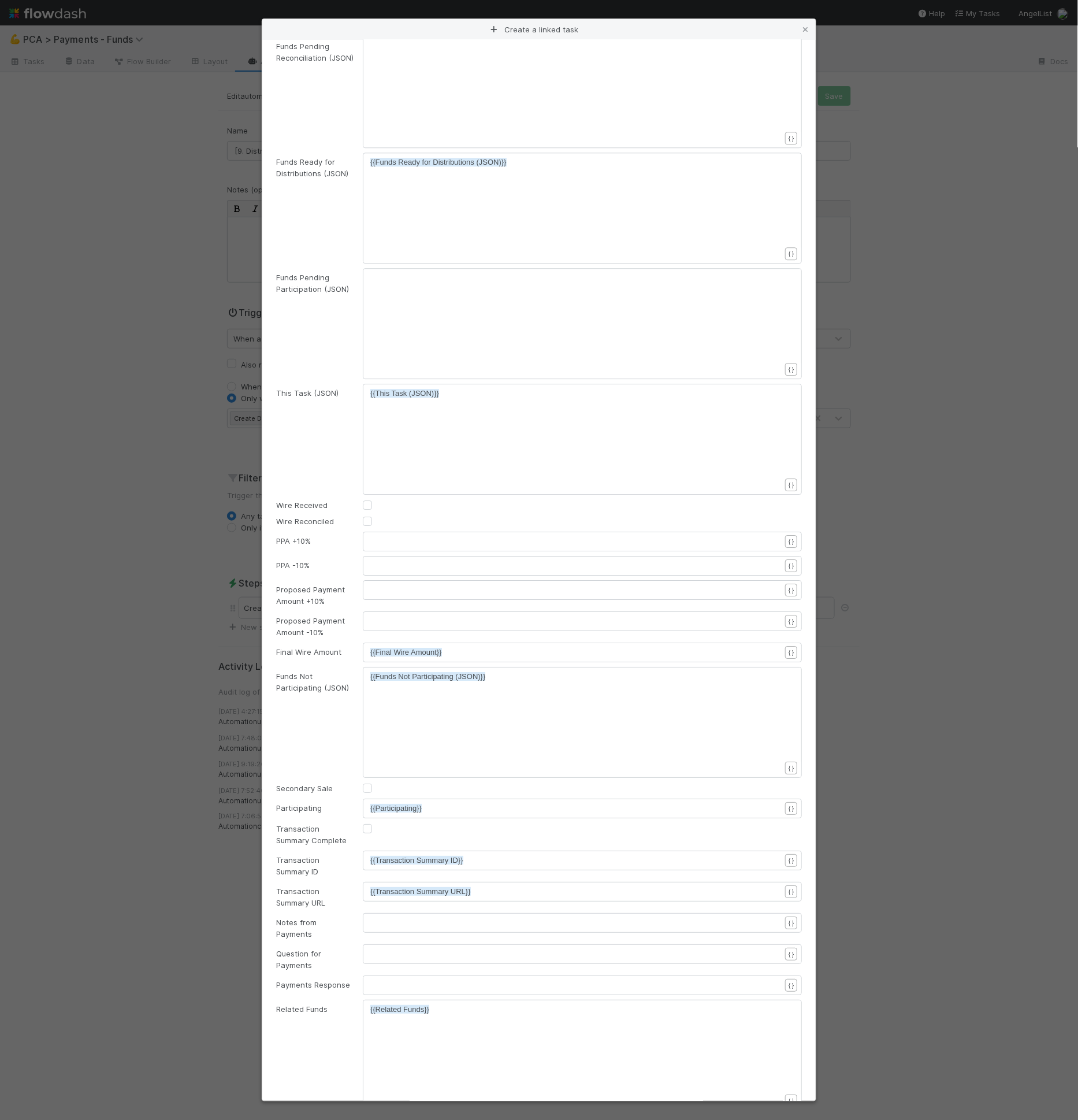
click at [377, 516] on label at bounding box center [377, 516] width 0 height 0
click at [368, 521] on input "checkbox" at bounding box center [367, 521] width 9 height 10
checkbox input "true"
click at [377, 500] on label at bounding box center [377, 500] width 0 height 0
click at [369, 507] on input "checkbox" at bounding box center [367, 504] width 9 height 10
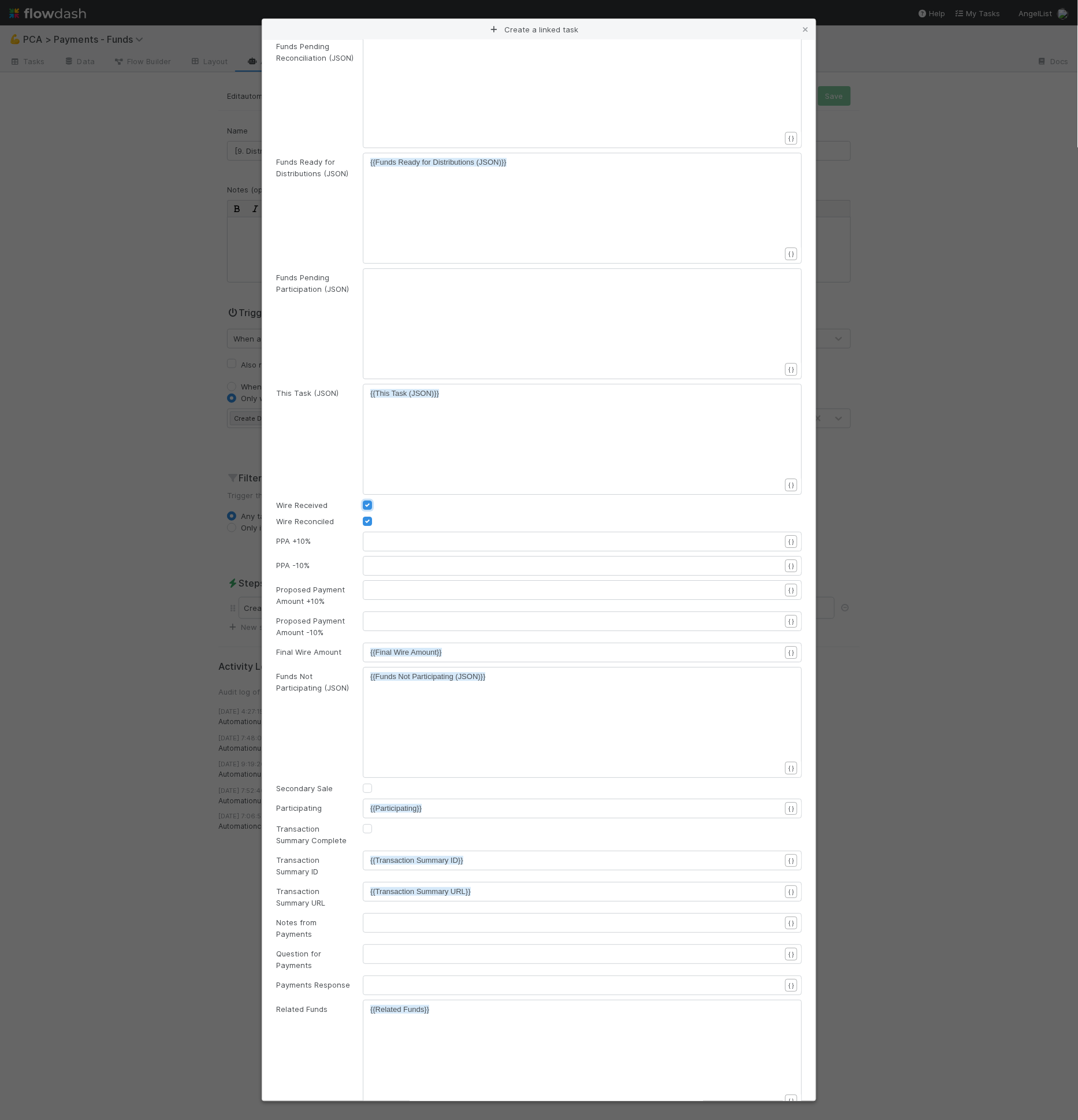
checkbox input "true"
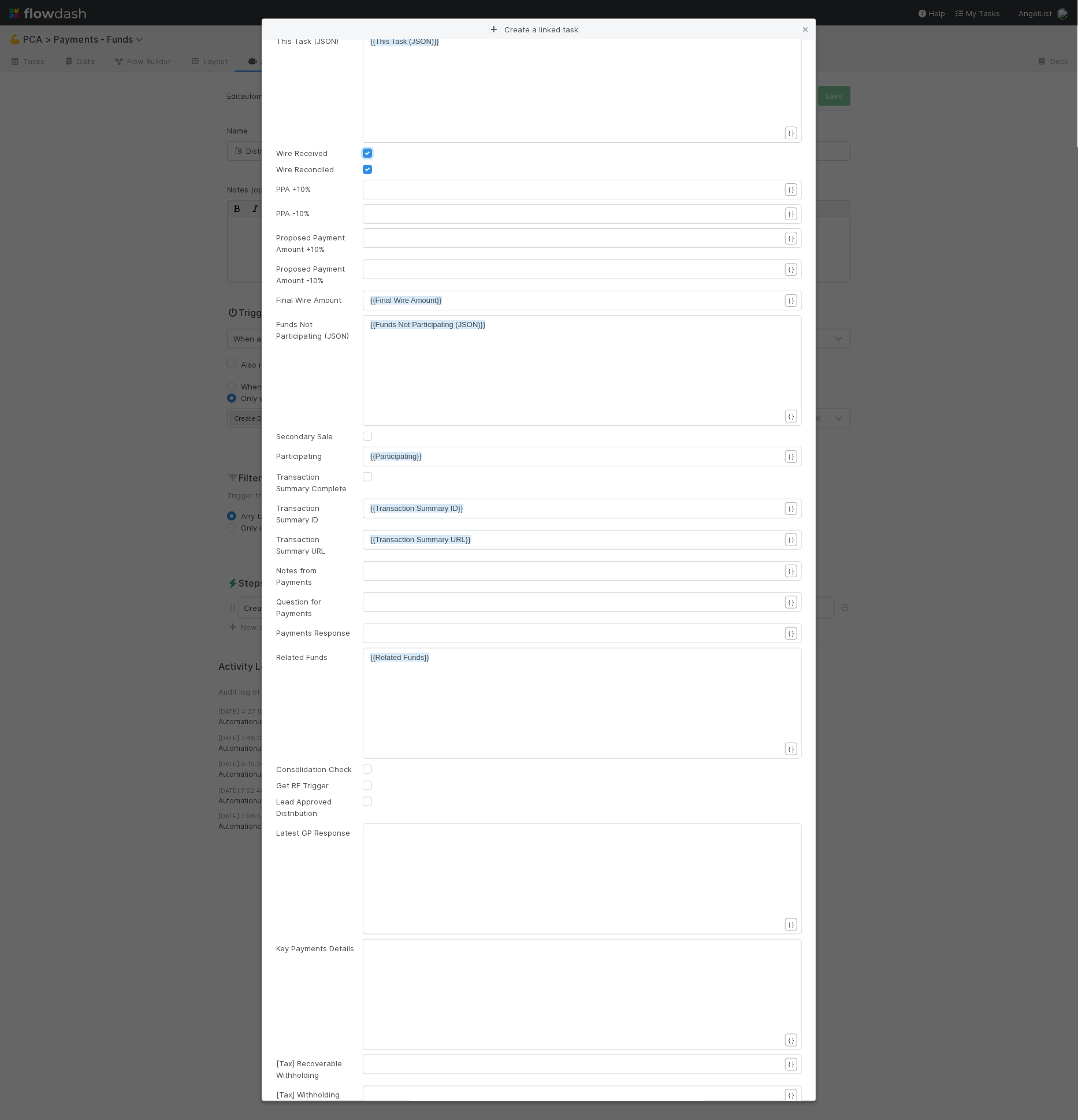
scroll to position [1622, 0]
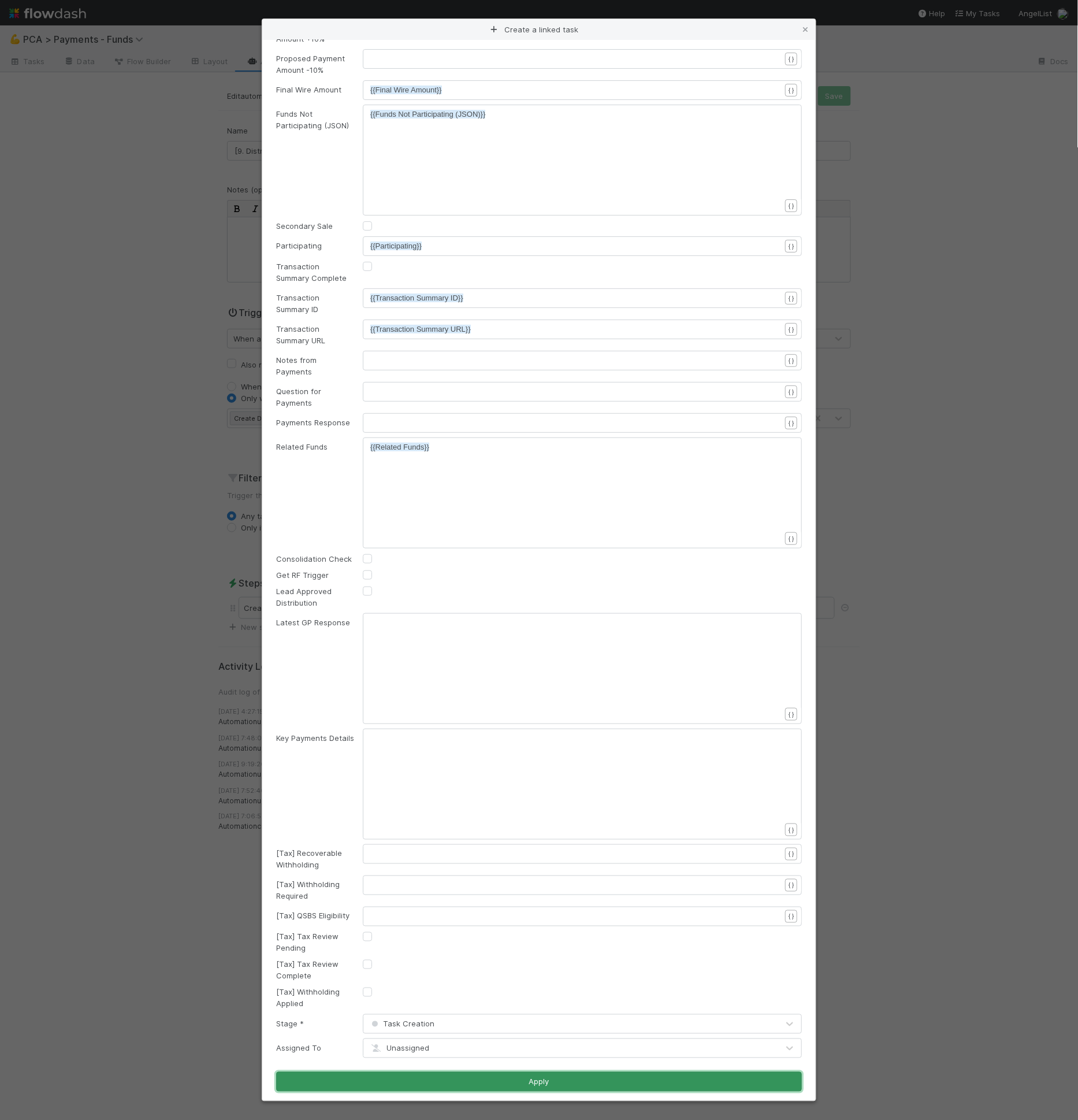
click at [433, 1076] on button "Apply" at bounding box center [539, 1082] width 526 height 20
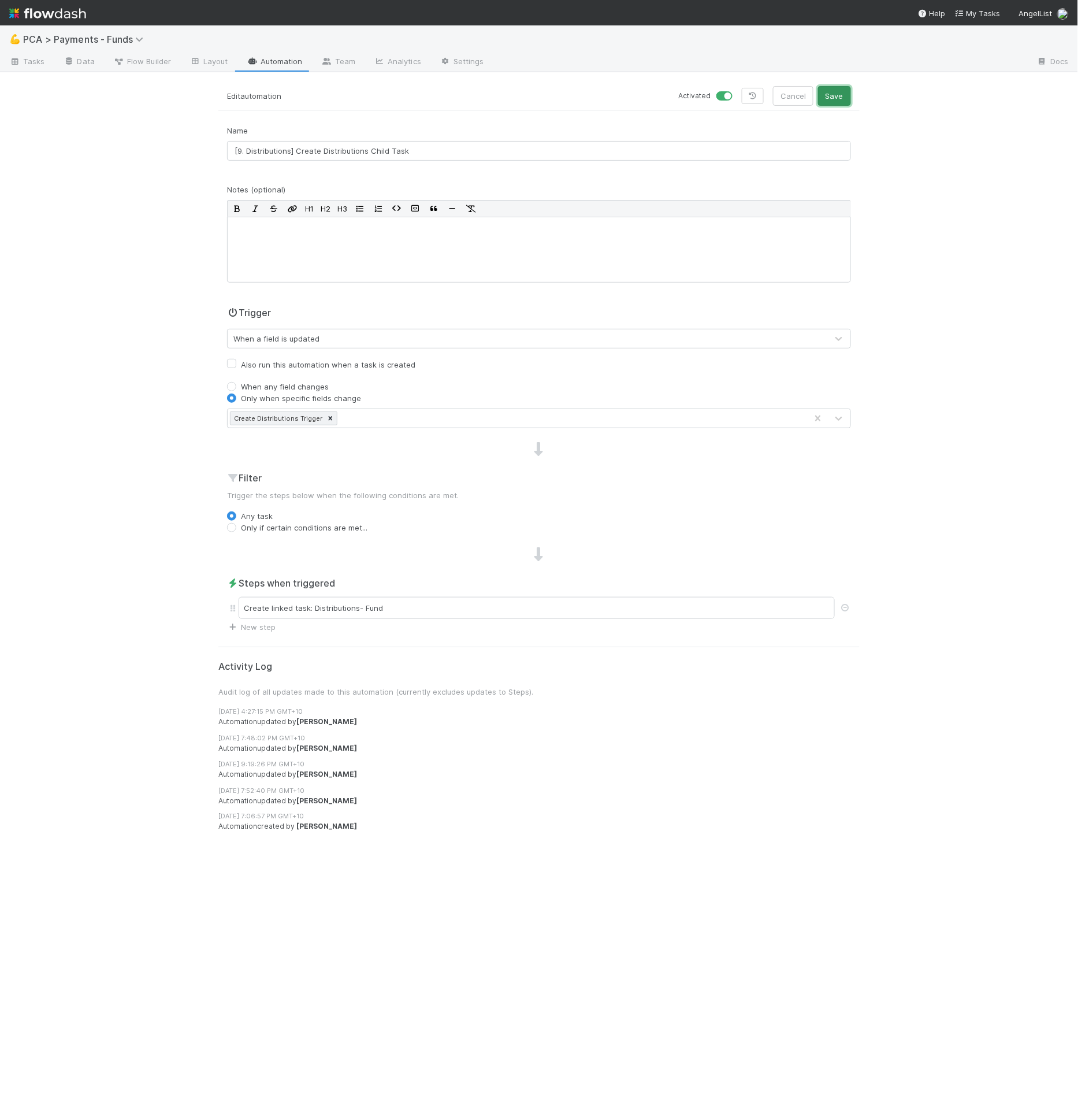
click at [846, 95] on button "Save" at bounding box center [834, 96] width 33 height 20
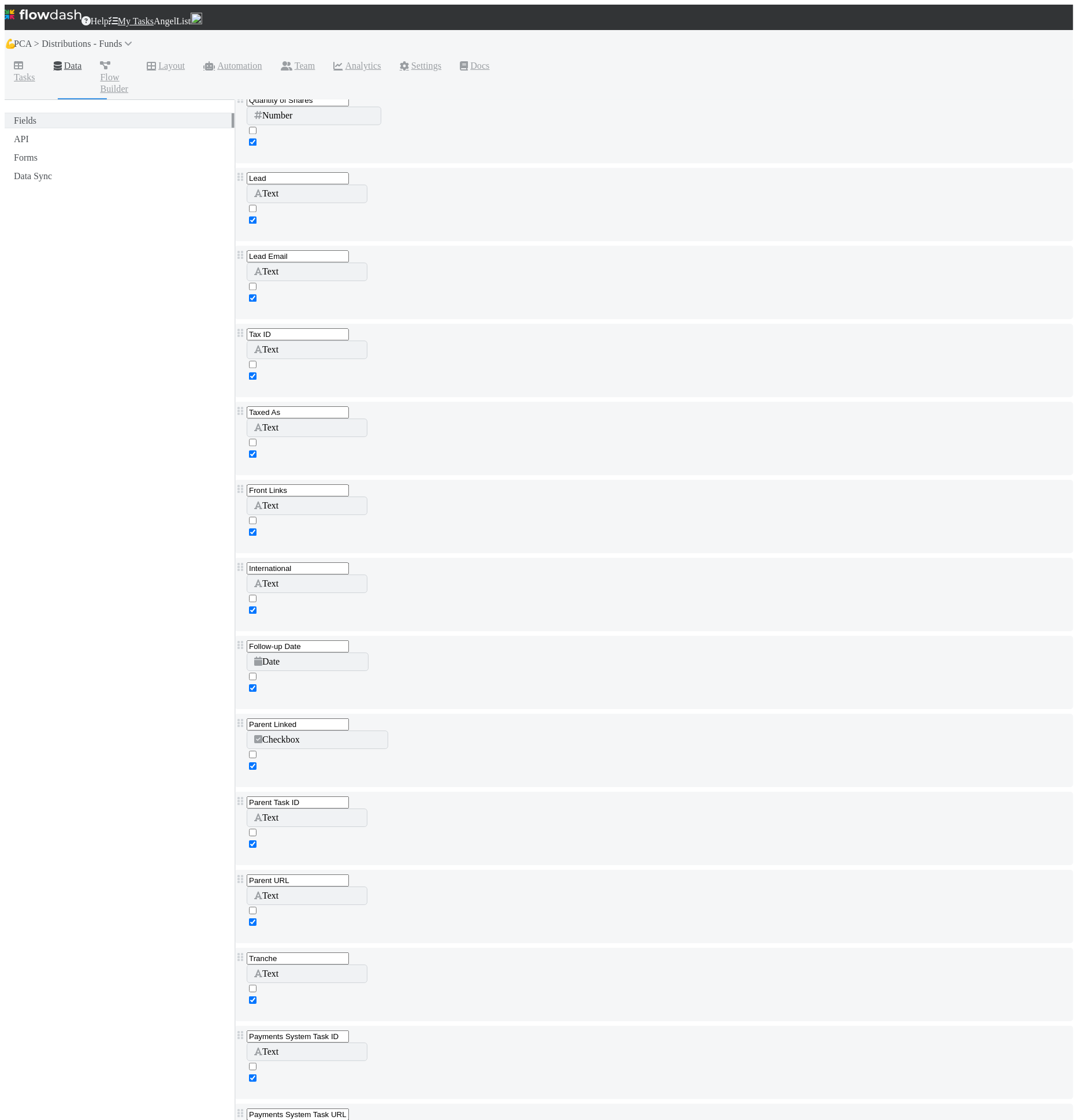
scroll to position [1831, 0]
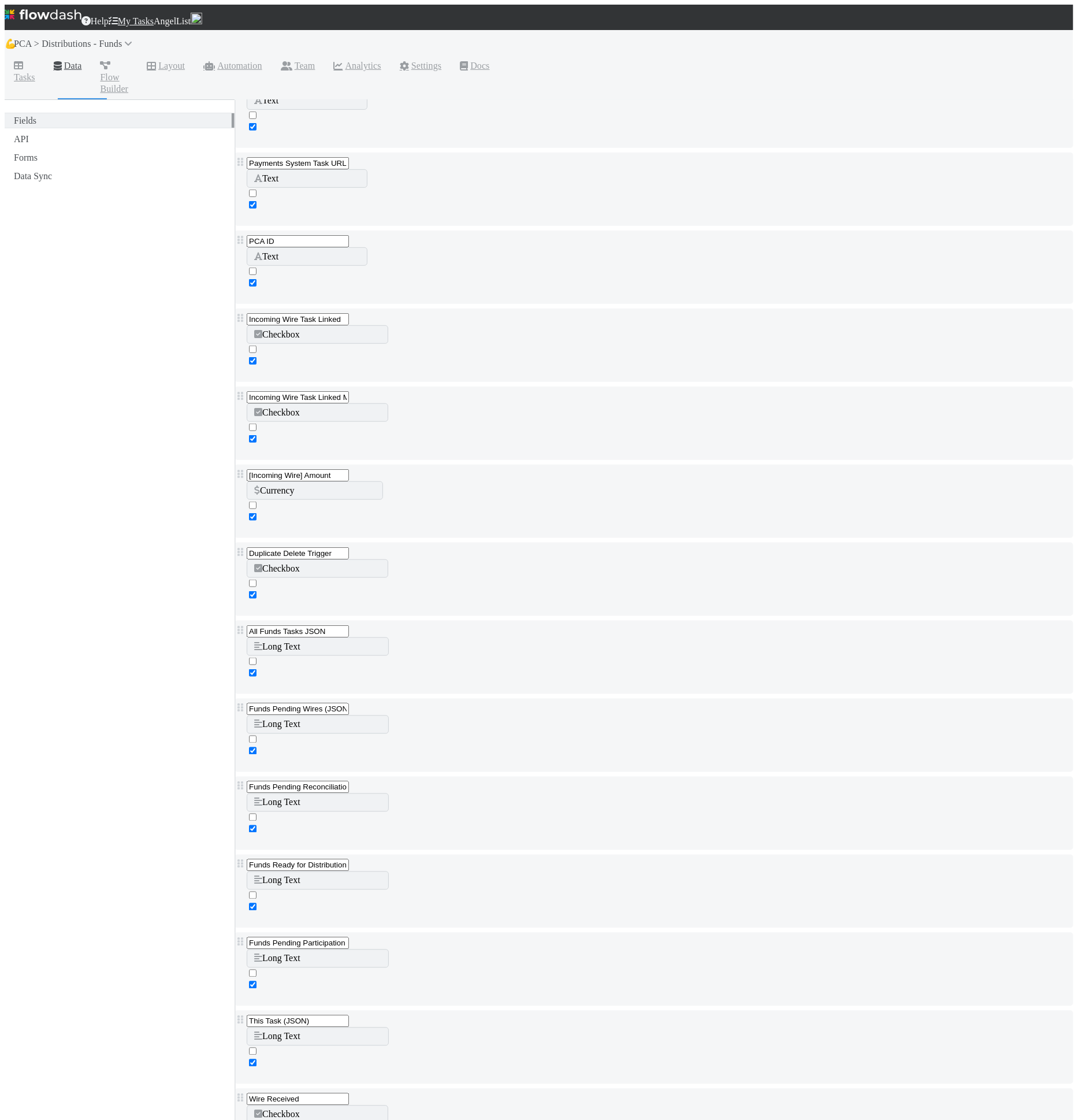
click at [360, 1081] on form "Field Name Field Type Required Editable Fund Name Text Why can't I edit type? C…" at bounding box center [654, 907] width 839 height 5205
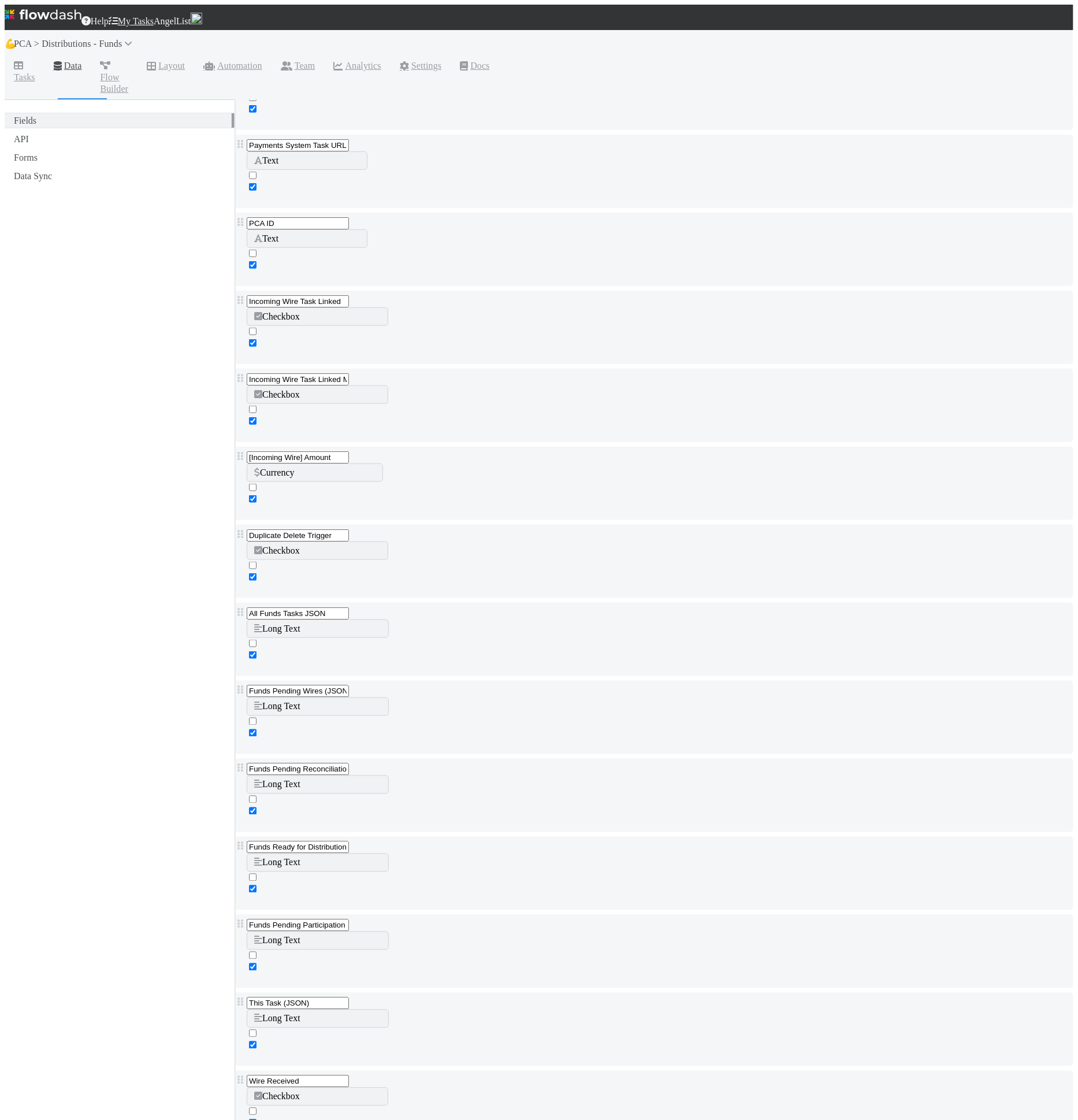
scroll to position [1864, 0]
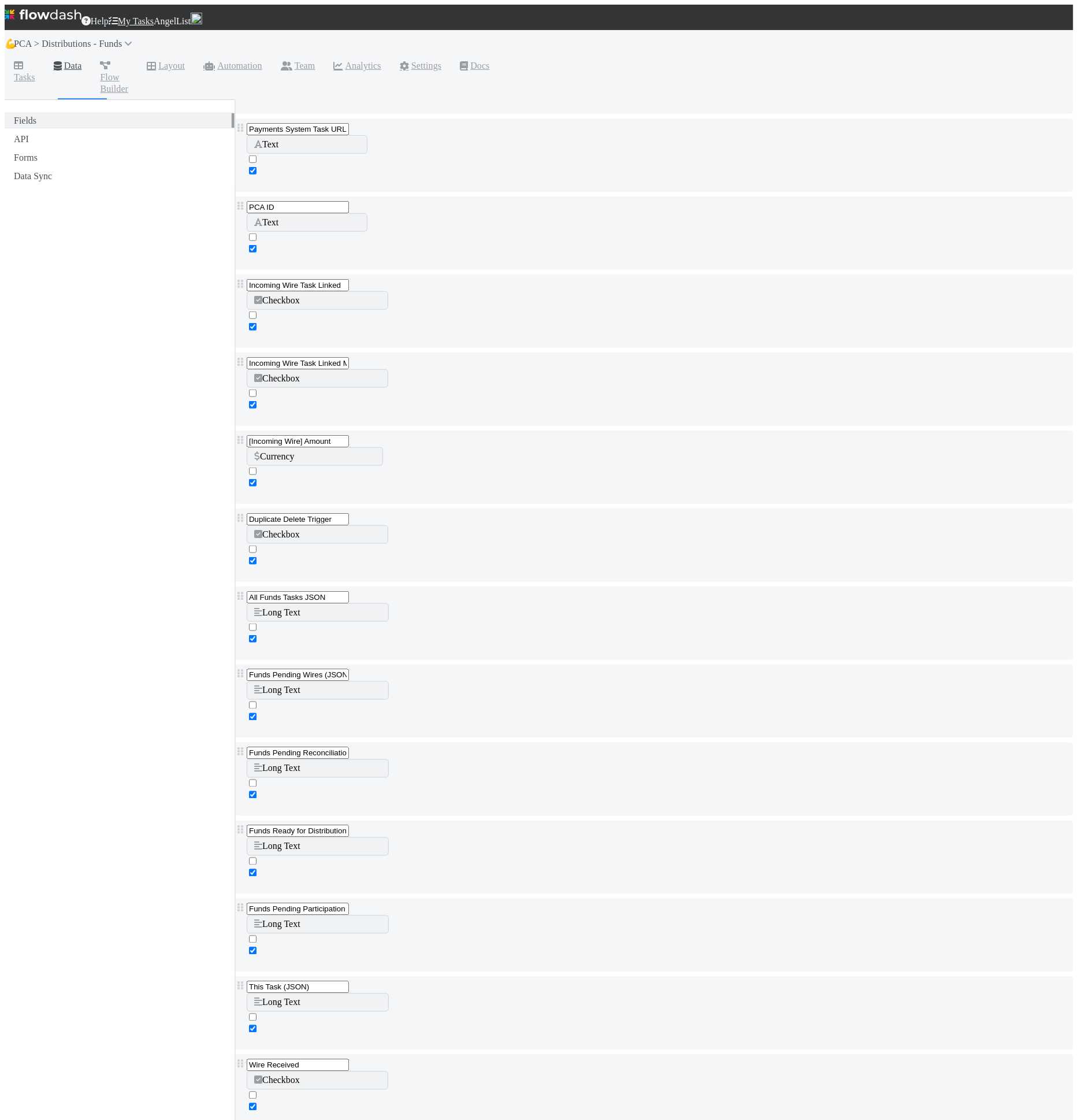
type input "Lead Approval Front Link"
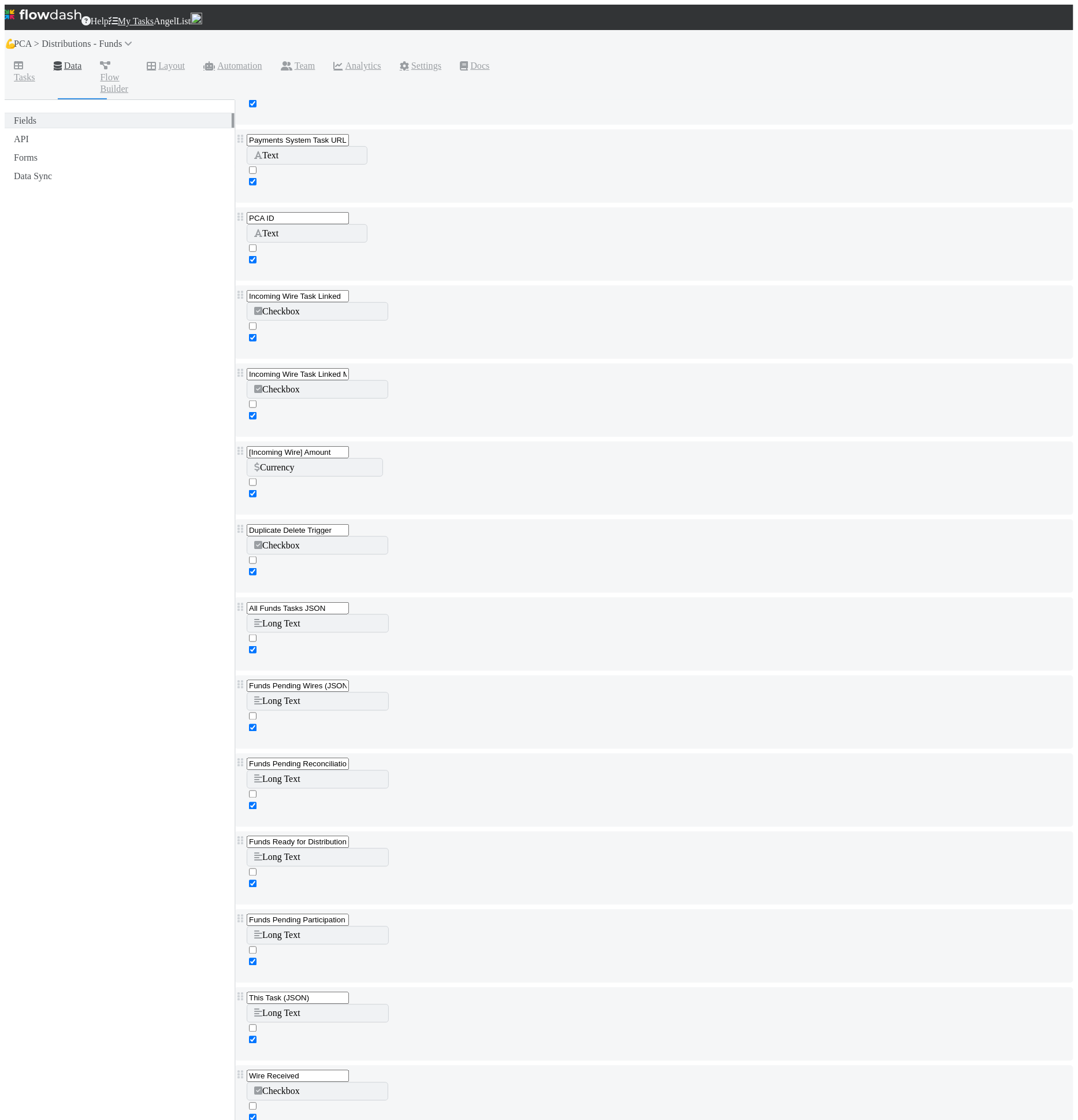
scroll to position [1895, 0]
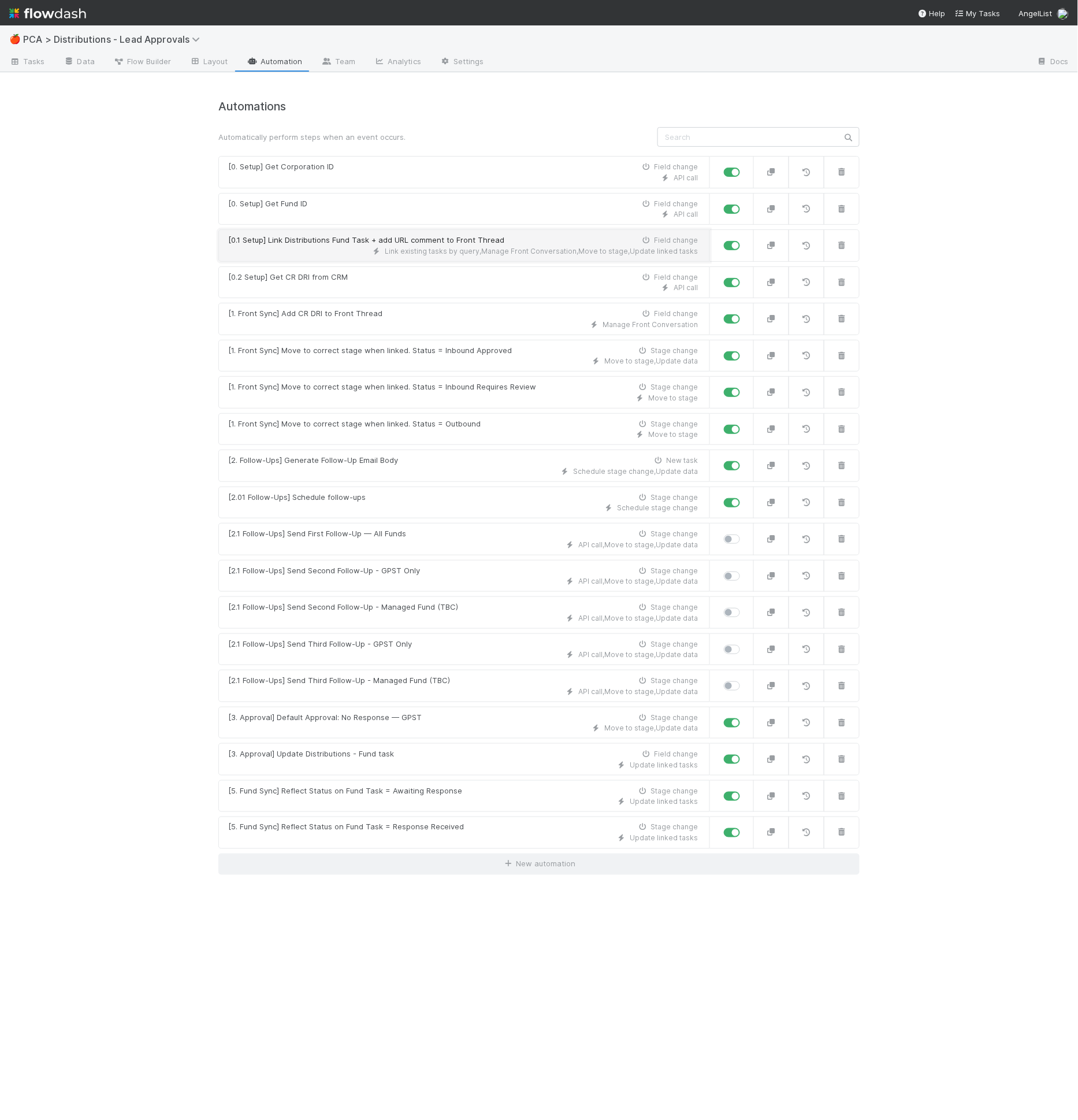
click at [346, 246] on div "Link existing tasks by query , Manage Front Conversation , Move to stage , Upda…" at bounding box center [463, 251] width 470 height 10
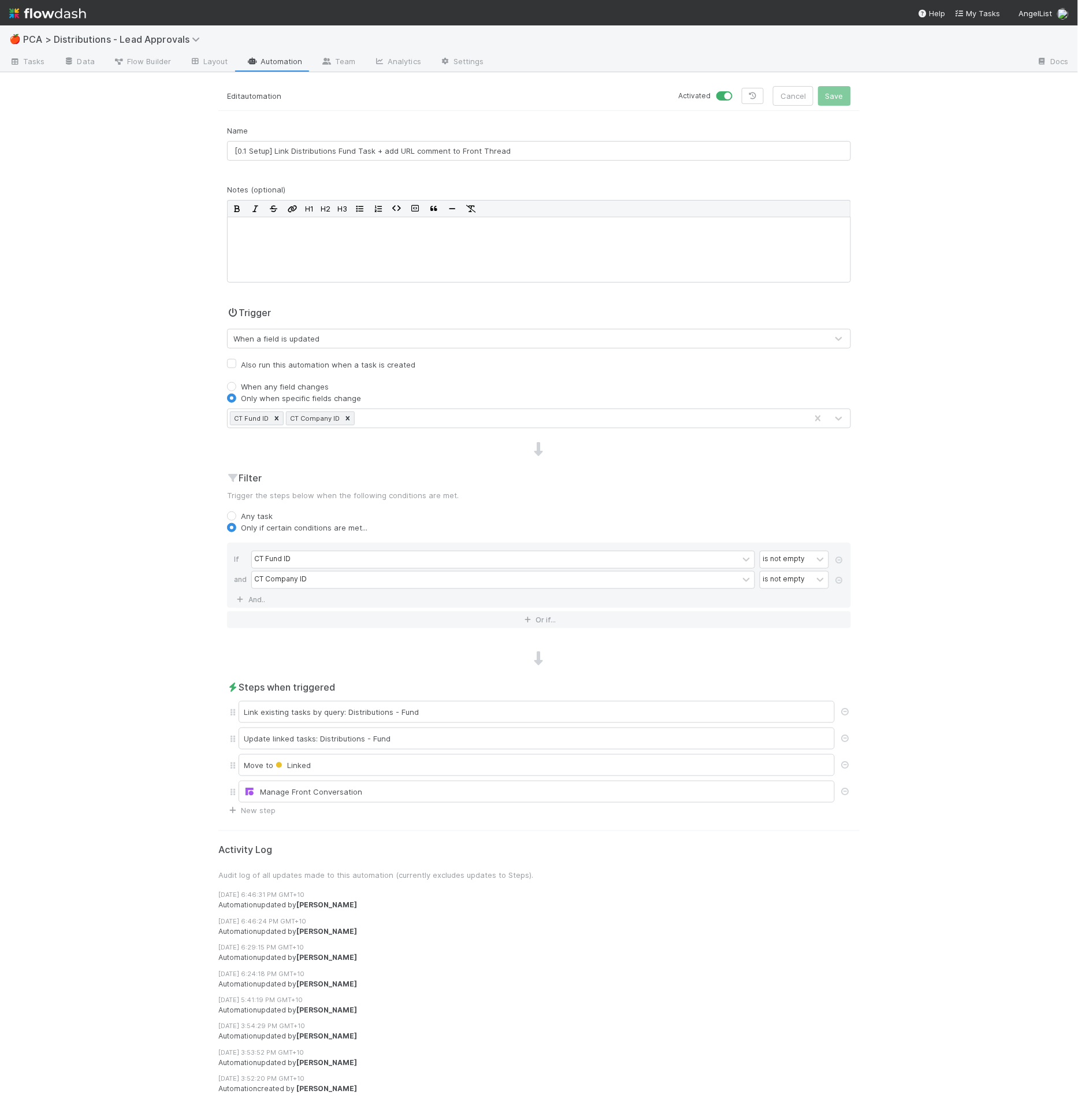
click at [439, 119] on form "Edit automation Activated Cancel Save Name [0.1 Setup] Link Distributions Fund …" at bounding box center [539, 451] width 641 height 731
click at [333, 728] on div "Update linked tasks: Distributions - Fund" at bounding box center [537, 738] width 596 height 22
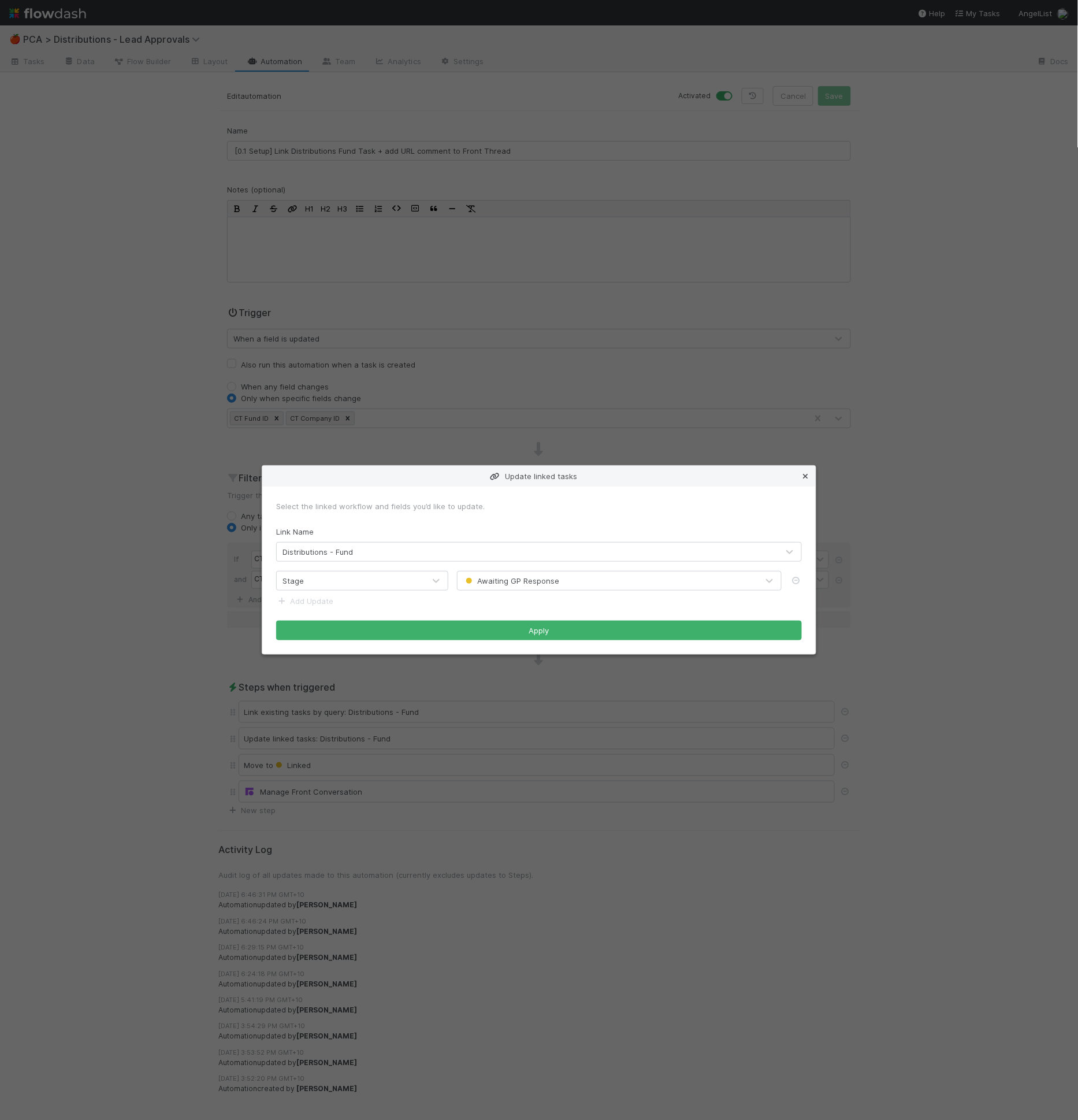
click at [809, 475] on icon at bounding box center [805, 477] width 11 height 7
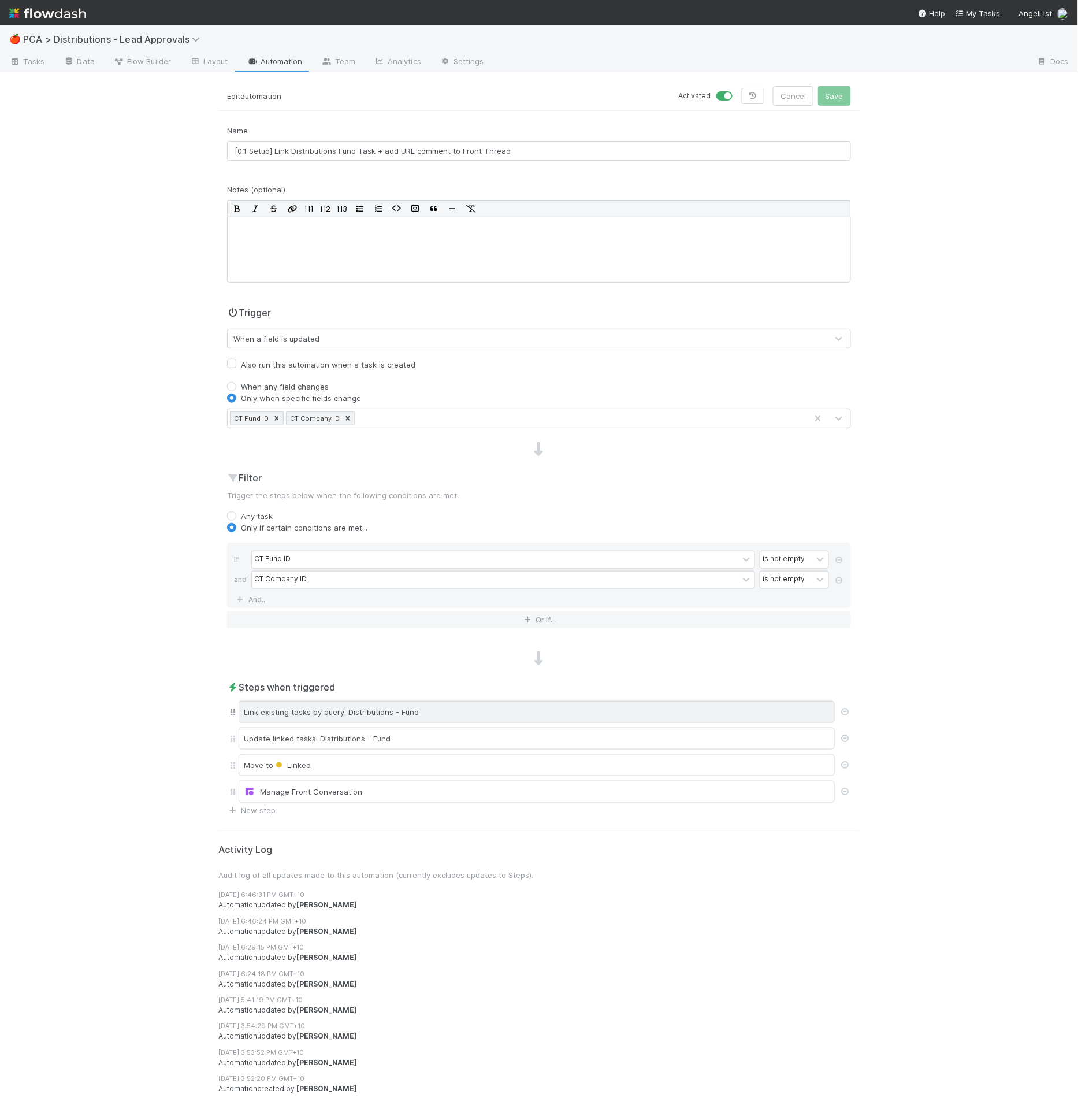
click at [433, 709] on div "Link existing tasks by query: Distributions - Fund" at bounding box center [537, 712] width 596 height 22
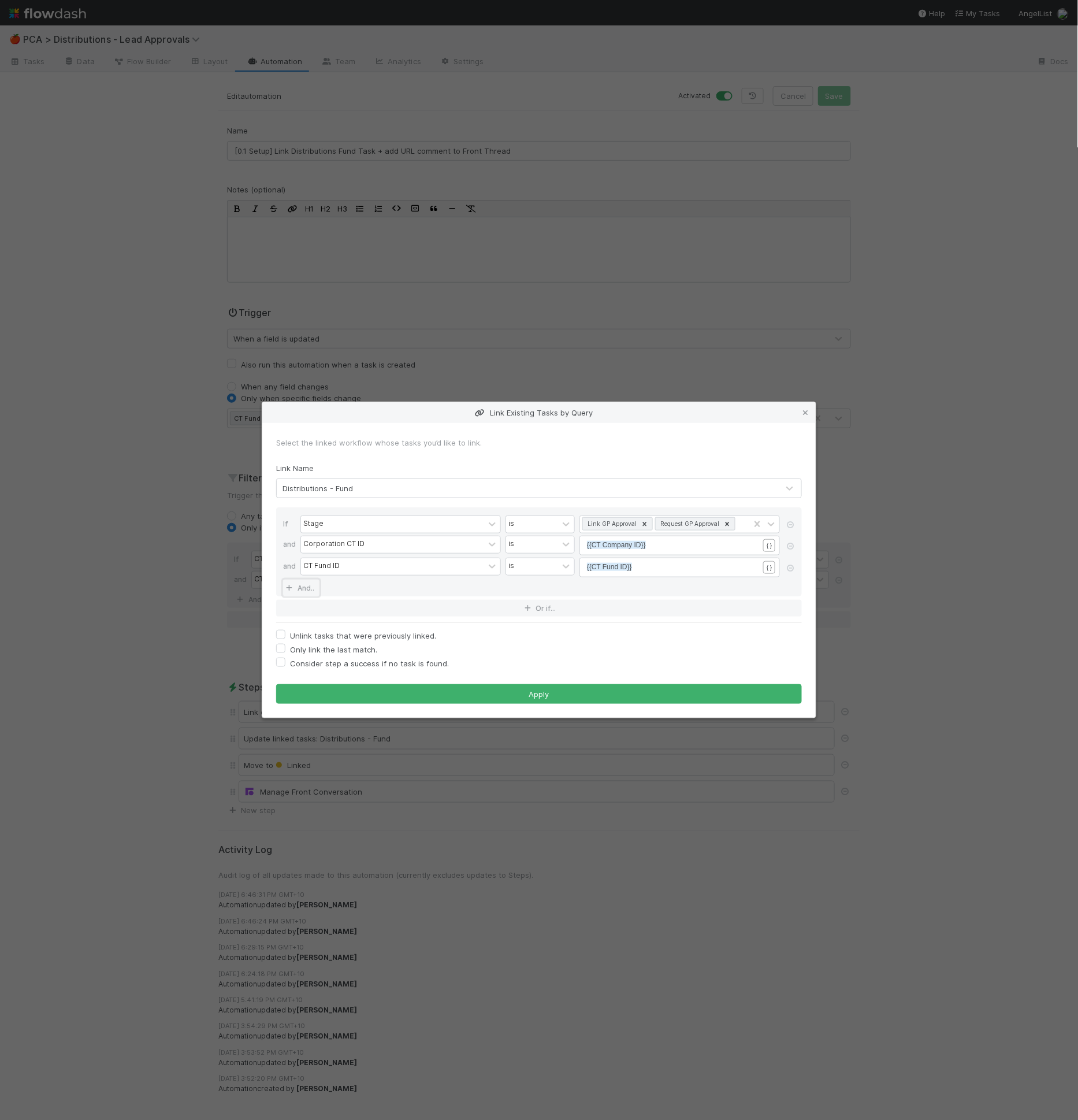
click at [318, 587] on link "And.." at bounding box center [301, 588] width 37 height 17
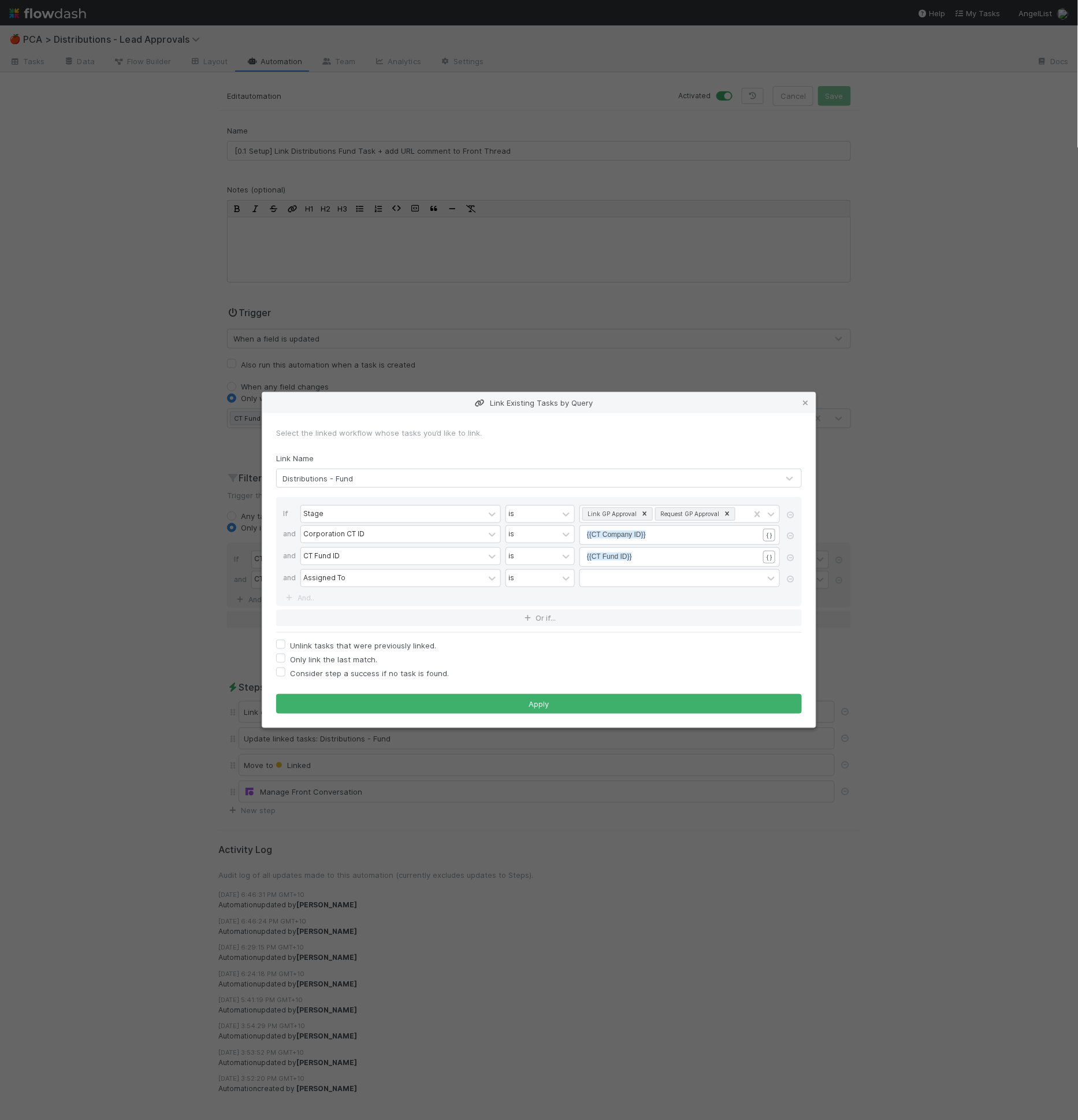
click at [315, 588] on div "Assigned To is" at bounding box center [542, 580] width 484 height 20
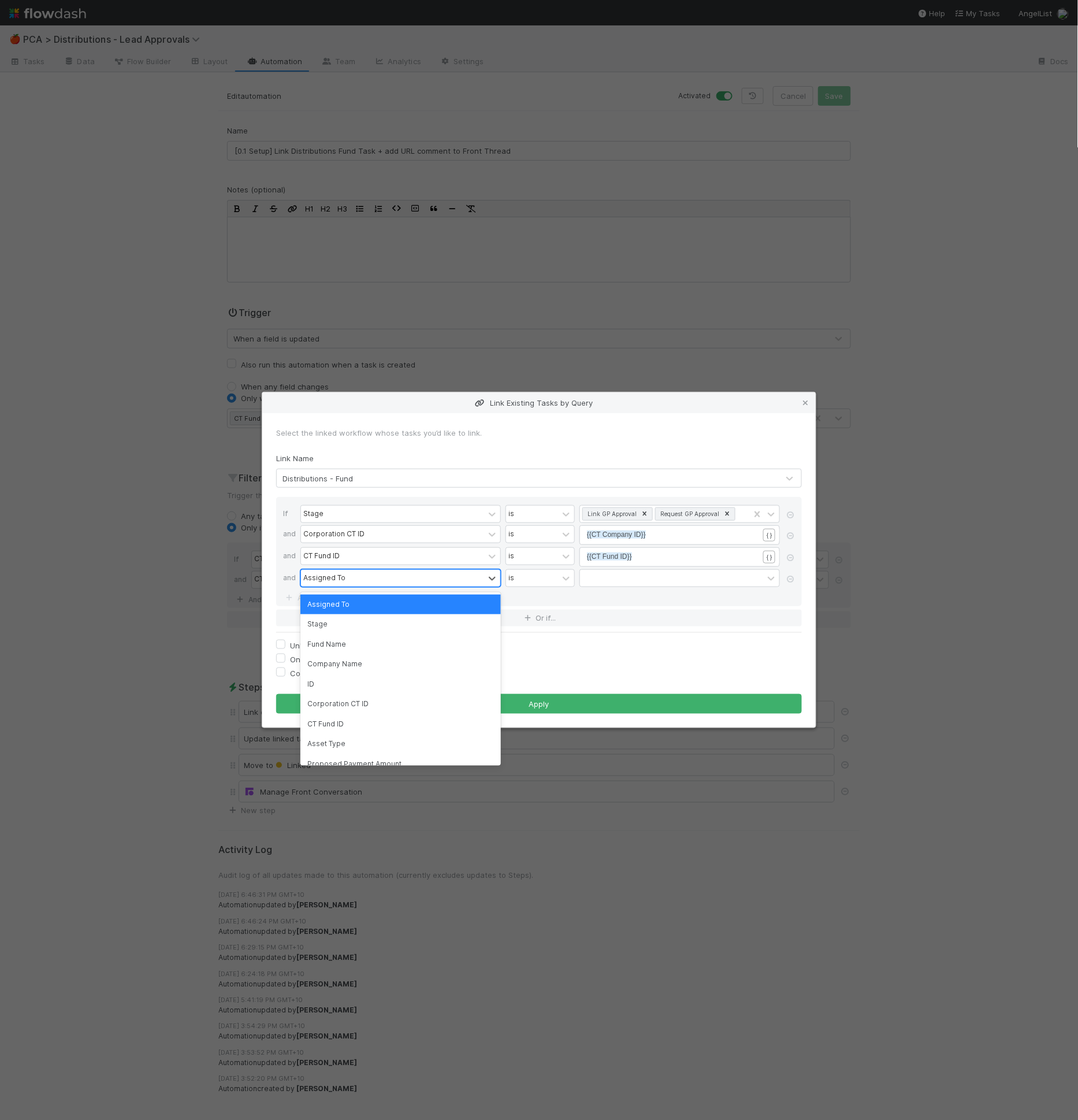
click at [325, 583] on div "Assigned To" at bounding box center [324, 578] width 42 height 10
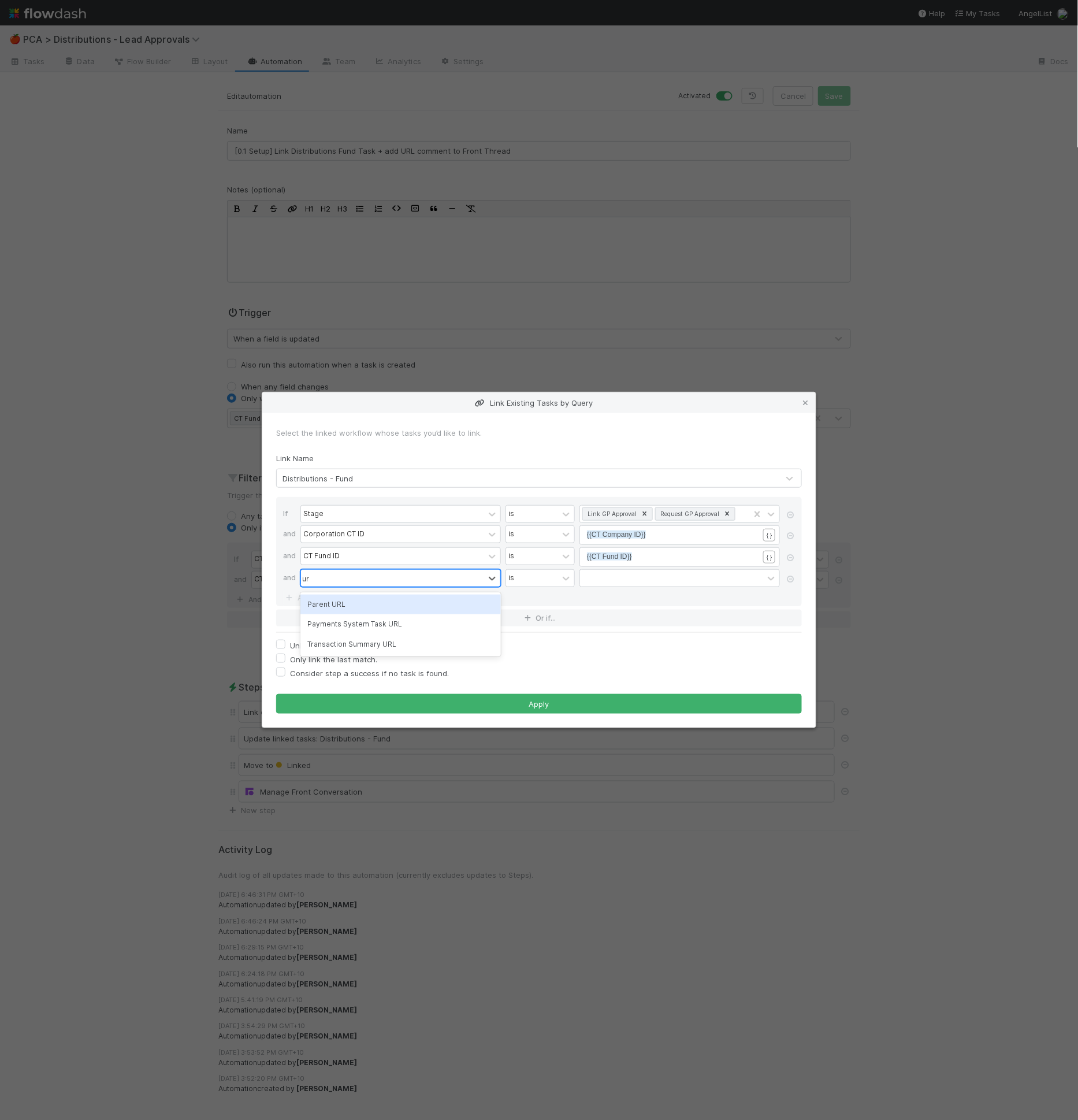
type input "url"
click at [322, 583] on div "Assigned To" at bounding box center [392, 578] width 183 height 17
click at [322, 583] on div "Assigned To" at bounding box center [324, 578] width 42 height 10
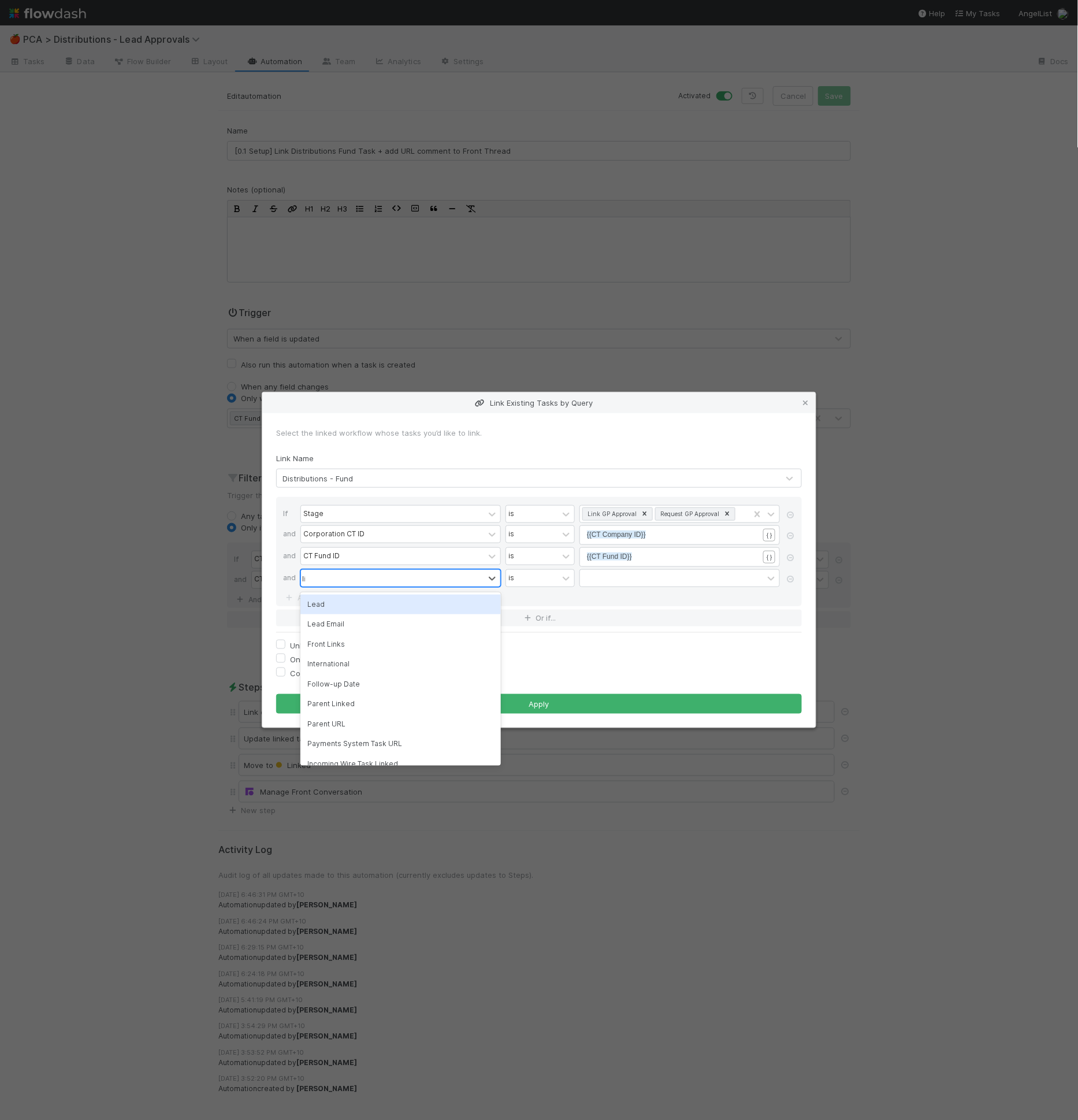
type input "link"
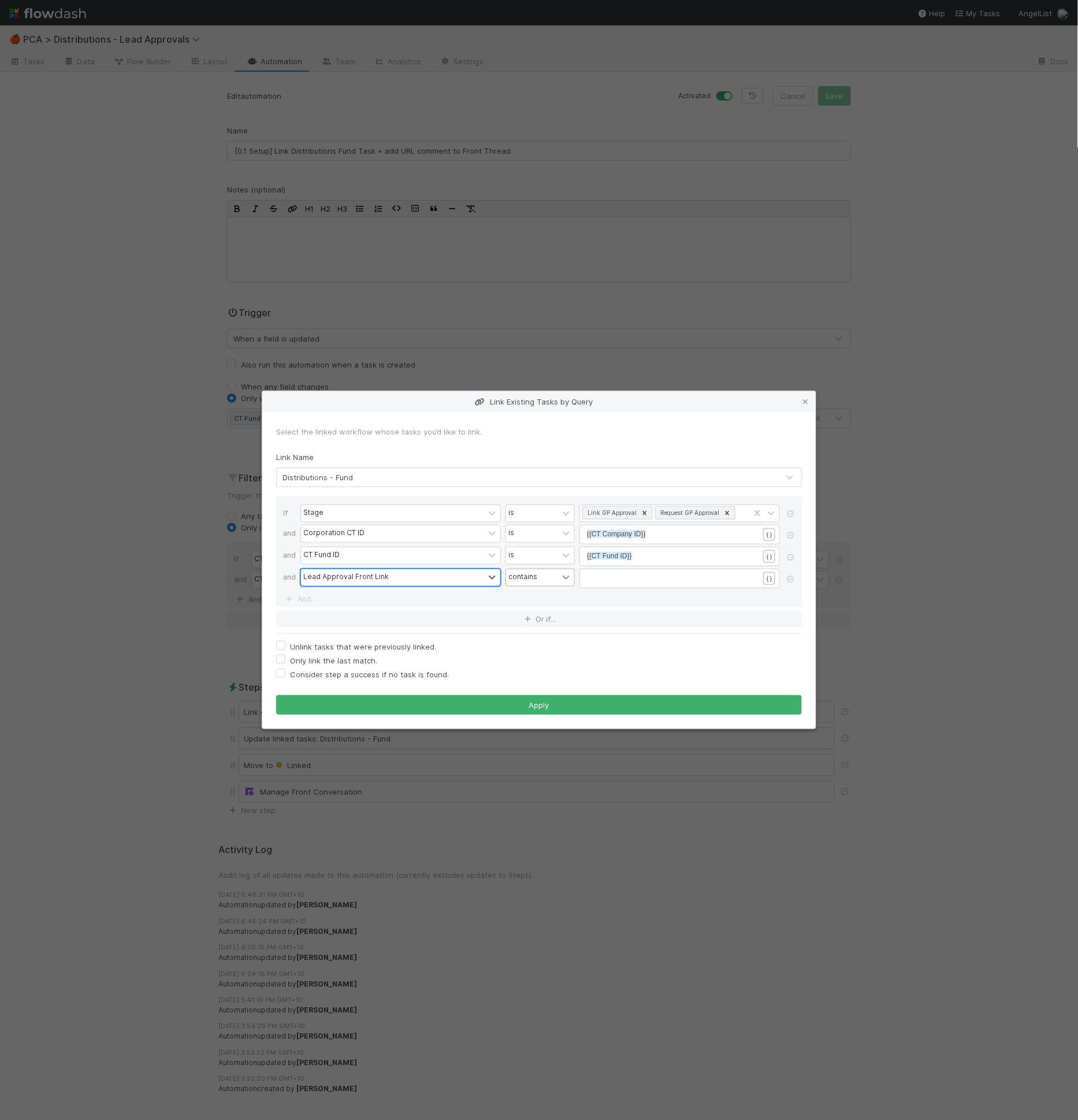
click at [562, 576] on icon at bounding box center [566, 577] width 11 height 11
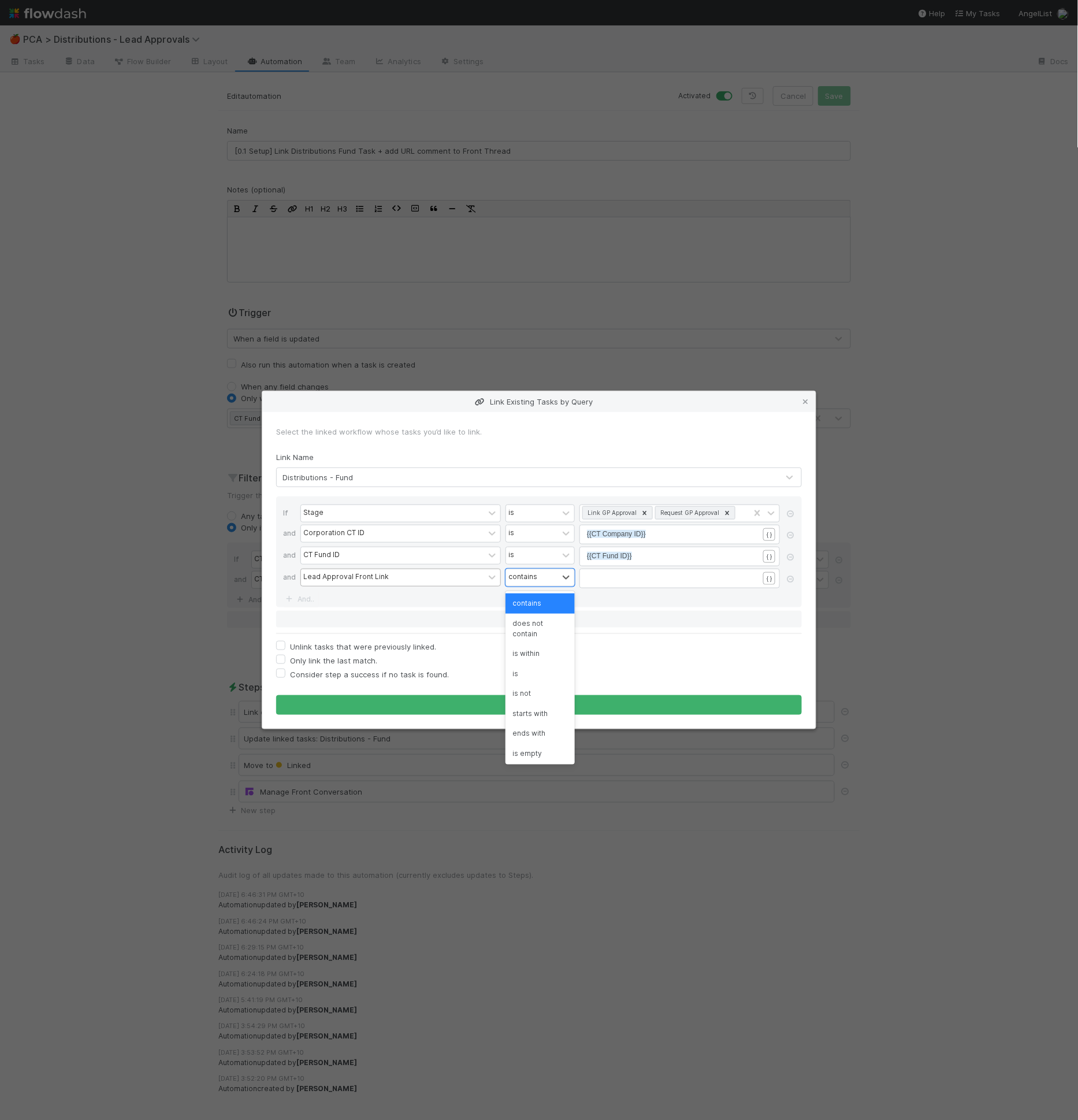
click at [373, 599] on div "If Stage is Link GP Approval Request GP Approval and Corporation CT ID is xxxxx…" at bounding box center [539, 552] width 526 height 111
click at [787, 580] on icon at bounding box center [790, 580] width 11 height 7
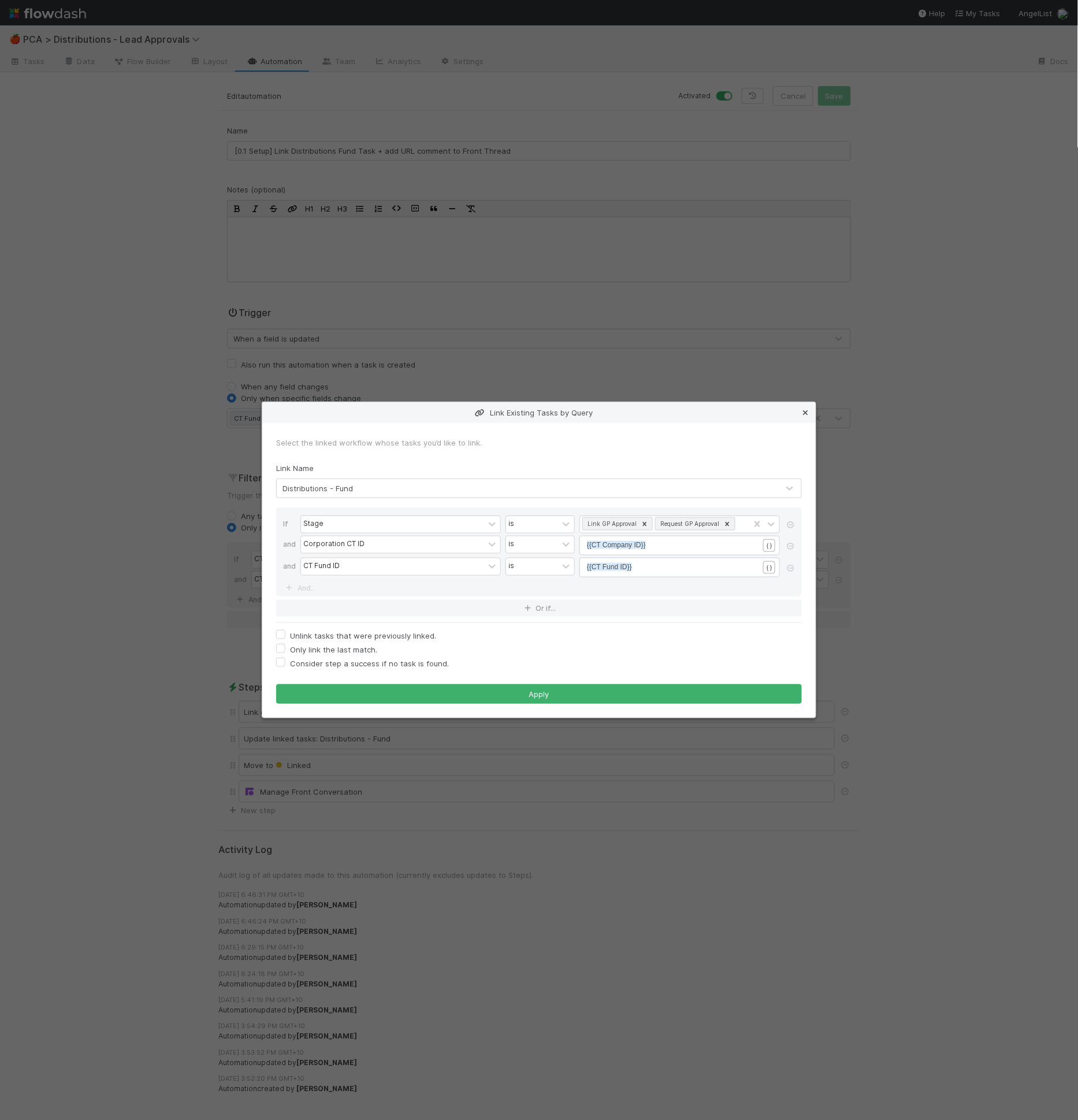
click at [805, 416] on icon at bounding box center [805, 413] width 11 height 7
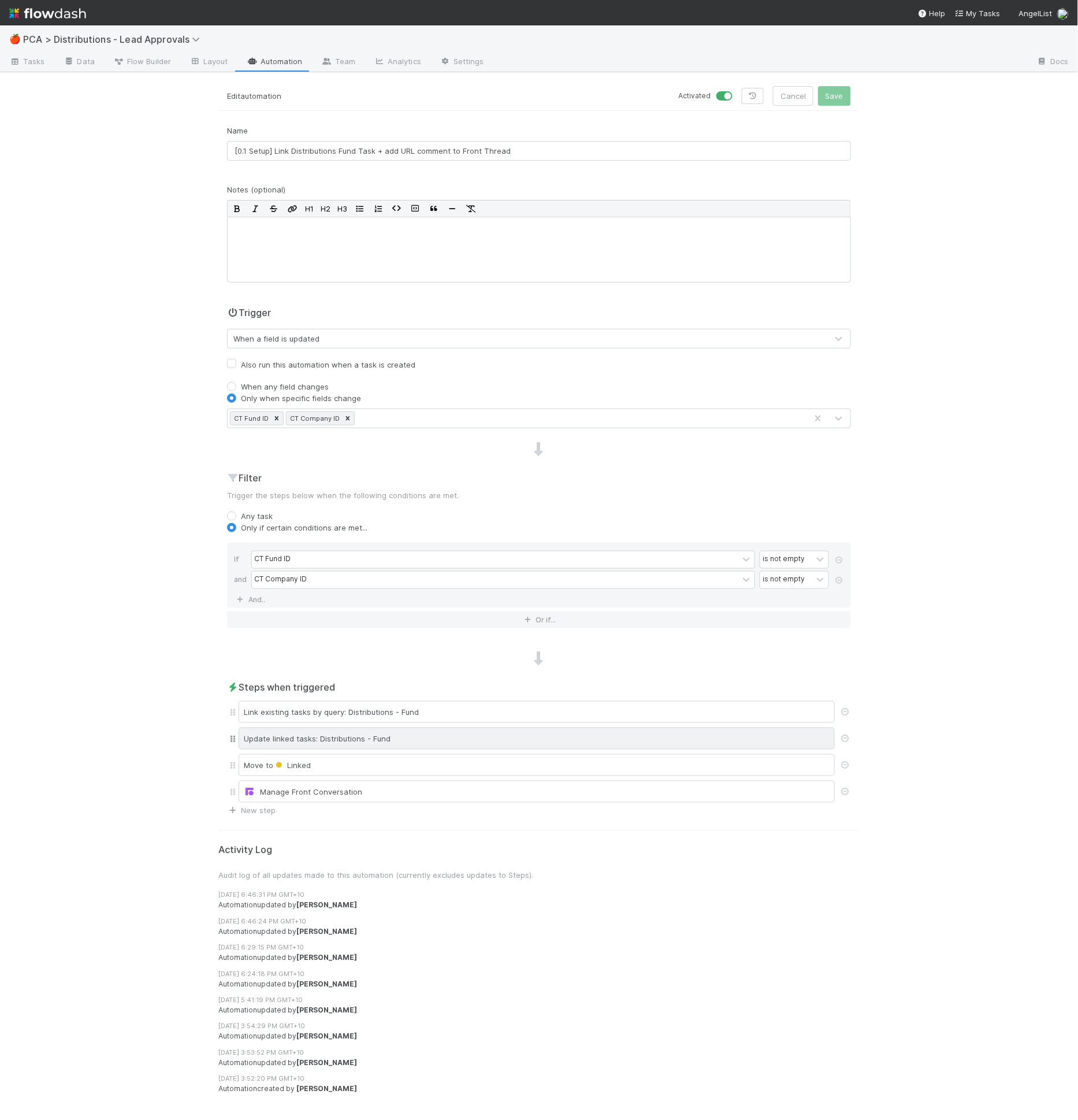
click at [416, 737] on div "Update linked tasks: Distributions - Fund" at bounding box center [537, 738] width 596 height 22
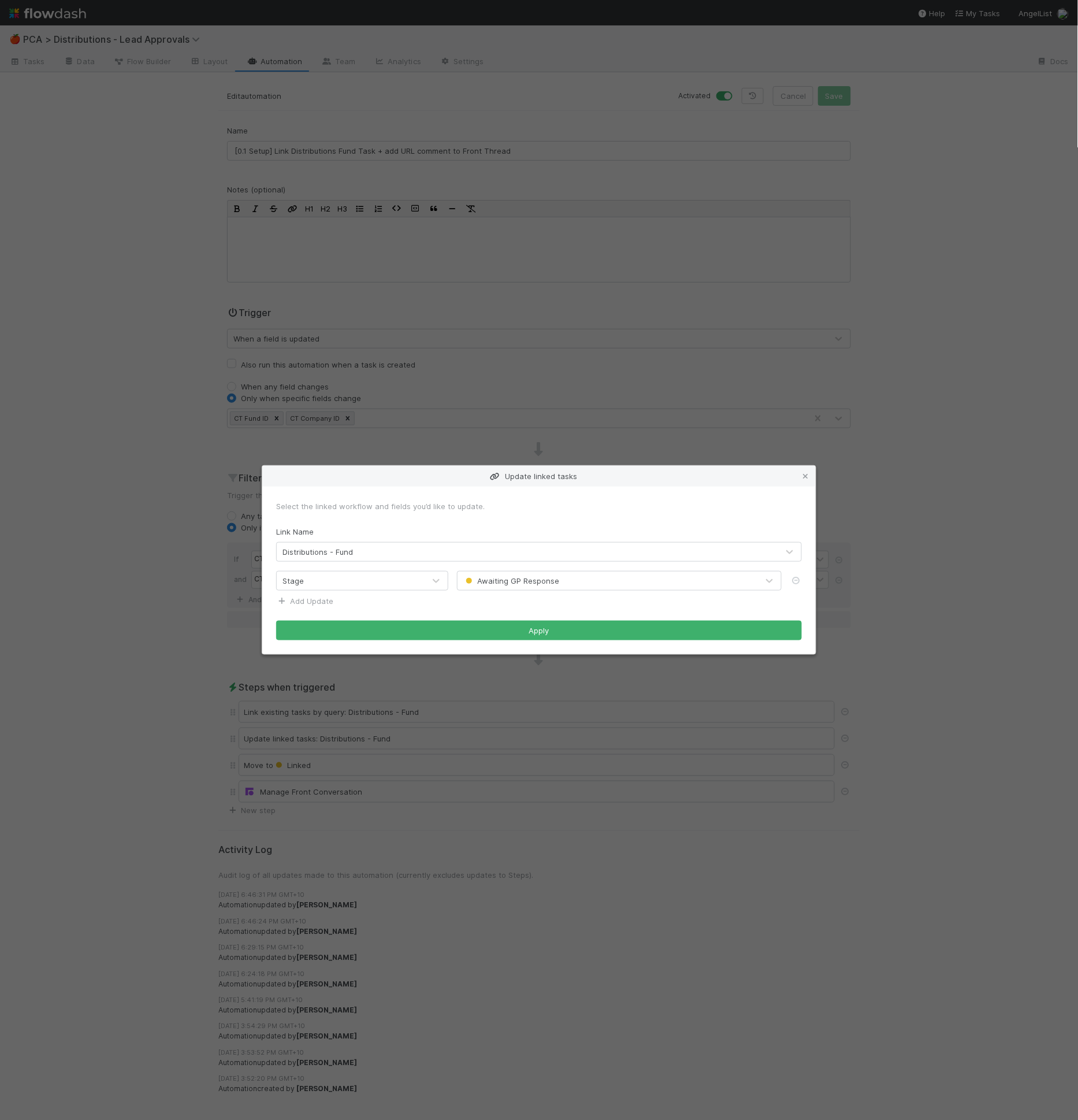
click at [322, 605] on link "Add Update" at bounding box center [304, 601] width 57 height 9
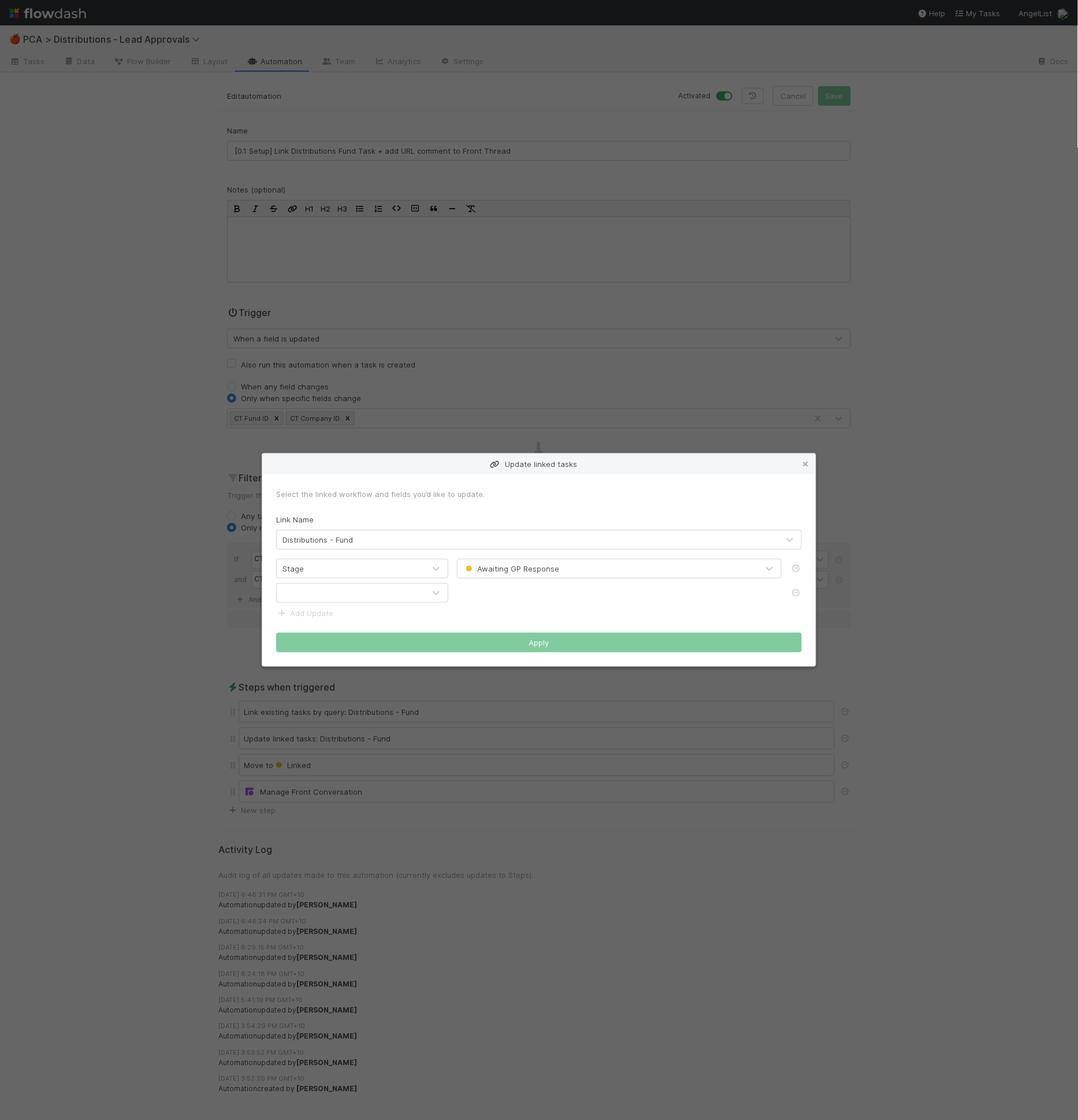
click at [325, 599] on div at bounding box center [351, 593] width 148 height 19
type input "front"
click at [490, 595] on pre "​" at bounding box center [617, 593] width 305 height 11
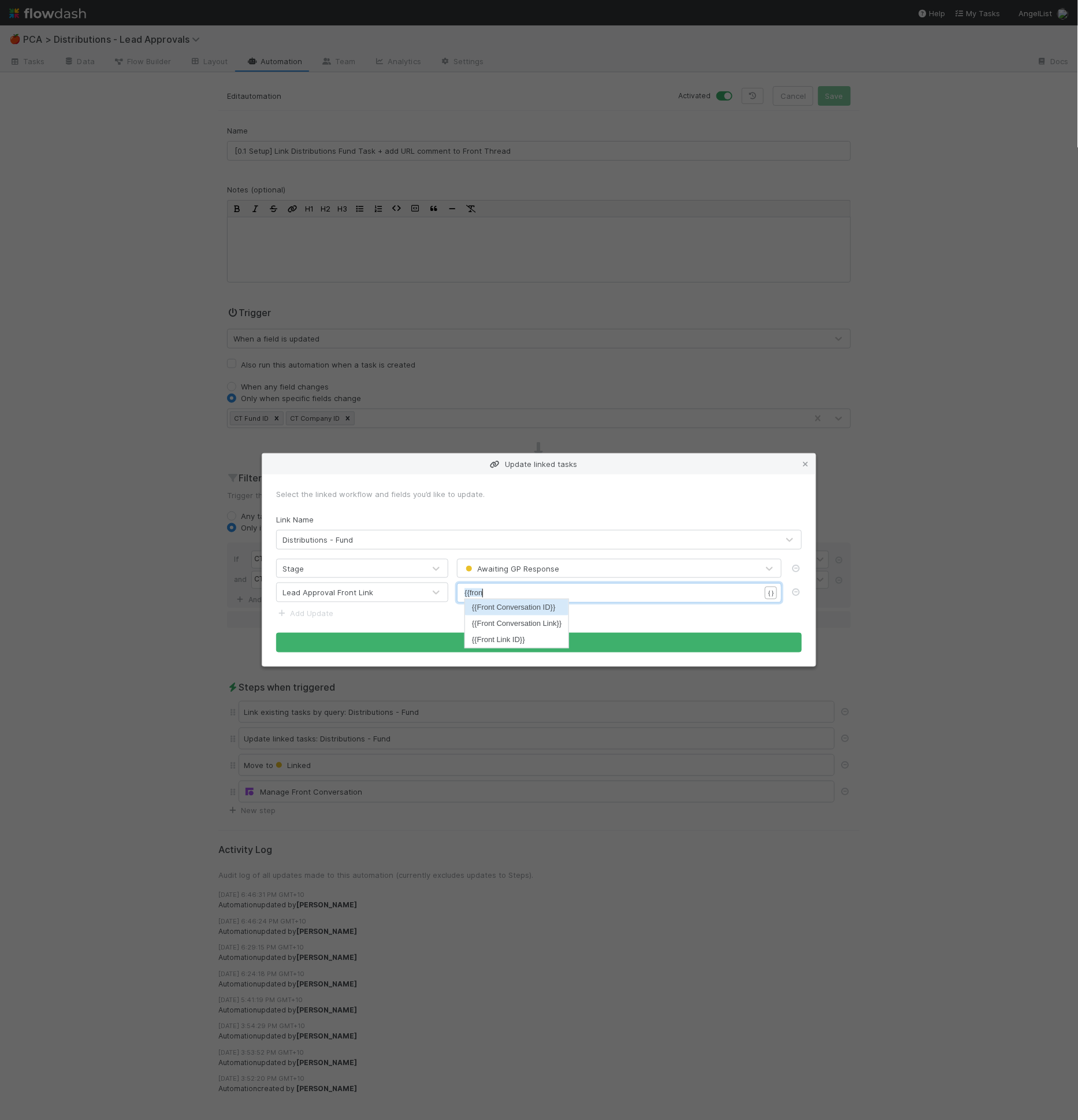
type textarea "{{front"
type textarea "\="
click at [515, 639] on button "Apply" at bounding box center [539, 643] width 526 height 20
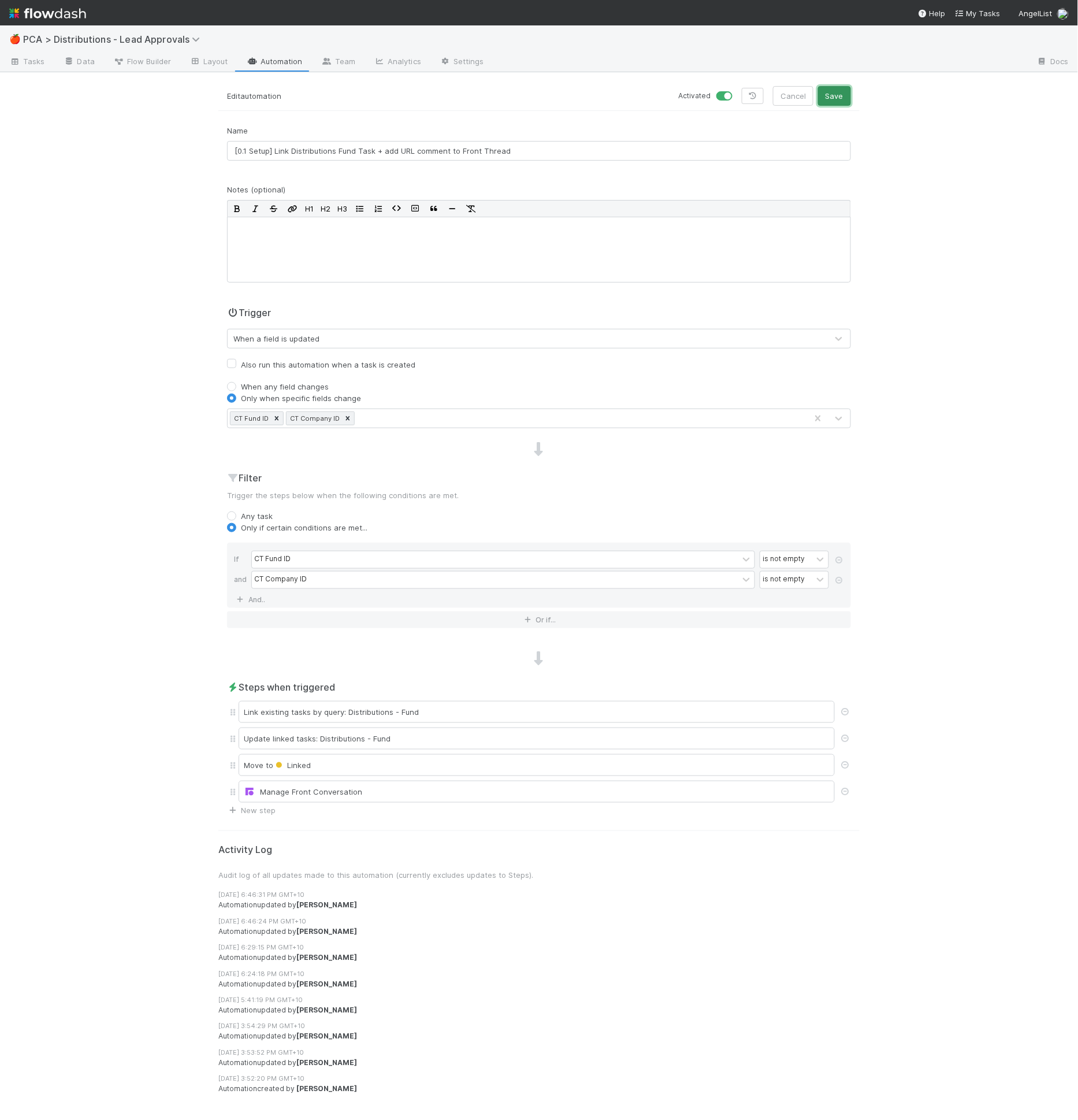
click at [839, 87] on button "Save" at bounding box center [834, 96] width 33 height 20
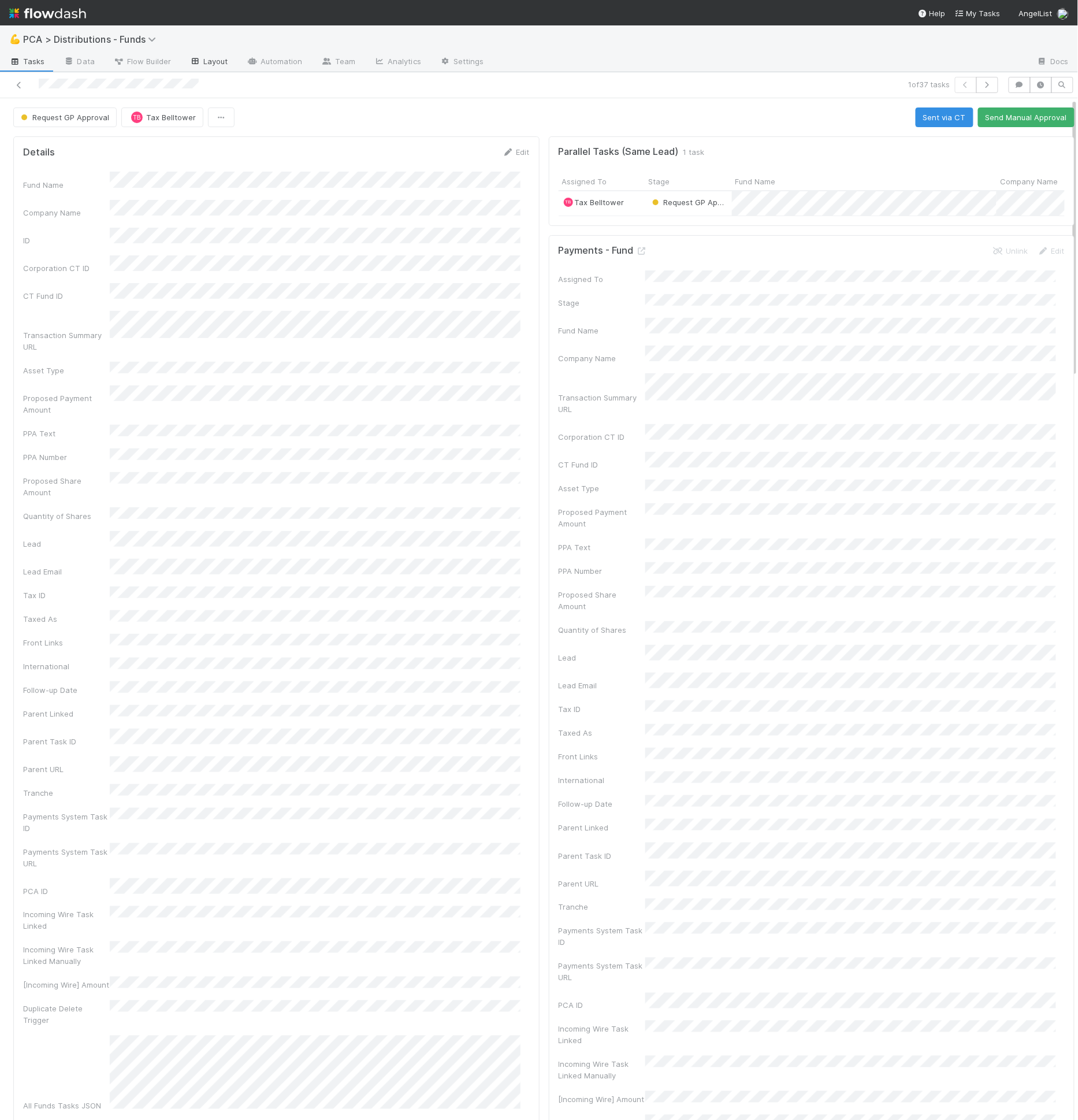
click at [226, 62] on link "Layout" at bounding box center [209, 62] width 57 height 19
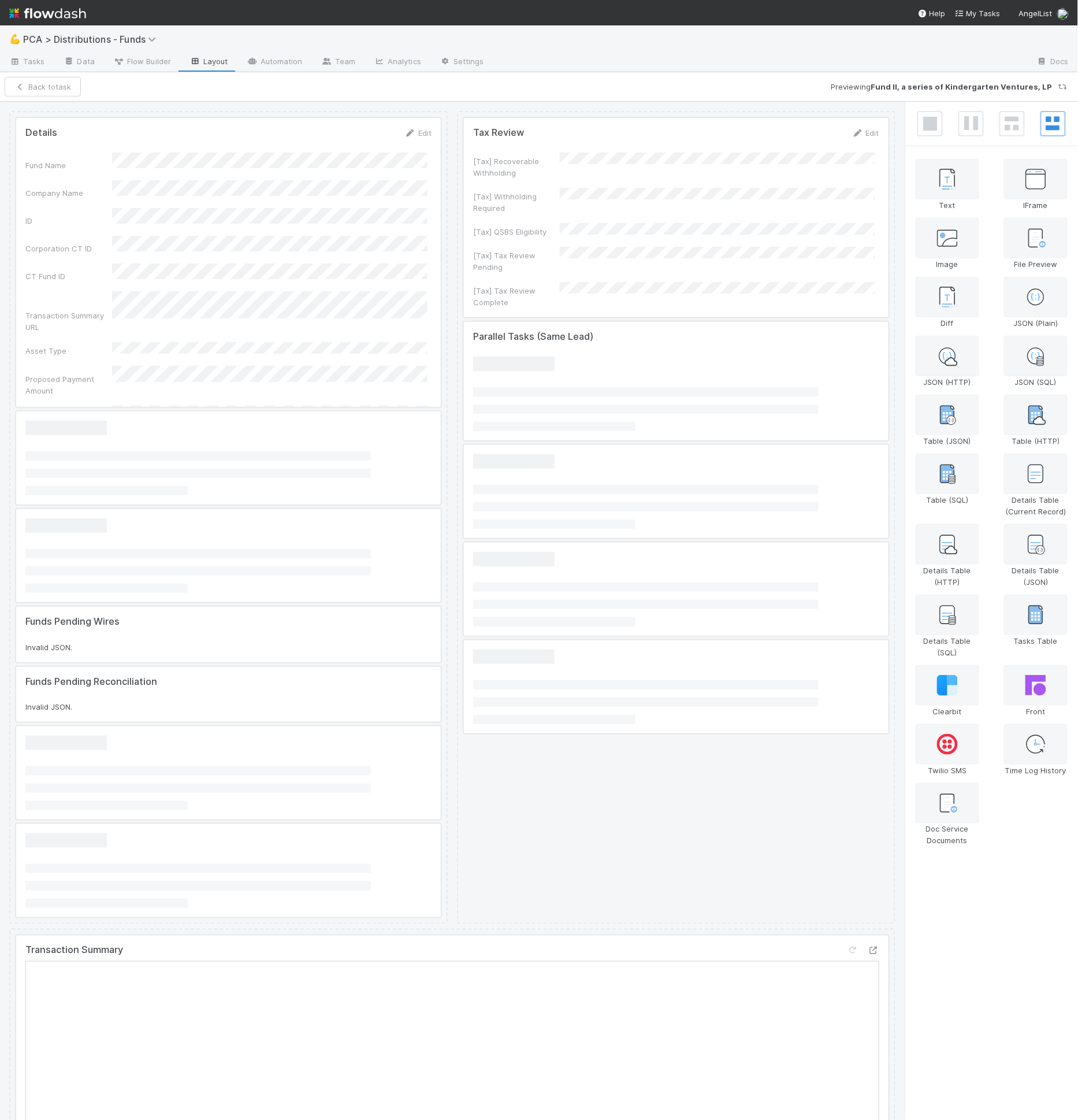
click at [136, 346] on div at bounding box center [229, 262] width 425 height 289
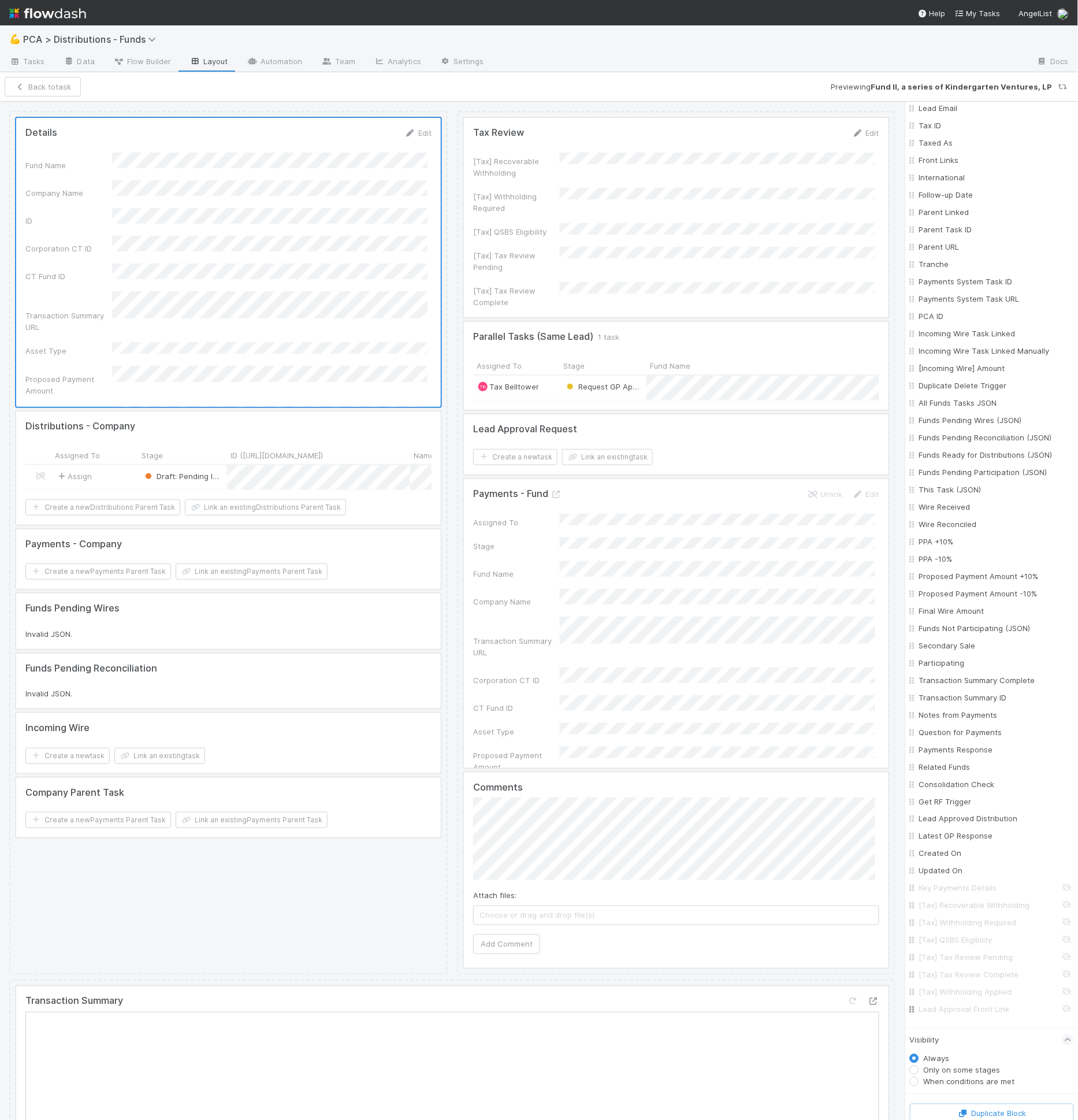
scroll to position [549, 0]
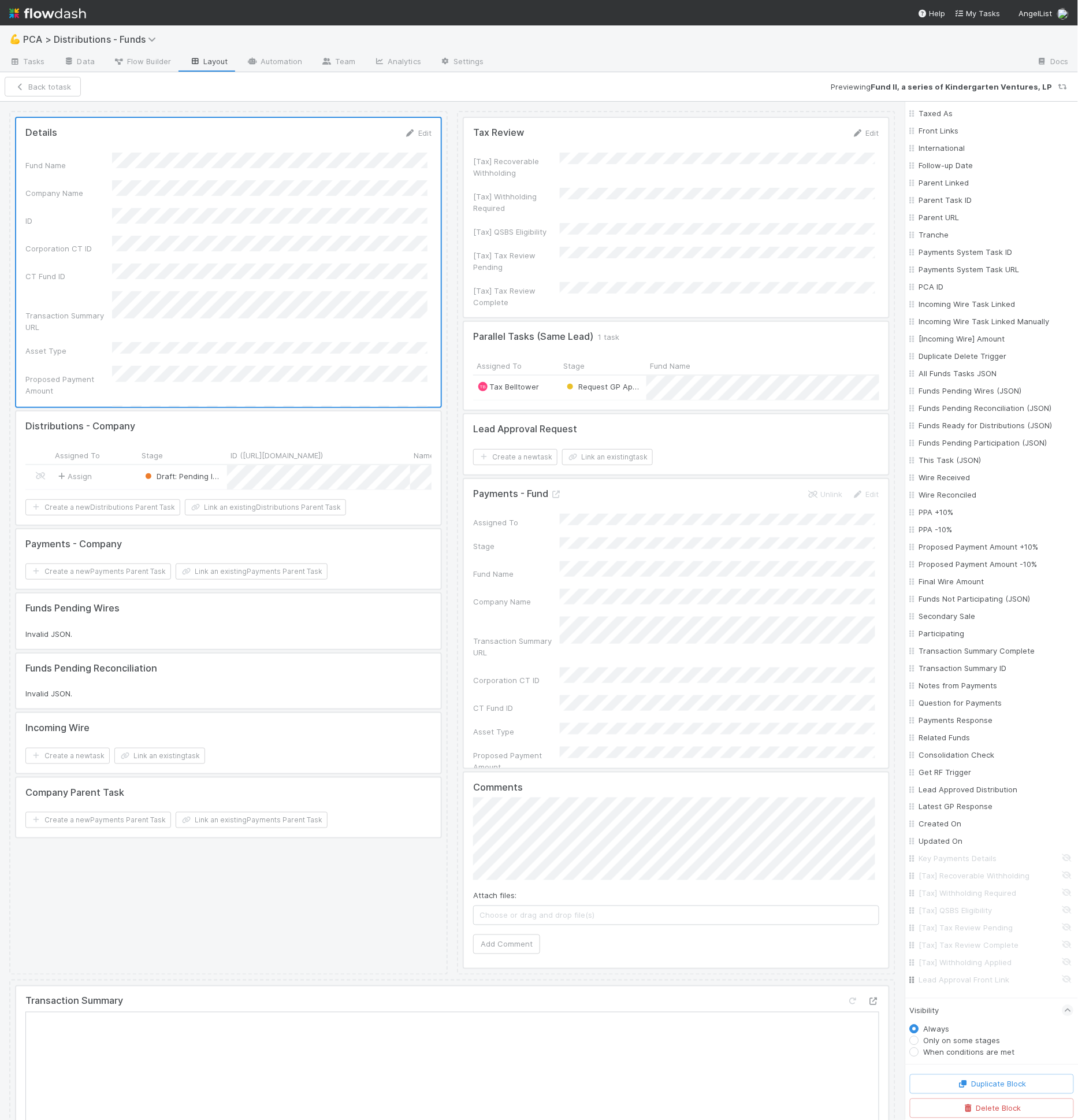
click at [962, 979] on input "Lead Approval Front Link" at bounding box center [995, 980] width 152 height 11
checkbox input "true"
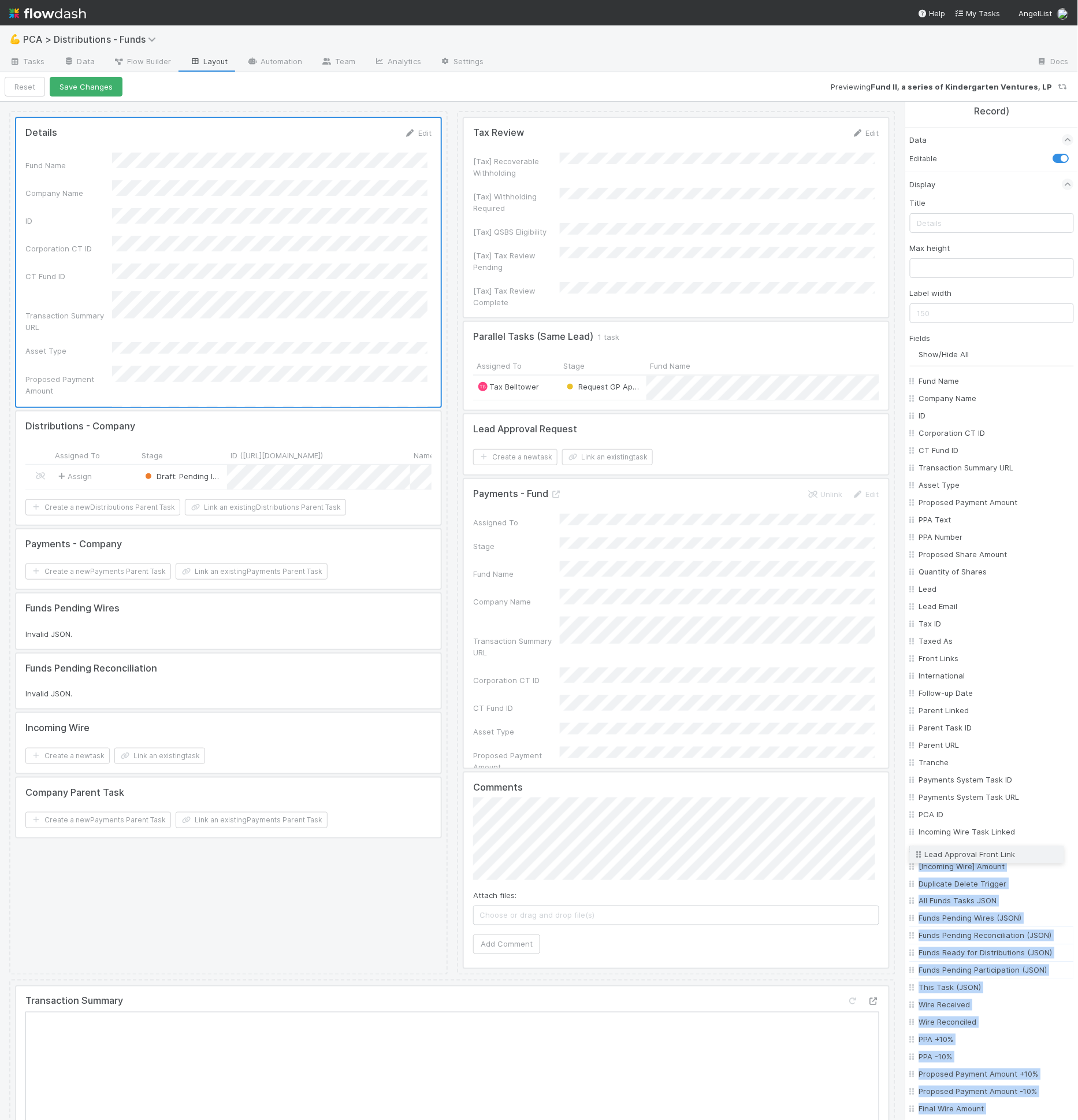
scroll to position [0, 0]
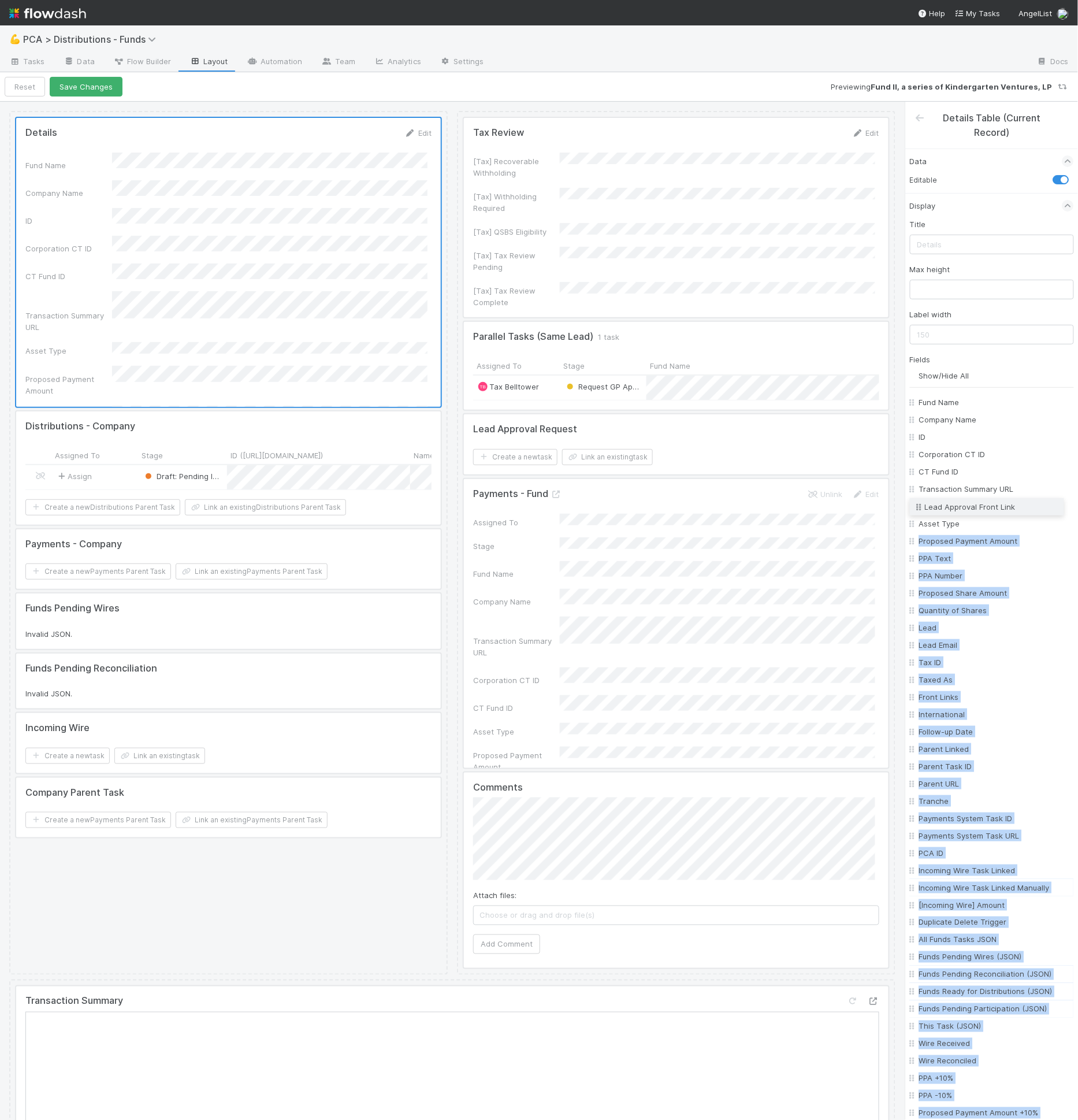
drag, startPoint x: 914, startPoint y: 977, endPoint x: 974, endPoint y: 506, distance: 474.8
click at [974, 506] on div "Fund Name Company Name ID Corporation CT ID CT Fund ID Transaction Summary URL …" at bounding box center [992, 966] width 164 height 1145
click at [95, 83] on button "Save Changes" at bounding box center [86, 87] width 73 height 20
click at [33, 90] on button "Back to task" at bounding box center [43, 87] width 76 height 20
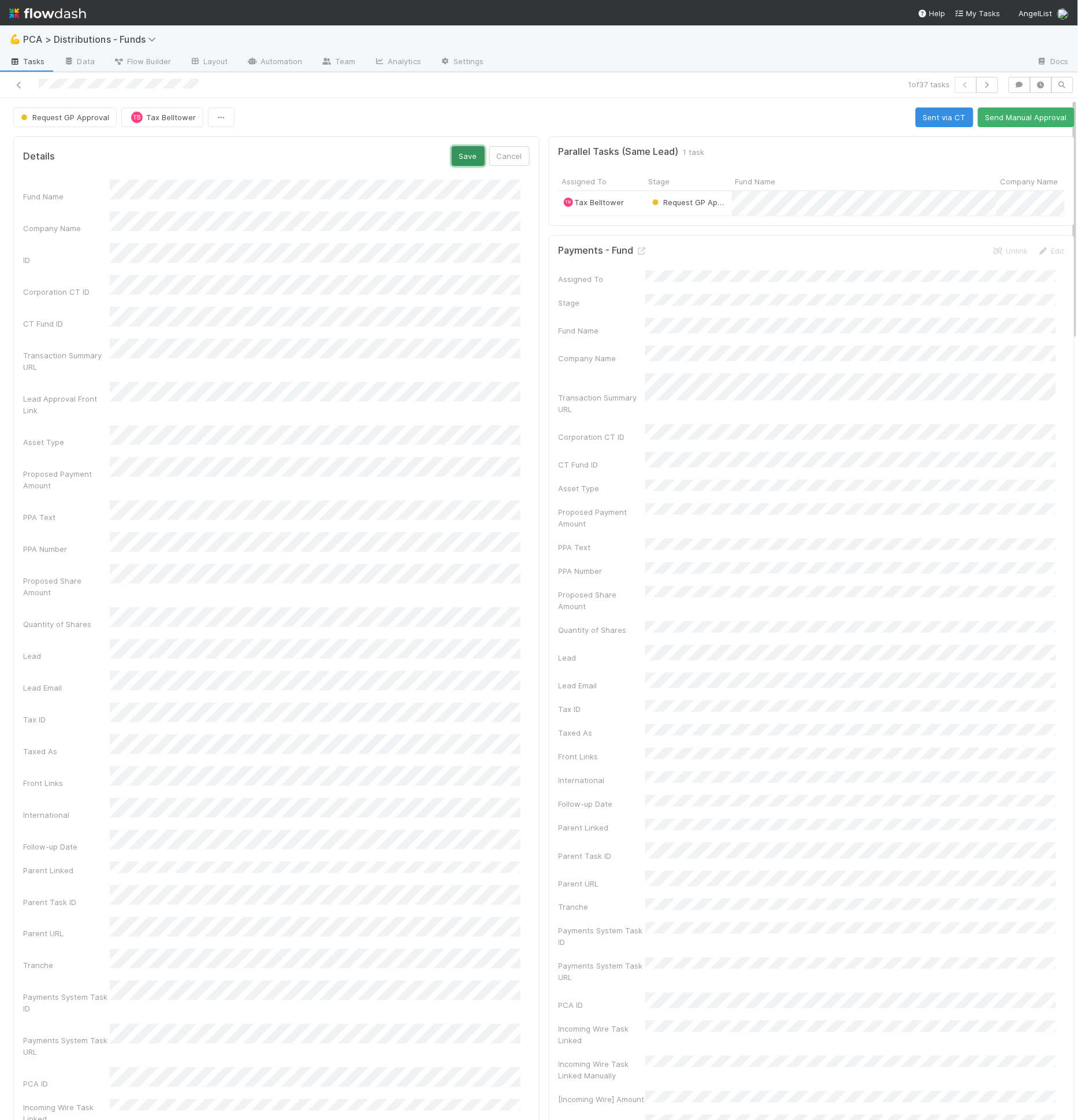
click at [462, 162] on button "Save" at bounding box center [468, 156] width 33 height 20
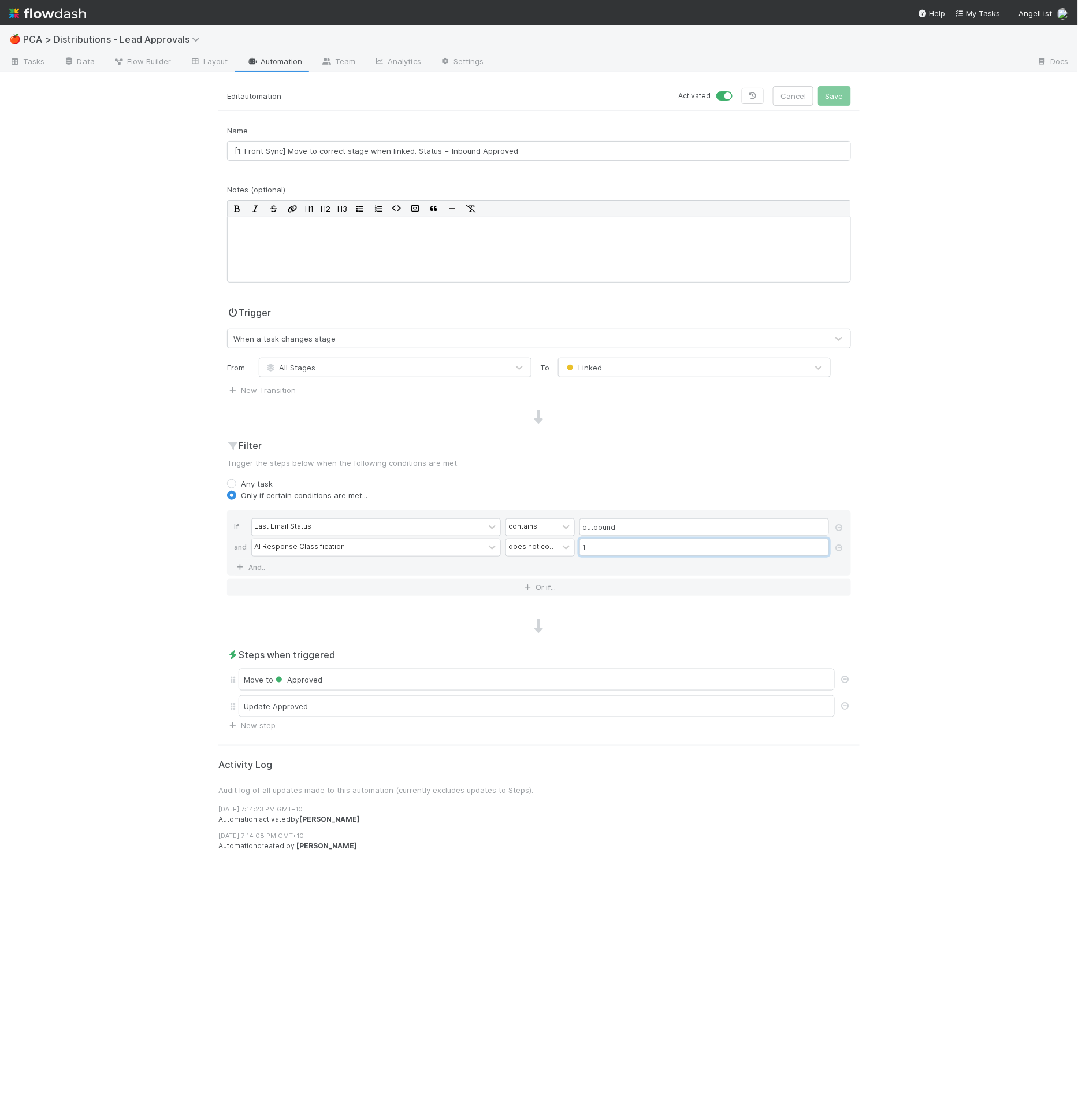
click at [615, 547] on input "1." at bounding box center [704, 547] width 250 height 17
click at [615, 548] on input "1." at bounding box center [704, 547] width 250 height 17
type input "2."
click at [266, 591] on button "Or if..." at bounding box center [538, 587] width 624 height 17
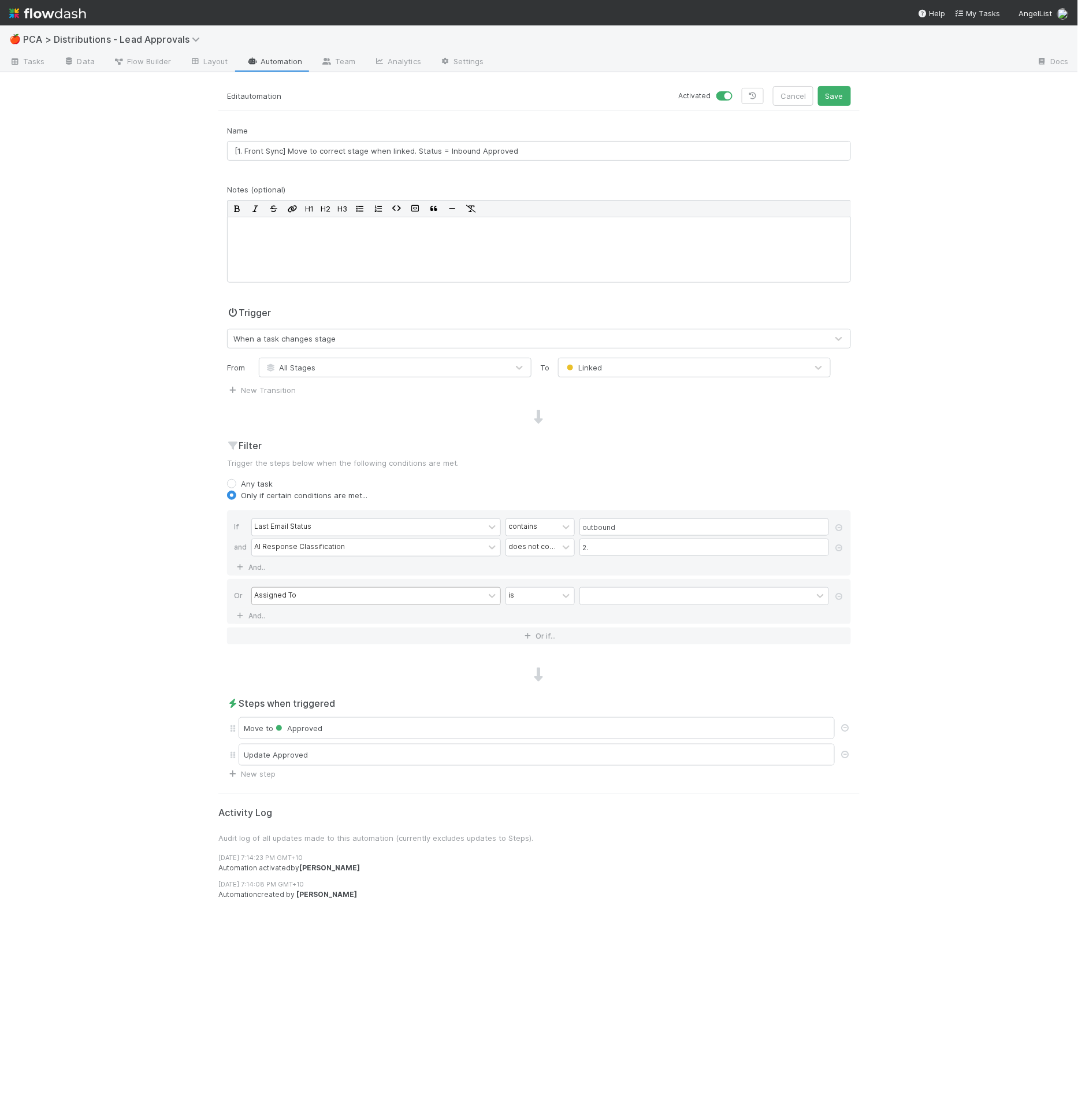
click at [276, 595] on div "Assigned To" at bounding box center [276, 596] width 42 height 10
type input "l"
type input "las"
click at [522, 588] on div "contains" at bounding box center [532, 596] width 52 height 17
click at [590, 590] on input "text" at bounding box center [704, 596] width 250 height 17
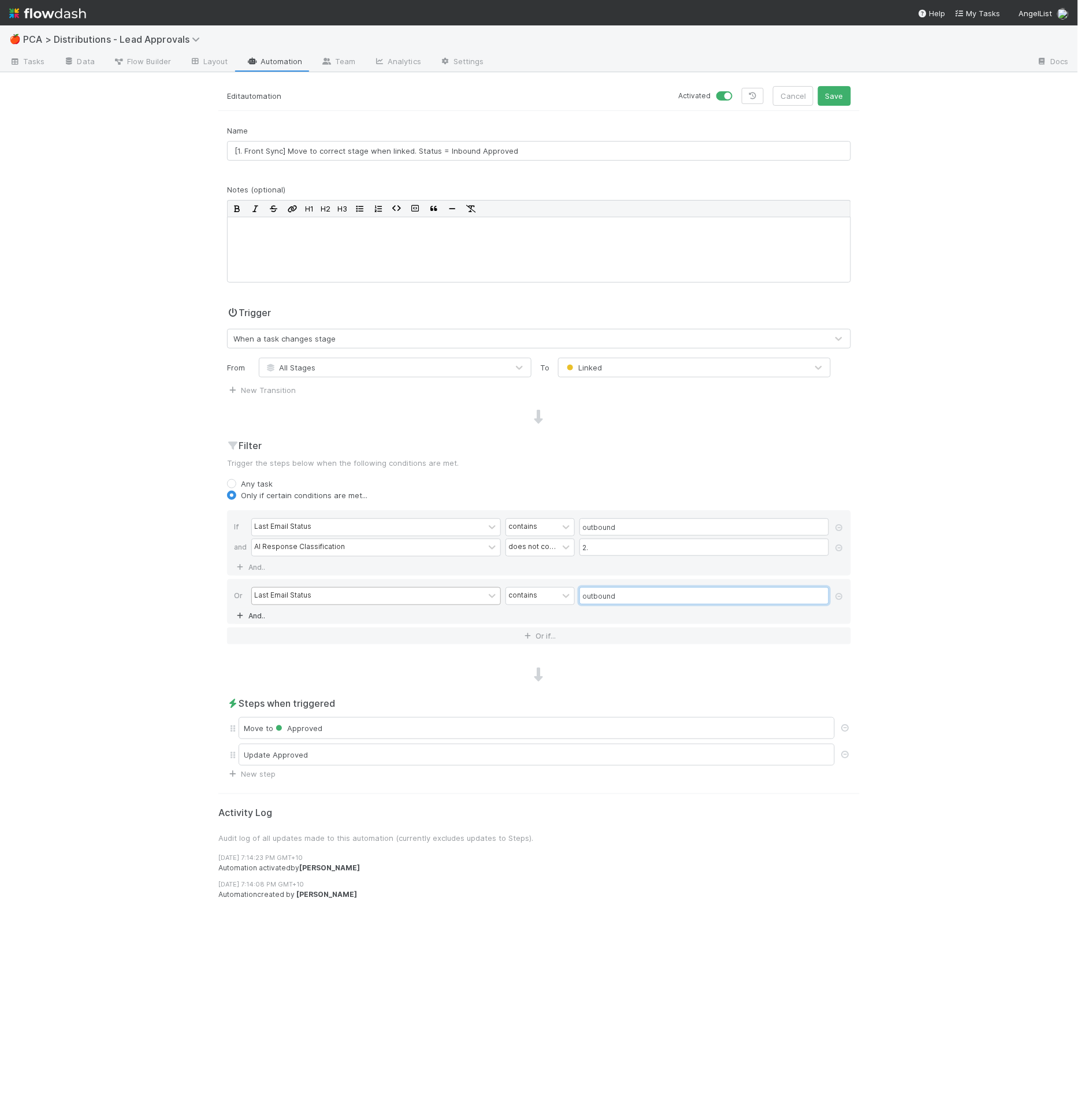
type input "outbound"
click at [255, 611] on link "And.." at bounding box center [252, 616] width 37 height 17
click at [287, 611] on div "Assigned To" at bounding box center [276, 616] width 42 height 10
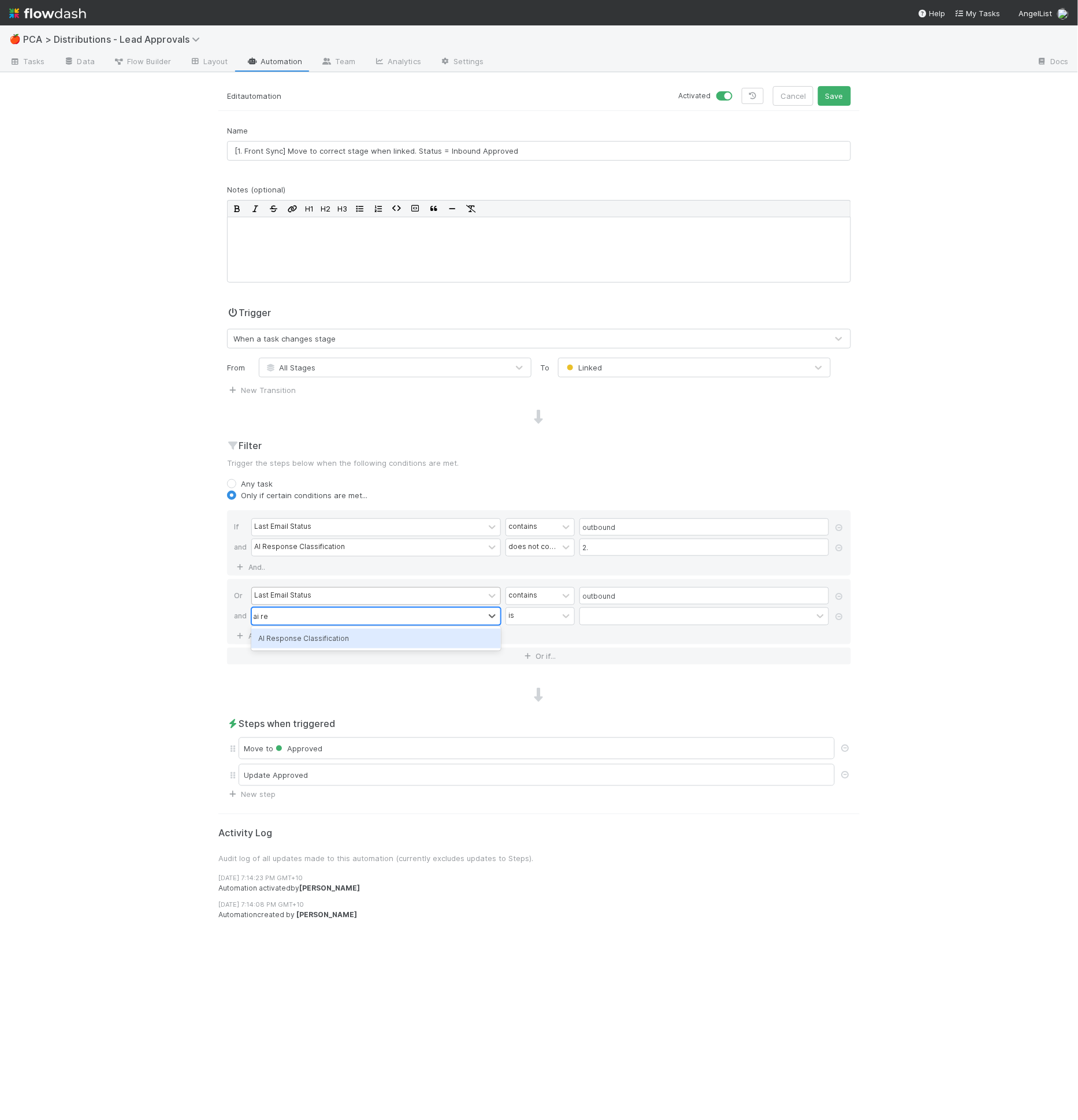
type input "ai res"
click at [545, 626] on div "Or Last Email Status contains outbound and AI Response Classification contains …" at bounding box center [538, 611] width 624 height 66
click at [549, 620] on div "contains" at bounding box center [532, 616] width 52 height 17
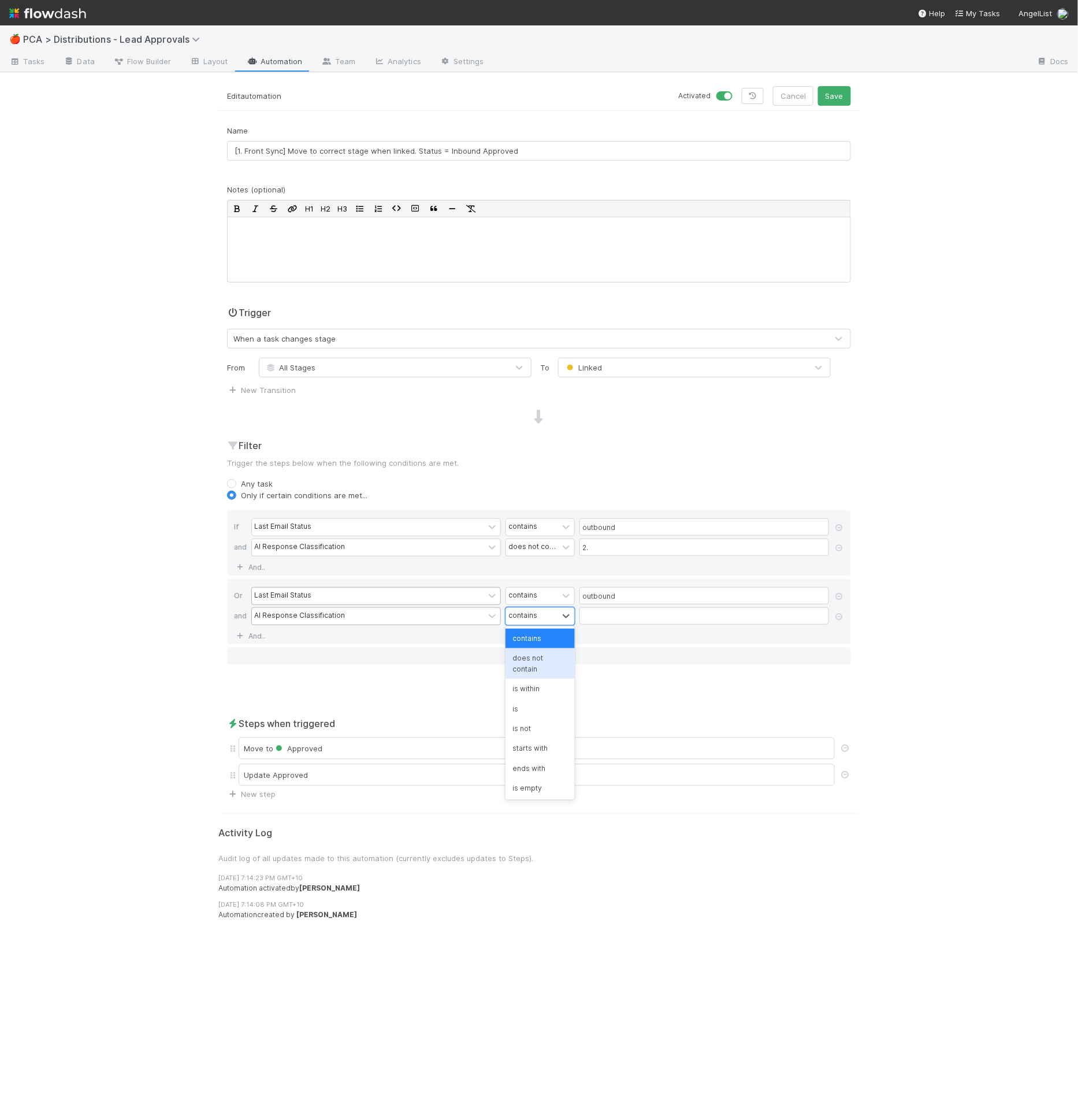
click at [541, 668] on div "does not contain" at bounding box center [540, 664] width 69 height 31
click at [616, 611] on input "text" at bounding box center [704, 616] width 250 height 17
type input "3."
click at [340, 107] on div "Edit automation Activated Cancel Save" at bounding box center [539, 98] width 641 height 25
click at [572, 427] on div "Name [1. Front Sync] Move to correct stage when linked. Status = Inbound Approv…" at bounding box center [539, 462] width 641 height 675
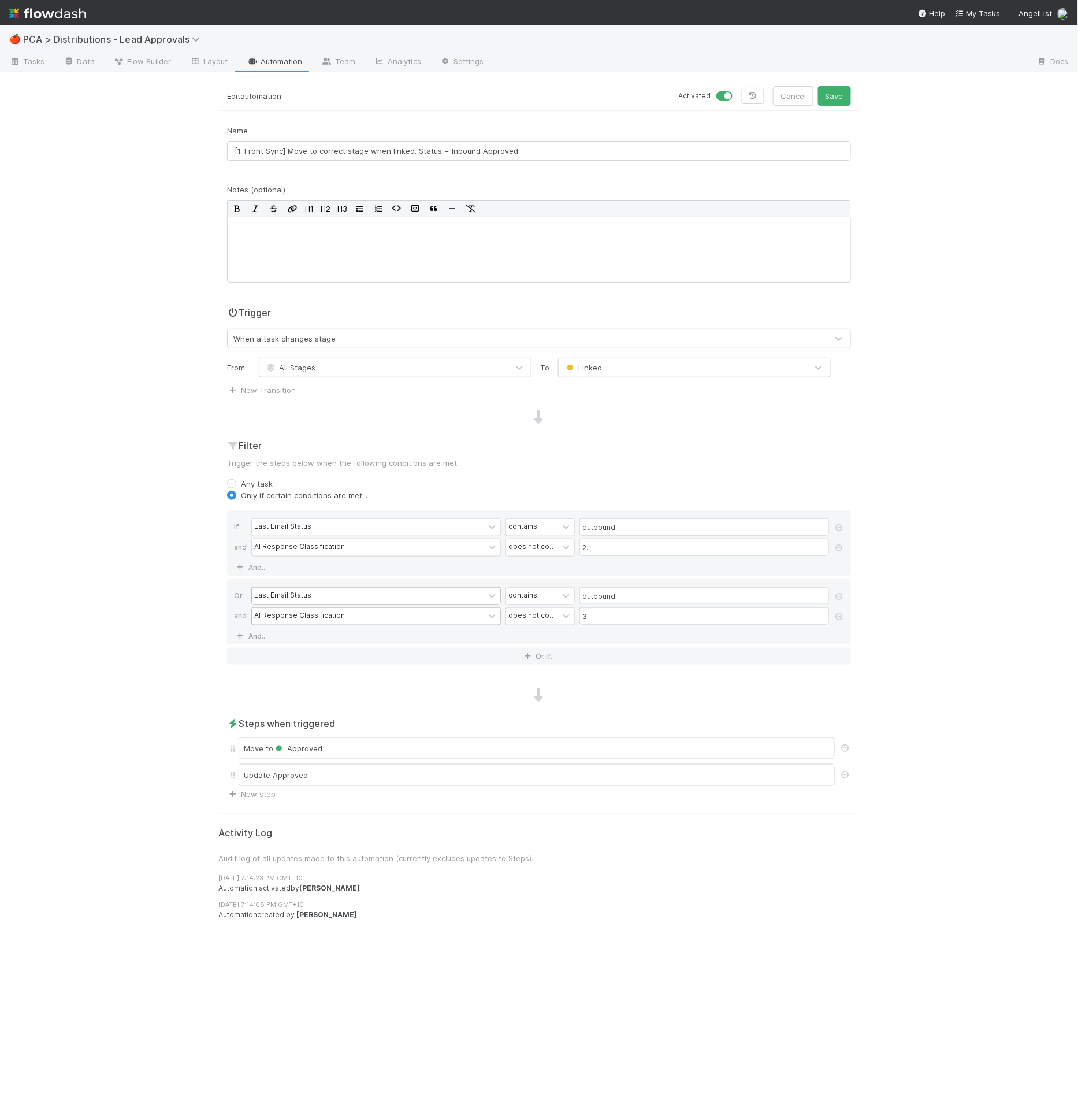
click at [562, 462] on p "Trigger the steps below when the following conditions are met." at bounding box center [538, 463] width 624 height 11
click at [552, 553] on div "does not contain" at bounding box center [532, 548] width 52 height 17
click at [547, 565] on div "contains" at bounding box center [540, 571] width 69 height 20
click at [545, 611] on div "does not contain" at bounding box center [532, 616] width 48 height 10
click at [542, 645] on div "contains" at bounding box center [540, 639] width 69 height 20
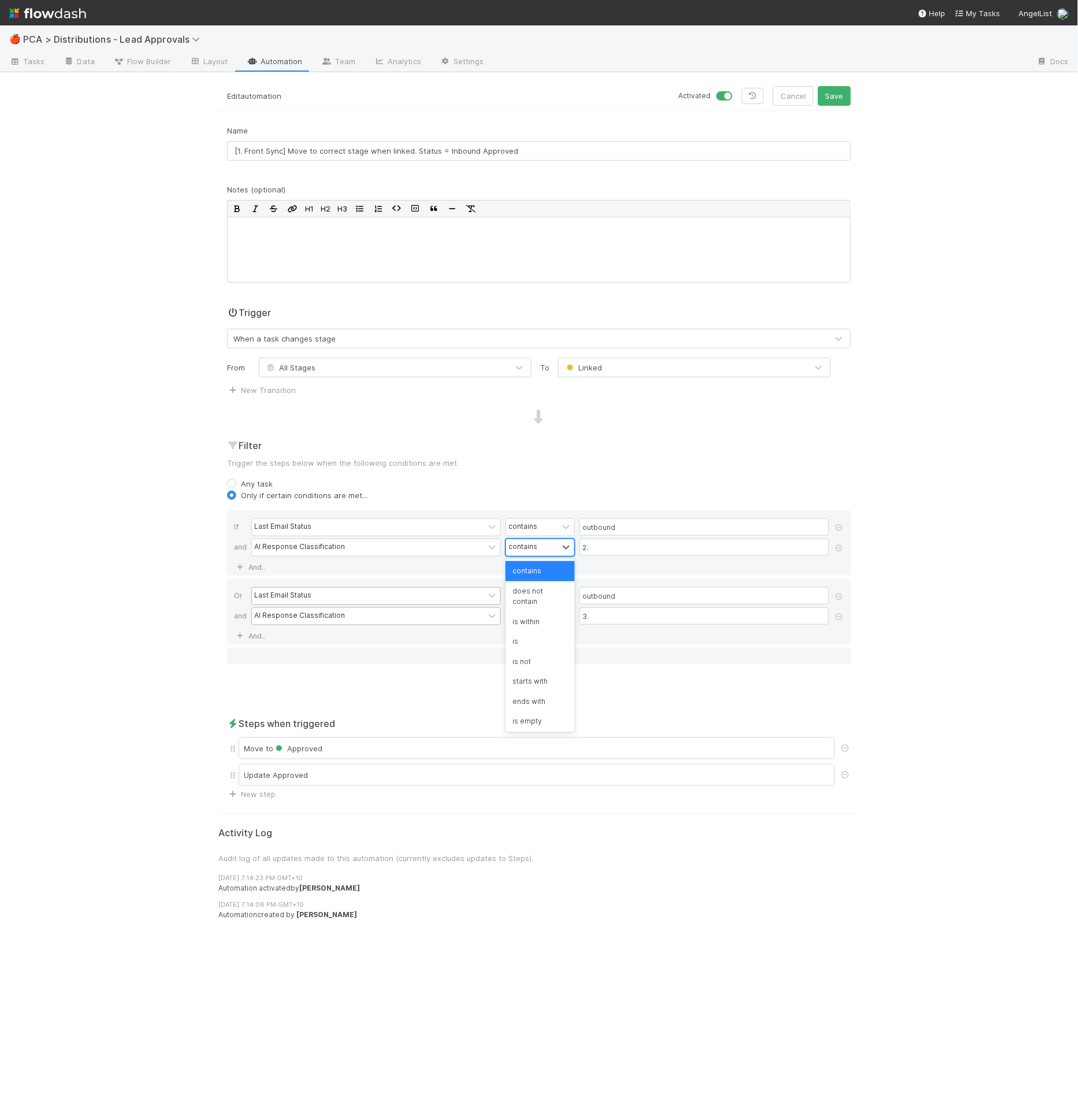
click at [541, 548] on div "contains" at bounding box center [532, 548] width 52 height 17
click at [541, 576] on div "contains" at bounding box center [540, 571] width 69 height 20
click at [600, 550] on input "2." at bounding box center [704, 547] width 250 height 17
click at [600, 551] on input "2." at bounding box center [704, 547] width 250 height 17
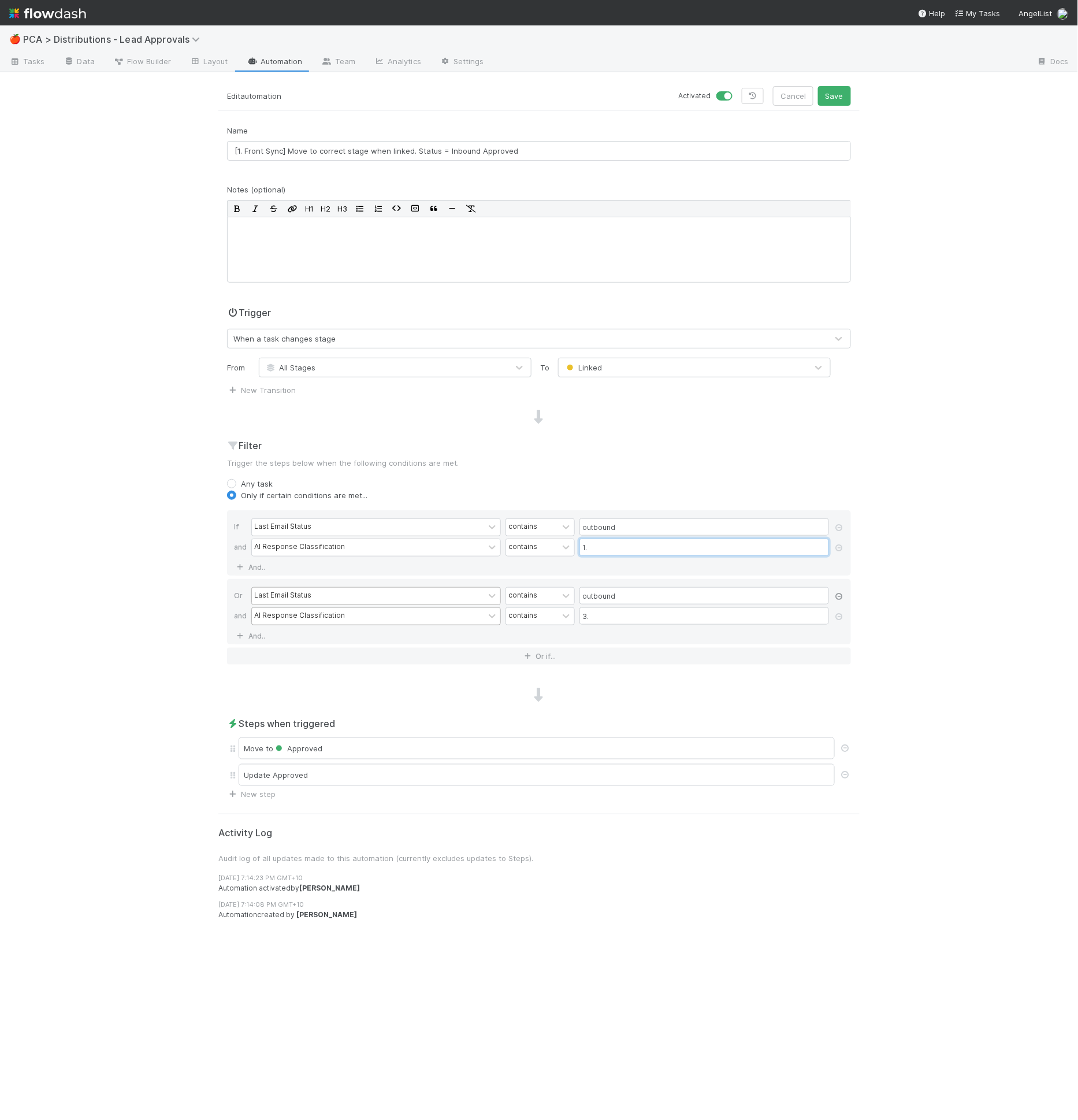
type input "1."
click at [843, 596] on icon at bounding box center [839, 596] width 11 height 7
type input "3."
click at [842, 596] on icon at bounding box center [839, 596] width 11 height 7
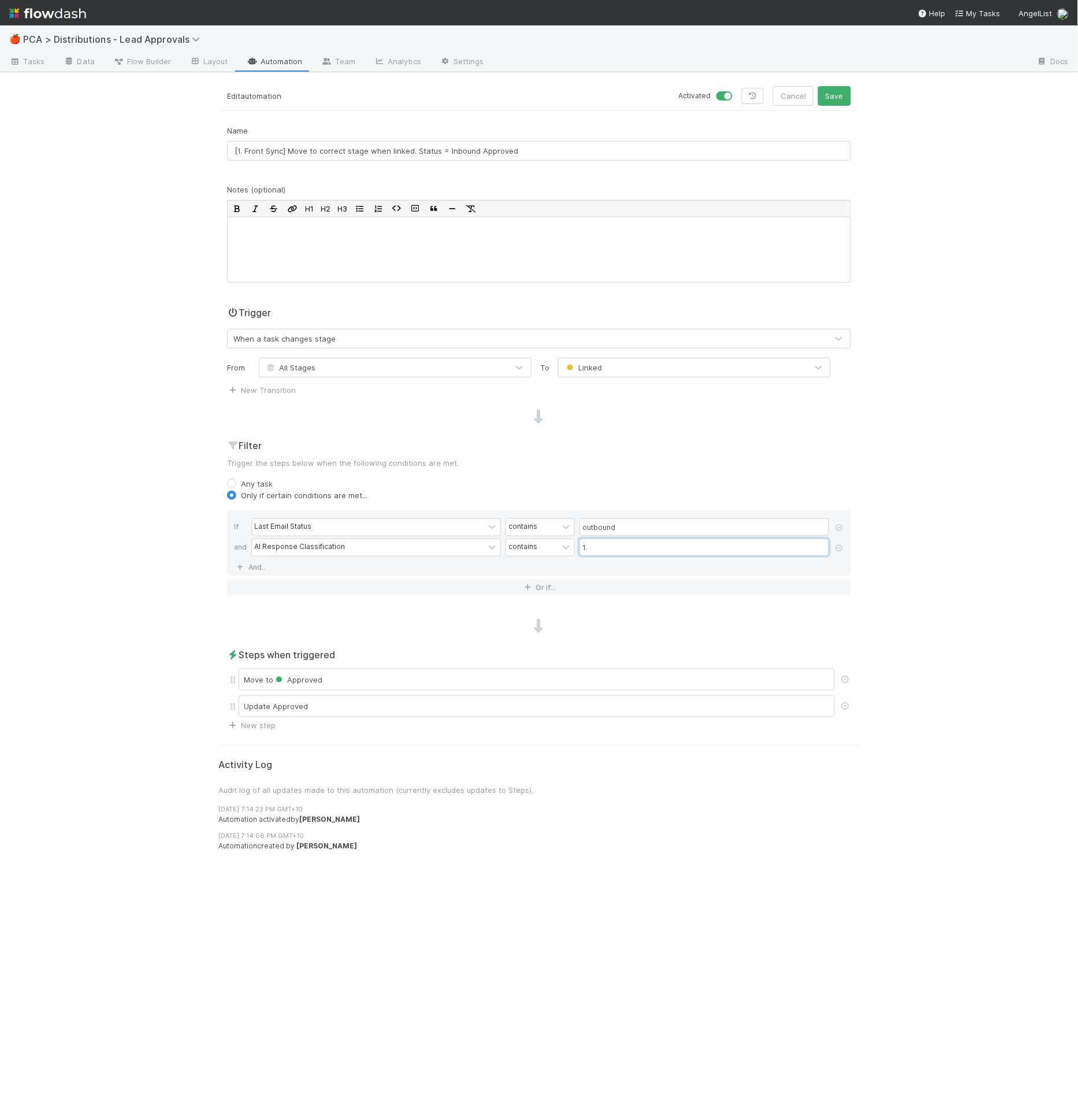
click at [606, 549] on input "1." at bounding box center [704, 547] width 250 height 17
click at [266, 566] on link "And.." at bounding box center [252, 568] width 37 height 17
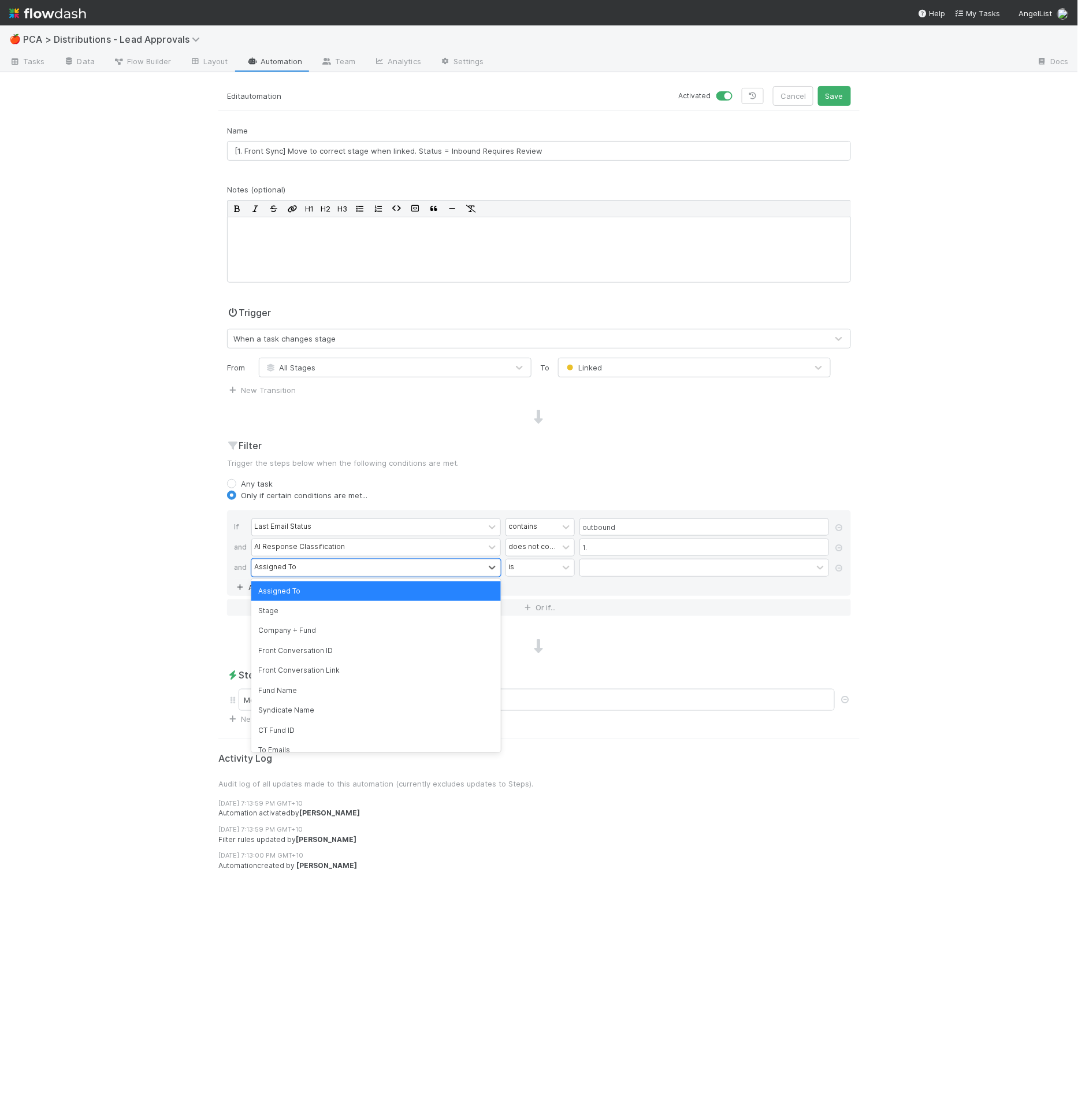
click at [285, 563] on div "Assigned To" at bounding box center [276, 567] width 42 height 10
type input "ai res"
click at [534, 570] on div "contains" at bounding box center [523, 567] width 29 height 10
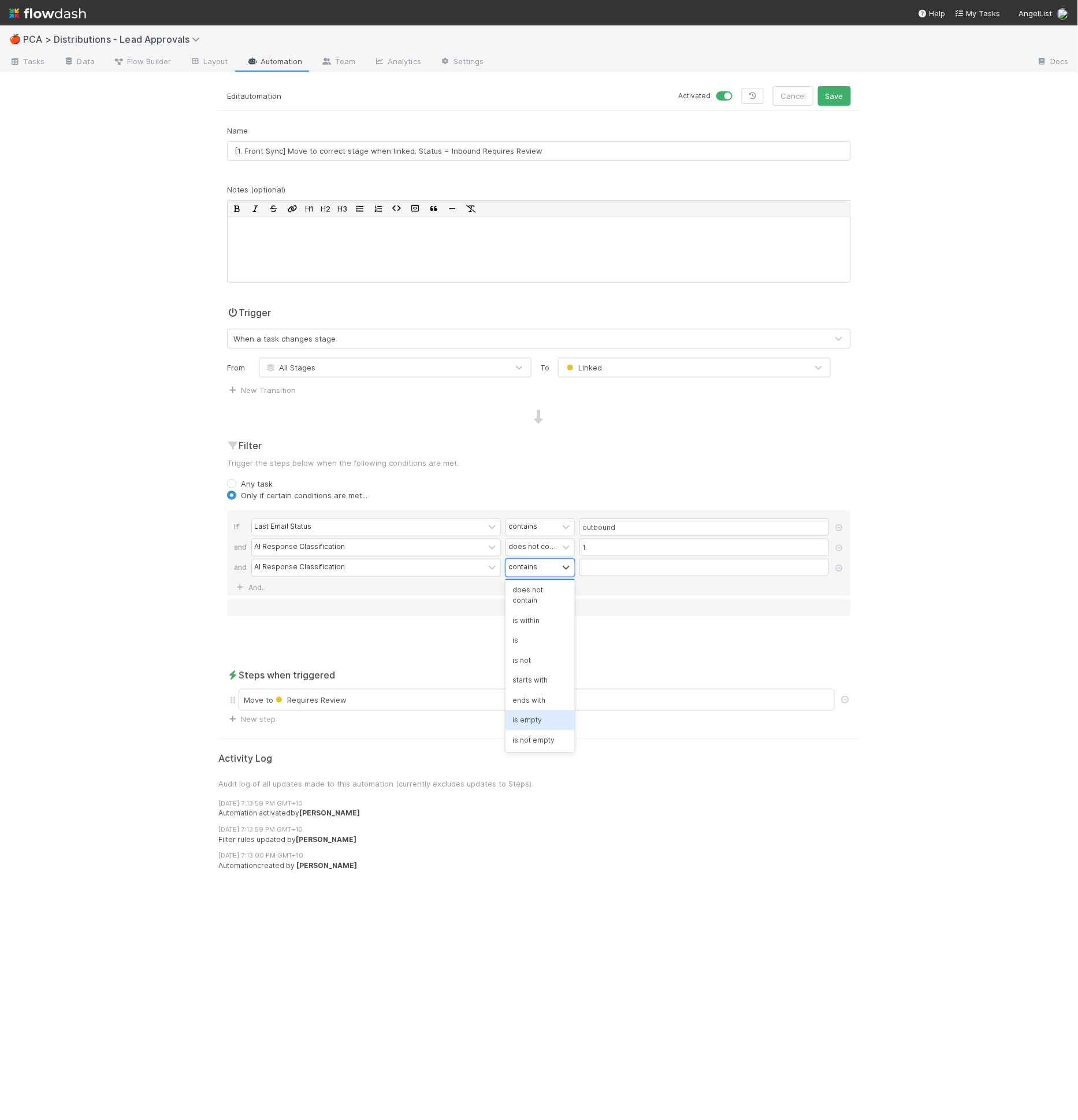
scroll to position [21, 0]
click at [537, 732] on div "is not empty" at bounding box center [540, 740] width 69 height 20
click at [785, 571] on div "is not empty" at bounding box center [786, 568] width 52 height 17
click at [780, 472] on div "Filter Trigger the steps below when the following conditions are met. Any task …" at bounding box center [539, 532] width 641 height 187
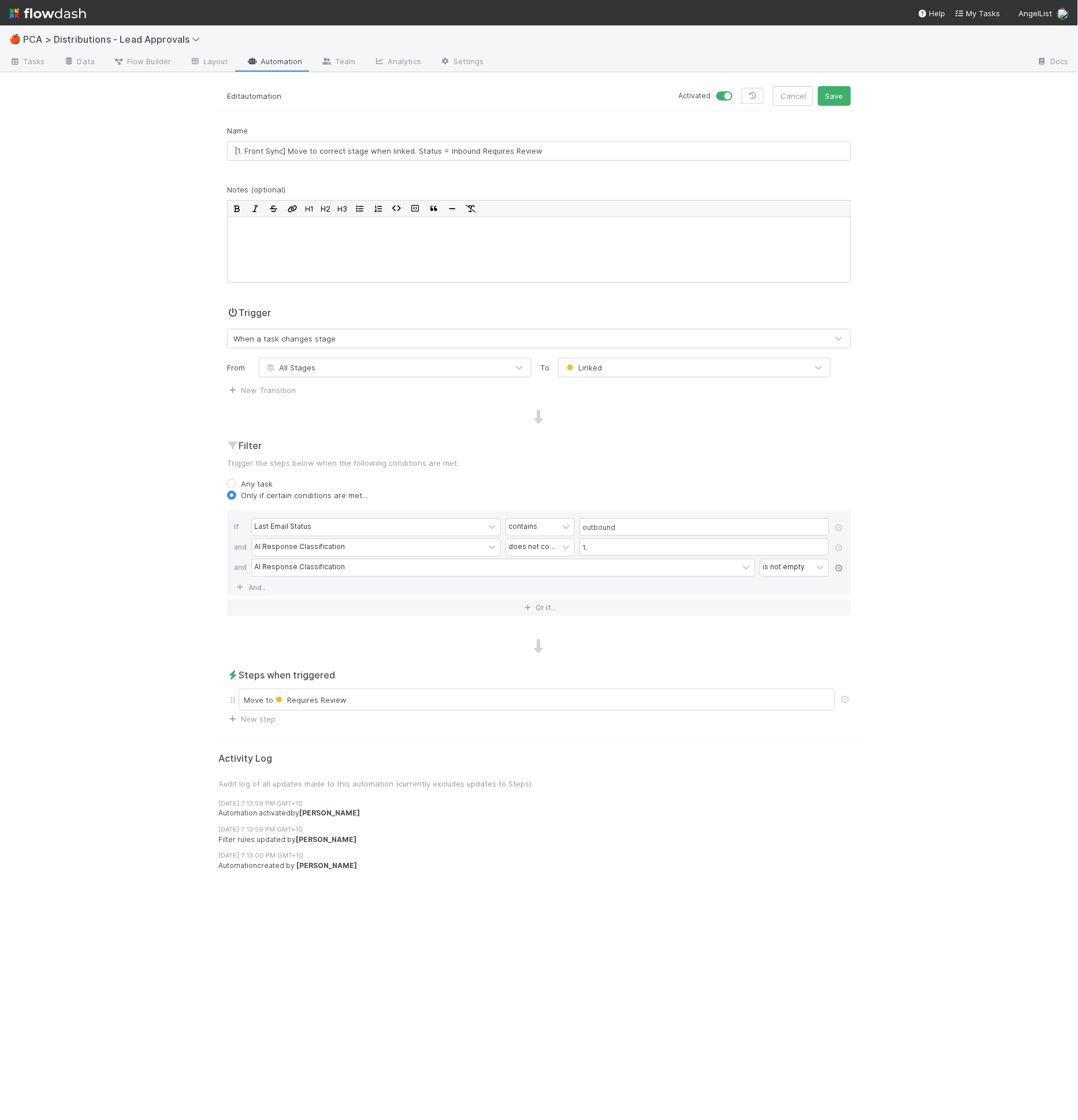
click at [839, 569] on icon at bounding box center [839, 568] width 11 height 7
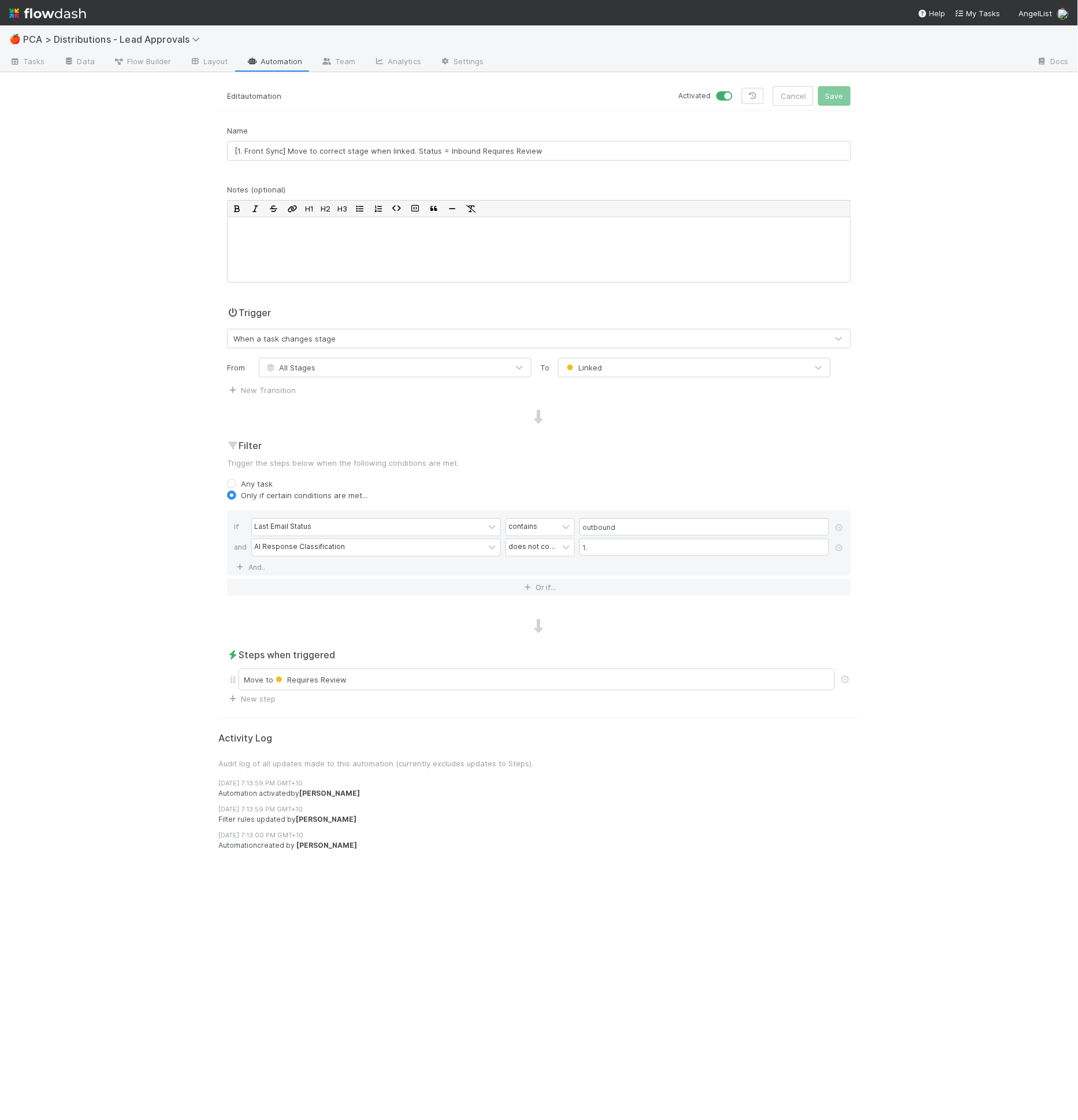
click at [272, 569] on div "If Last Email Status contains outbound and AI Response Classification does not …" at bounding box center [538, 543] width 624 height 66
click at [259, 568] on link "And.." at bounding box center [252, 568] width 37 height 17
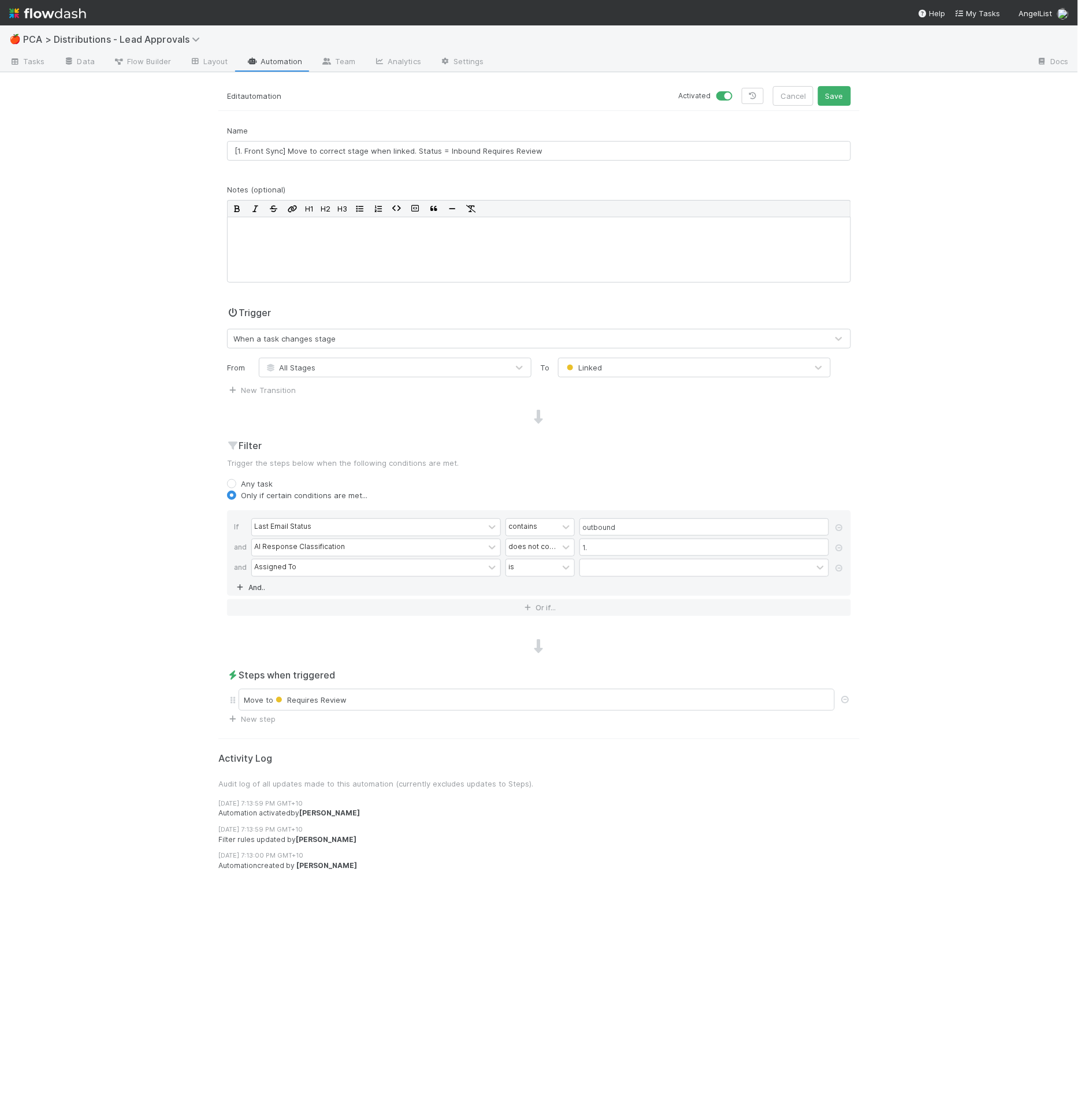
click at [280, 566] on div "Assigned To" at bounding box center [276, 567] width 42 height 10
type input "ai res"
click at [520, 562] on div "contains" at bounding box center [523, 567] width 29 height 10
click at [536, 735] on div "is not empty" at bounding box center [540, 740] width 69 height 20
click at [680, 465] on p "Trigger the steps below when the following conditions are met." at bounding box center [538, 463] width 624 height 11
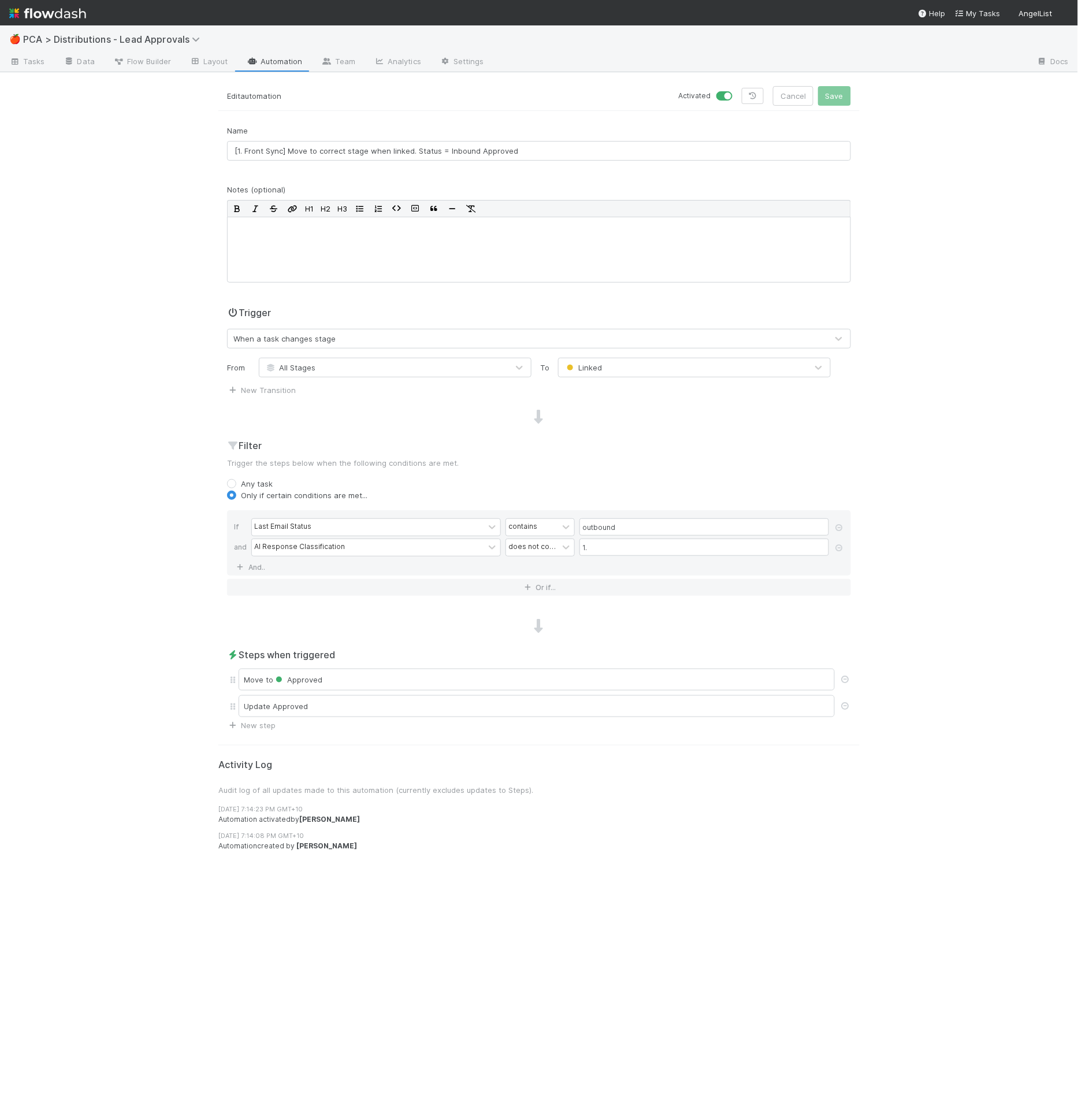
click at [270, 63] on link "Automation" at bounding box center [275, 62] width 75 height 19
click at [270, 565] on div "If Last Email Status contains outbound and AI Response Classification does not …" at bounding box center [538, 543] width 624 height 66
click at [262, 565] on link "And.." at bounding box center [252, 568] width 37 height 17
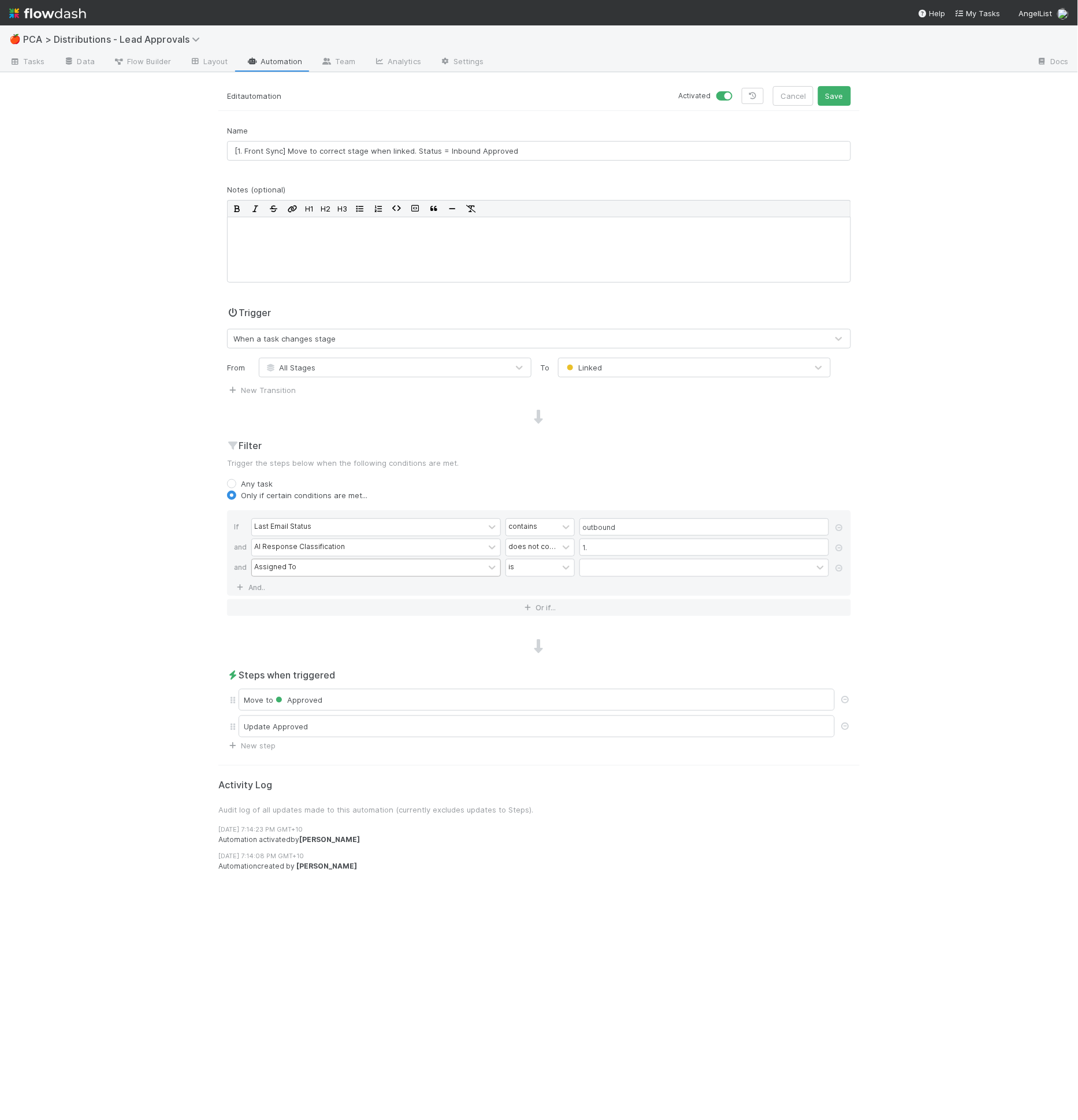
click at [272, 565] on div "Assigned To" at bounding box center [276, 567] width 42 height 10
click at [549, 545] on div "does not contain" at bounding box center [532, 547] width 48 height 10
click at [553, 548] on div "does not contain" at bounding box center [532, 547] width 48 height 10
click at [552, 562] on div "contains" at bounding box center [540, 571] width 69 height 20
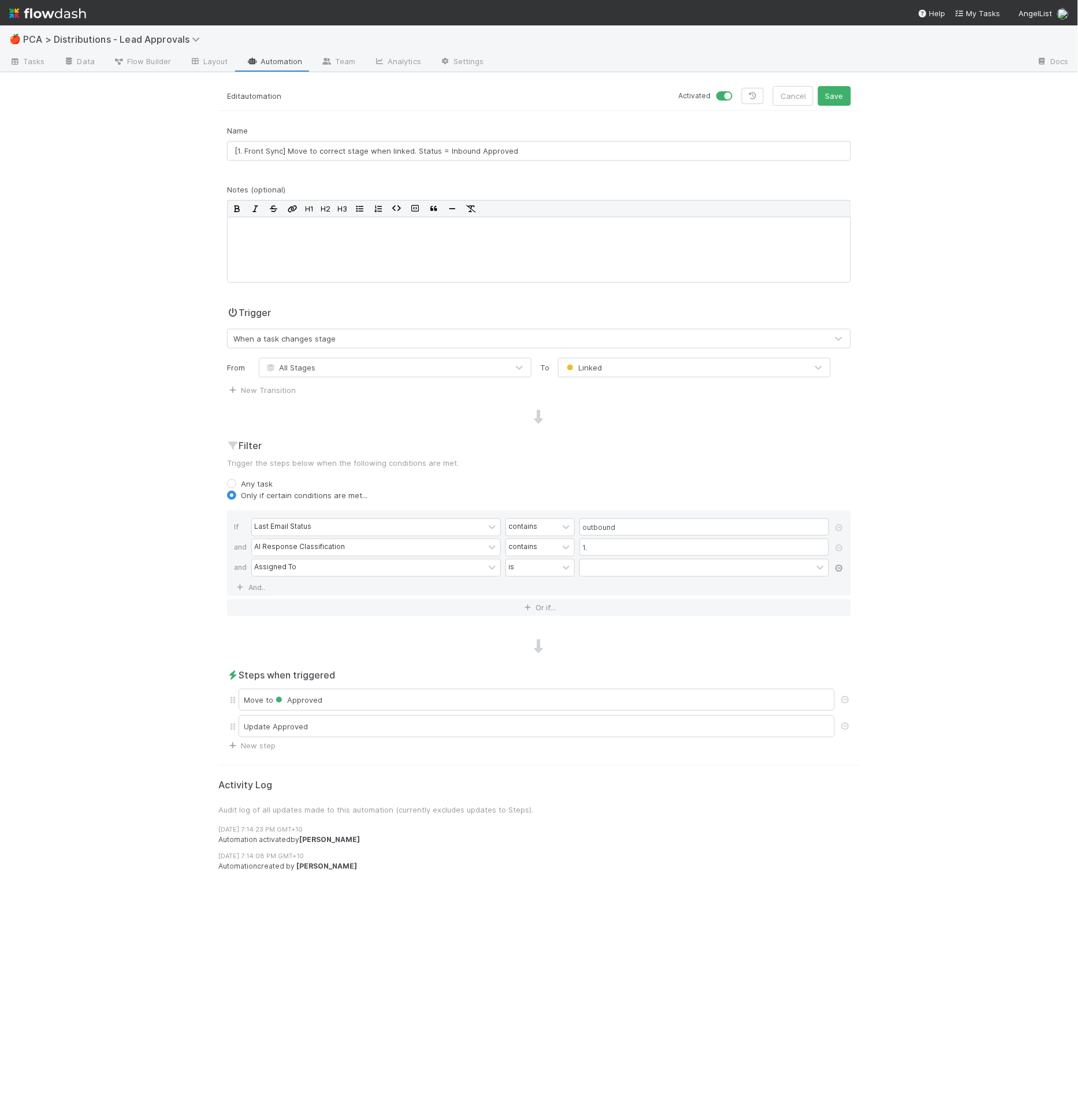
click at [842, 568] on icon at bounding box center [839, 568] width 11 height 7
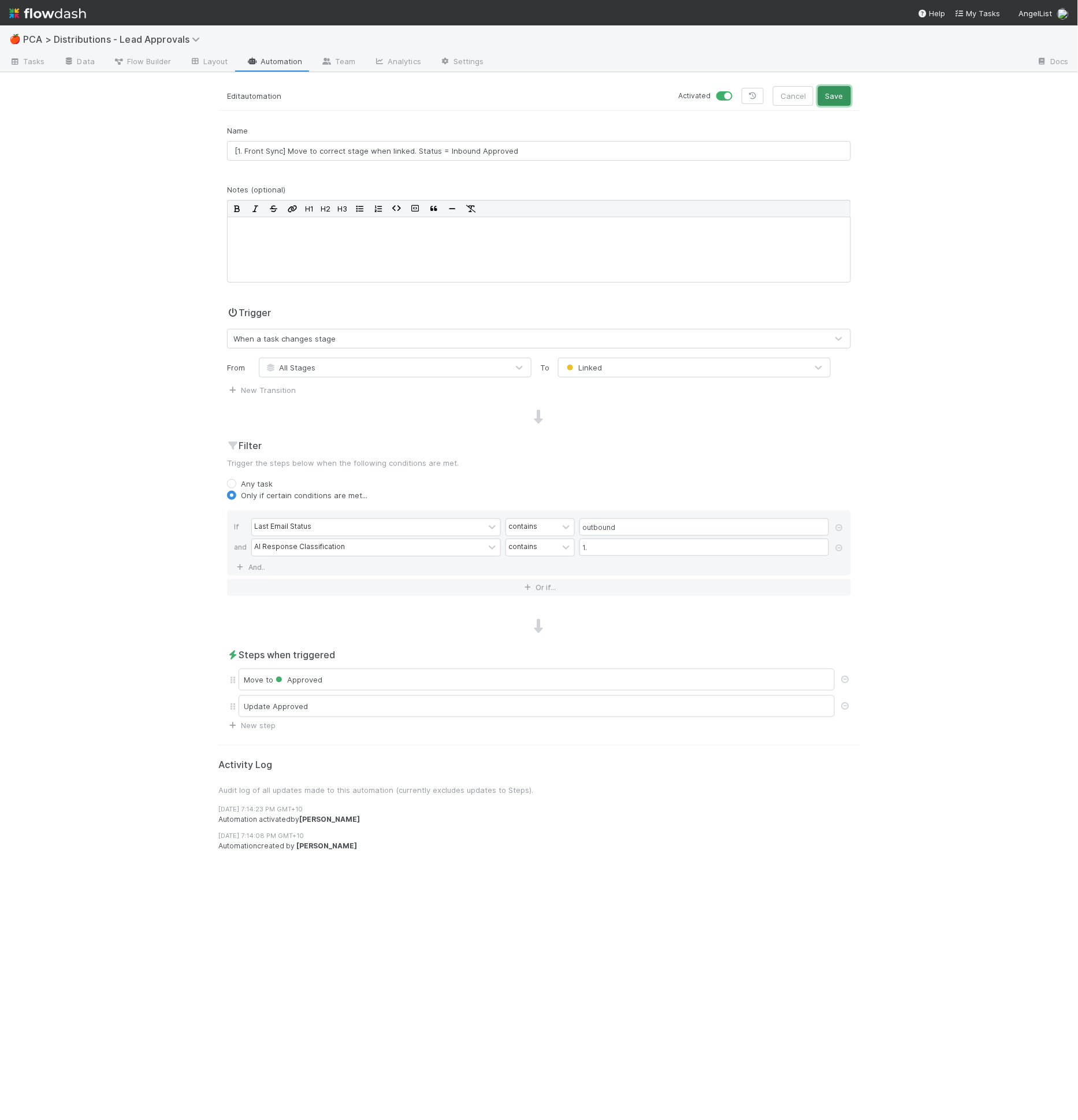
click at [837, 87] on button "Save" at bounding box center [834, 96] width 33 height 20
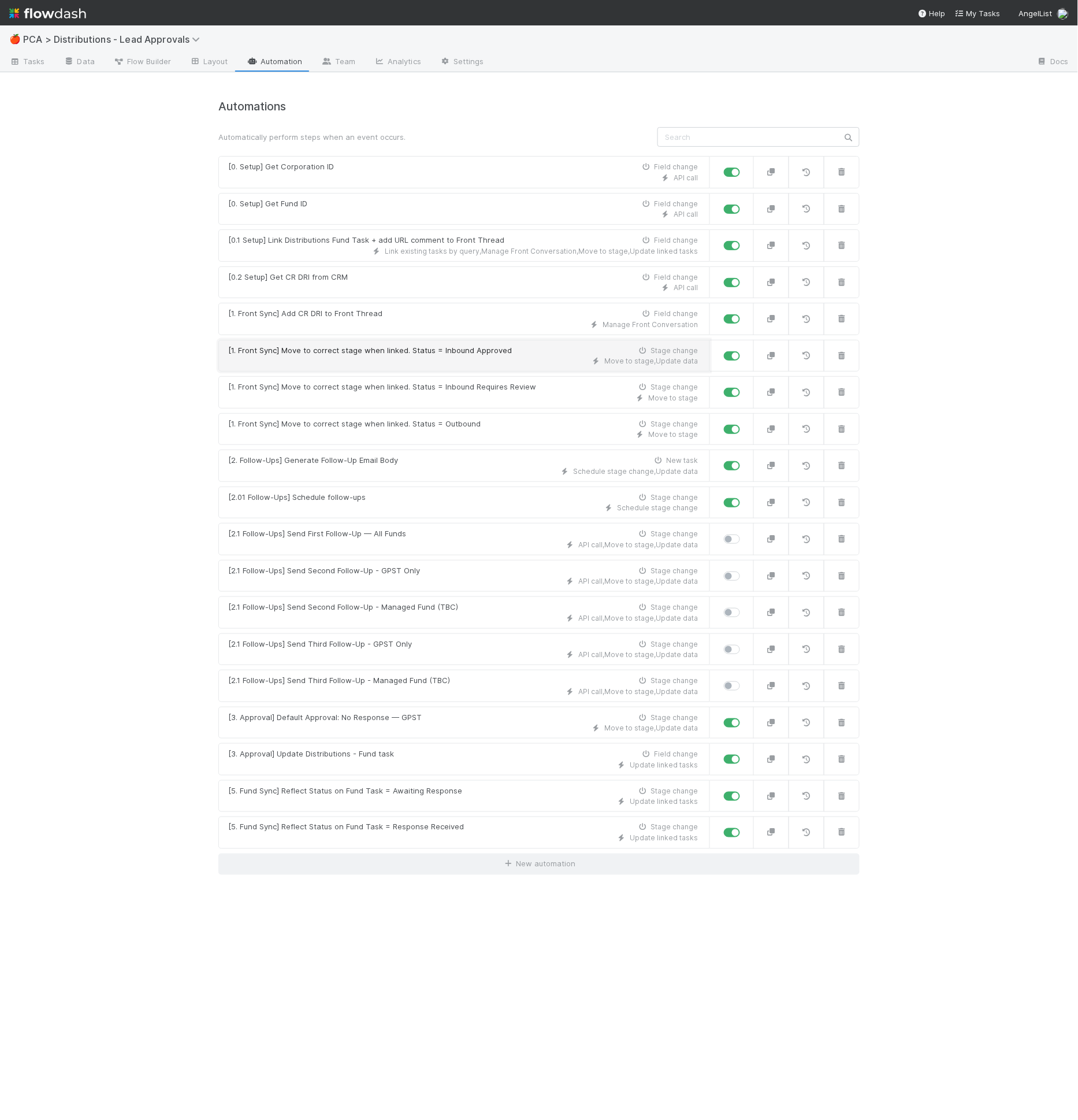
click at [423, 356] on div "Move to stage , Update data" at bounding box center [463, 361] width 470 height 10
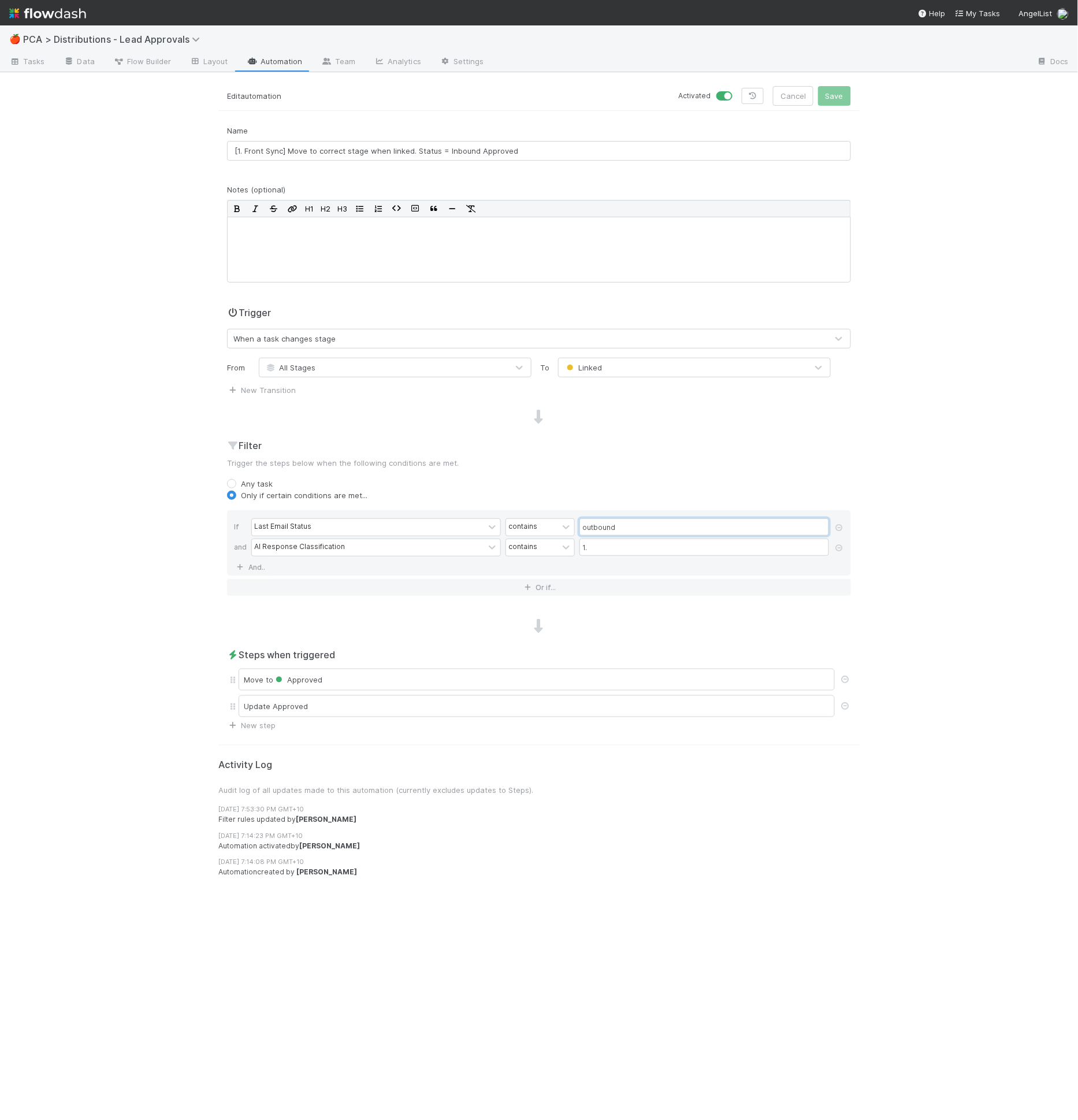
click at [585, 531] on input "outbound" at bounding box center [704, 527] width 250 height 17
click at [585, 531] on input "outbound" at bounding box center [704, 527] width 250 height 17
click at [586, 531] on input "outbound" at bounding box center [704, 527] width 250 height 17
click at [839, 527] on icon at bounding box center [839, 528] width 11 height 7
type input "1."
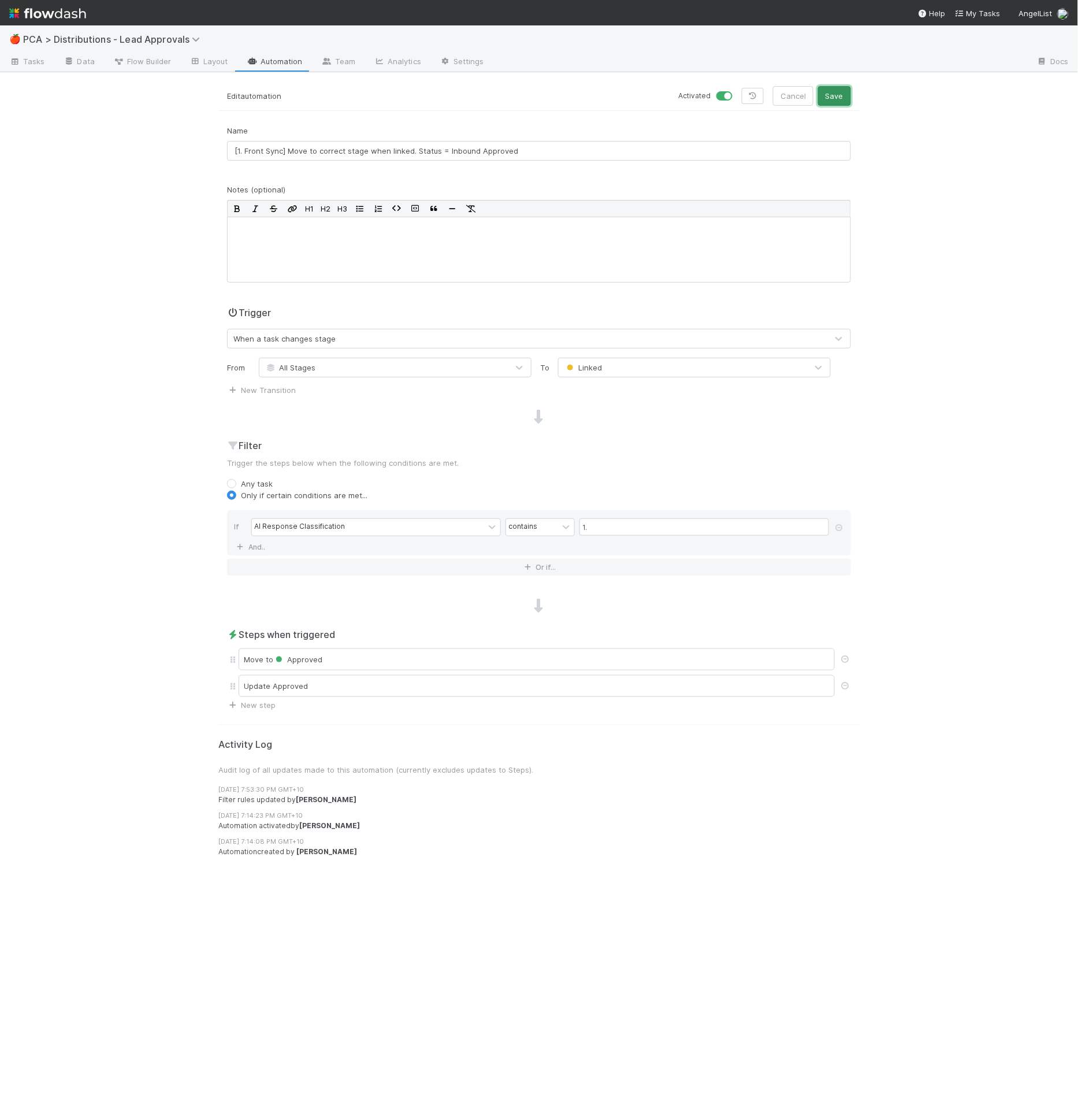
click at [829, 91] on button "Save" at bounding box center [834, 96] width 33 height 20
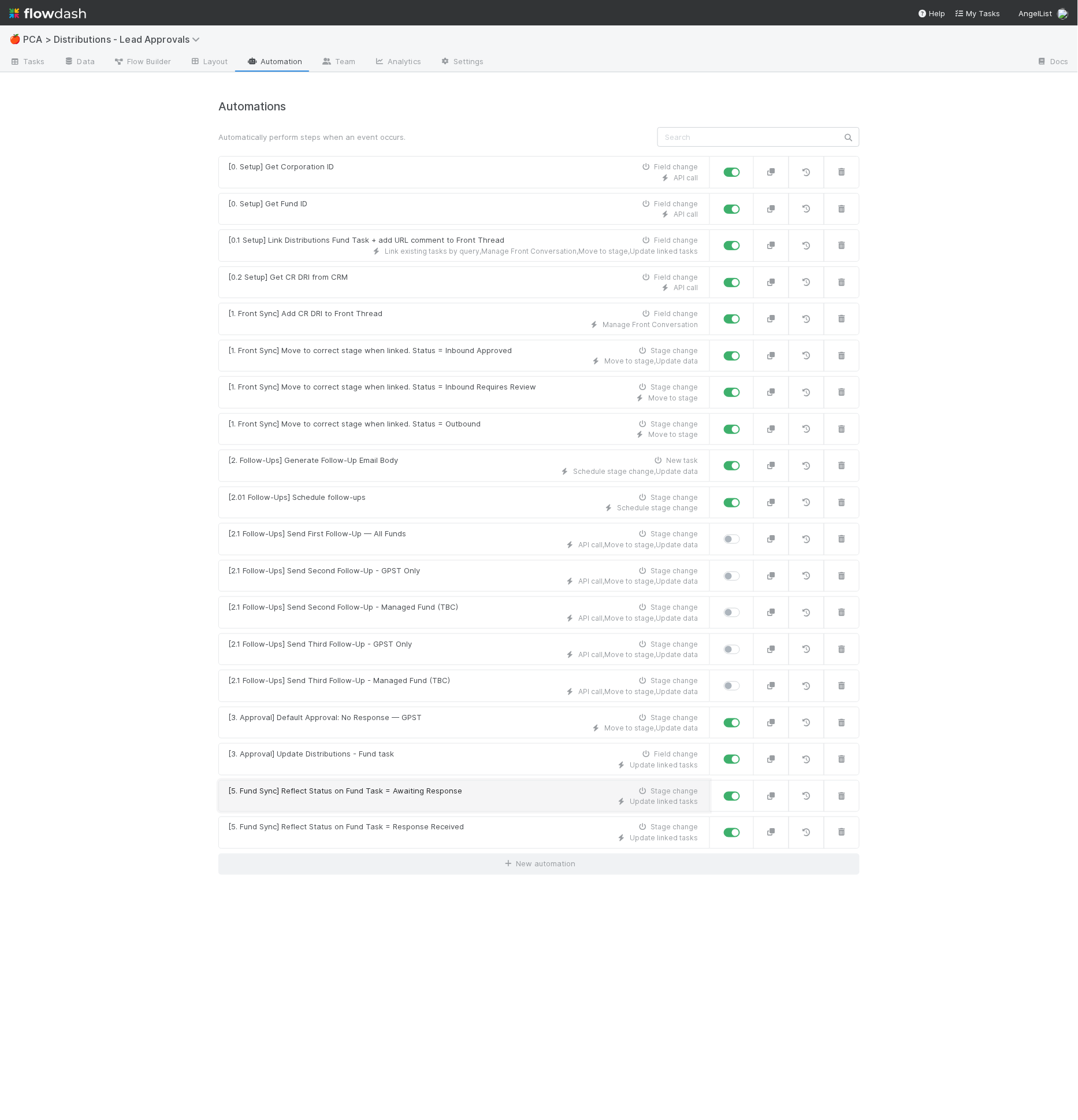
click at [358, 796] on div "Update linked tasks" at bounding box center [463, 801] width 470 height 10
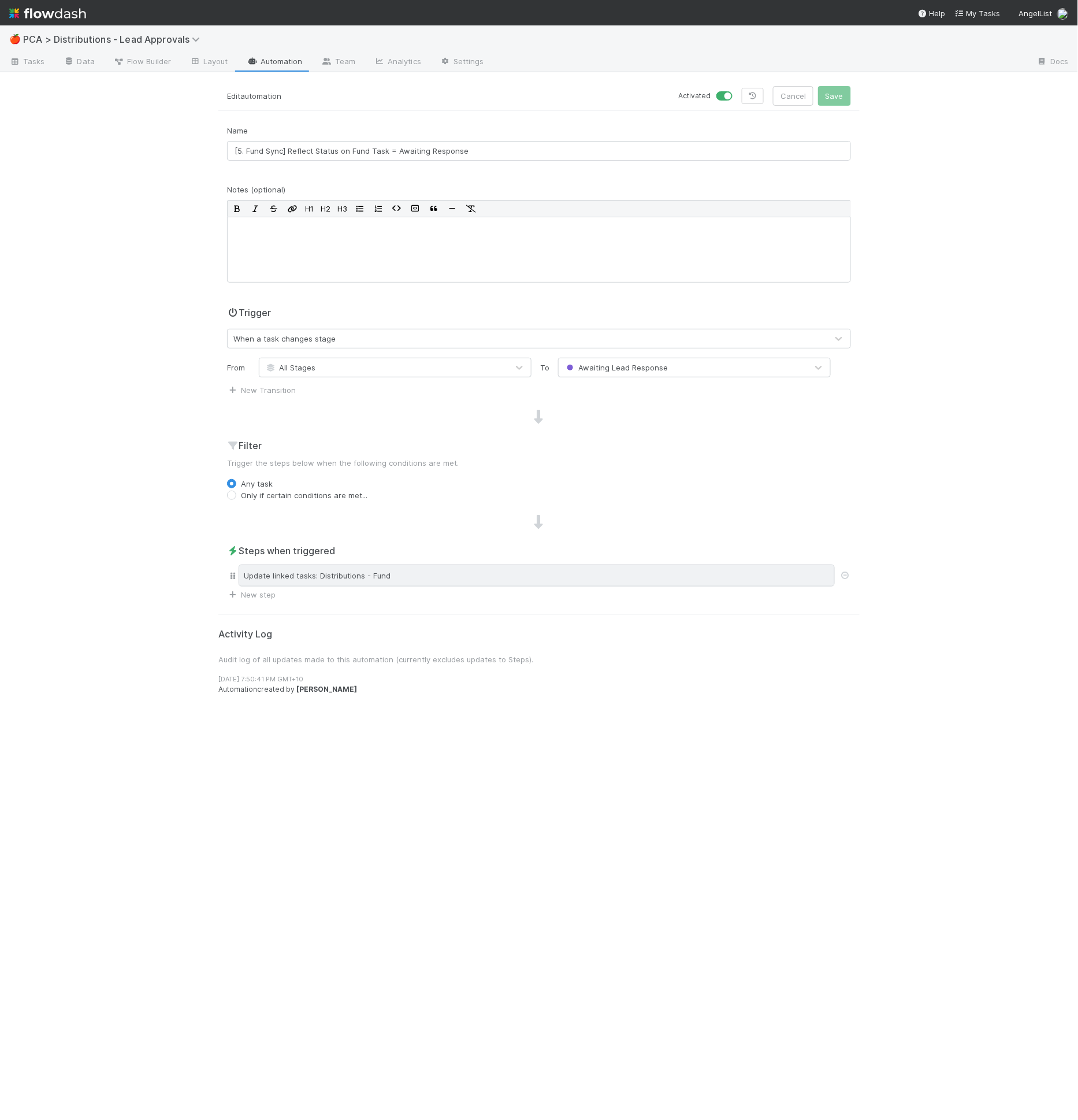
click at [397, 583] on div "Update linked tasks: Distributions - Fund" at bounding box center [537, 575] width 596 height 22
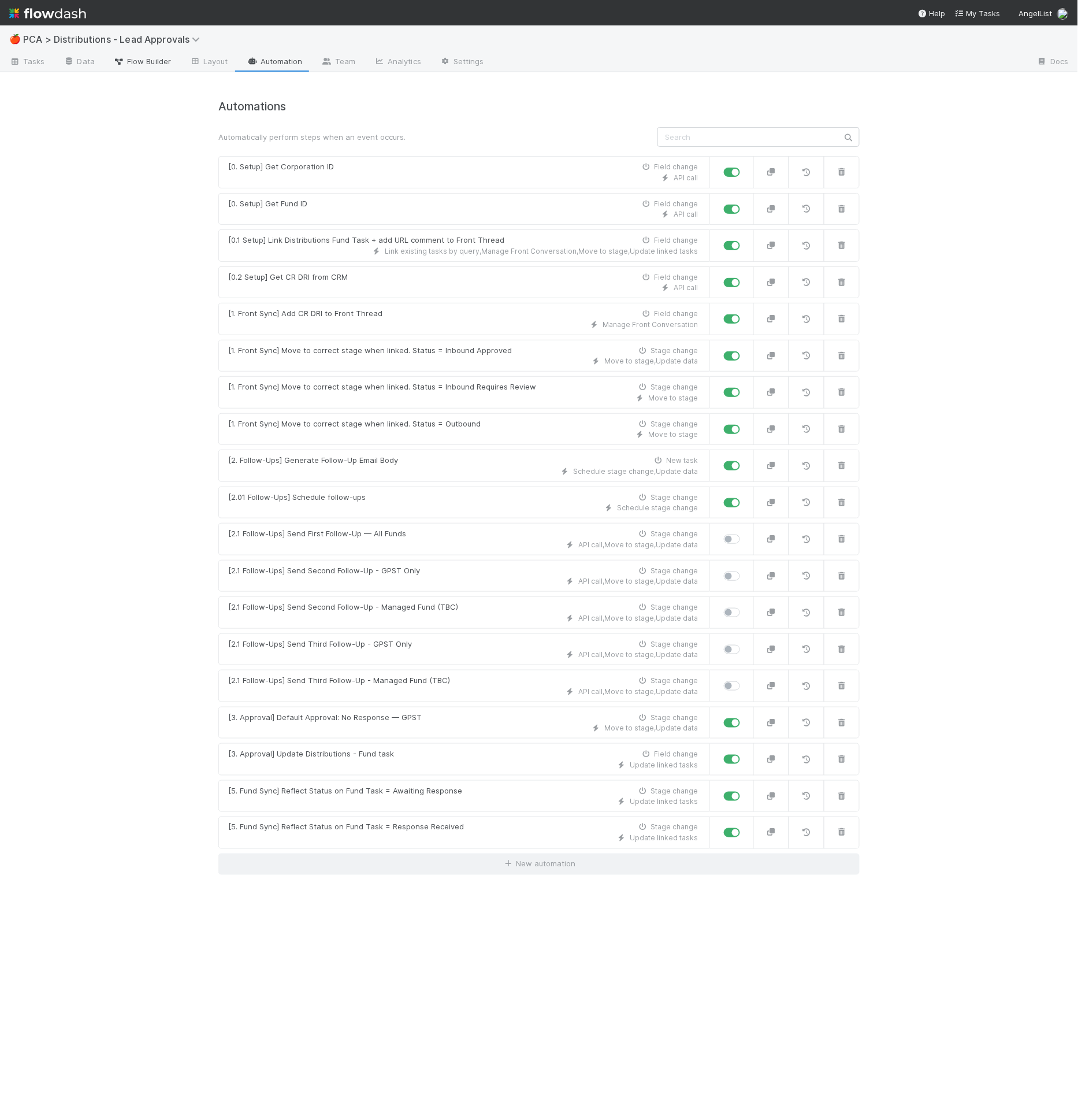
click at [164, 66] on span "Flow Builder" at bounding box center [142, 61] width 58 height 11
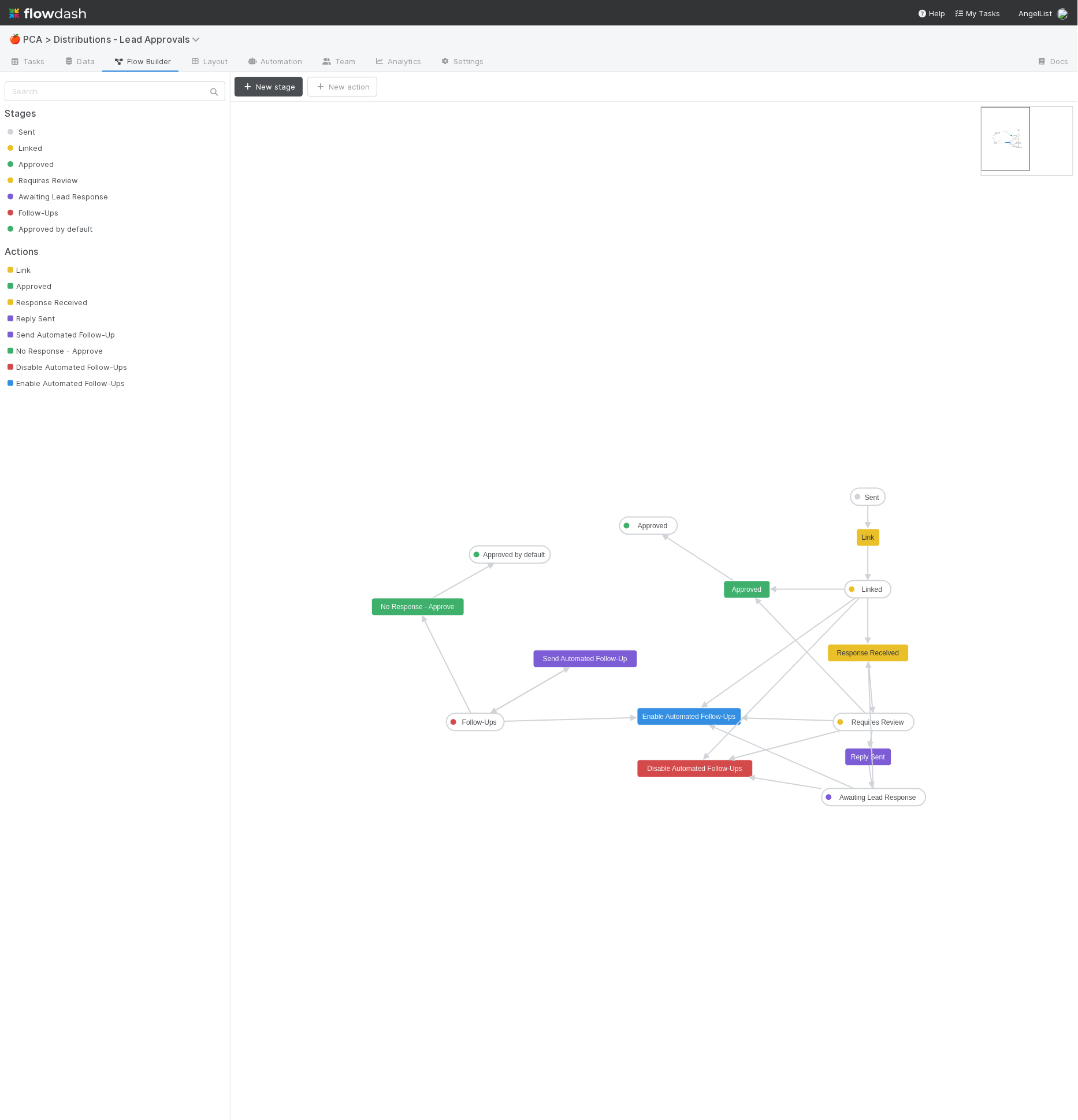
click at [840, 796] on text "Awaiting Lead Response" at bounding box center [878, 798] width 77 height 8
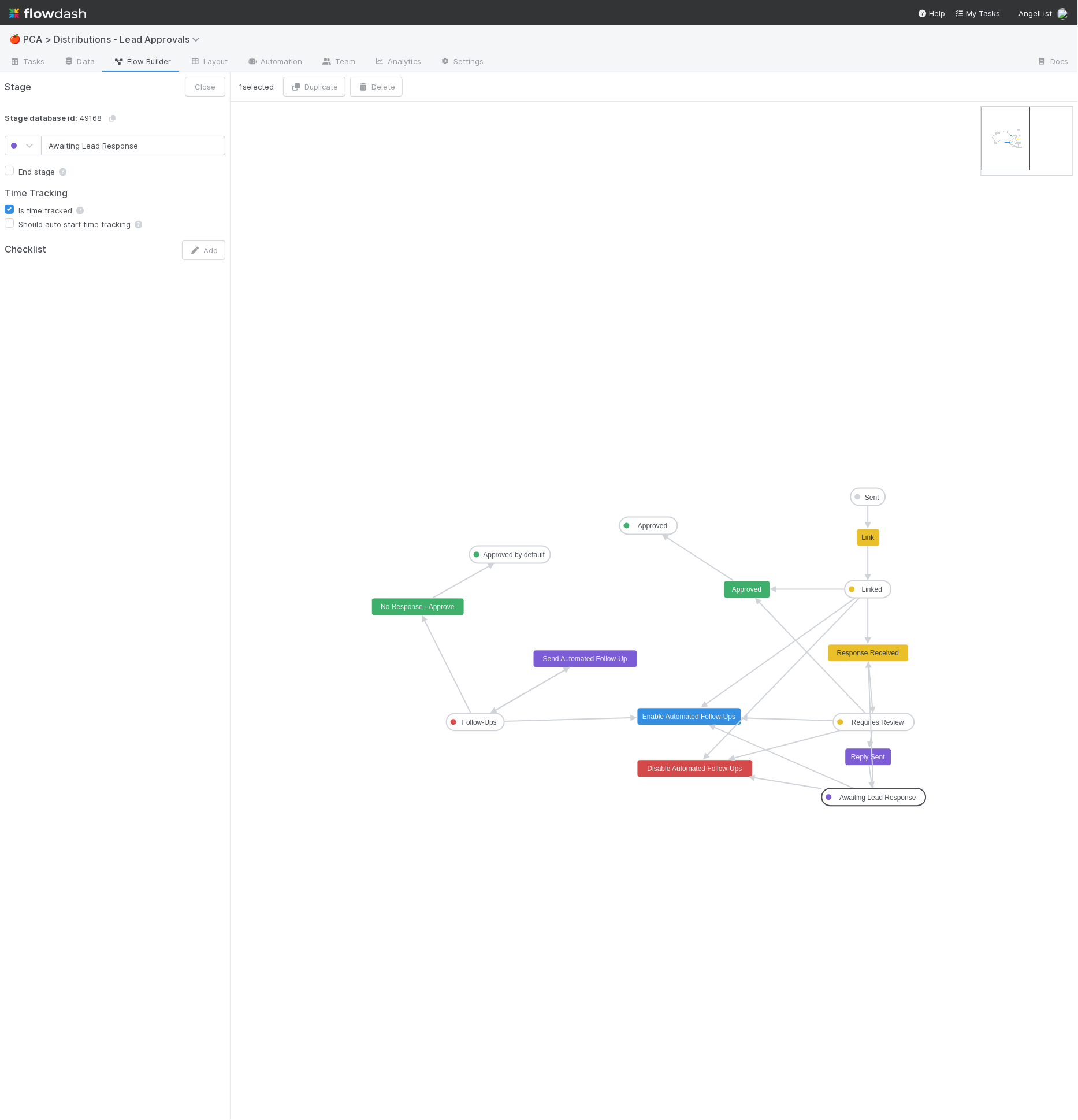
click at [85, 145] on input "Awaiting Lead Response" at bounding box center [133, 146] width 184 height 20
click at [85, 146] on input "Awaiting Lead Response" at bounding box center [133, 146] width 184 height 20
type input "Awaiting GP Response"
click at [188, 77] on button "Save" at bounding box center [206, 87] width 37 height 20
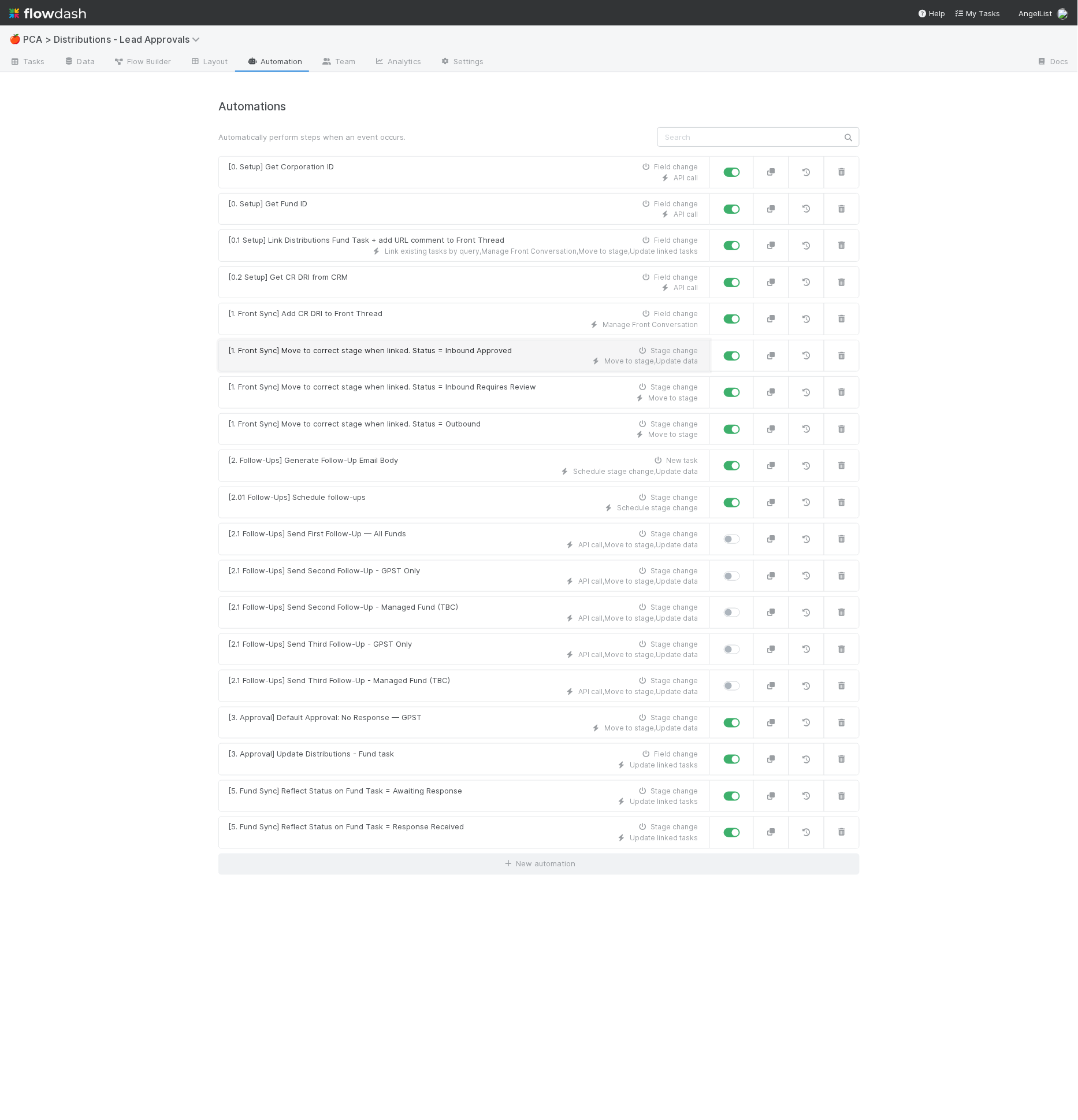
click at [414, 365] on link "[1. Front Sync] Move to correct stage when linked. Status = Inbound Approved St…" at bounding box center [464, 356] width 491 height 32
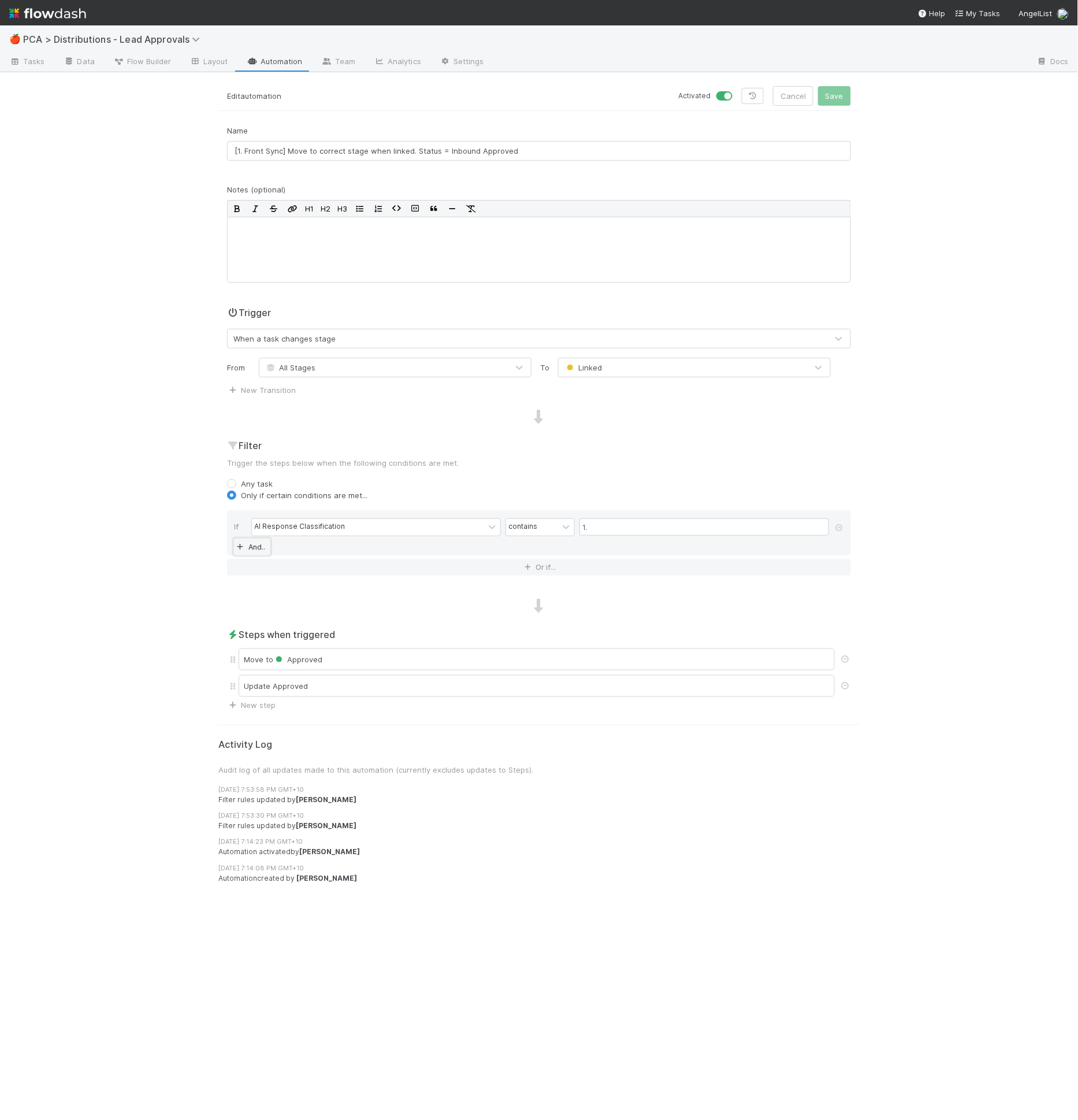
click at [258, 546] on link "And.." at bounding box center [252, 547] width 37 height 17
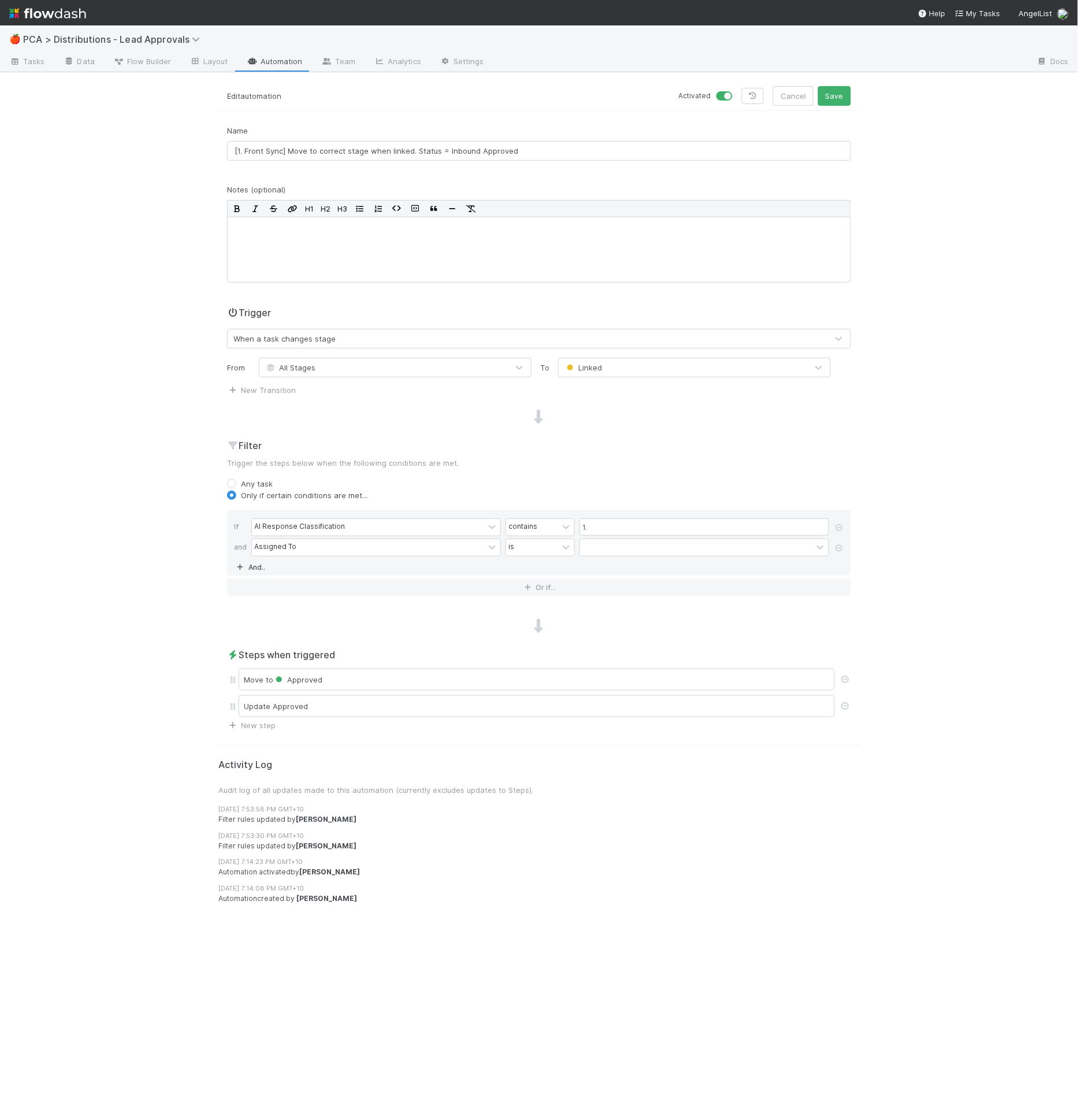
click at [277, 548] on div "Assigned To" at bounding box center [276, 547] width 42 height 10
type input "statu"
click at [437, 571] on div "Last Email Status" at bounding box center [376, 571] width 250 height 20
click at [553, 549] on div "contains" at bounding box center [532, 548] width 52 height 17
drag, startPoint x: 537, startPoint y: 635, endPoint x: 571, endPoint y: 593, distance: 54.0
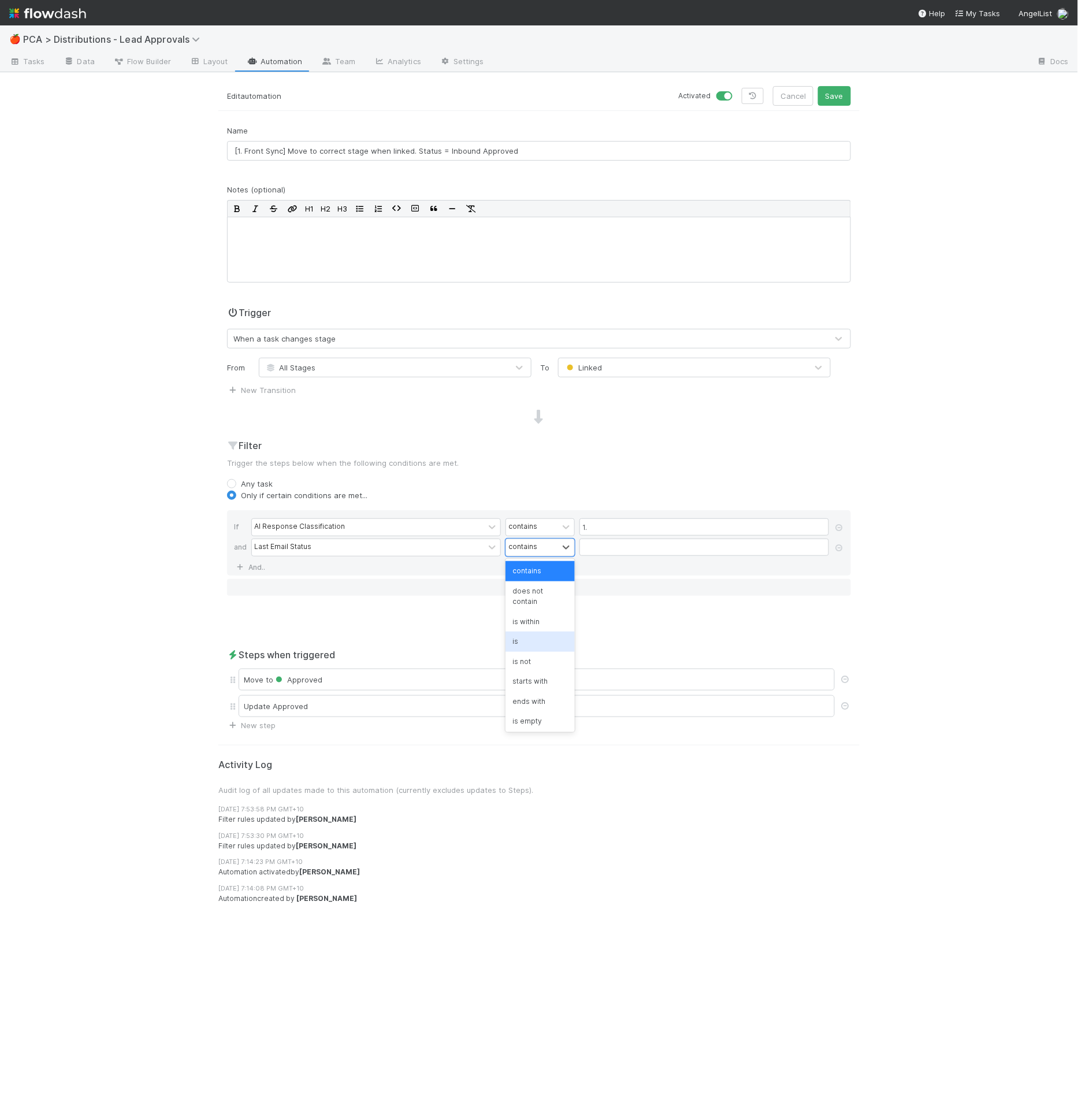
click at [537, 635] on div "is" at bounding box center [540, 642] width 69 height 20
click at [614, 532] on input "1." at bounding box center [704, 527] width 250 height 17
click at [609, 556] on div "Last Email Status is" at bounding box center [543, 549] width 582 height 20
click at [610, 552] on input "text" at bounding box center [704, 547] width 250 height 17
type input "inbound"
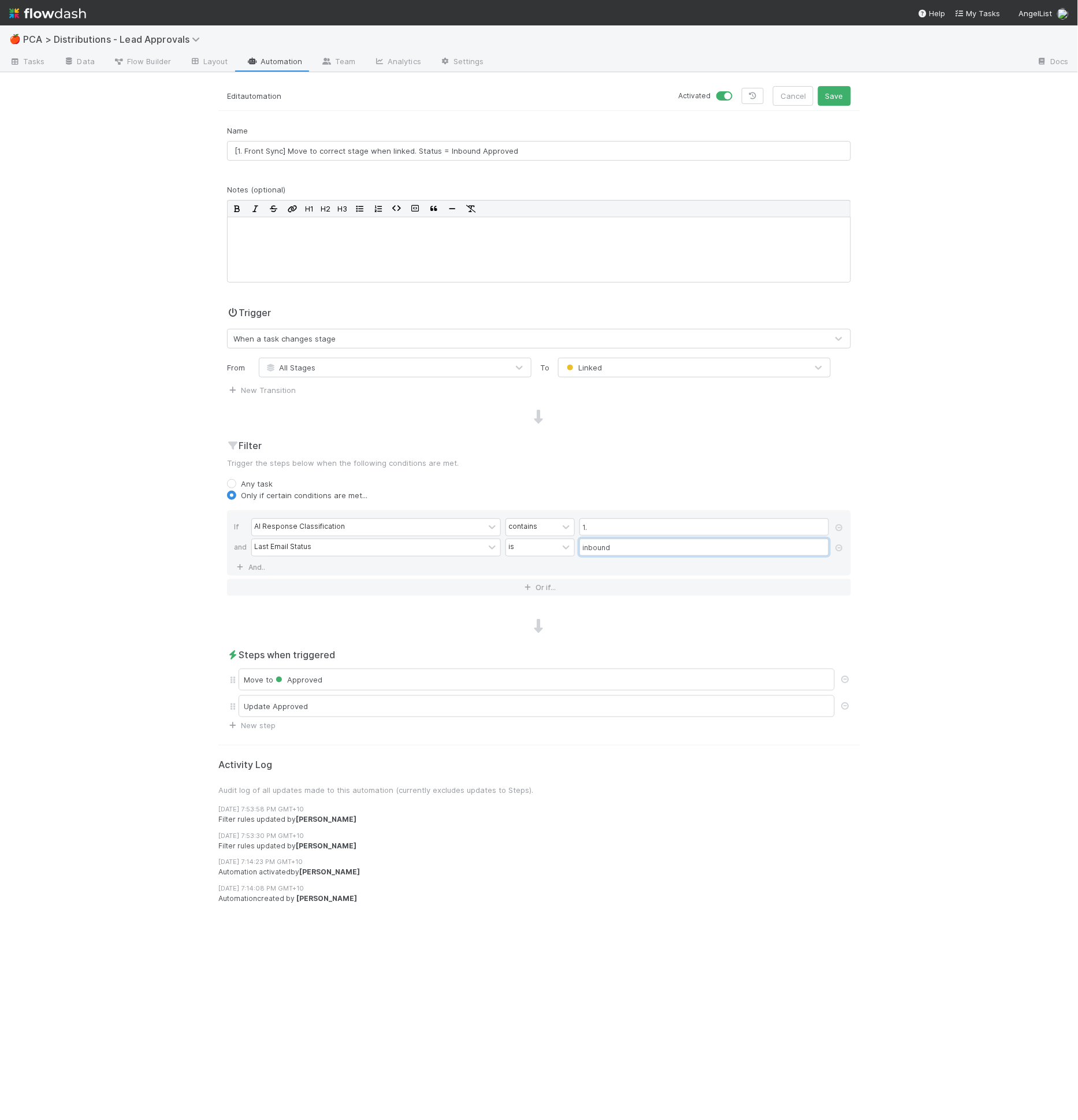
click at [818, 86] on button "Save" at bounding box center [834, 96] width 33 height 20
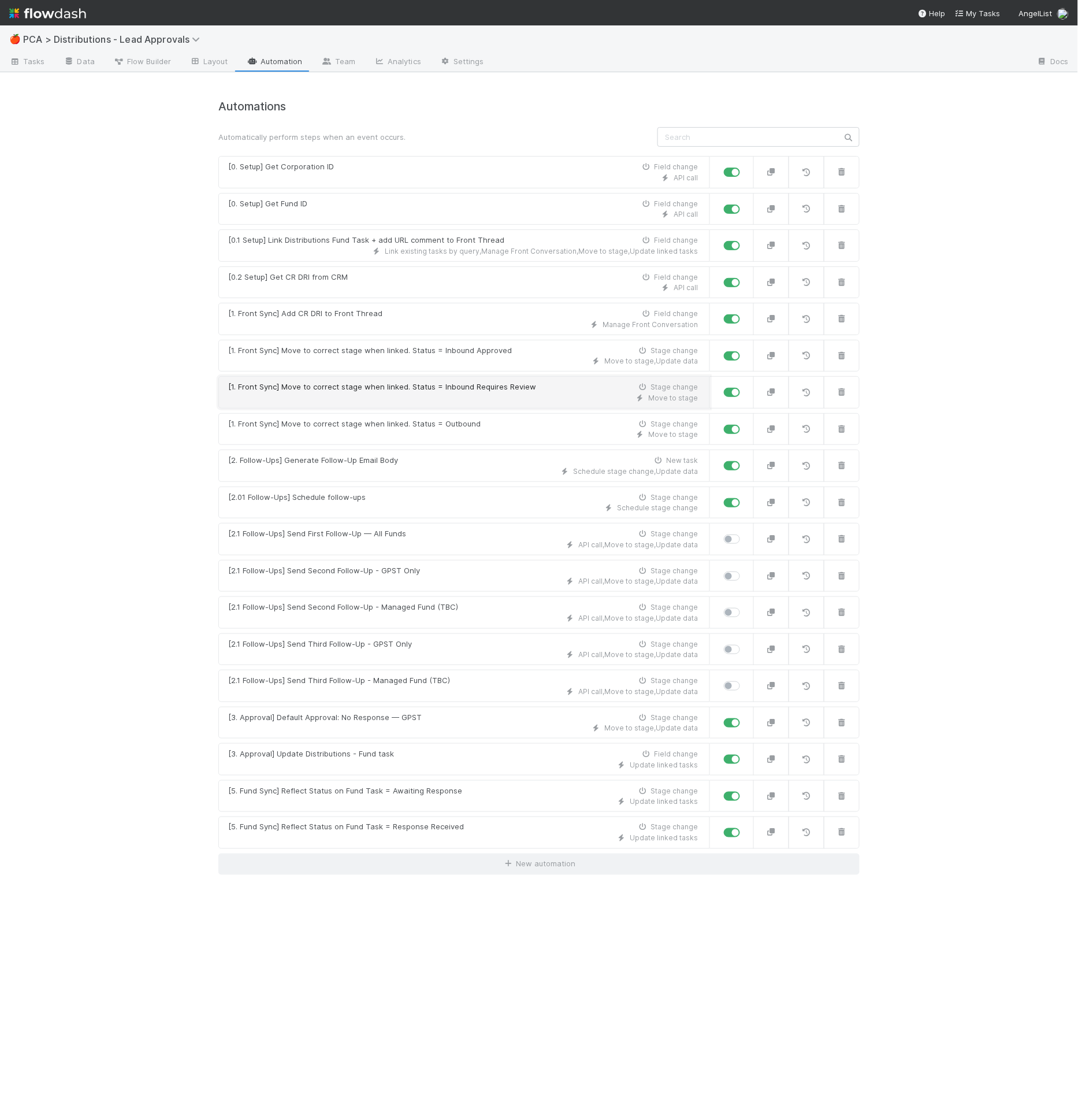
click at [475, 387] on div "[1. Front Sync] Move to correct stage when linked. Status = Inbound Requires Re…" at bounding box center [382, 387] width 308 height 11
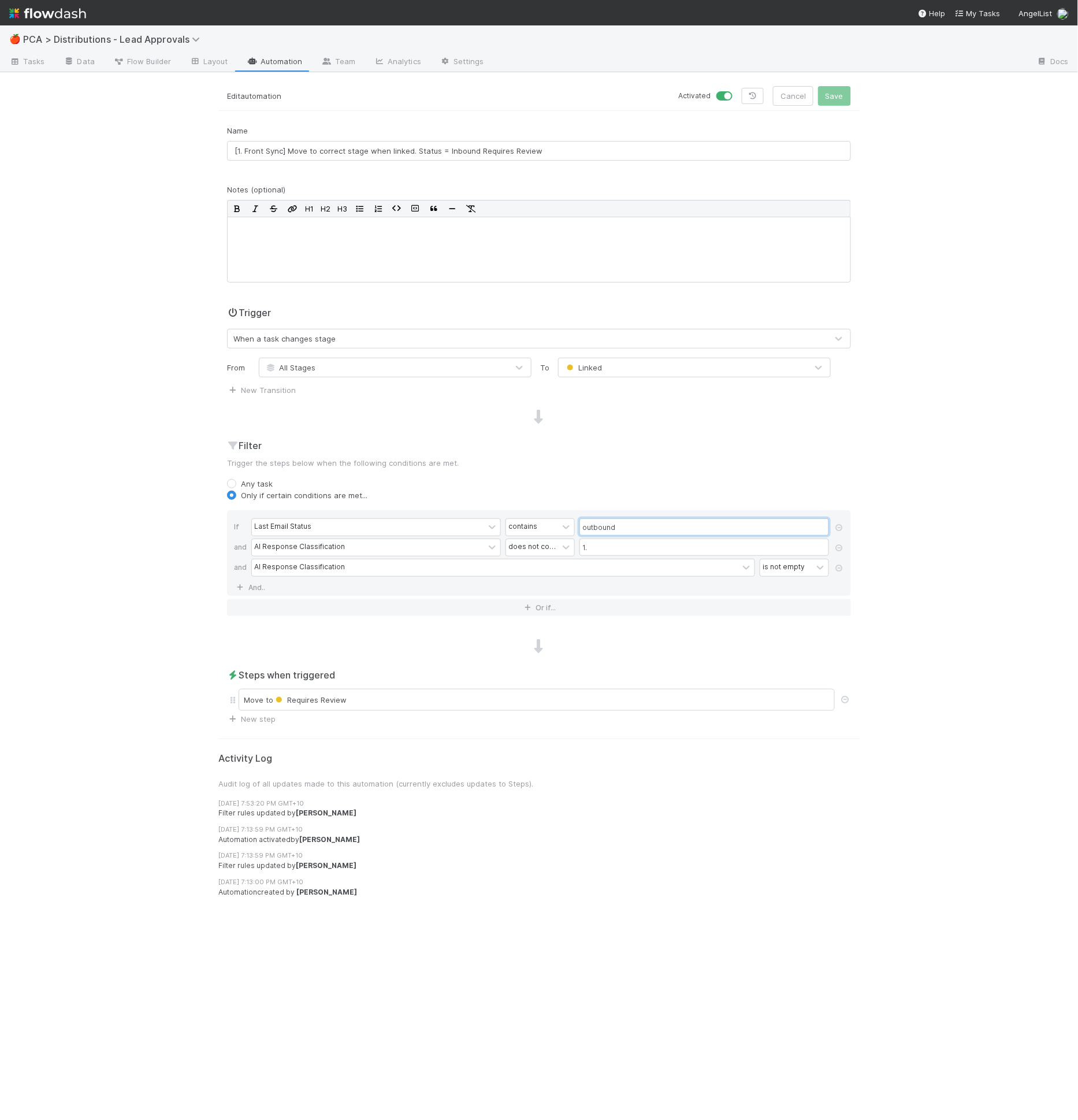
click at [606, 524] on input "outbound" at bounding box center [704, 527] width 250 height 17
type input "inbound"
click at [827, 92] on button "Save" at bounding box center [834, 96] width 33 height 20
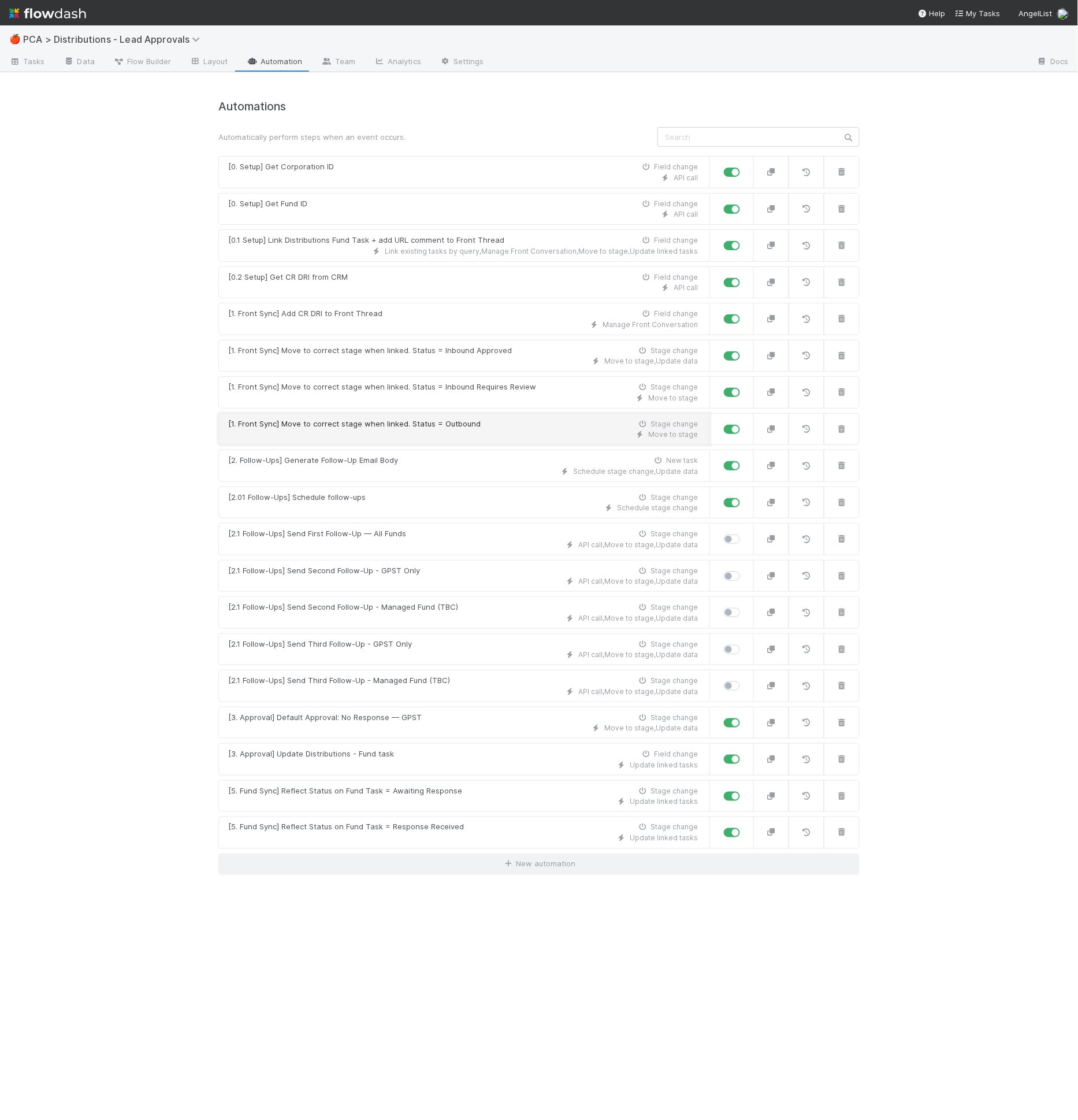
click at [461, 419] on div "[1. Front Sync] Move to correct stage when linked. Status = Outbound" at bounding box center [354, 424] width 253 height 11
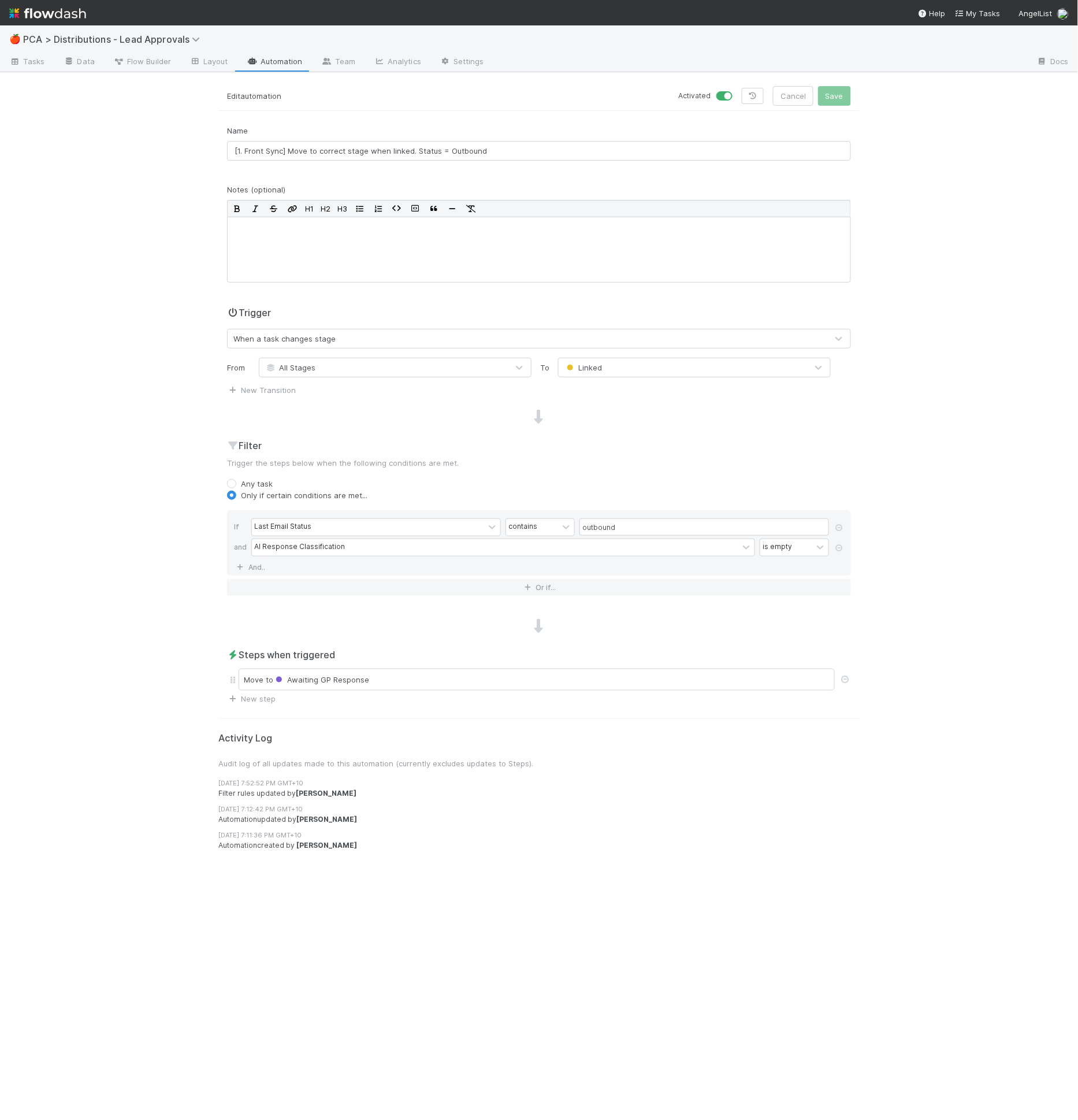
click at [478, 602] on div "Name [1. Front Sync] Move to correct stage when linked. Status = Outbound Notes…" at bounding box center [539, 414] width 641 height 580
click at [518, 474] on div "Filter Trigger the steps below when the following conditions are met. Any task …" at bounding box center [539, 522] width 641 height 167
click at [266, 56] on link "Automation" at bounding box center [275, 62] width 75 height 19
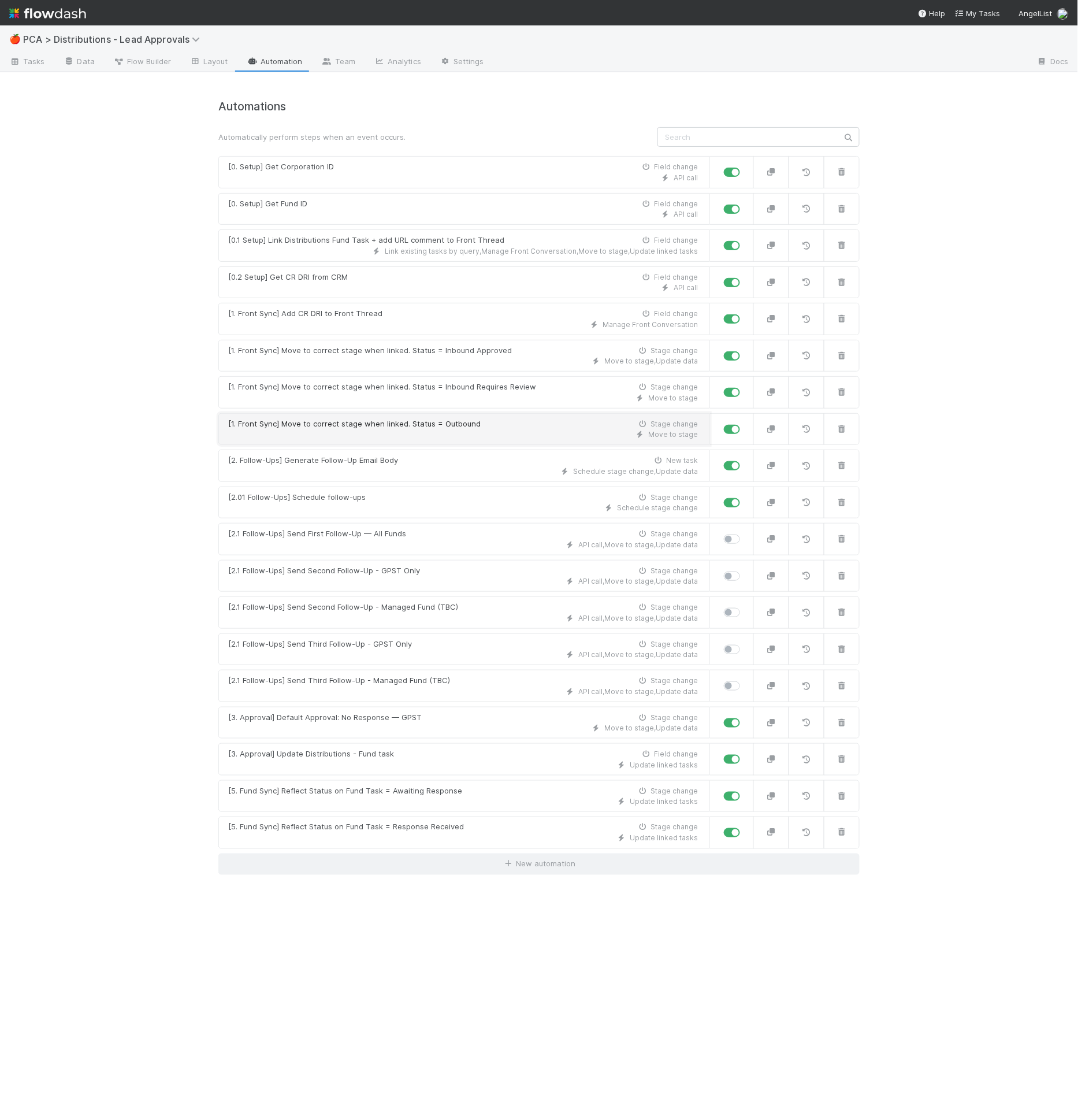
click at [521, 430] on div "Move to stage" at bounding box center [463, 435] width 470 height 10
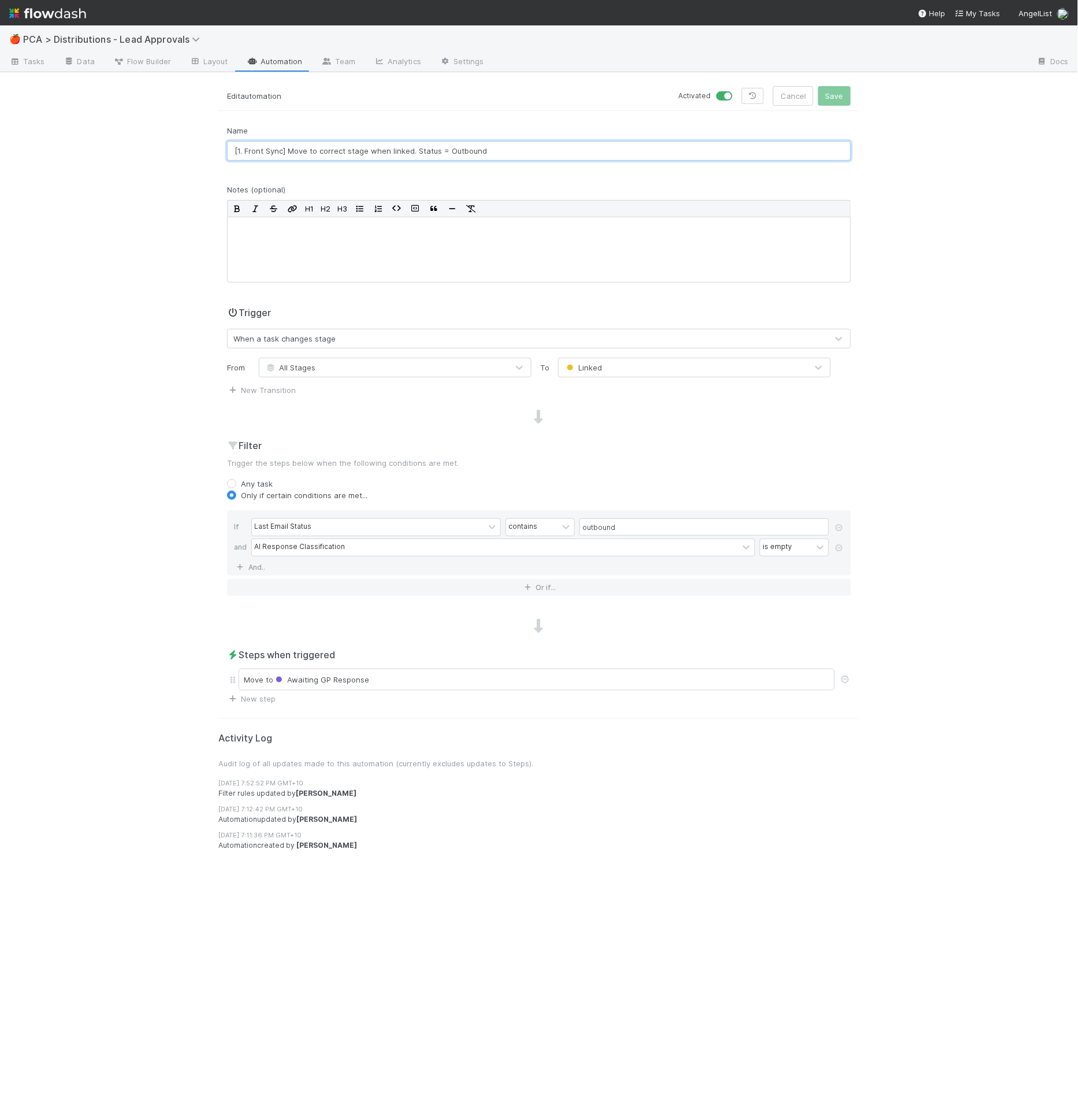
drag, startPoint x: 495, startPoint y: 152, endPoint x: 505, endPoint y: 169, distance: 19.7
click at [496, 152] on input "[1. Front Sync] Move to correct stage when linked. Status = Outbound" at bounding box center [538, 150] width 624 height 20
type input "[1. Front Sync] Move to correct stage when linked. Status = Outbound Awaiting R…"
click at [836, 90] on button "Save" at bounding box center [834, 96] width 33 height 20
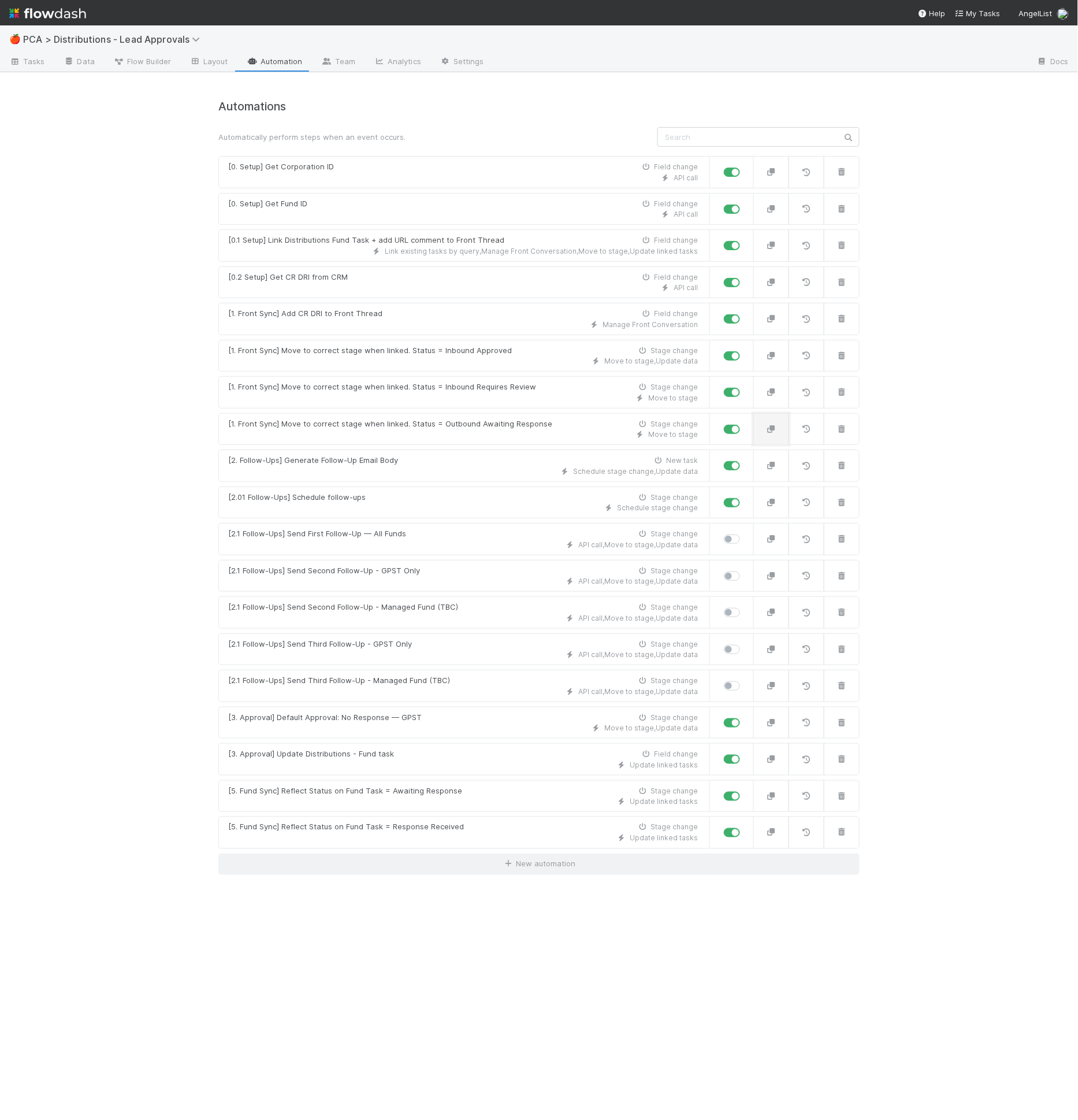
click at [768, 425] on icon "button" at bounding box center [771, 429] width 11 height 7
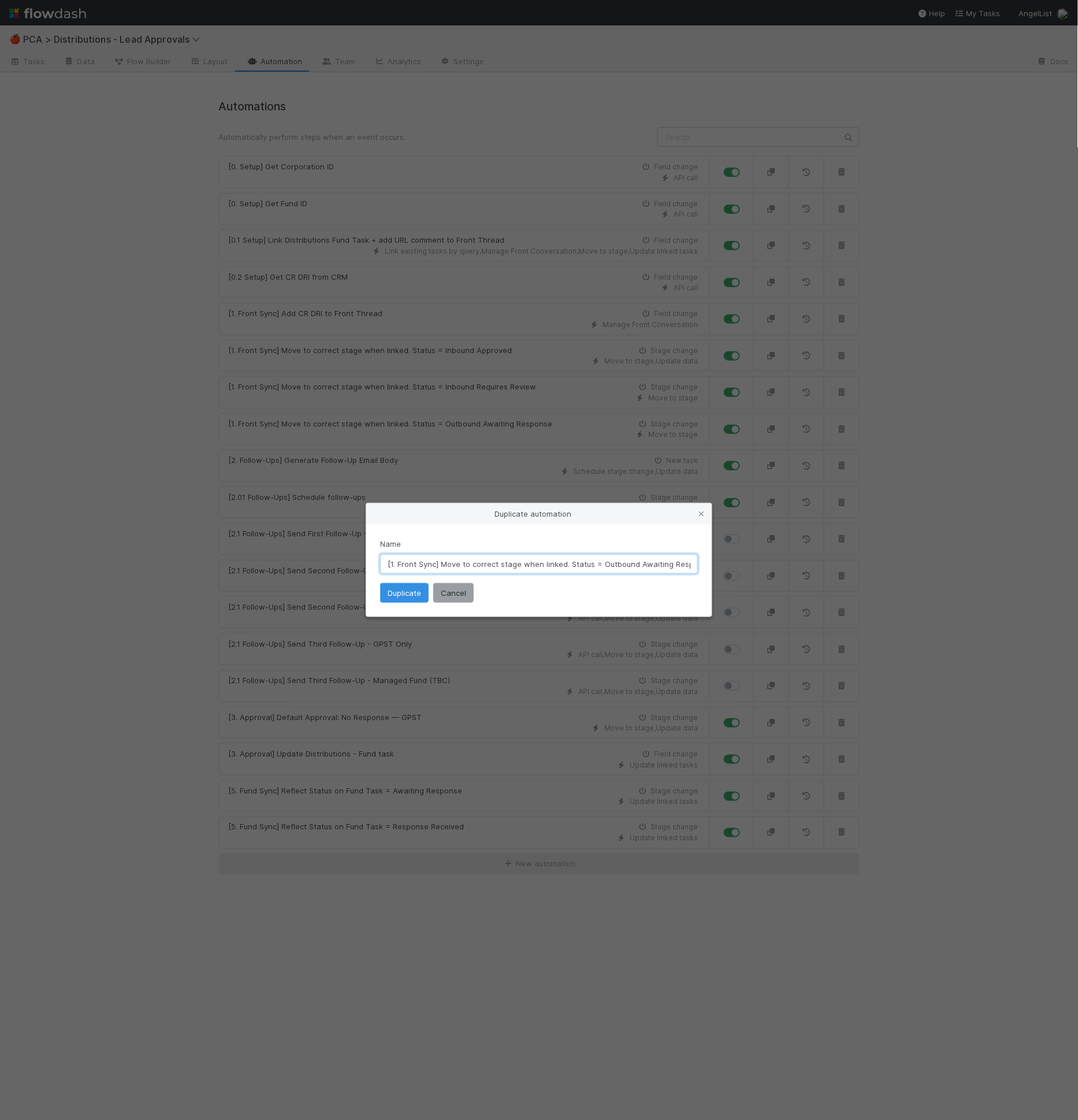
scroll to position [0, 37]
drag, startPoint x: 639, startPoint y: 564, endPoint x: 742, endPoint y: 569, distance: 103.1
click at [742, 569] on div "Duplicate automation Name [1. Front Sync] Move to correct stage when linked. St…" at bounding box center [539, 560] width 1078 height 1120
type input "[1. Front Sync] Move to correct stage when linked. Status = Outbound Requires R…"
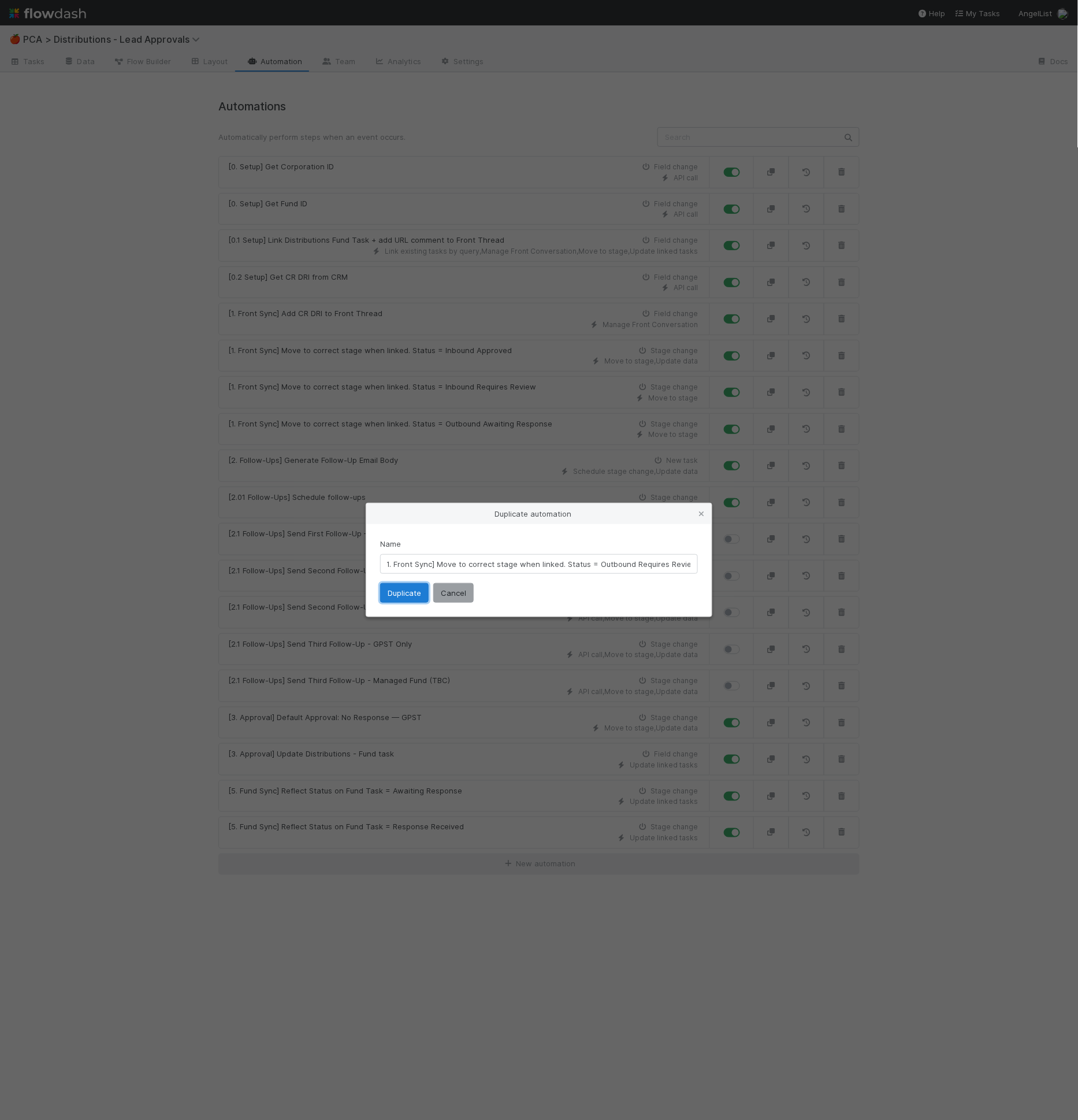
click at [390, 595] on button "Duplicate" at bounding box center [404, 593] width 49 height 20
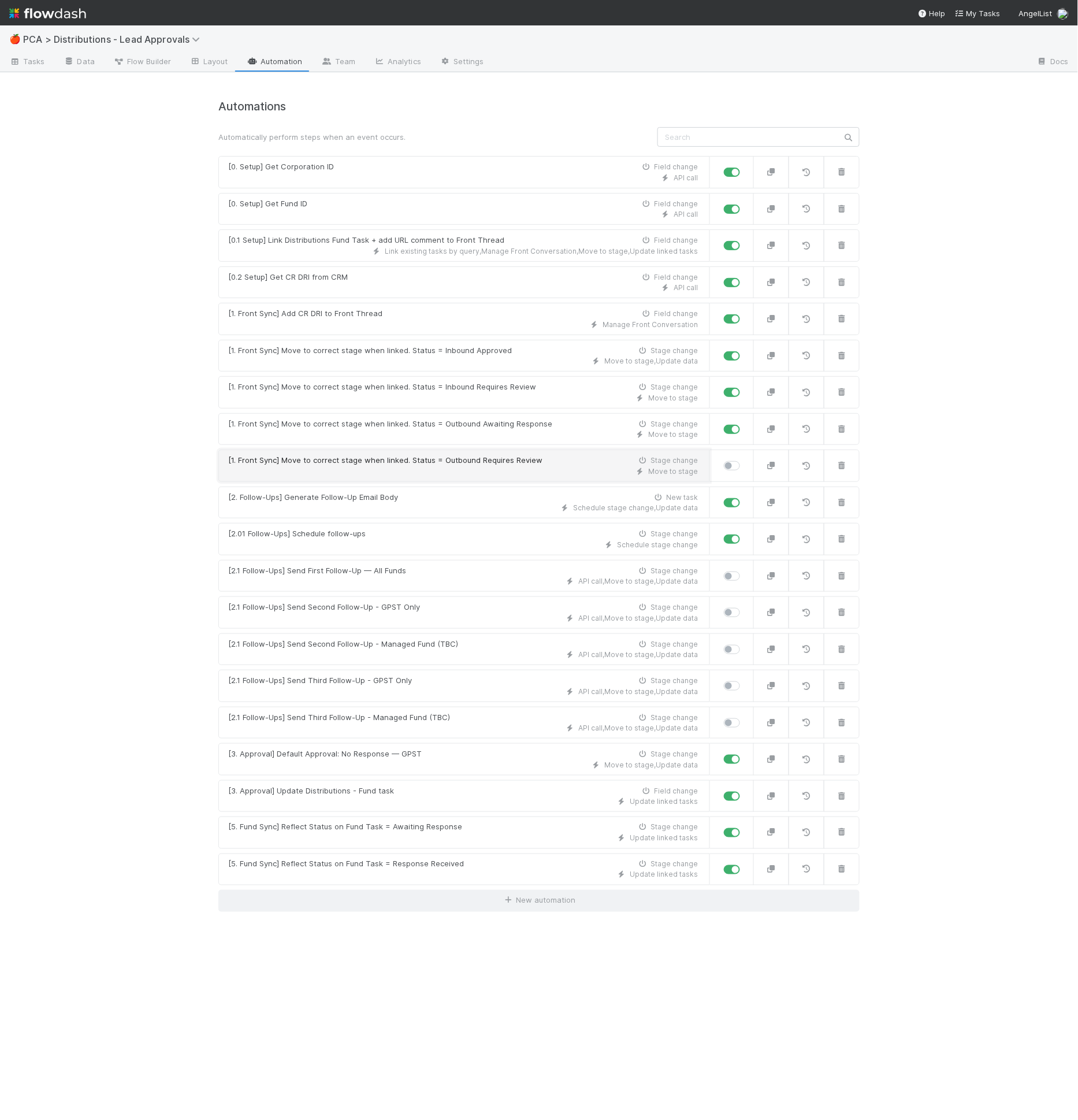
click at [460, 455] on div "[1. Front Sync] Move to correct stage when linked. Status = Outbound Requires R…" at bounding box center [385, 460] width 314 height 11
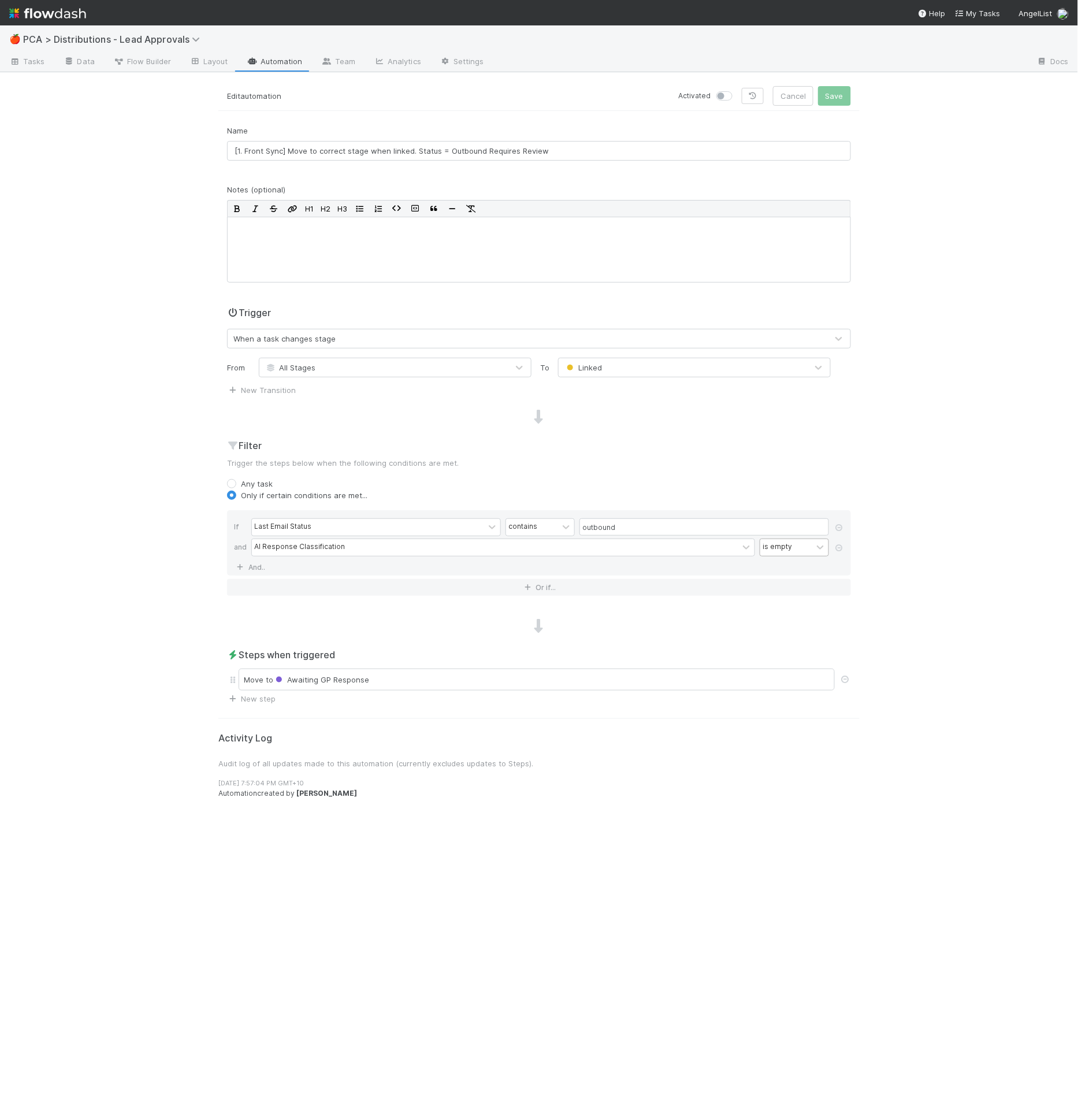
click at [786, 549] on div "is empty" at bounding box center [777, 547] width 29 height 10
click at [804, 717] on div "is not empty" at bounding box center [794, 720] width 69 height 20
click at [701, 476] on div "Filter Trigger the steps below when the following conditions are met. Any task …" at bounding box center [539, 522] width 641 height 167
click at [248, 564] on link "And.." at bounding box center [252, 568] width 37 height 17
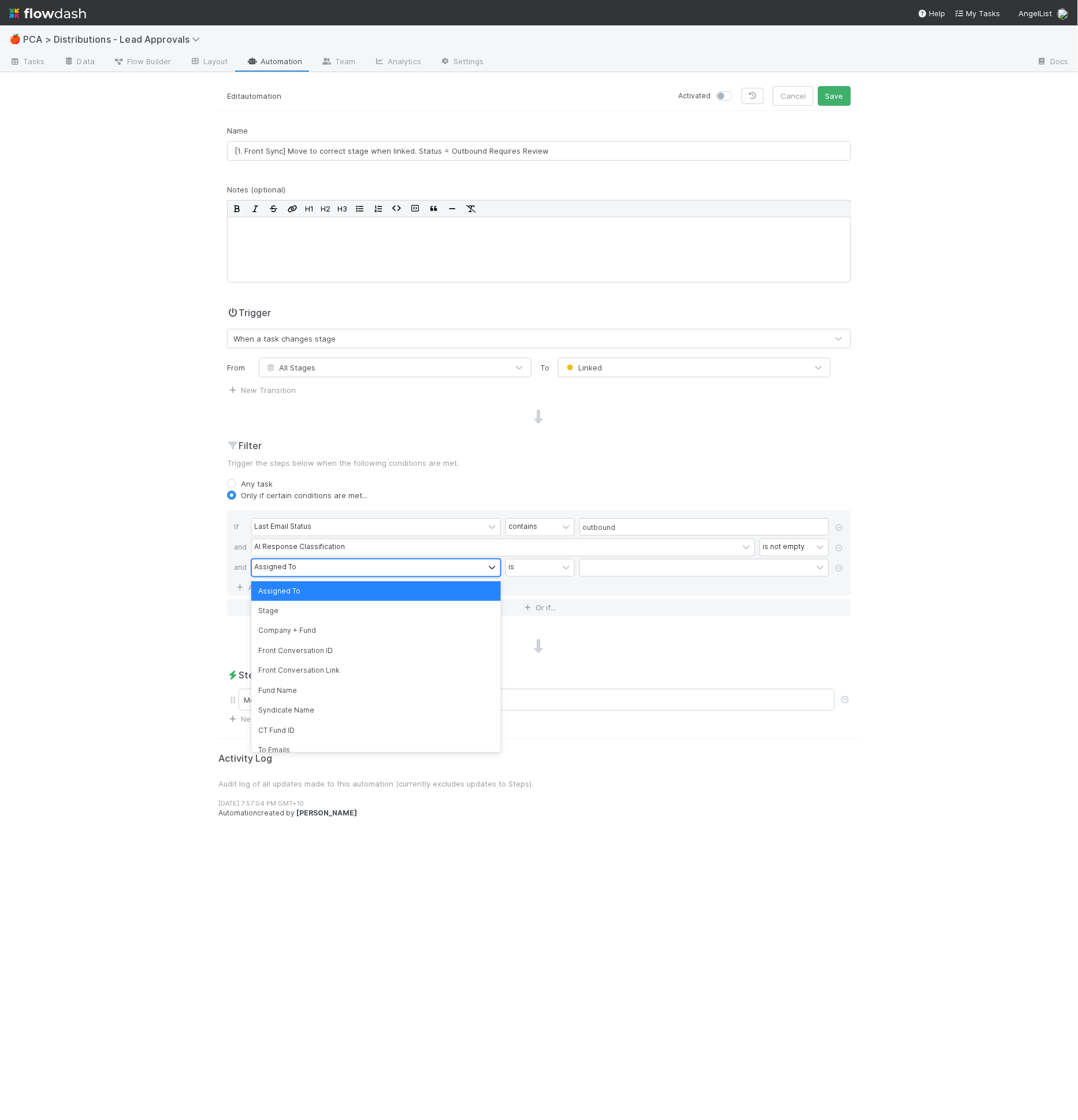
click at [313, 565] on div "Assigned To" at bounding box center [368, 568] width 232 height 17
type input "ai re"
click at [531, 556] on div "AI Response Classification is not empty" at bounding box center [543, 549] width 582 height 20
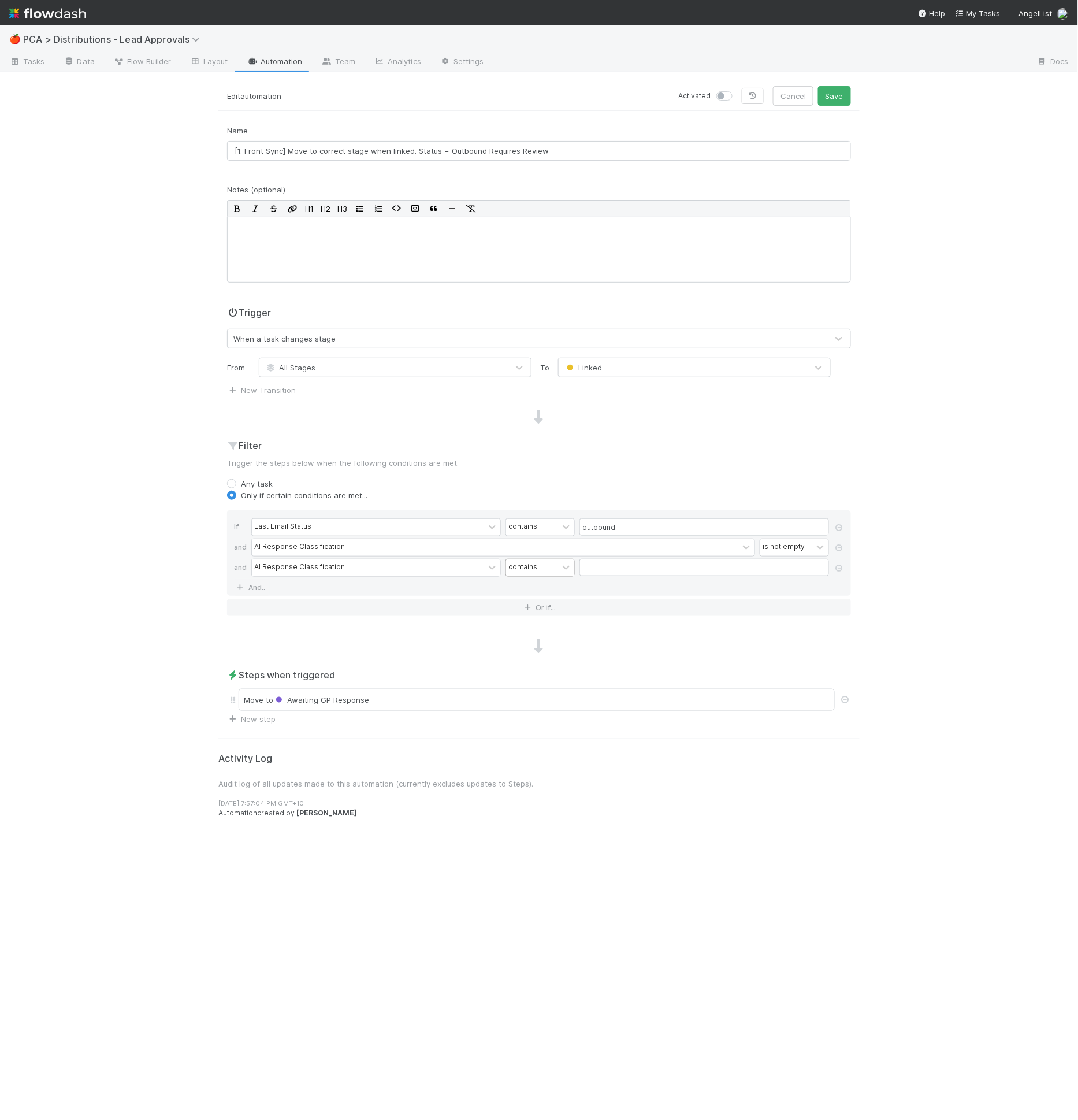
click at [531, 560] on div "contains" at bounding box center [532, 568] width 52 height 17
click at [535, 610] on div "does not contain" at bounding box center [540, 616] width 69 height 31
click at [609, 565] on input "text" at bounding box center [704, 568] width 250 height 17
type input "1."
click at [737, 90] on label at bounding box center [737, 90] width 0 height 0
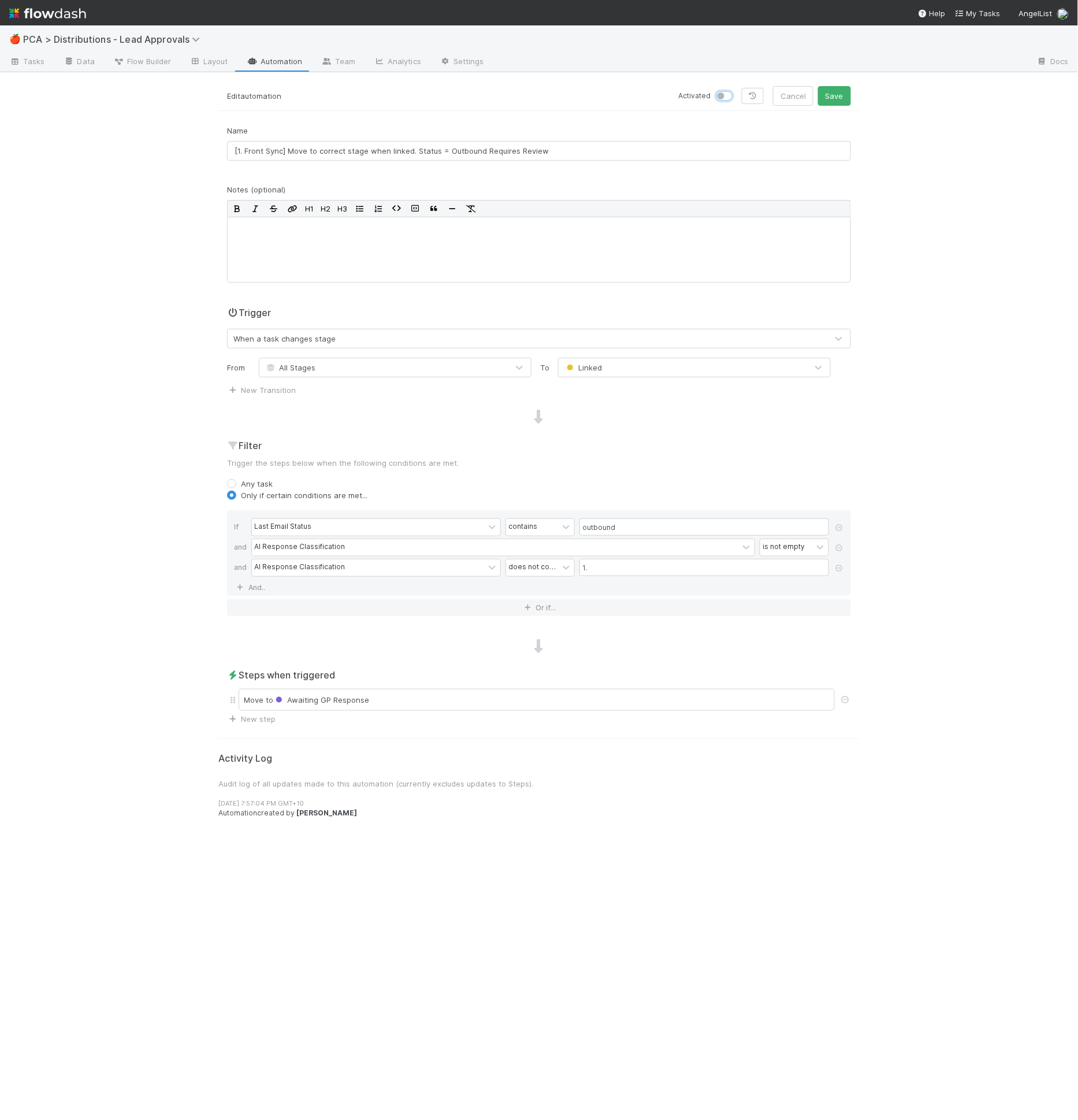
click at [725, 97] on input "checkbox" at bounding box center [721, 95] width 9 height 10
checkbox input "true"
click at [836, 93] on button "Save" at bounding box center [834, 96] width 33 height 20
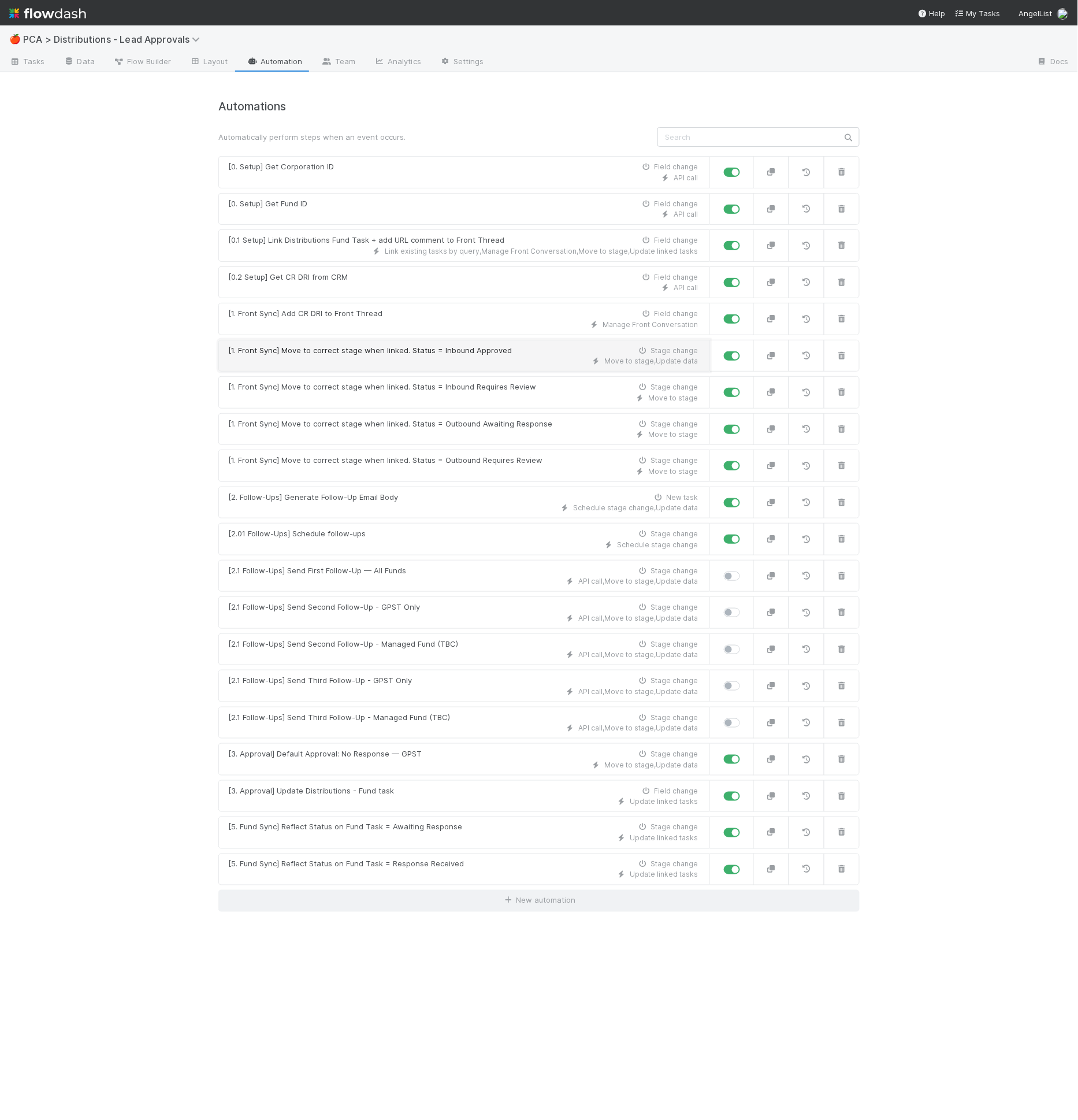
click at [410, 358] on div "Move to stage , Update data" at bounding box center [463, 361] width 470 height 10
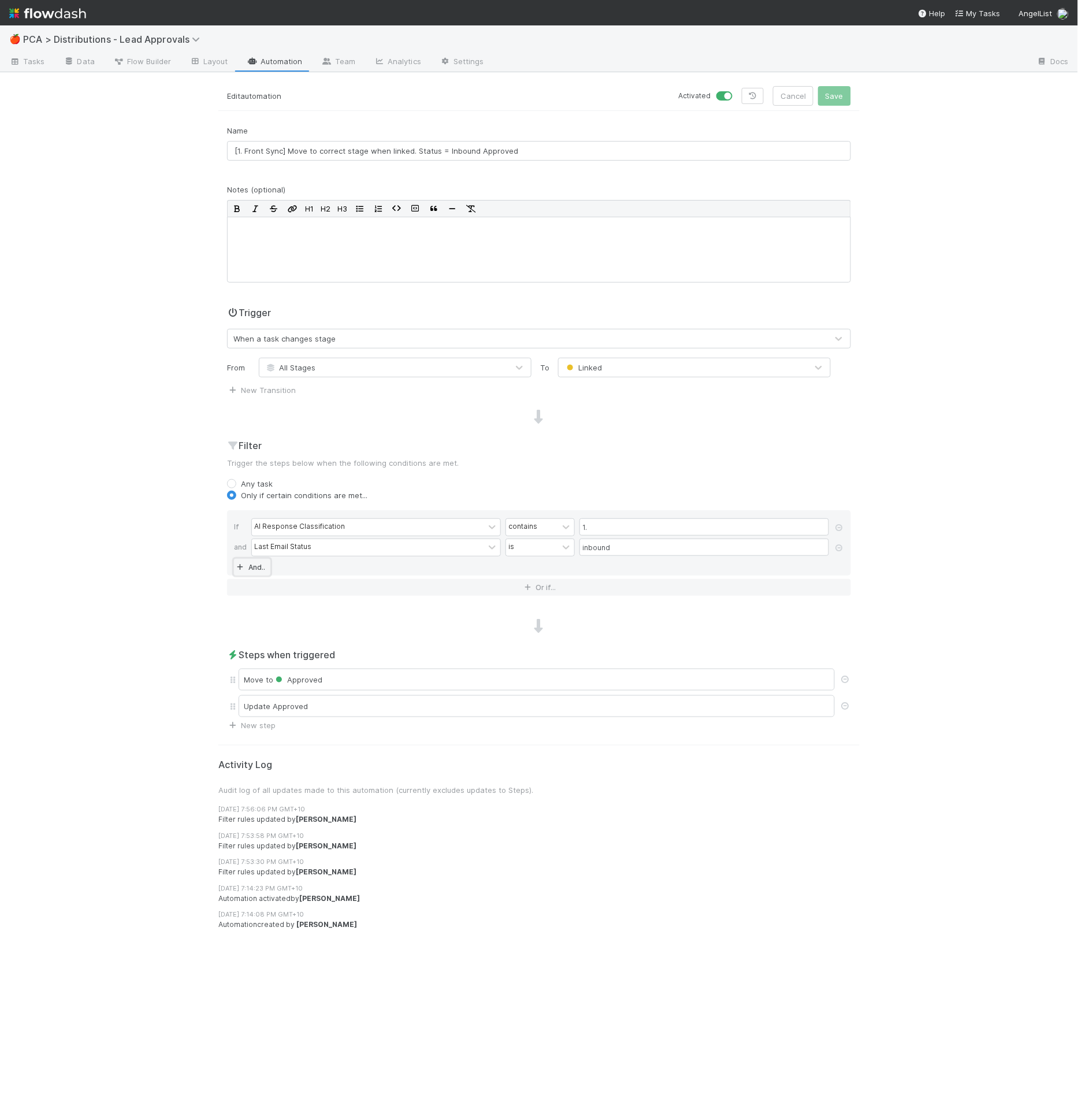
click at [266, 559] on link "And.." at bounding box center [252, 568] width 37 height 17
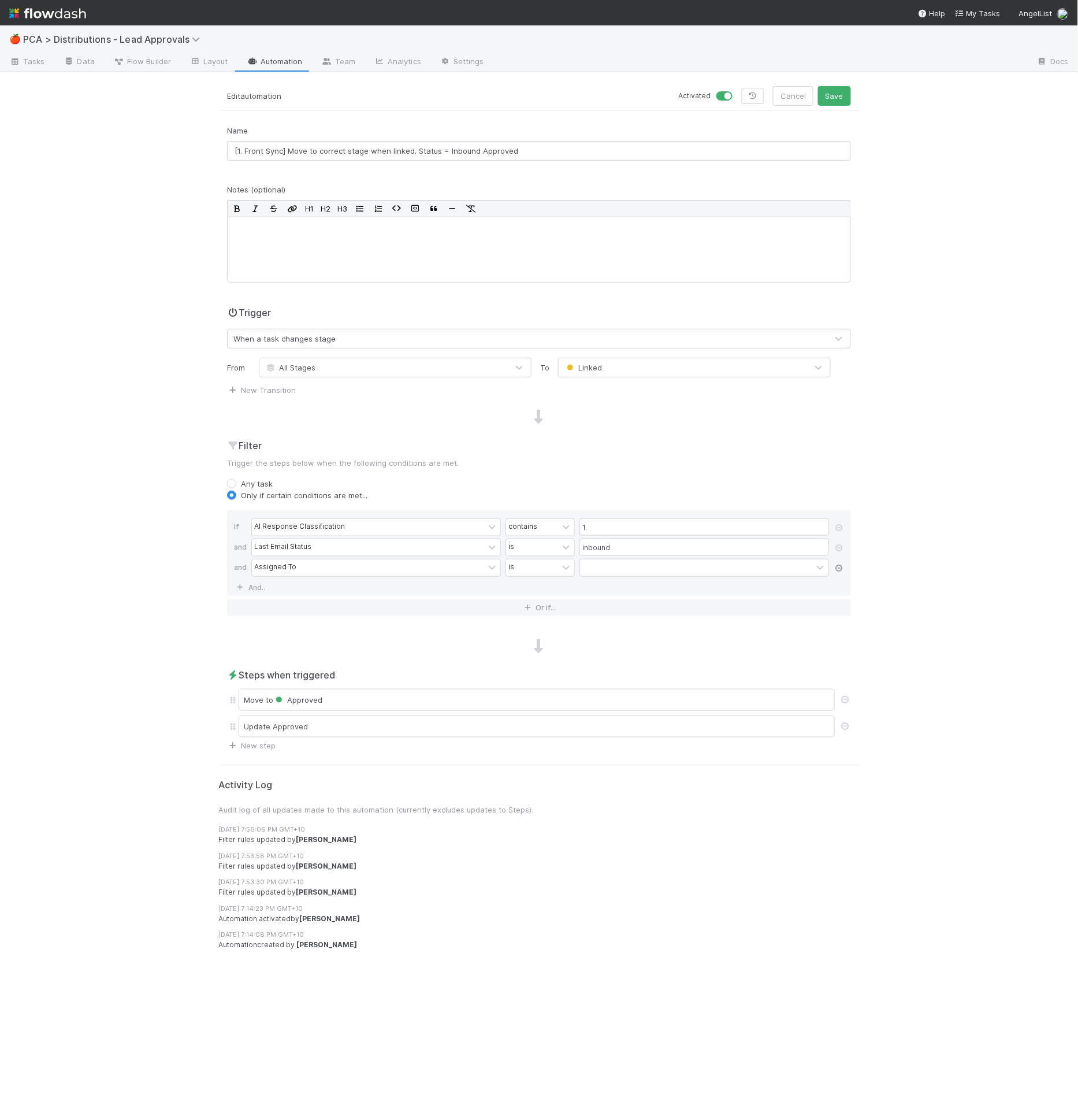
click at [837, 563] on link at bounding box center [839, 568] width 11 height 10
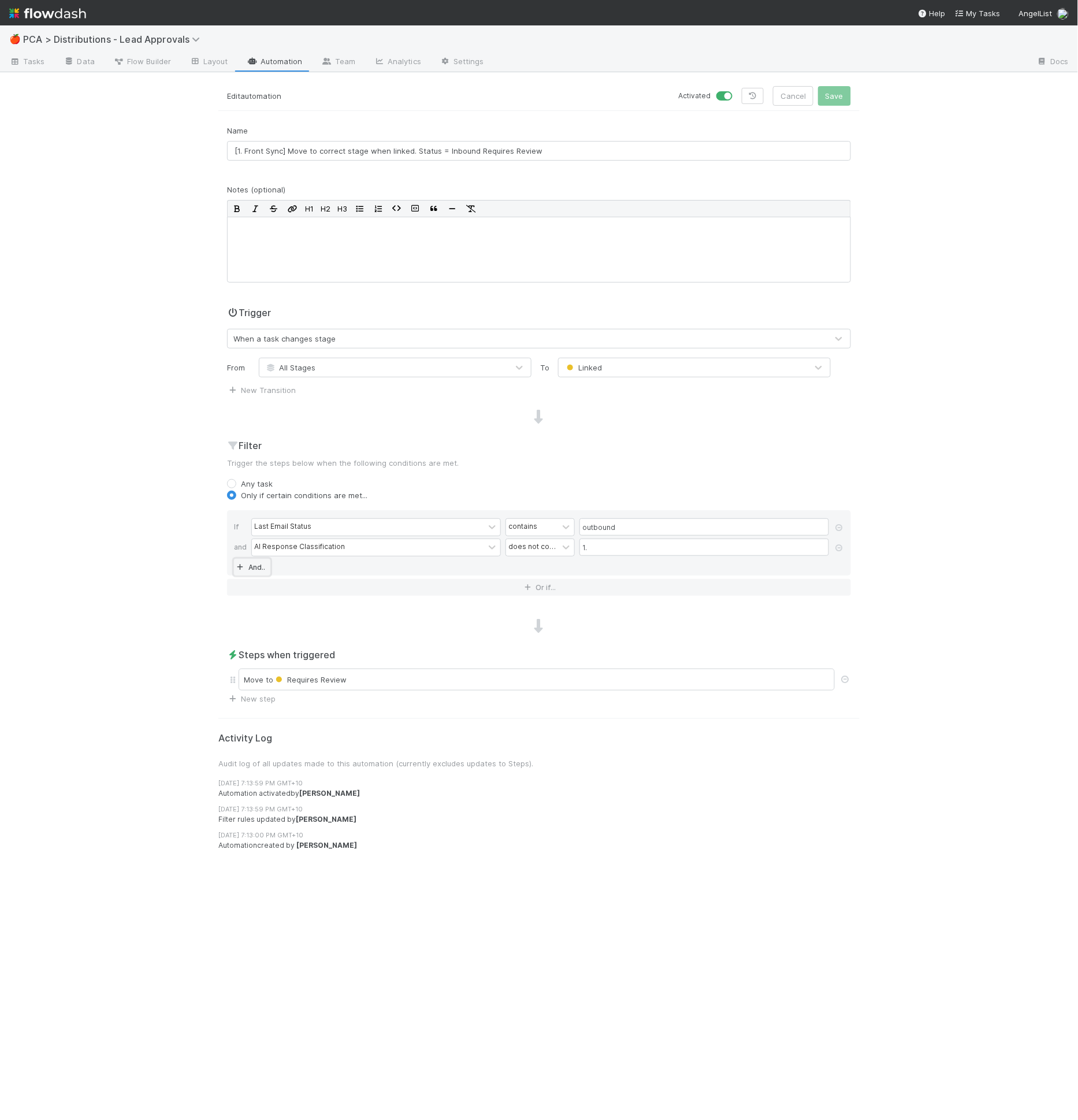
click at [266, 563] on link "And.." at bounding box center [252, 568] width 37 height 17
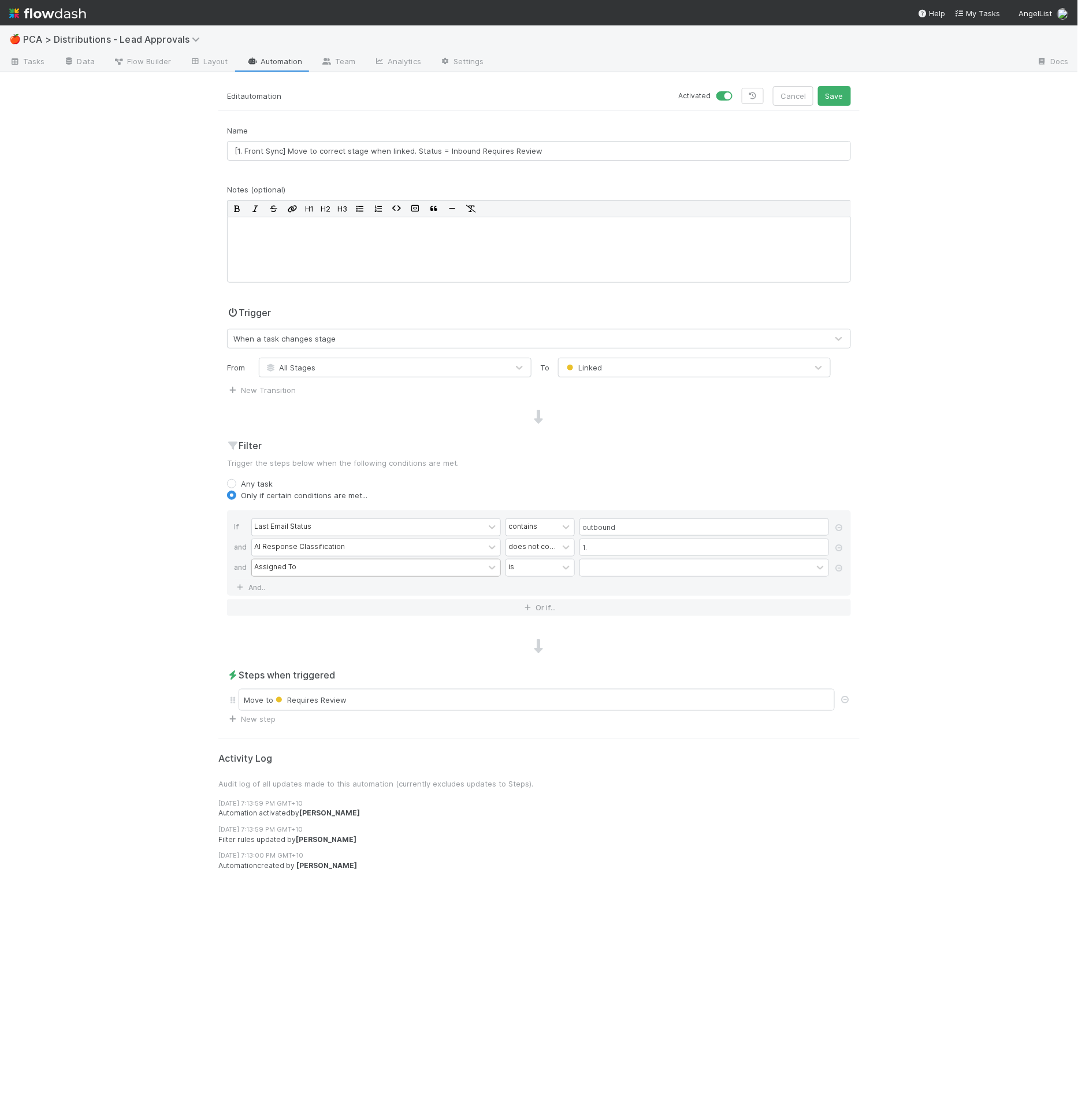
click at [269, 563] on div "Assigned To" at bounding box center [276, 567] width 42 height 10
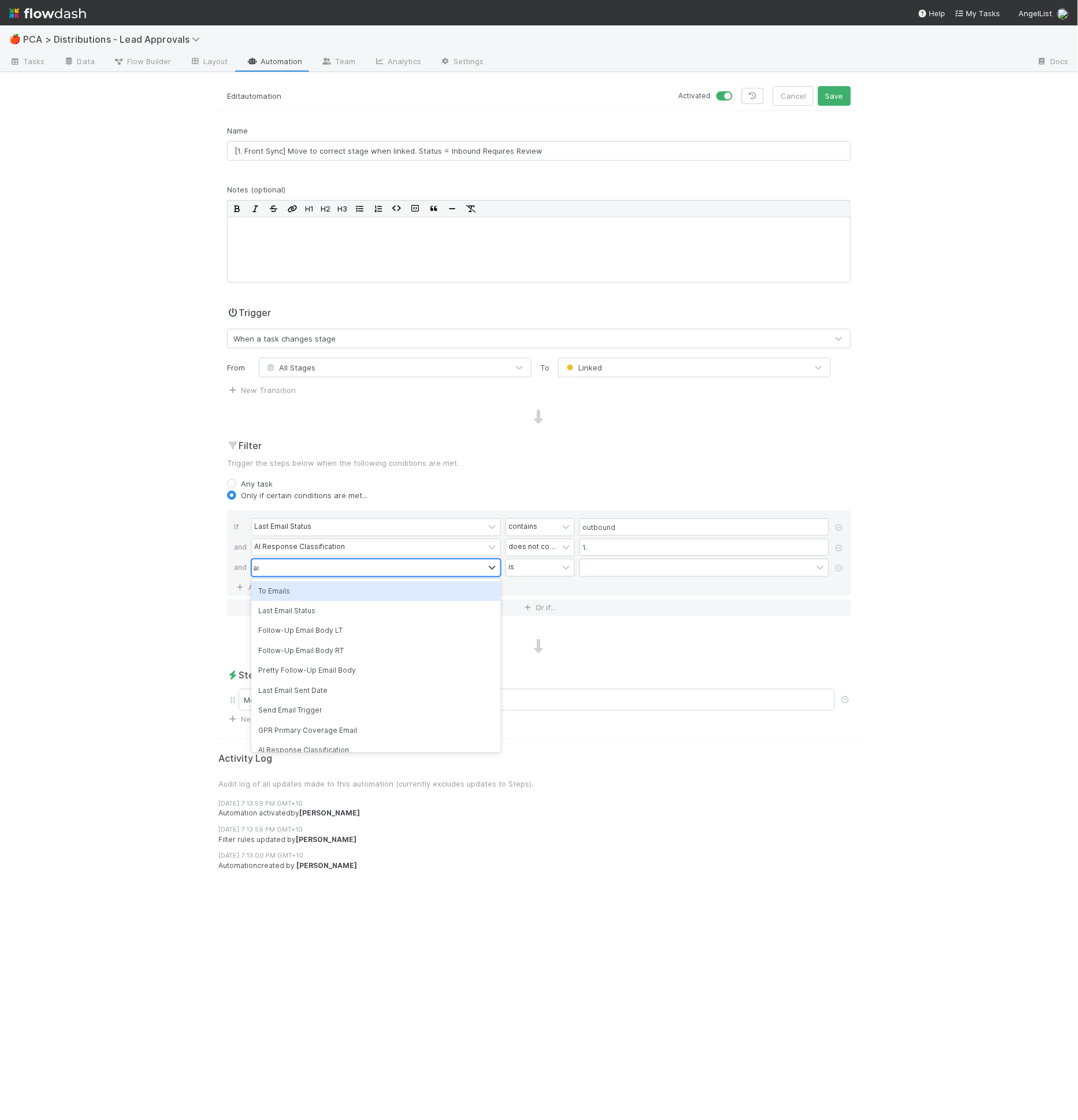
type input "ai r"
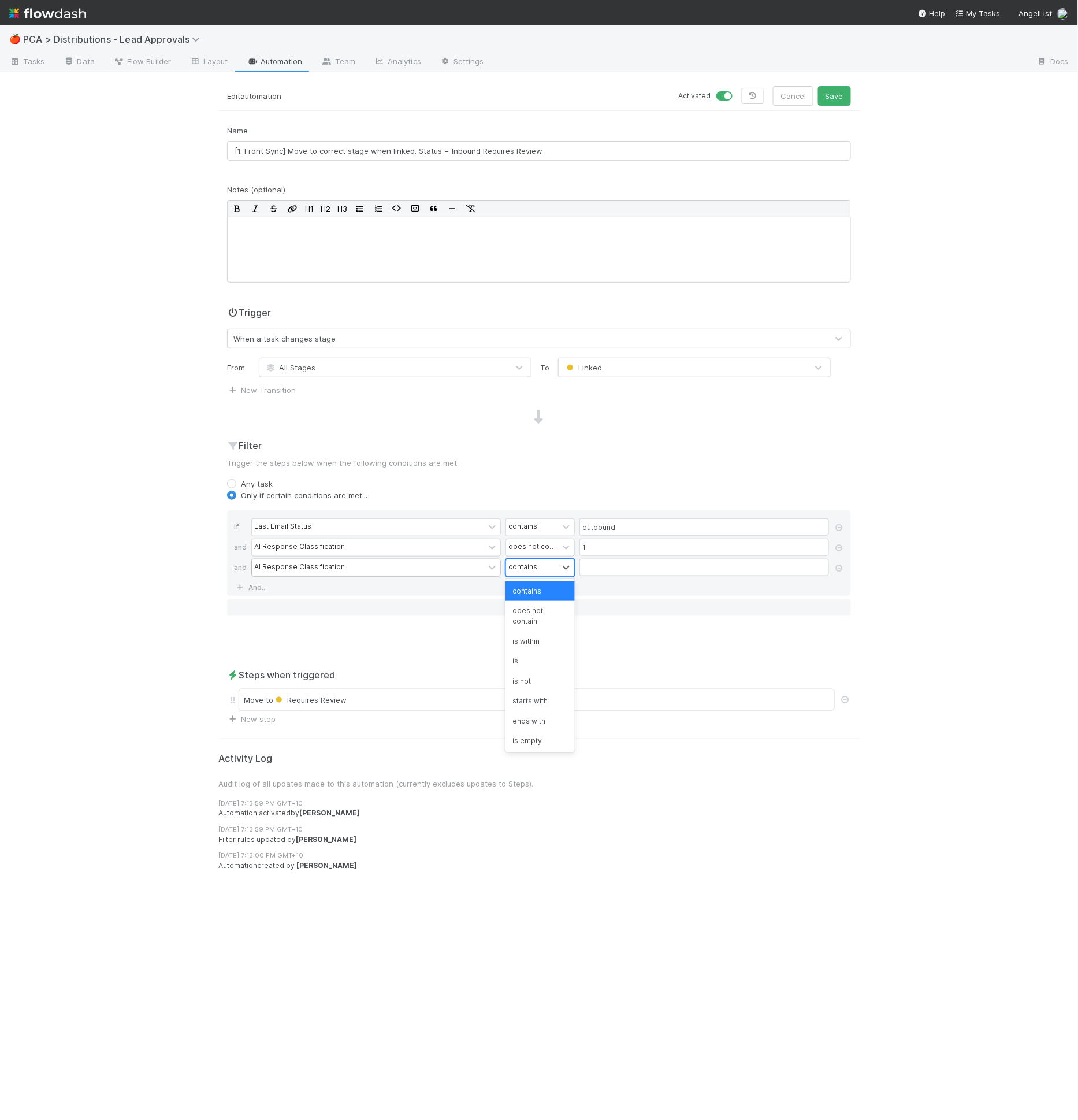
click at [521, 565] on div "contains" at bounding box center [523, 567] width 29 height 10
click at [526, 738] on div "is empty" at bounding box center [540, 732] width 69 height 20
click at [766, 562] on div "is empty" at bounding box center [777, 567] width 29 height 10
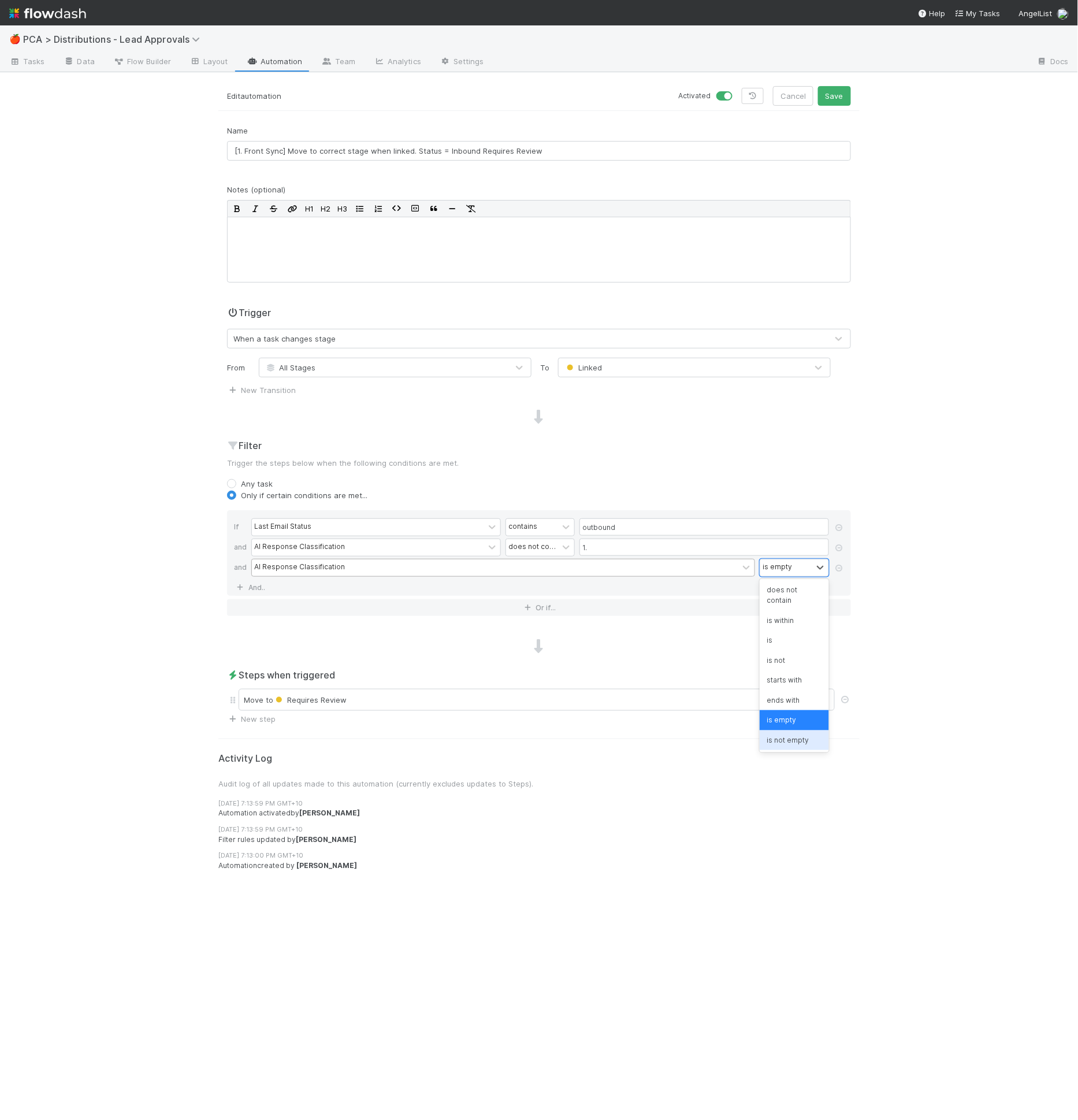
click at [782, 741] on div "is not empty" at bounding box center [794, 740] width 69 height 20
click at [904, 471] on div "🍎 PCA > Distributions - Lead Approvals Tasks Data Flow Builder Layout Automatio…" at bounding box center [539, 572] width 1078 height 1095
click at [842, 96] on button "Save" at bounding box center [834, 96] width 33 height 20
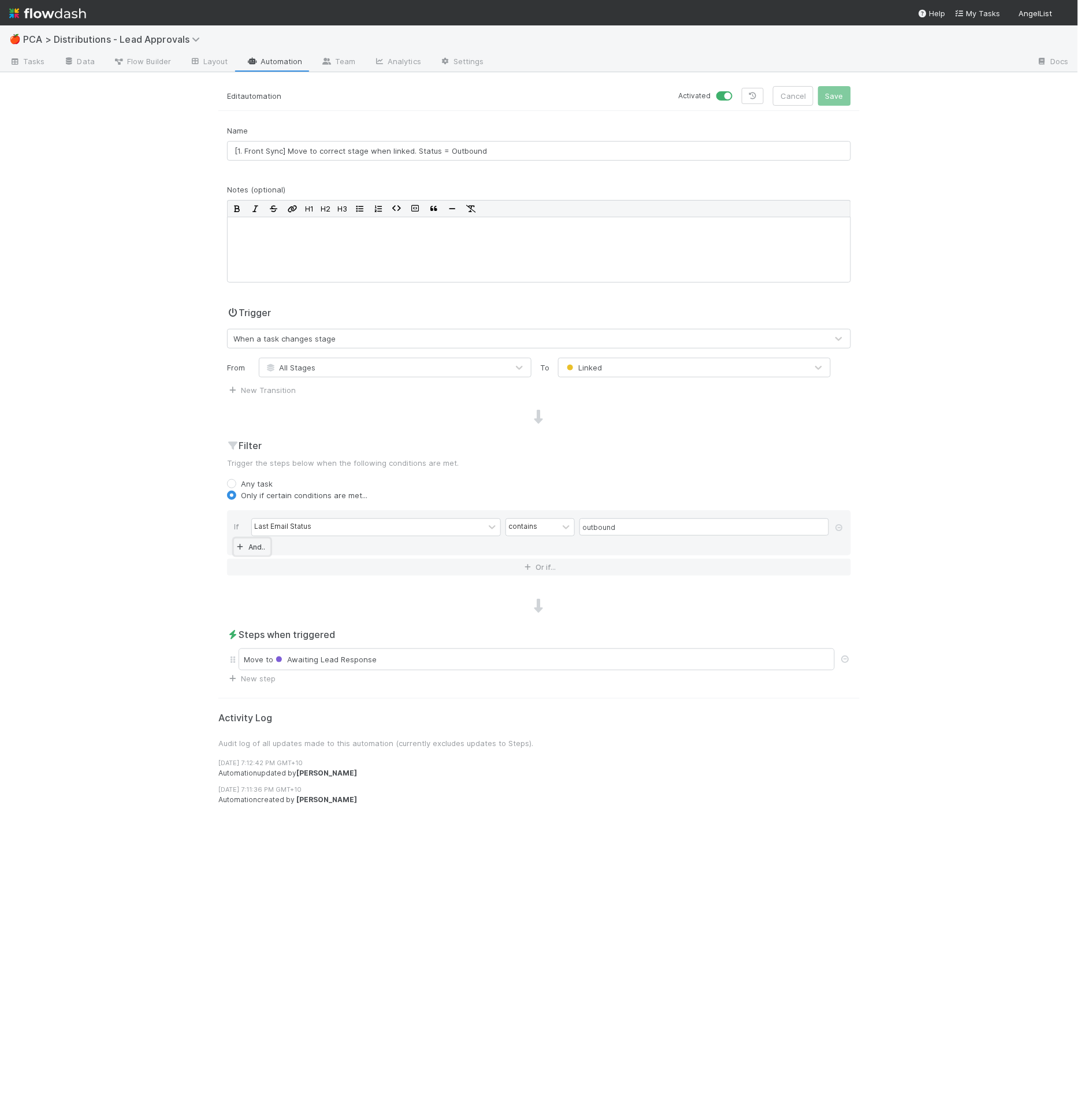
click at [262, 542] on link "And.." at bounding box center [252, 547] width 37 height 17
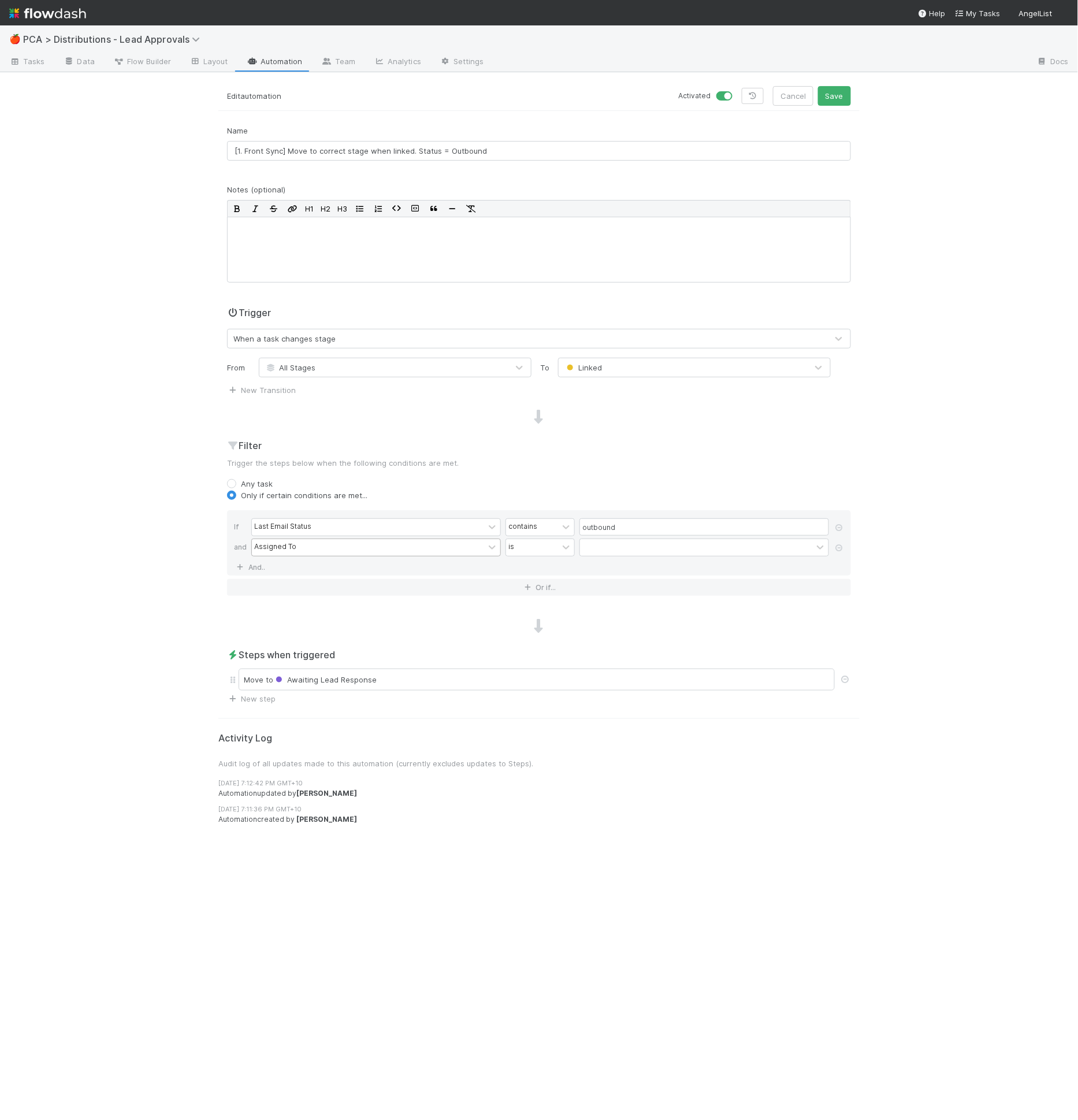
click at [268, 543] on div "Assigned To" at bounding box center [276, 547] width 42 height 10
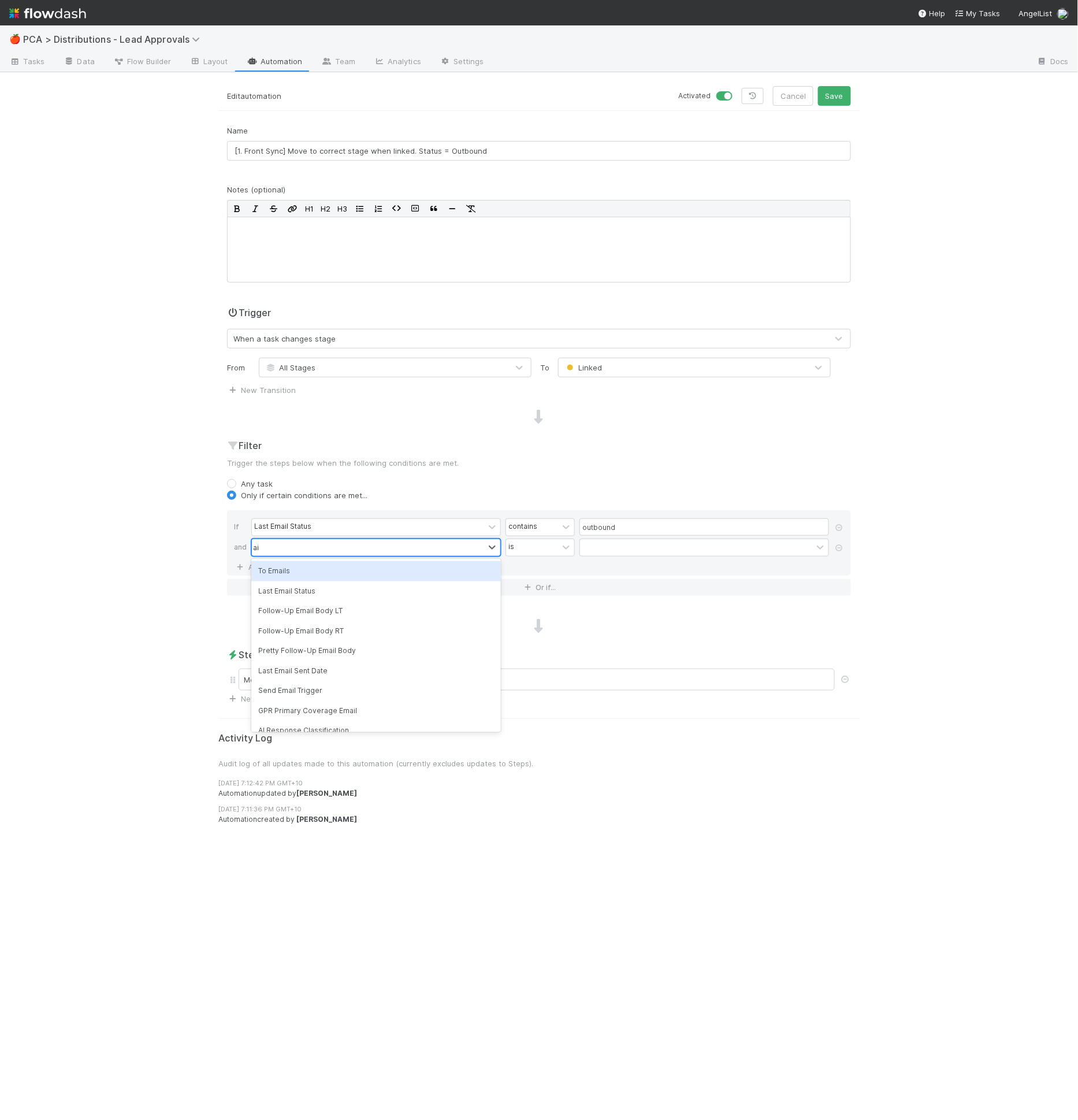
type input "ai r"
click at [524, 548] on div "contains" at bounding box center [523, 547] width 29 height 10
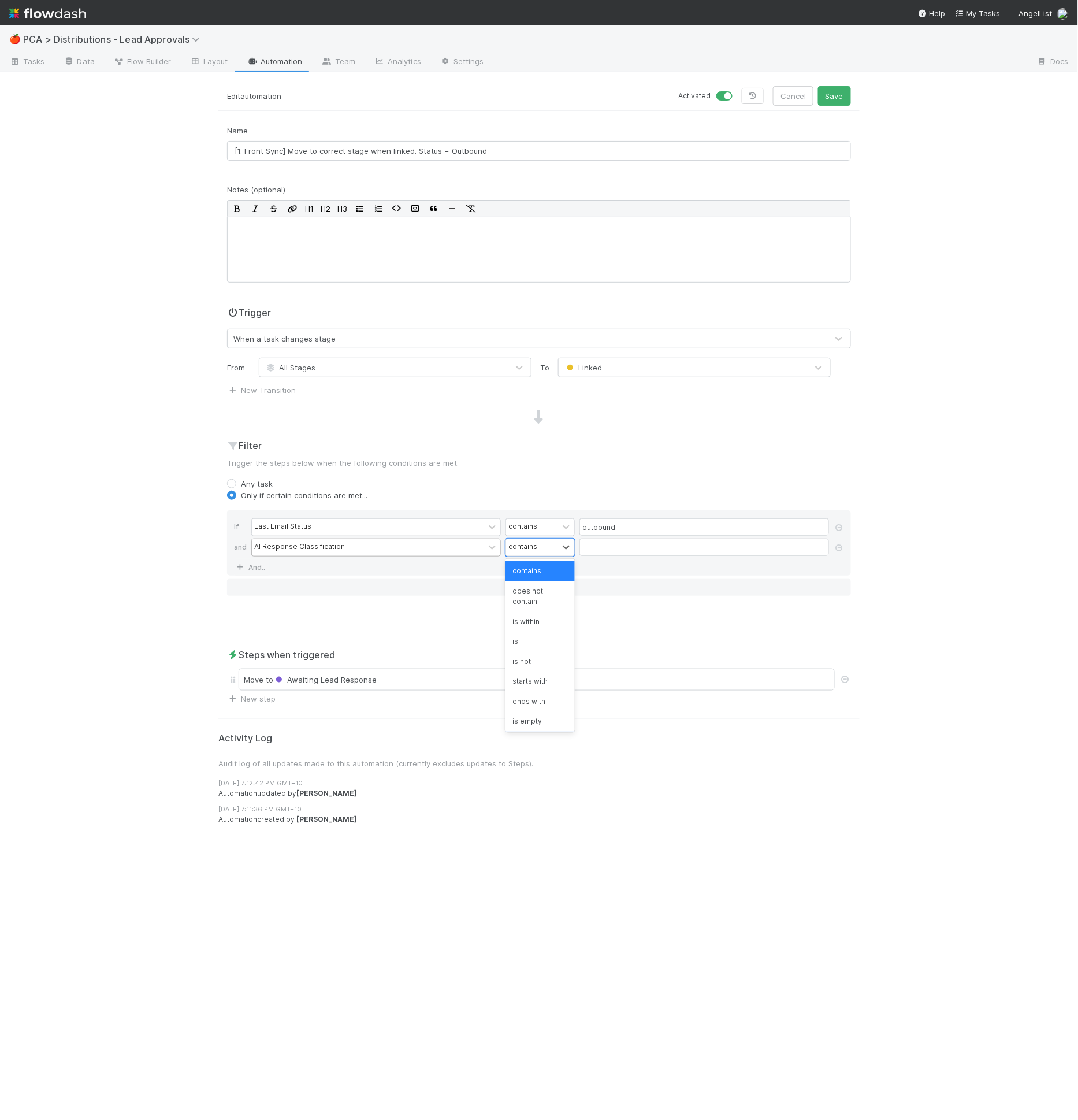
scroll to position [21, 0]
click at [543, 703] on div "is empty" at bounding box center [540, 701] width 69 height 20
click at [707, 493] on div "Only if certain conditions are met..." at bounding box center [538, 495] width 624 height 11
click at [836, 100] on button "Save" at bounding box center [834, 96] width 33 height 20
